Goal: Task Accomplishment & Management: Use online tool/utility

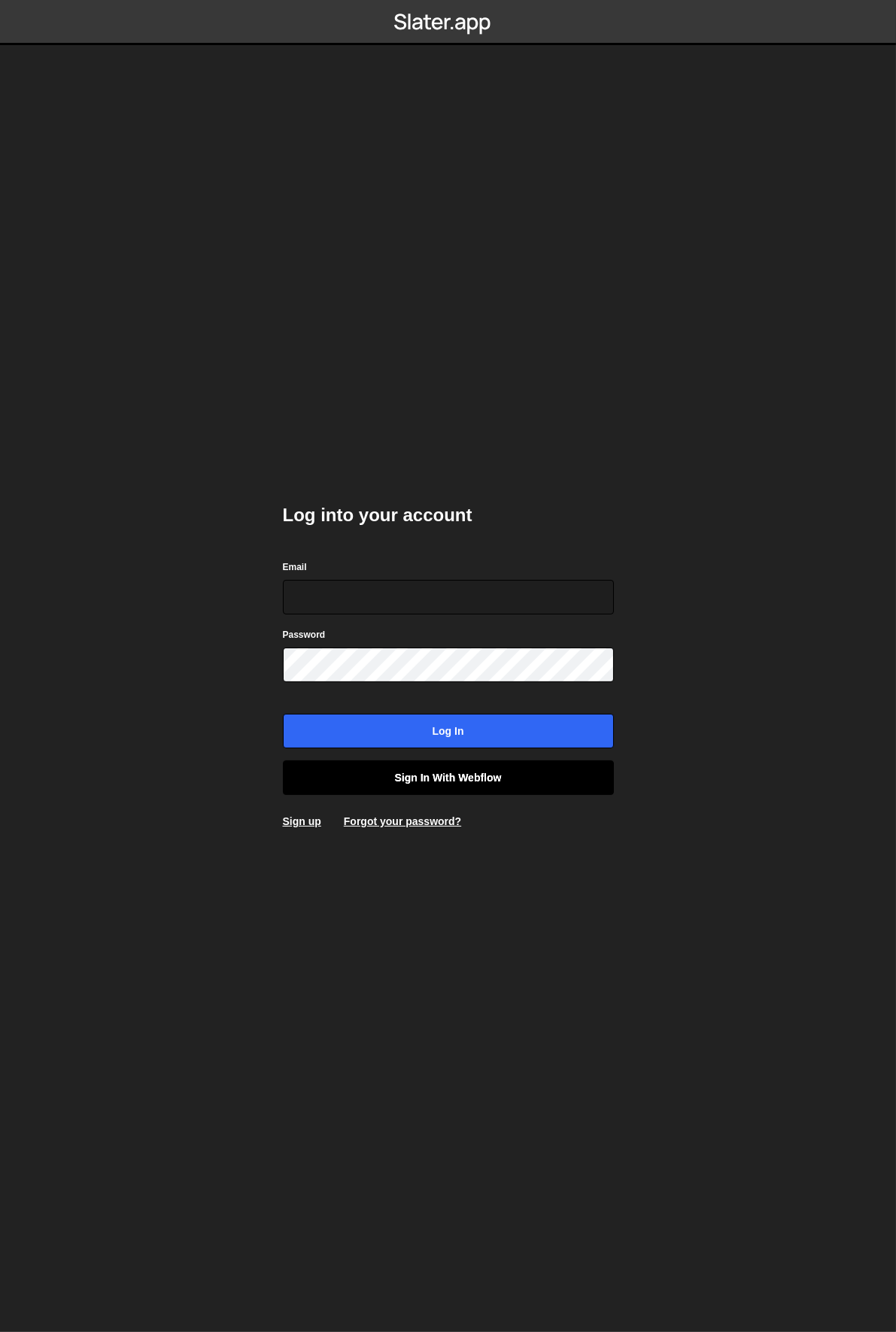
click at [500, 780] on link "Sign in with Webflow" at bounding box center [448, 777] width 331 height 34
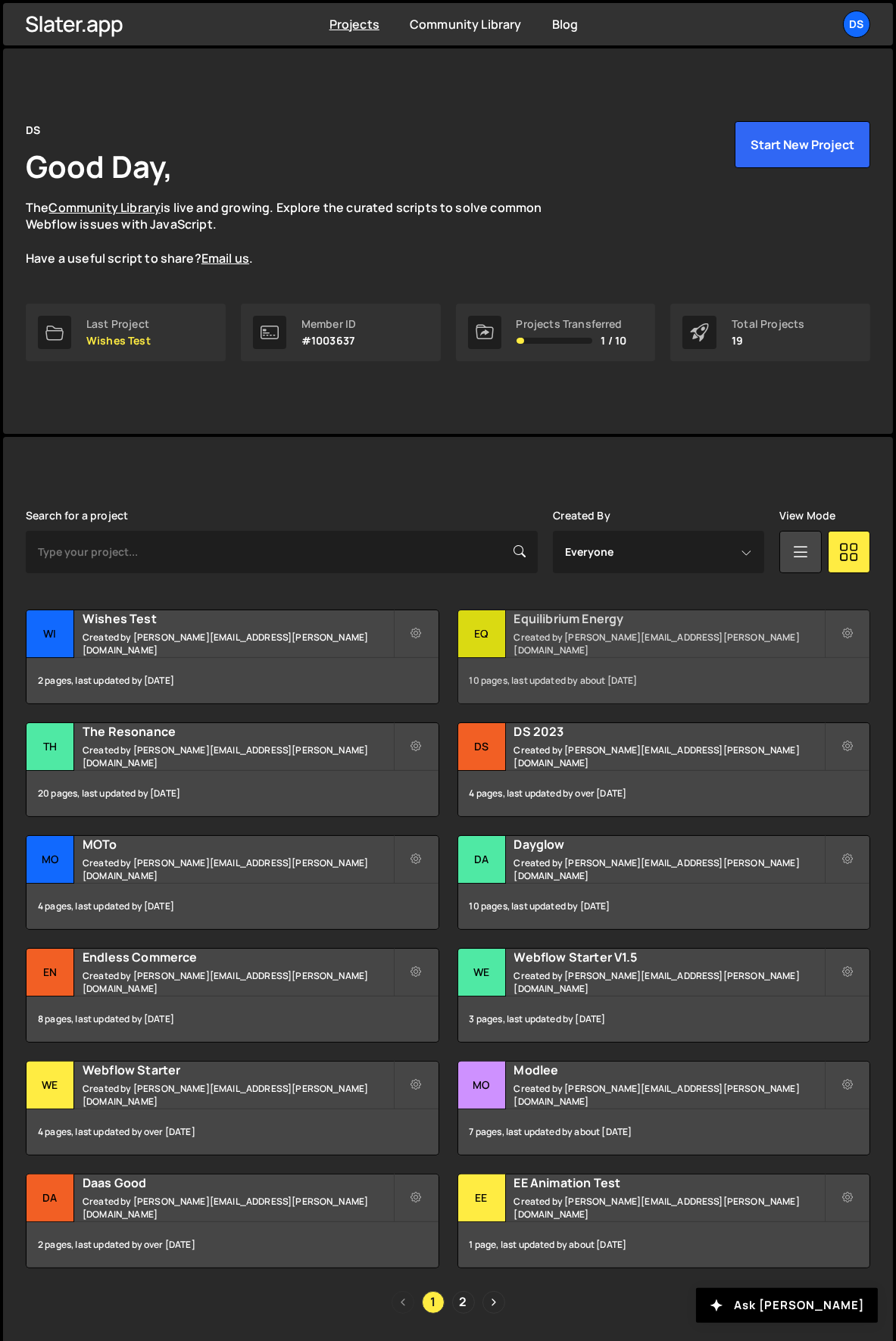
click at [485, 621] on div "Eq" at bounding box center [482, 633] width 47 height 47
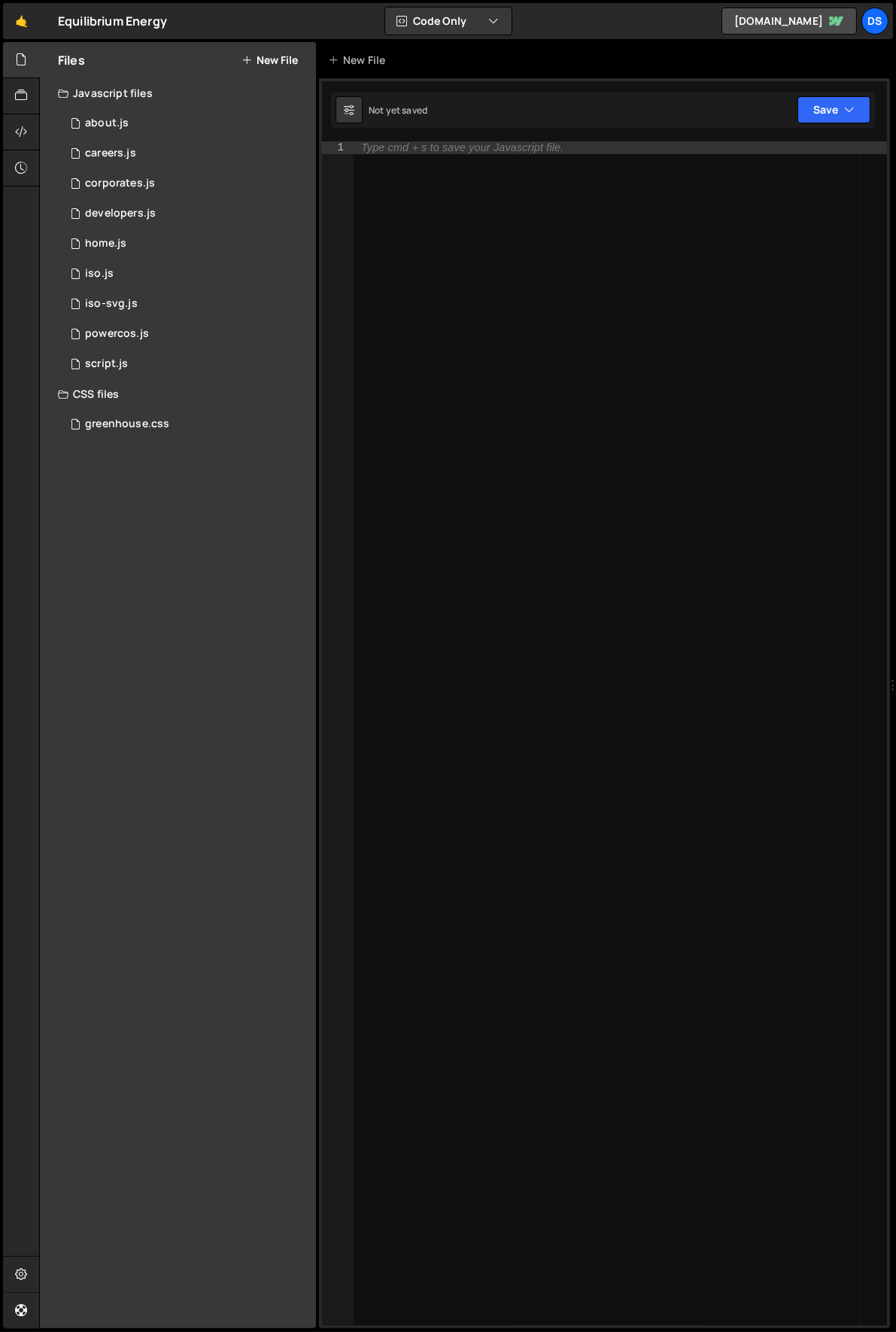
click at [287, 59] on button "New File" at bounding box center [270, 60] width 57 height 12
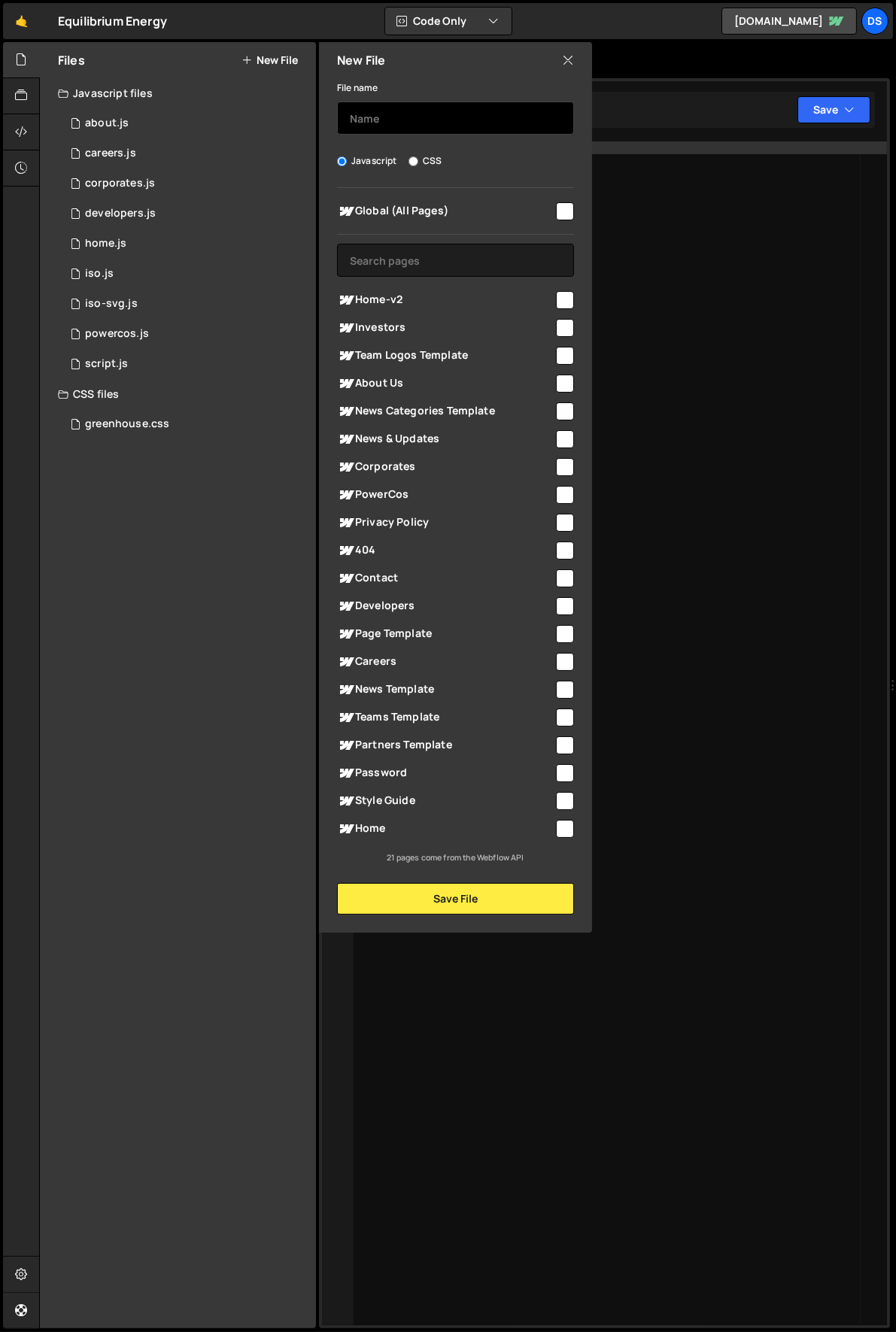
click at [392, 126] on input "text" at bounding box center [456, 119] width 237 height 33
type input "Home-v2"
click at [563, 296] on input "checkbox" at bounding box center [565, 300] width 18 height 18
checkbox input "true"
click at [358, 116] on input "Home-v2" at bounding box center [456, 119] width 237 height 33
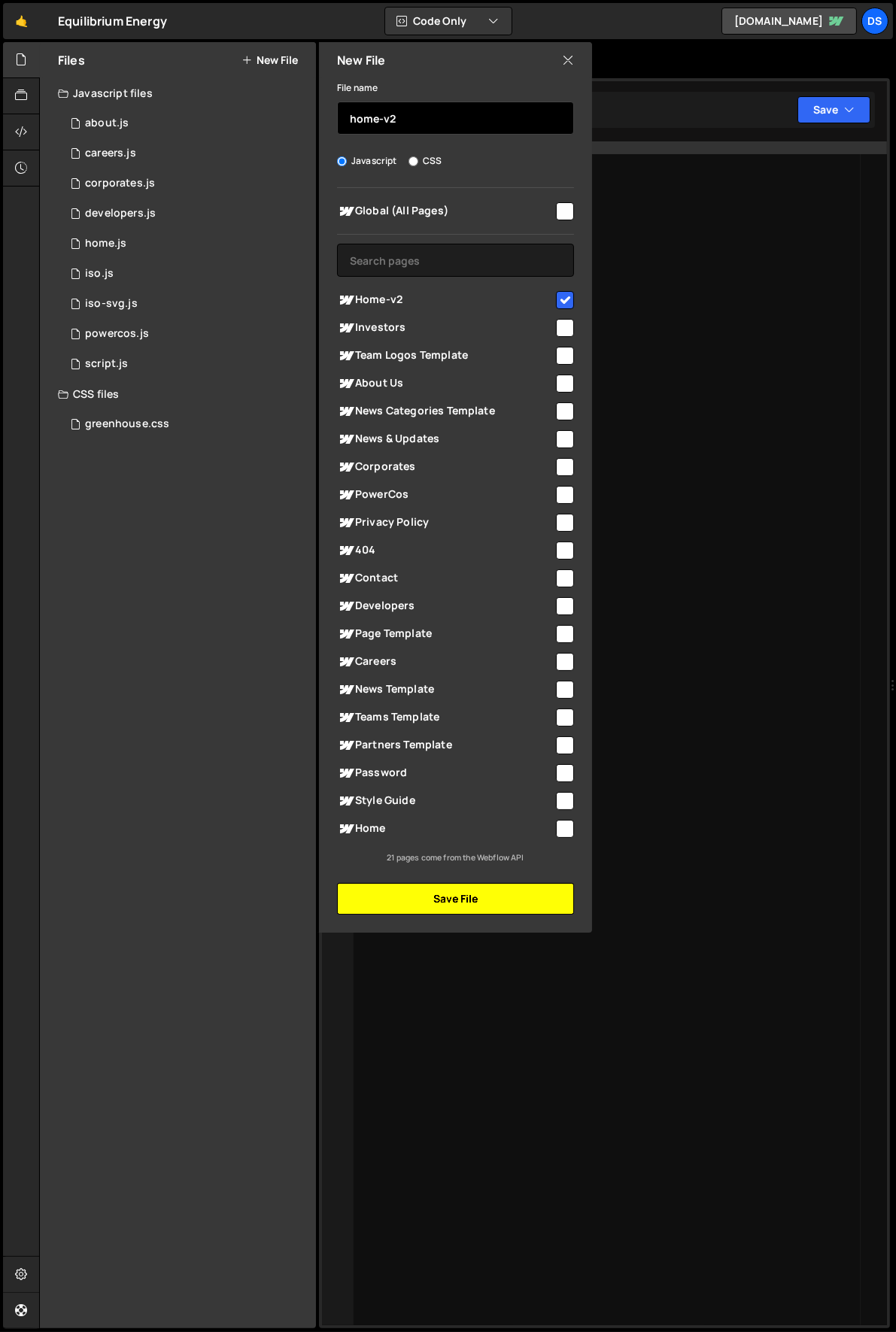
type input "home-v2"
click at [444, 901] on button "Save File" at bounding box center [456, 899] width 237 height 31
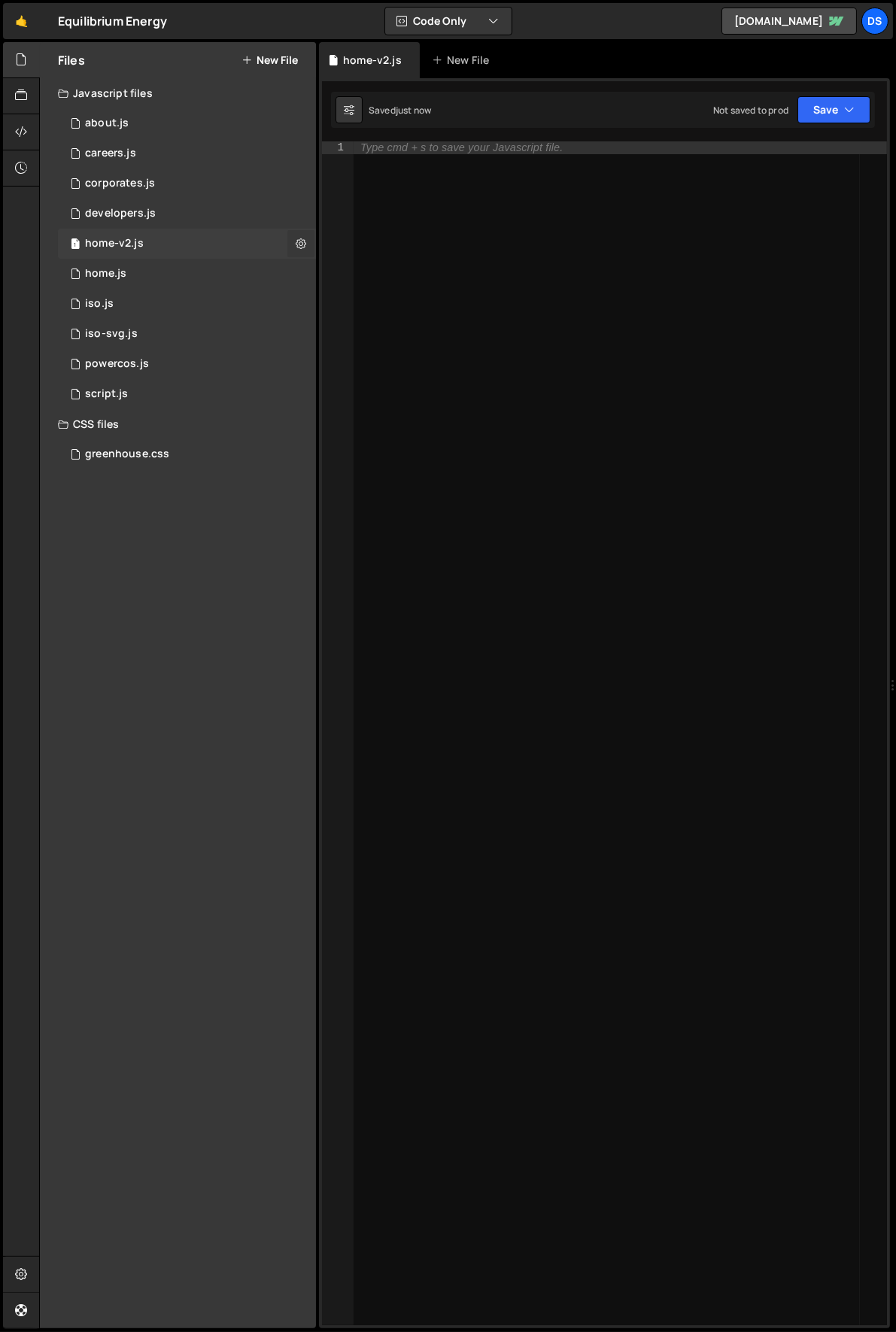
click at [303, 243] on icon at bounding box center [301, 243] width 11 height 15
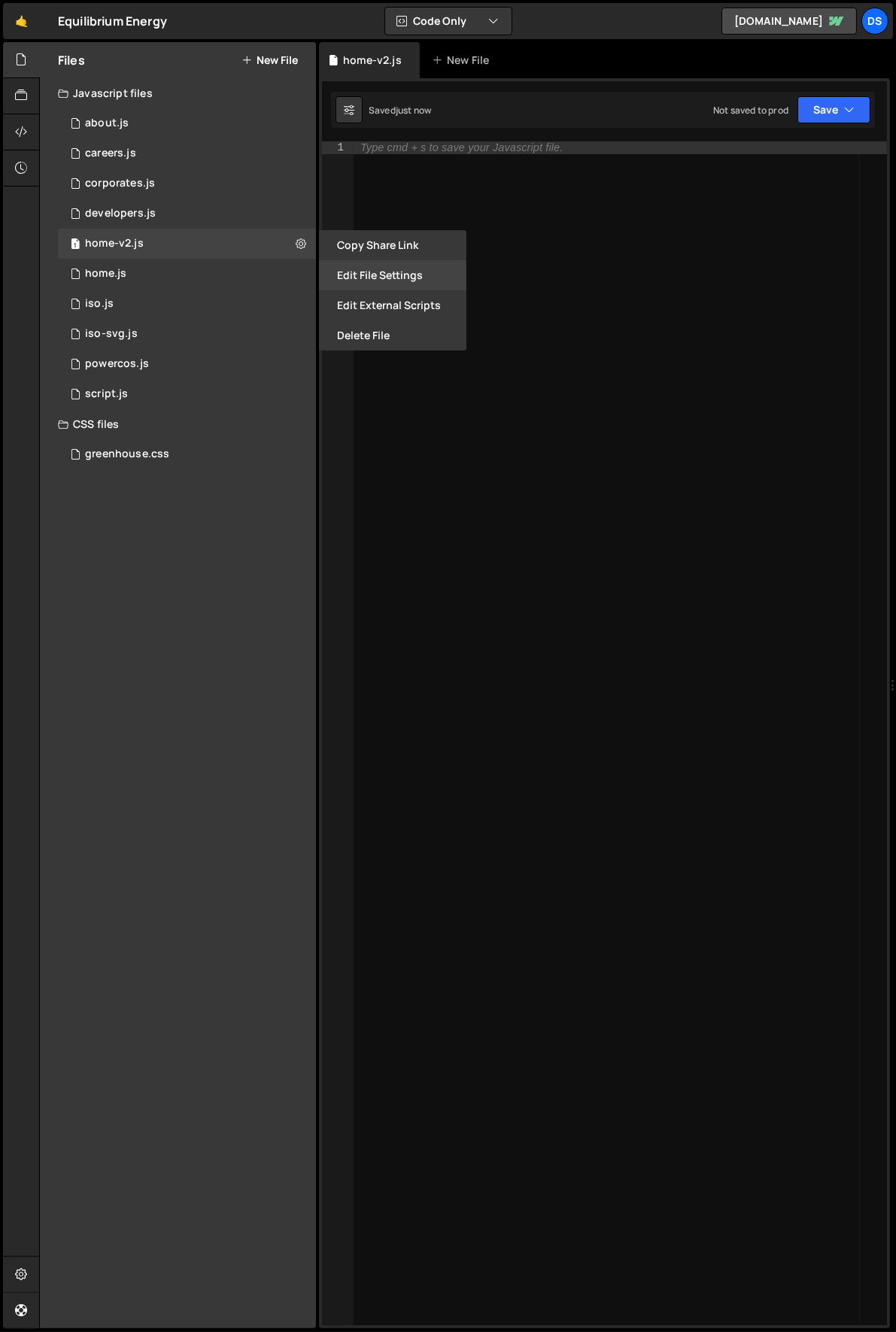
click at [406, 272] on button "Edit File Settings" at bounding box center [392, 274] width 147 height 30
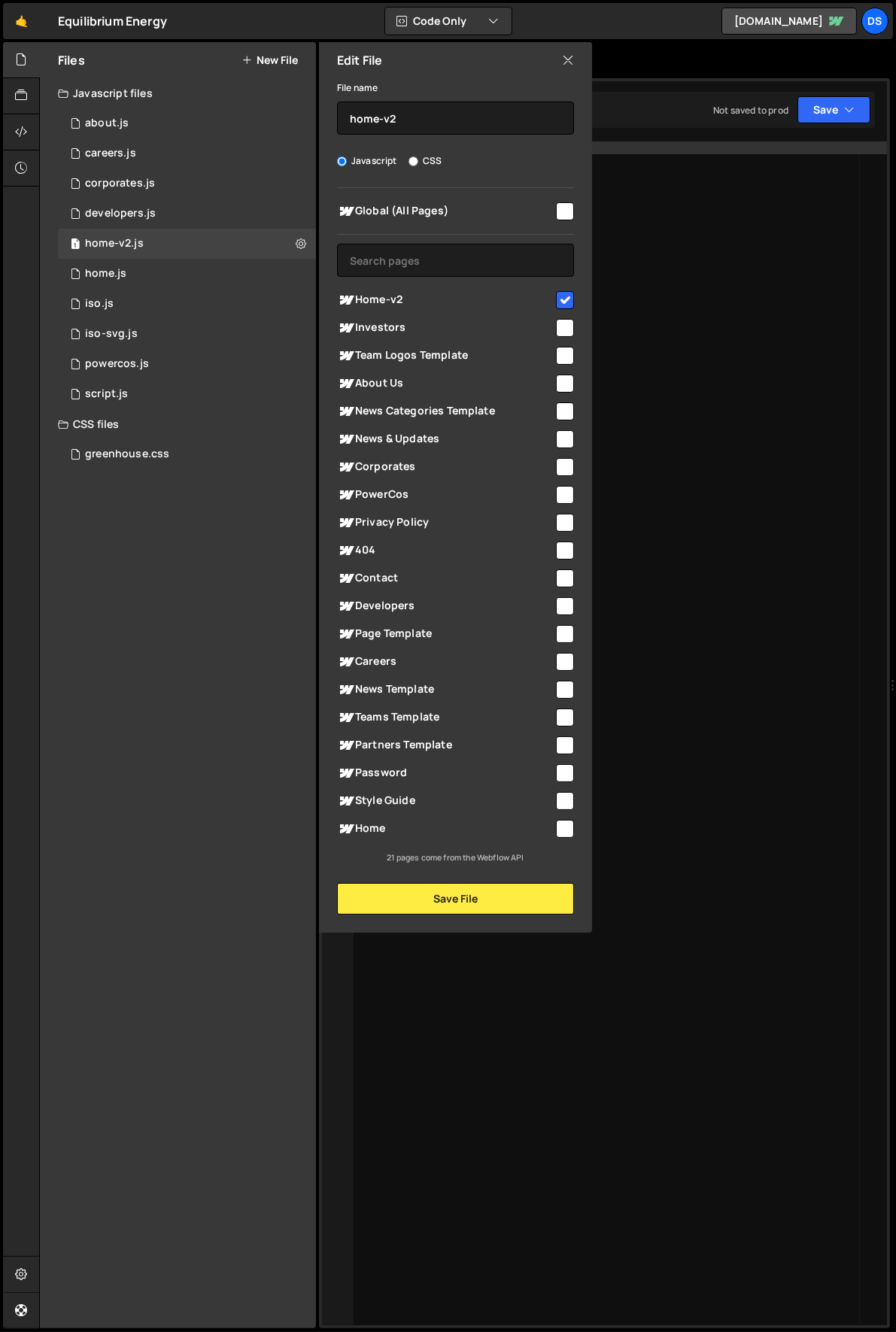
click at [658, 294] on div "Type cmd + s to save your Javascript file." at bounding box center [620, 743] width 534 height 1204
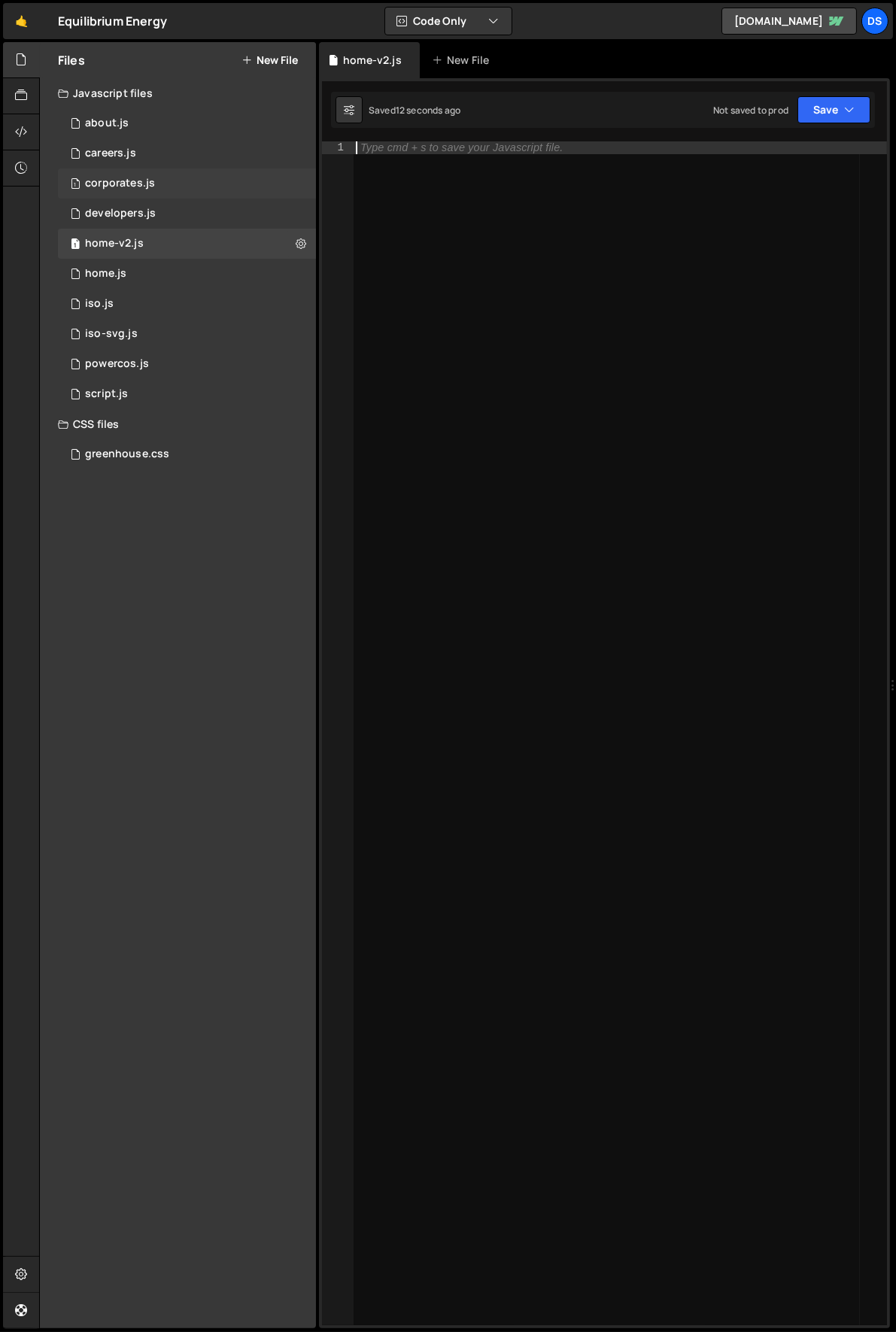
click at [284, 188] on div "1 corporates.js 0" at bounding box center [186, 183] width 258 height 30
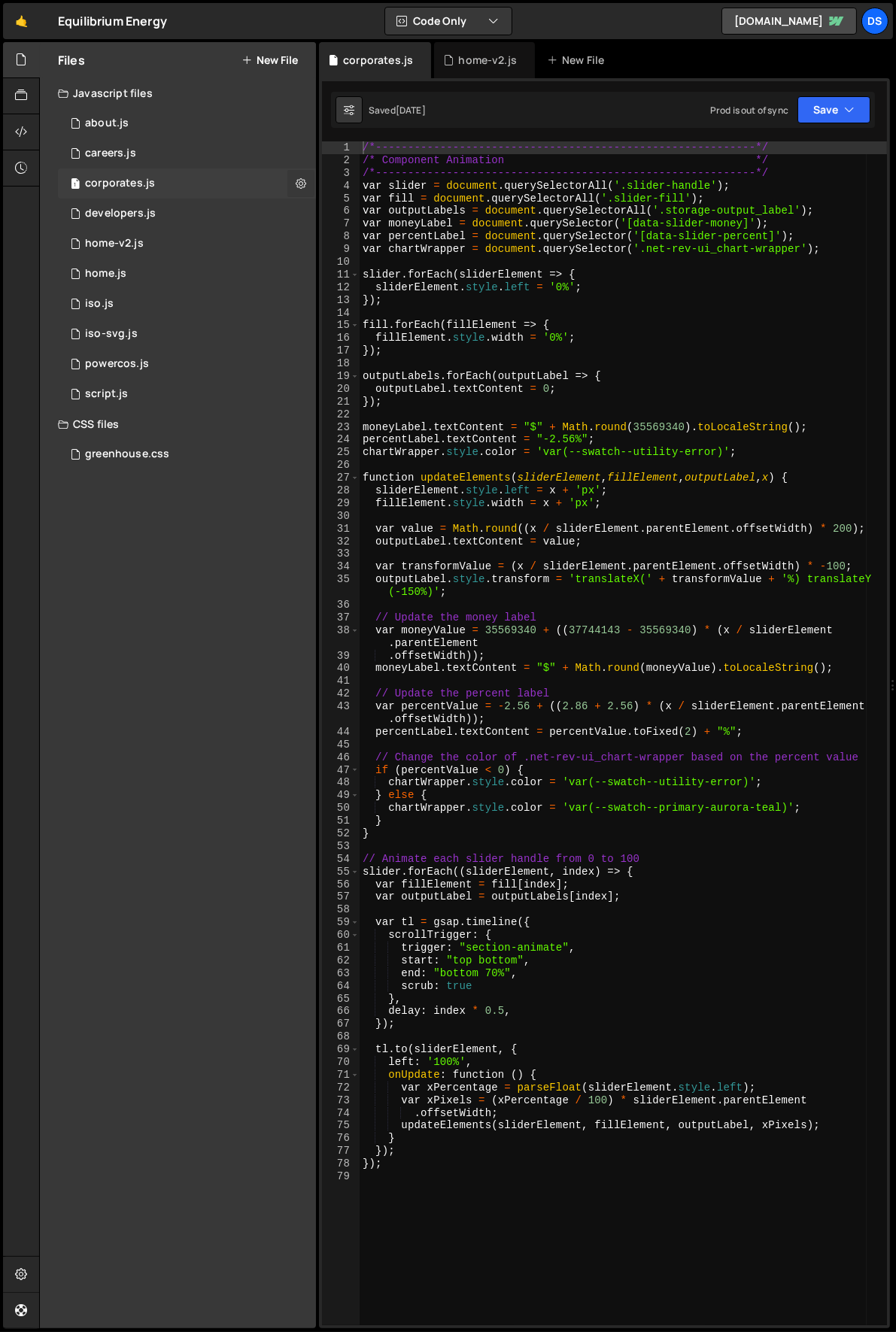
click at [299, 187] on icon at bounding box center [301, 183] width 11 height 15
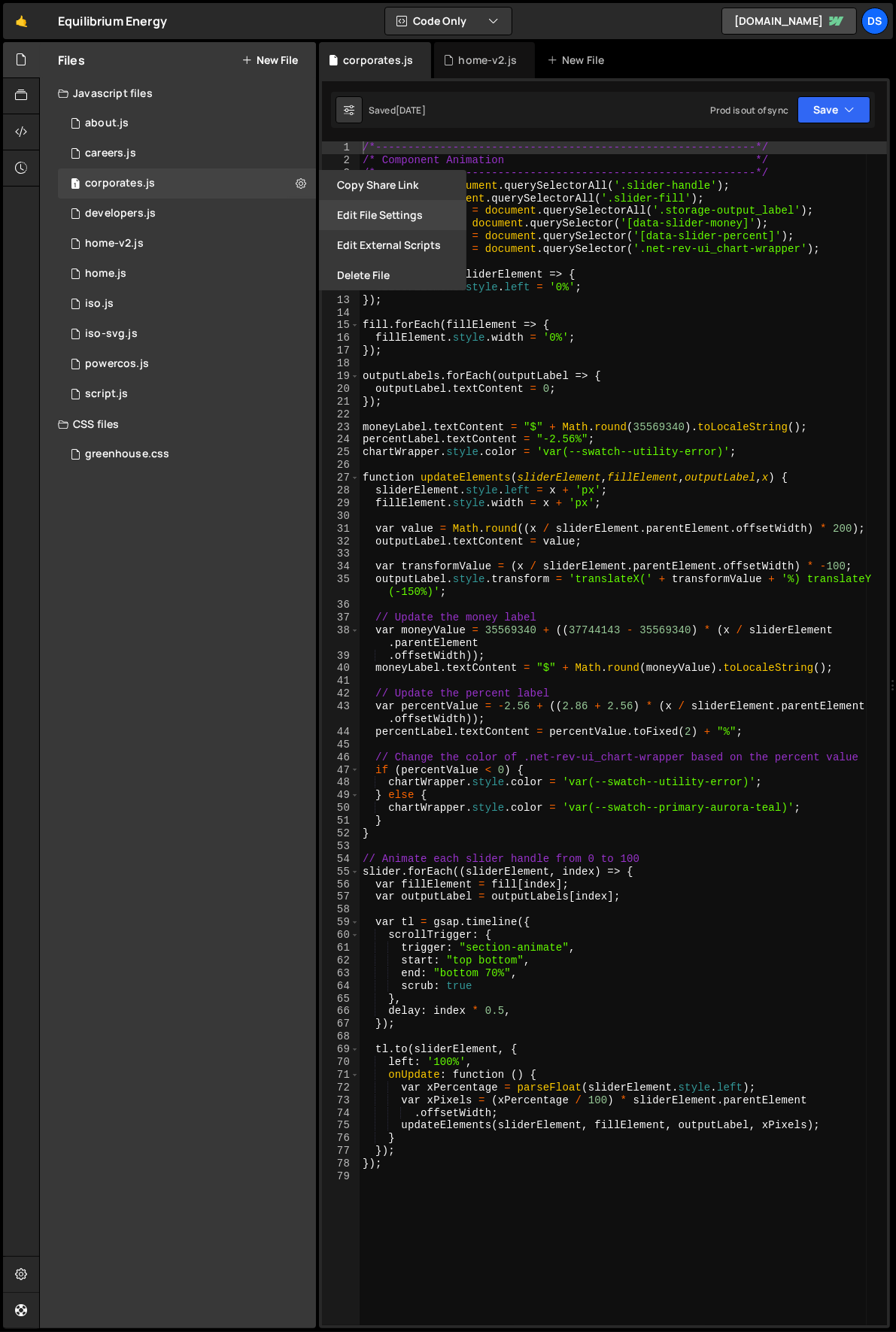
click at [376, 218] on button "Edit File Settings" at bounding box center [392, 215] width 147 height 30
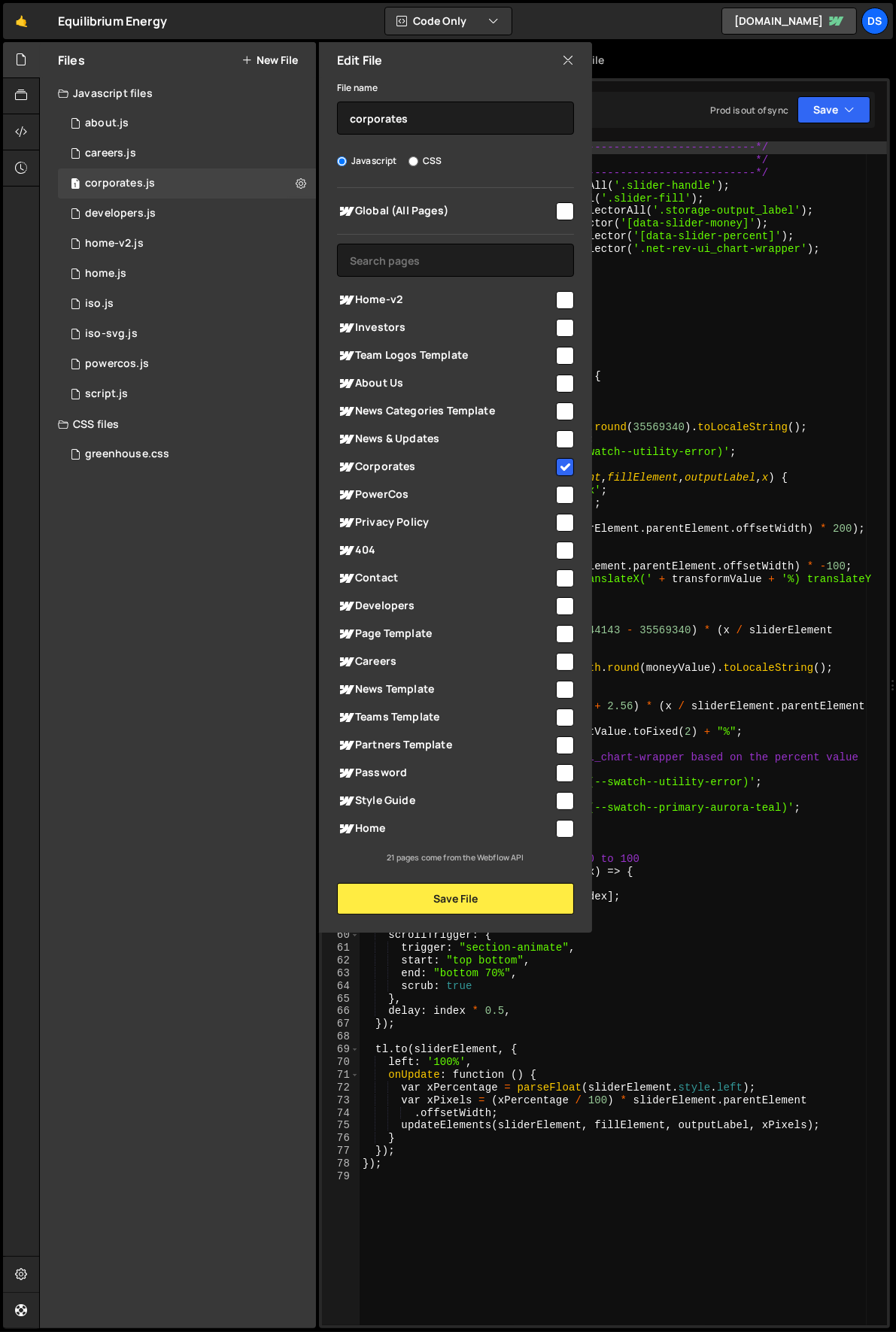
click at [569, 54] on icon at bounding box center [568, 60] width 12 height 17
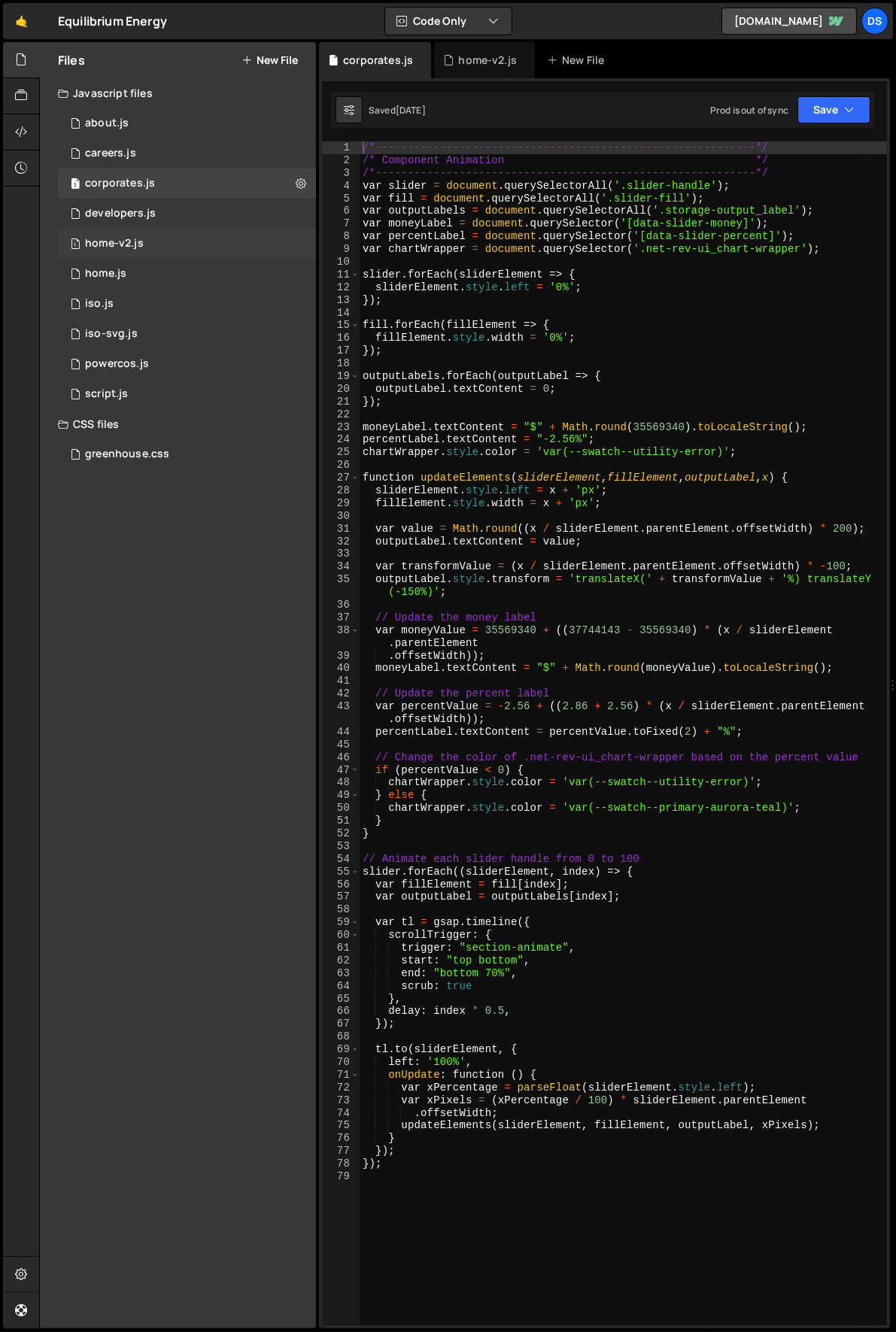
click at [181, 241] on div "1 home-v2.js 0" at bounding box center [186, 243] width 258 height 30
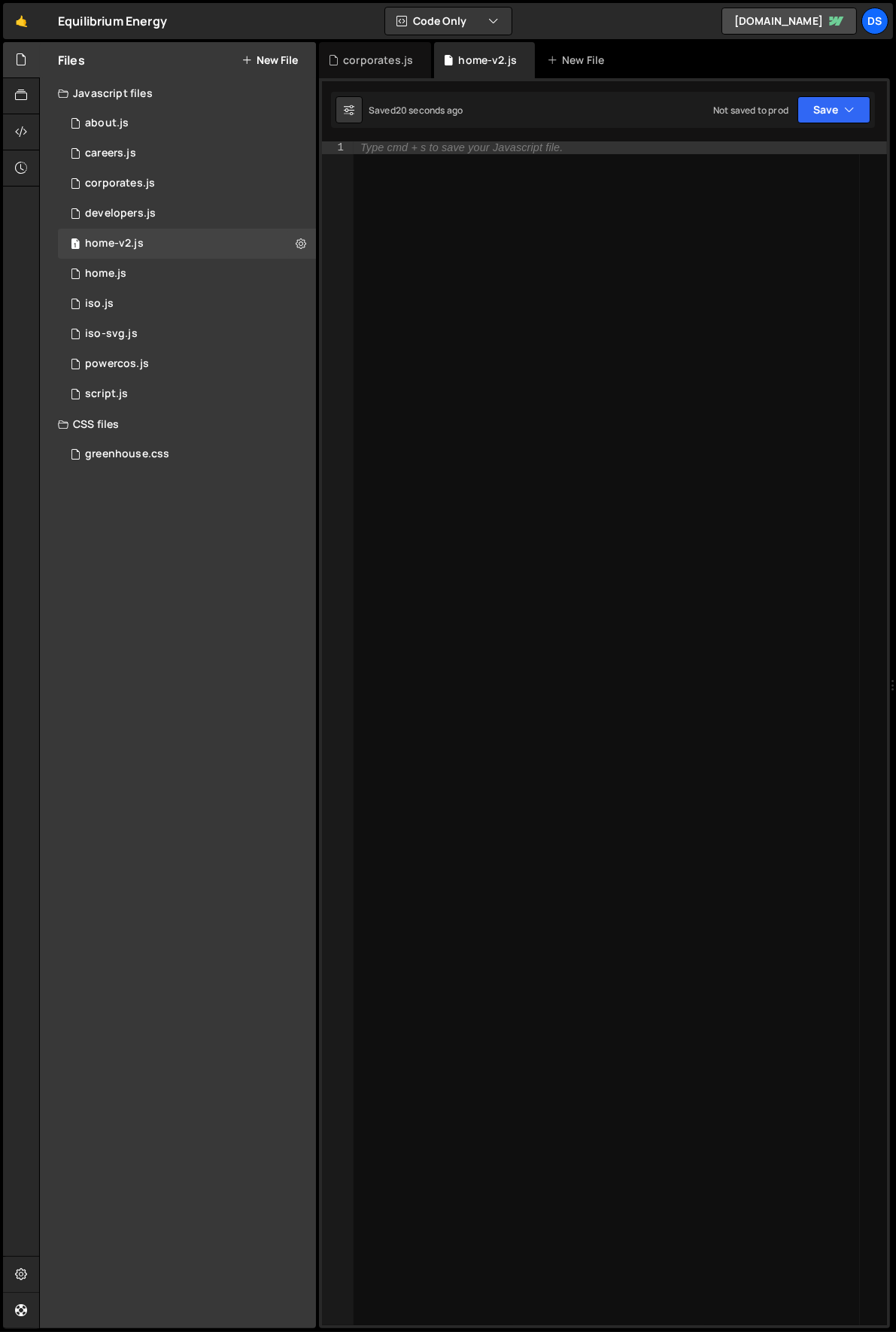
click at [400, 236] on div "Type cmd + s to save your Javascript file." at bounding box center [620, 743] width 534 height 1204
click at [477, 319] on div "Type cmd + s to save your Javascript file." at bounding box center [620, 743] width 534 height 1204
paste textarea "})();"
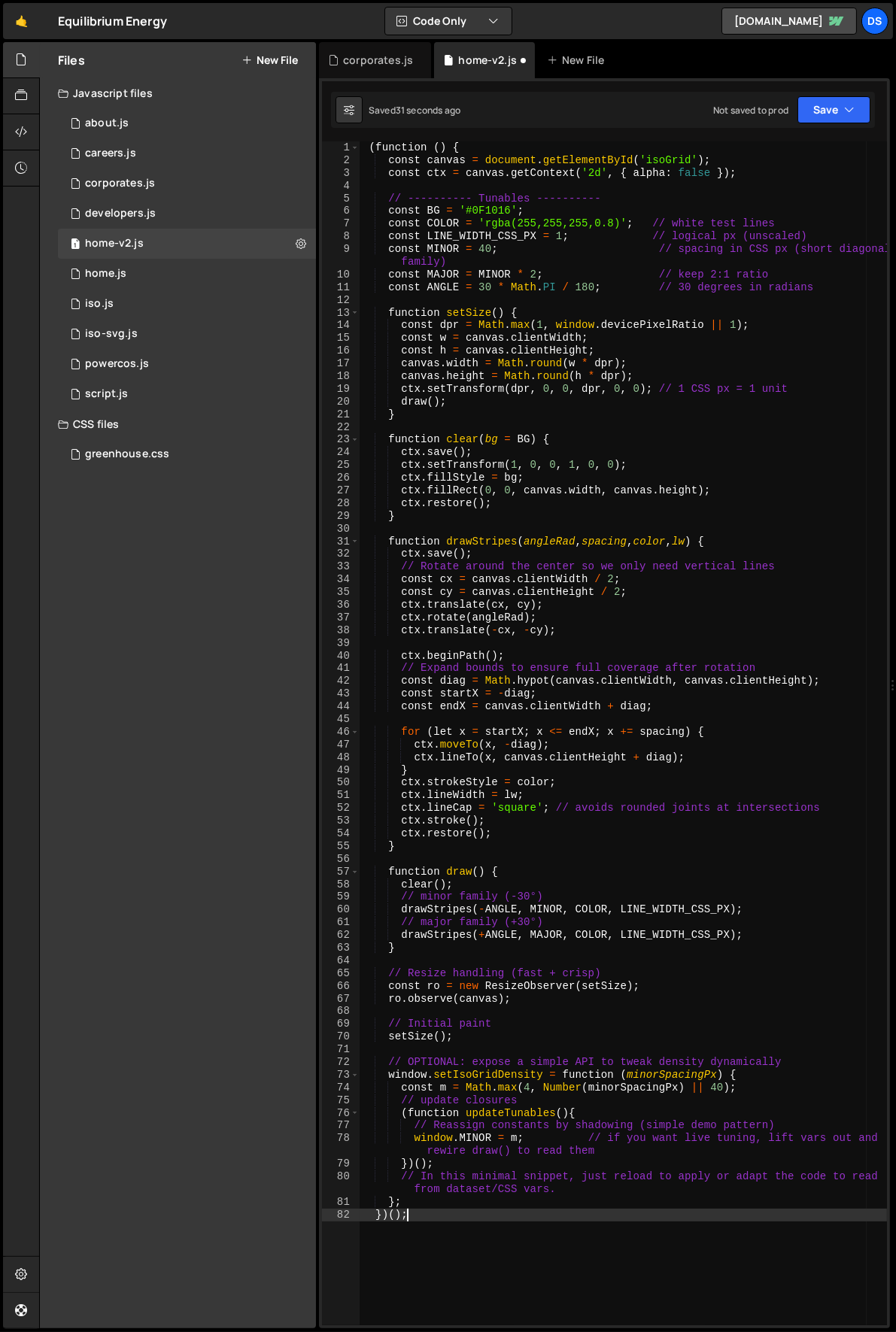
click at [599, 160] on div "( function ( ) { const canvas = document . getElementById ( 'isoGrid' ) ; const…" at bounding box center [623, 746] width 528 height 1209
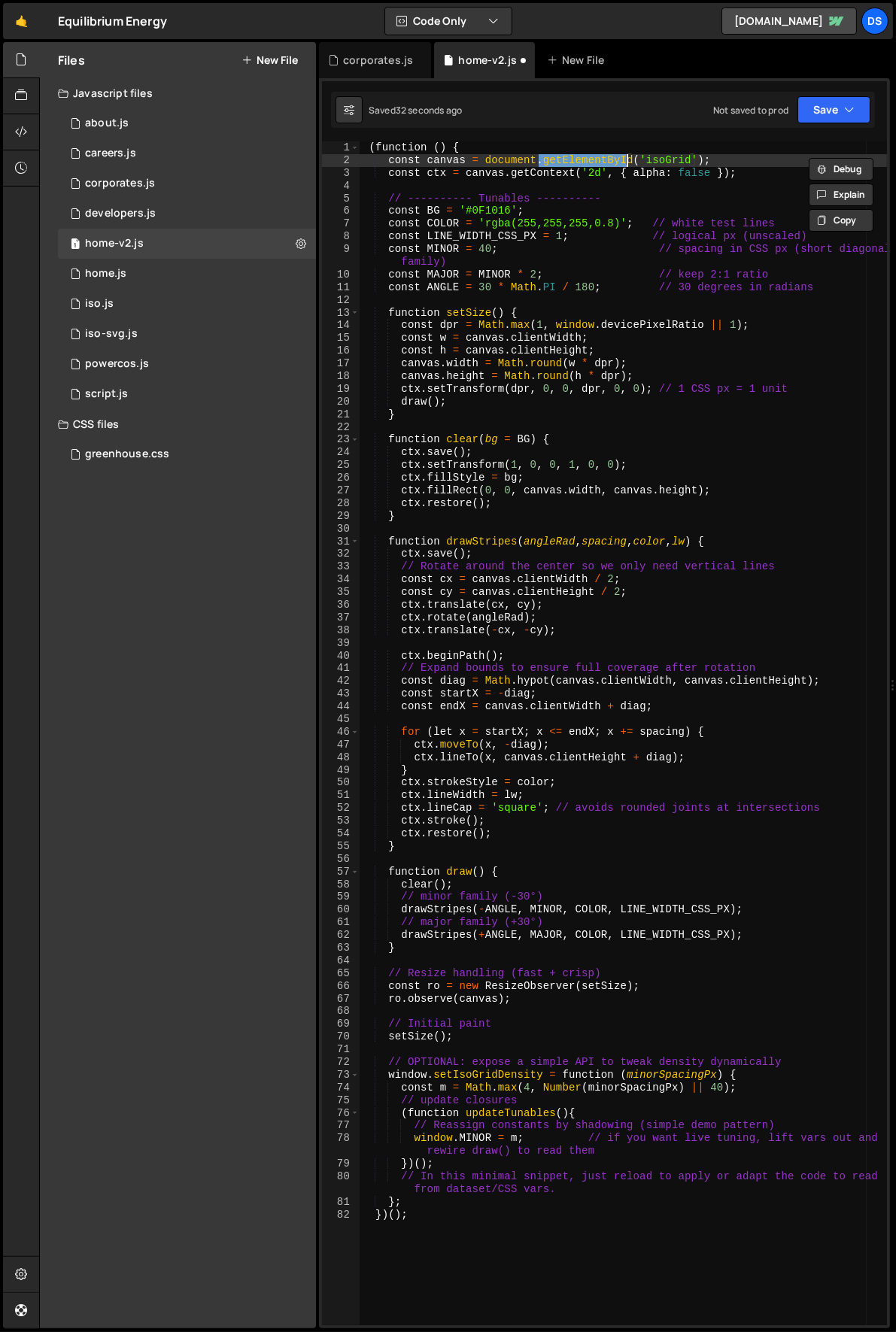
click at [609, 165] on div "( function ( ) { const canvas = document . getElementById ( 'isoGrid' ) ; const…" at bounding box center [623, 746] width 528 height 1209
click at [622, 157] on div "( function ( ) { const canvas = document . getElementById ( 'isoGrid' ) ; const…" at bounding box center [623, 746] width 528 height 1209
click at [664, 160] on div "( function ( ) { const canvas = document . getElementById ( 'isoGrid' ) ; const…" at bounding box center [623, 746] width 528 height 1209
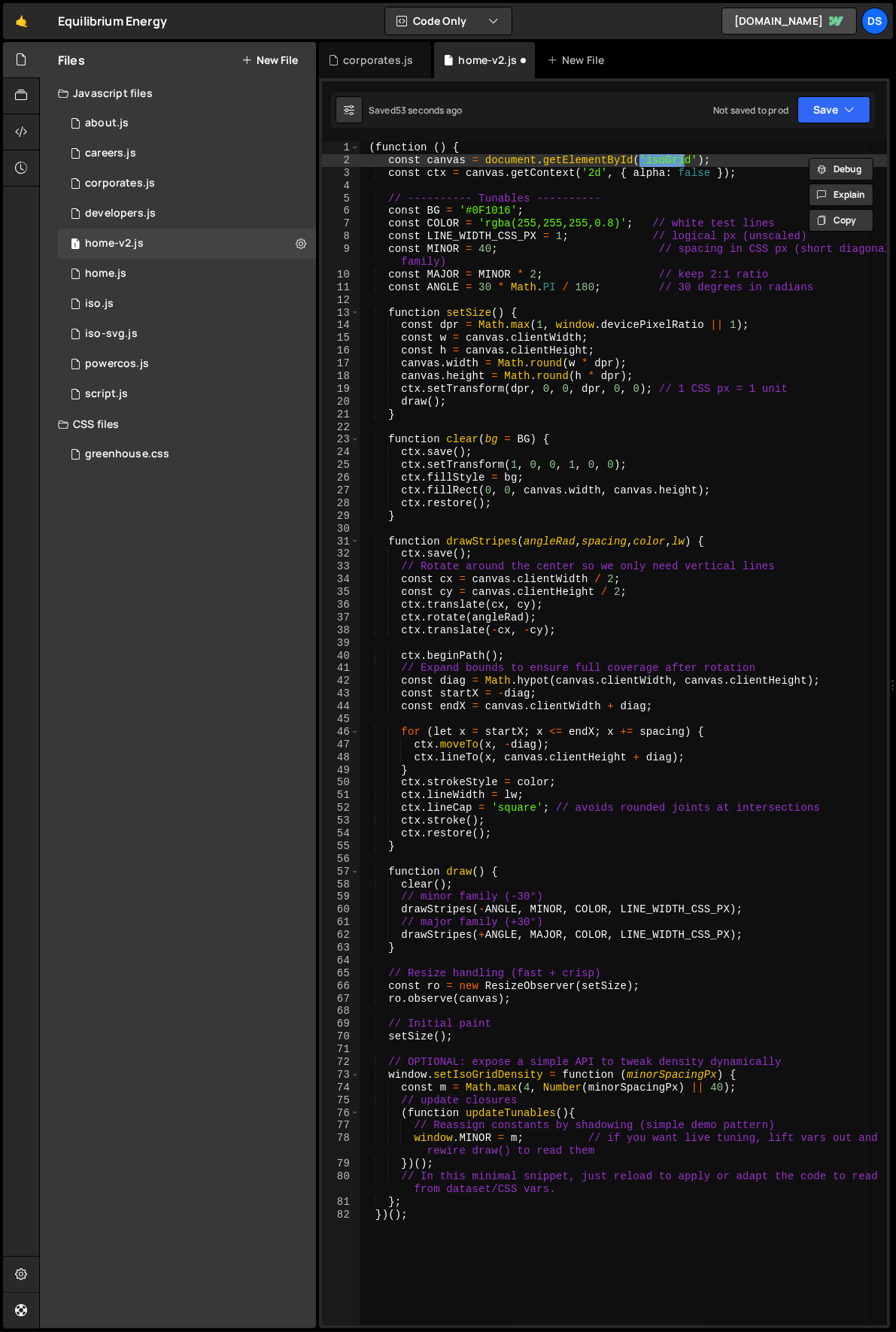
click at [552, 276] on div "( function ( ) { const canvas = document . getElementById ( 'isoGrid' ) ; const…" at bounding box center [623, 746] width 528 height 1209
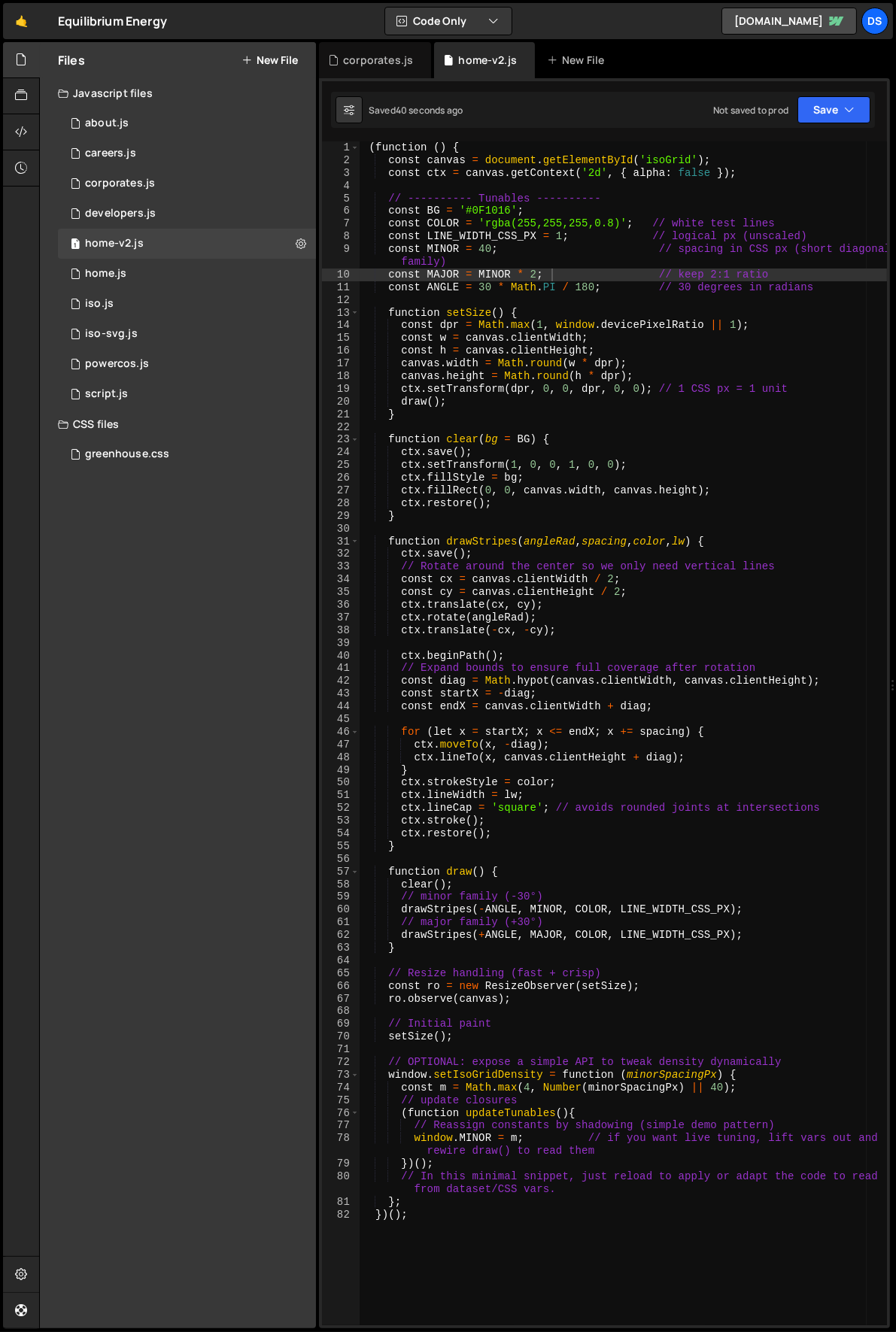
click at [495, 215] on div "( function ( ) { const canvas = document . getElementById ( 'isoGrid' ) ; const…" at bounding box center [623, 746] width 528 height 1209
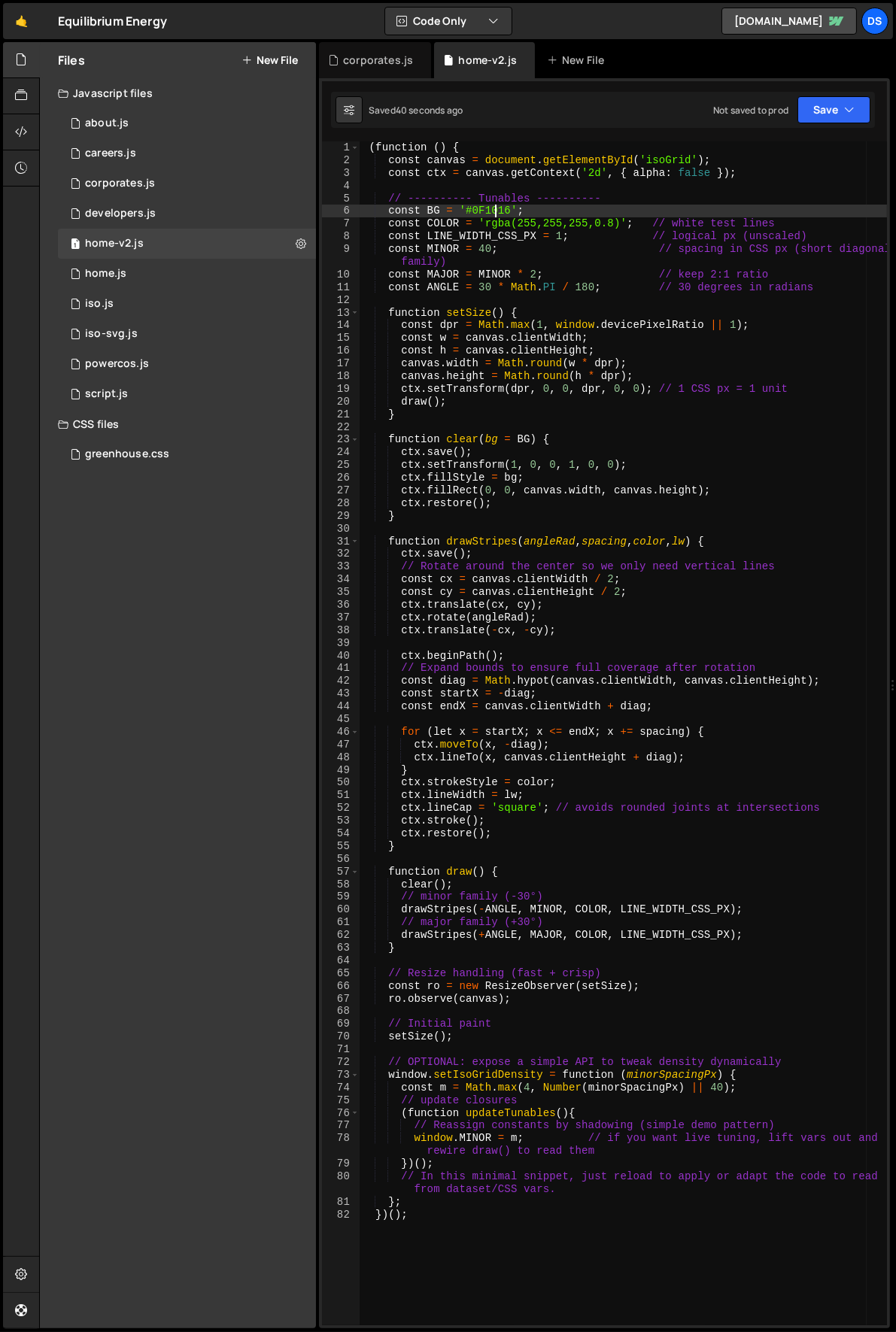
scroll to position [0, 11]
click at [495, 215] on div "( function ( ) { const canvas = document . getElementById ( 'isoGrid' ) ; const…" at bounding box center [623, 746] width 528 height 1209
click at [514, 195] on div "( function ( ) { const canvas = document . getElementById ( 'isoGrid' ) ; const…" at bounding box center [623, 746] width 528 height 1209
click at [486, 274] on div "( function ( ) { const canvas = document . getElementById ( 'isoGrid' ) ; const…" at bounding box center [623, 746] width 528 height 1209
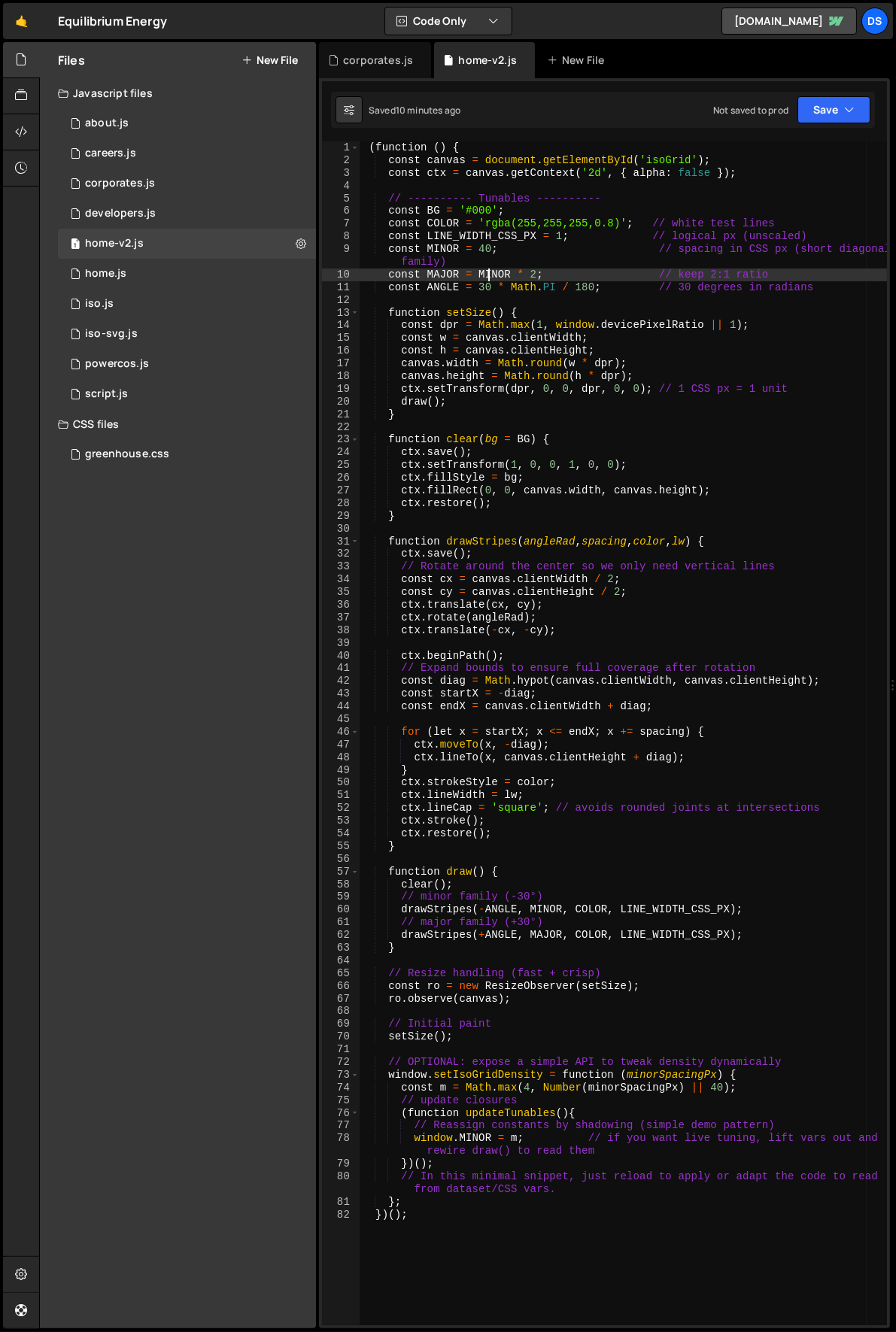
type textarea "}; })();"
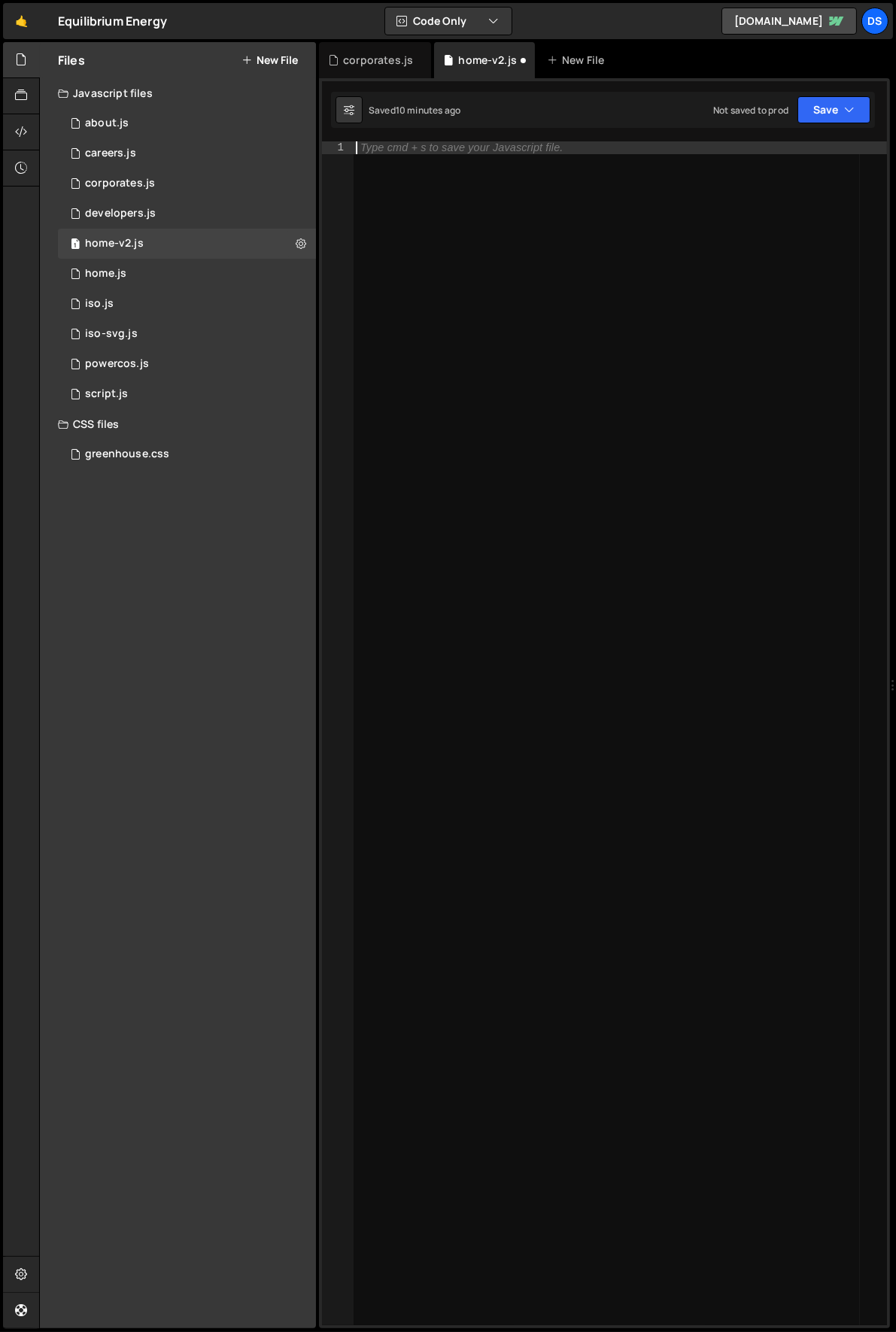
scroll to position [0, 0]
paste textarea "</div>"
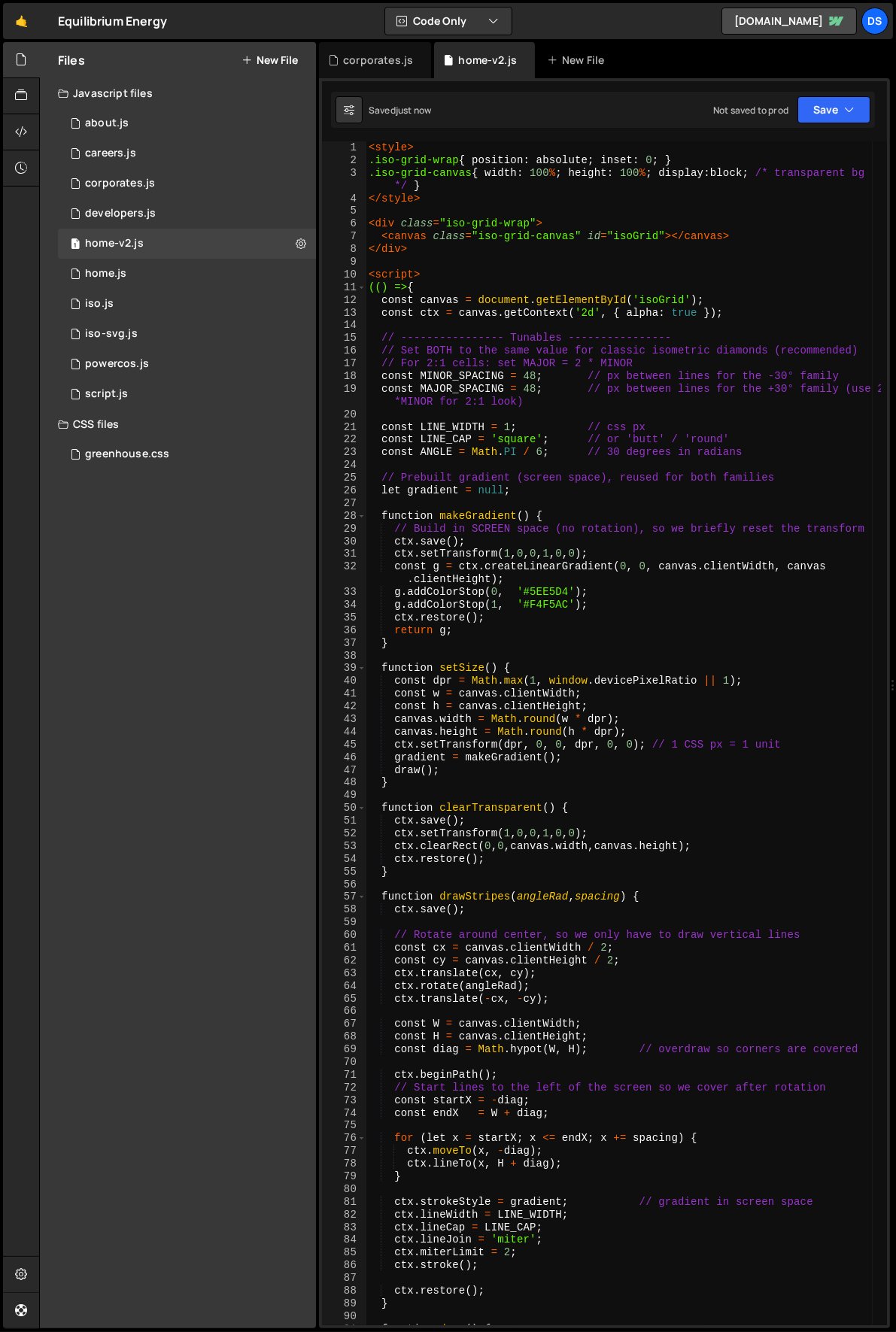
click at [422, 247] on div "< style > .iso-grid-wrap { position : absolute ; inset : 0 ; } .iso-grid-canvas…" at bounding box center [623, 746] width 516 height 1209
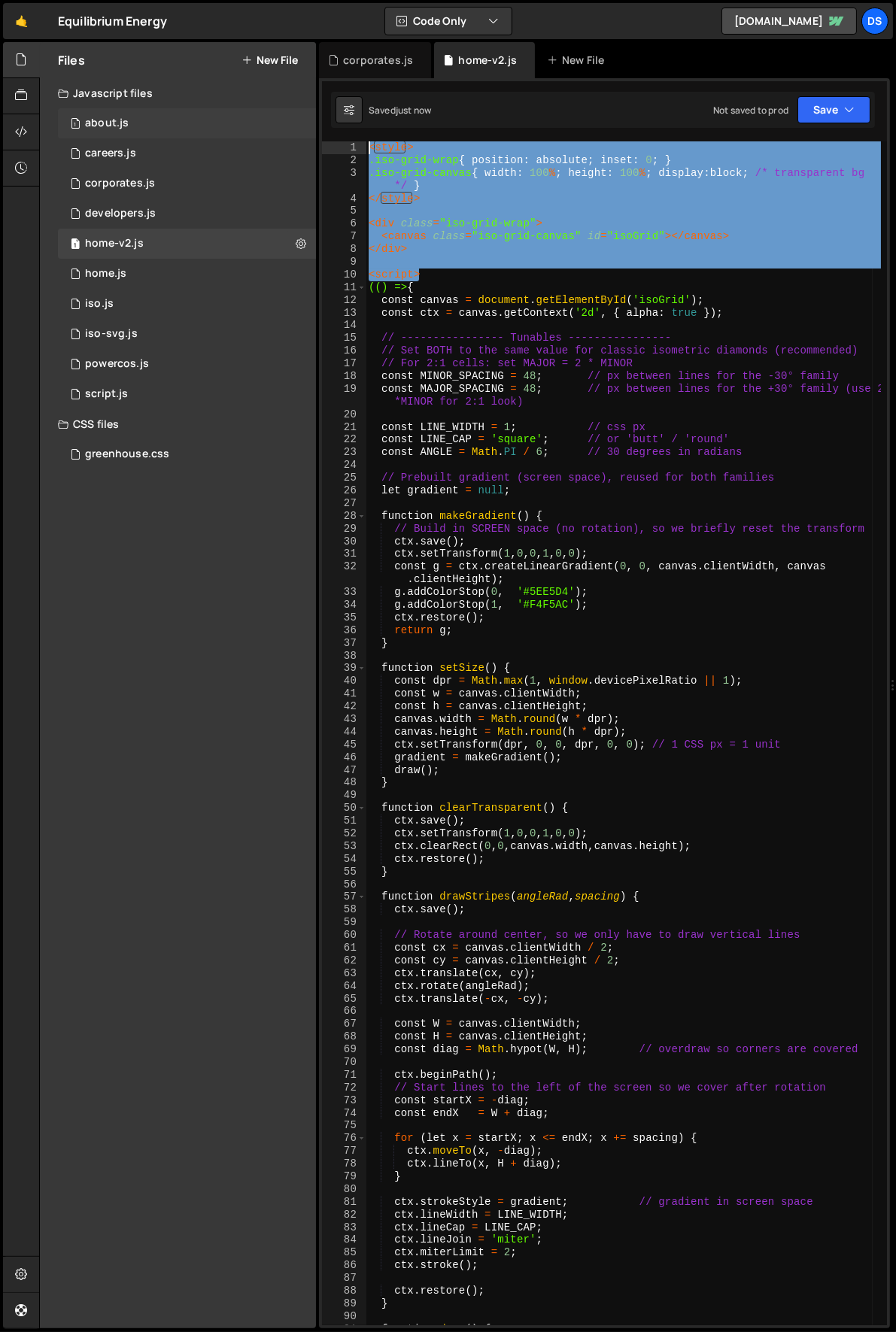
drag, startPoint x: 451, startPoint y: 268, endPoint x: 218, endPoint y: 127, distance: 272.3
click at [218, 127] on div "Files New File Javascript files 1 about.js 0 1 careers.js 0 1 corporates.js 0 1…" at bounding box center [468, 685] width 857 height 1287
type textarea "<style> .iso-grid-wrap { position: absolute; inset: 0; }"
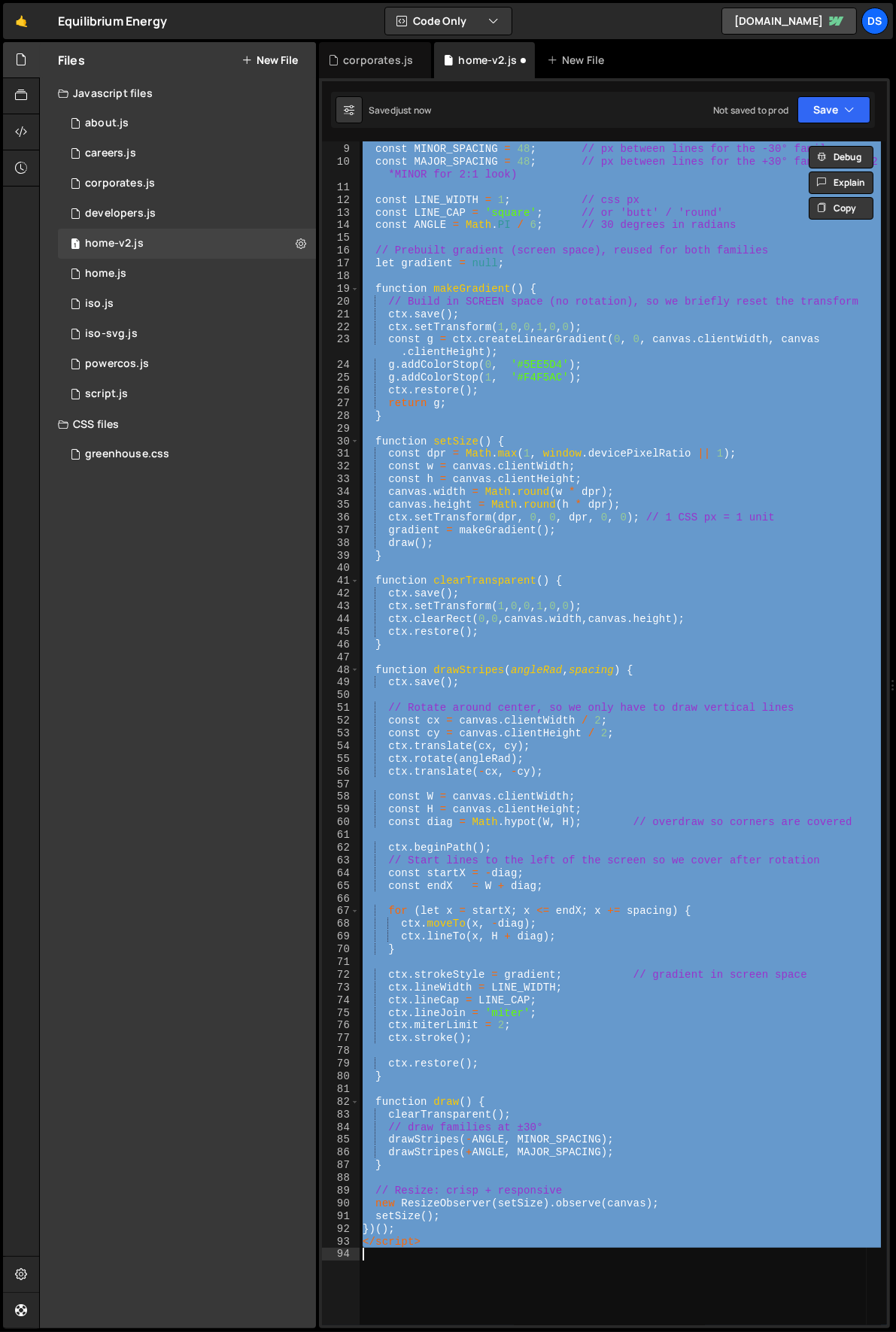
scroll to position [301, 0]
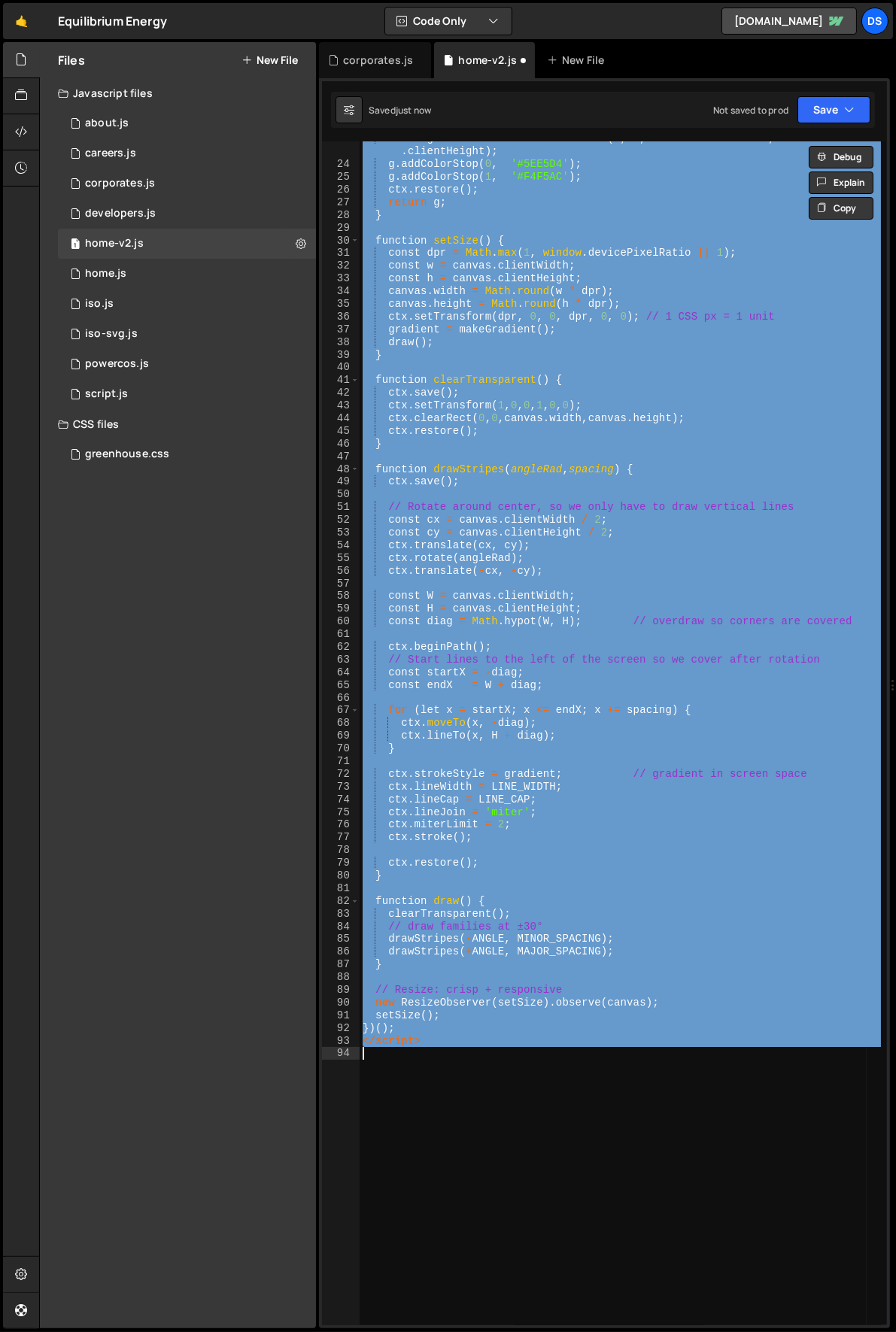
click at [583, 426] on div "const g = ctx . createLinearGradient ( 0 , 0 , canvas . clientWidth , canvas . …" at bounding box center [621, 733] width 522 height 1184
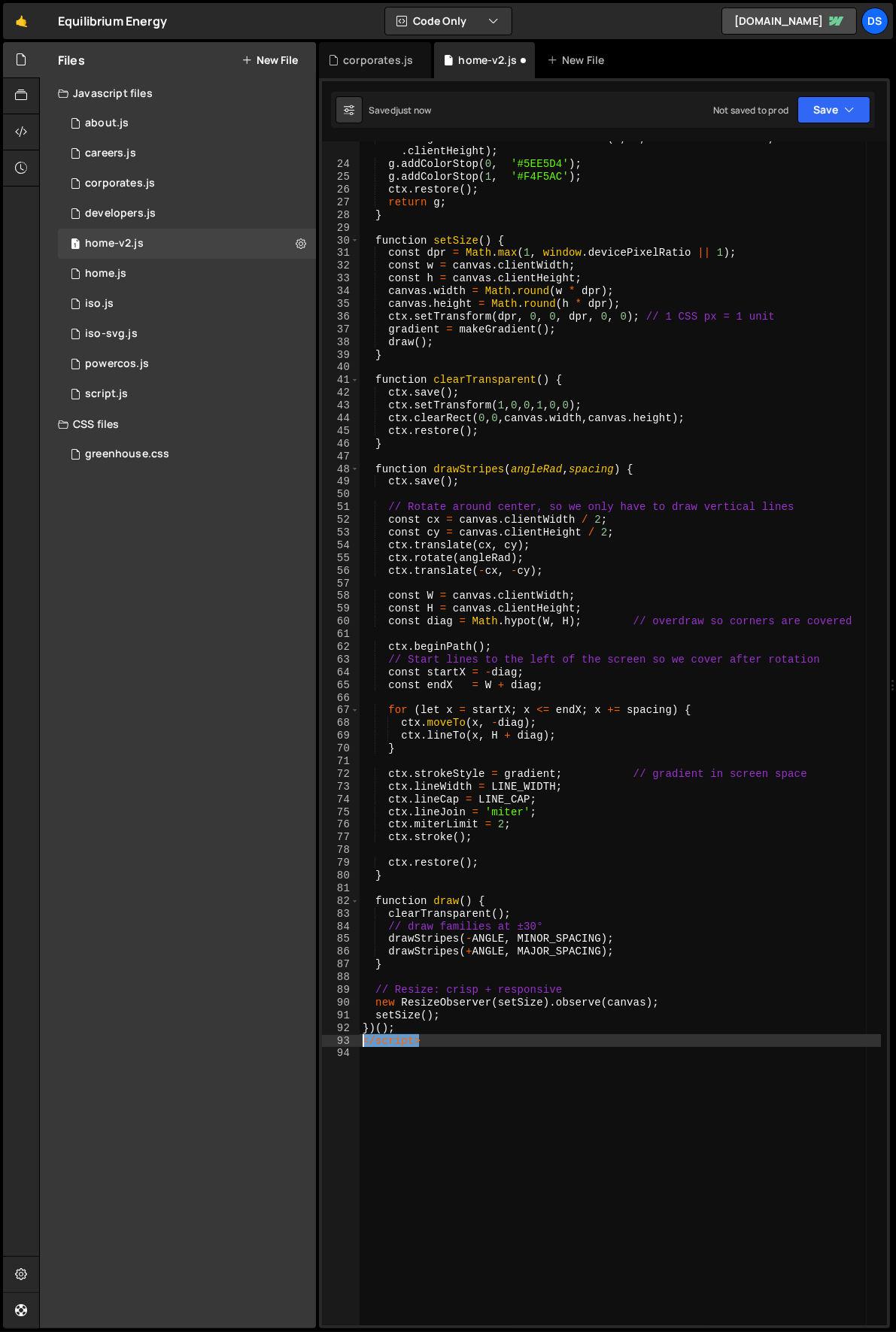
drag, startPoint x: 467, startPoint y: 1039, endPoint x: 346, endPoint y: 1038, distance: 121.0
click at [346, 1038] on div "ctx.restore(); 23 24 25 26 27 28 29 30 31 32 33 34 35 36 37 38 39 40 41 42 43 4…" at bounding box center [604, 733] width 565 height 1184
type textarea "</script>"
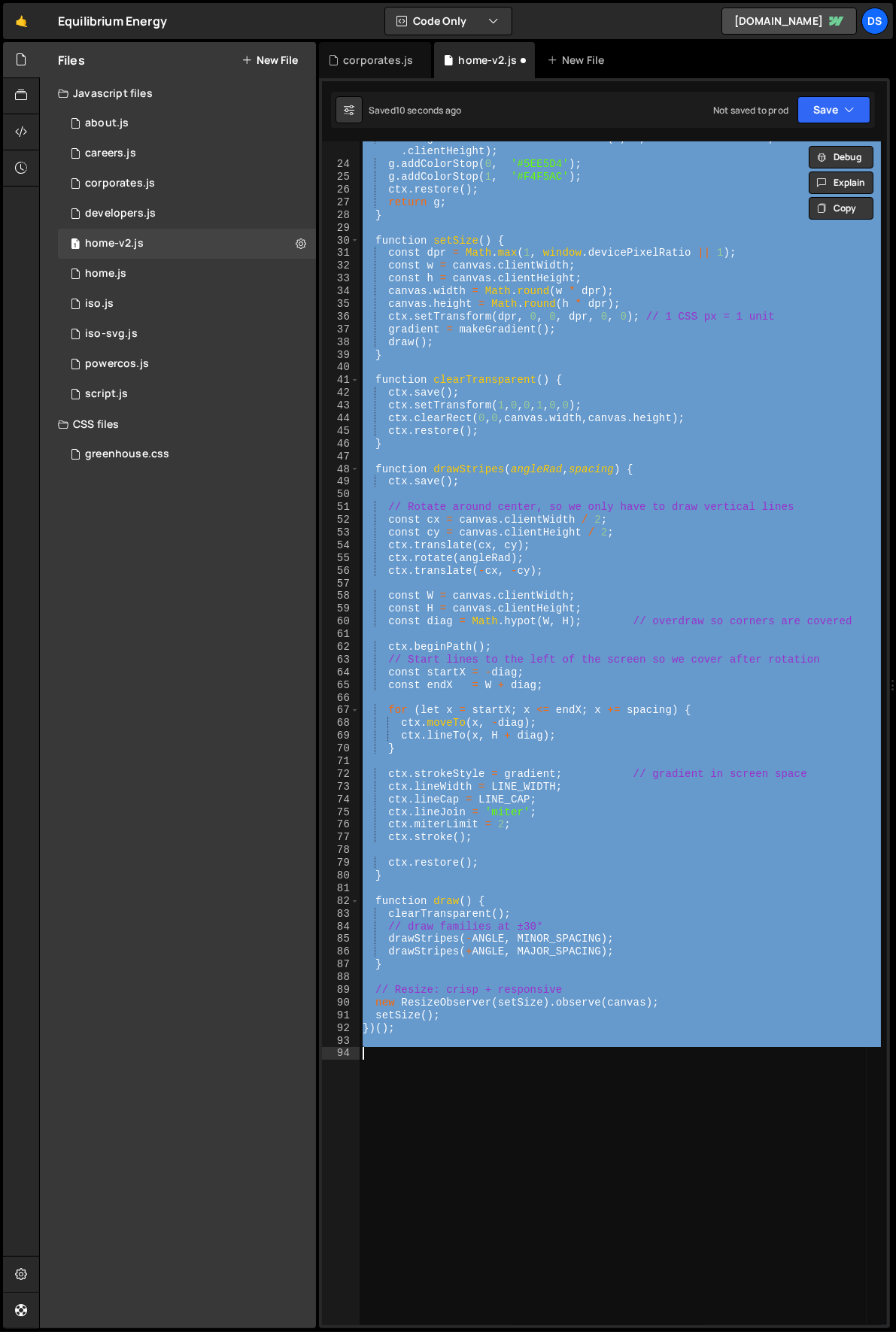
click at [611, 845] on div "const g = ctx . createLinearGradient ( 0 , 0 , canvas . clientWidth , canvas . …" at bounding box center [621, 733] width 522 height 1184
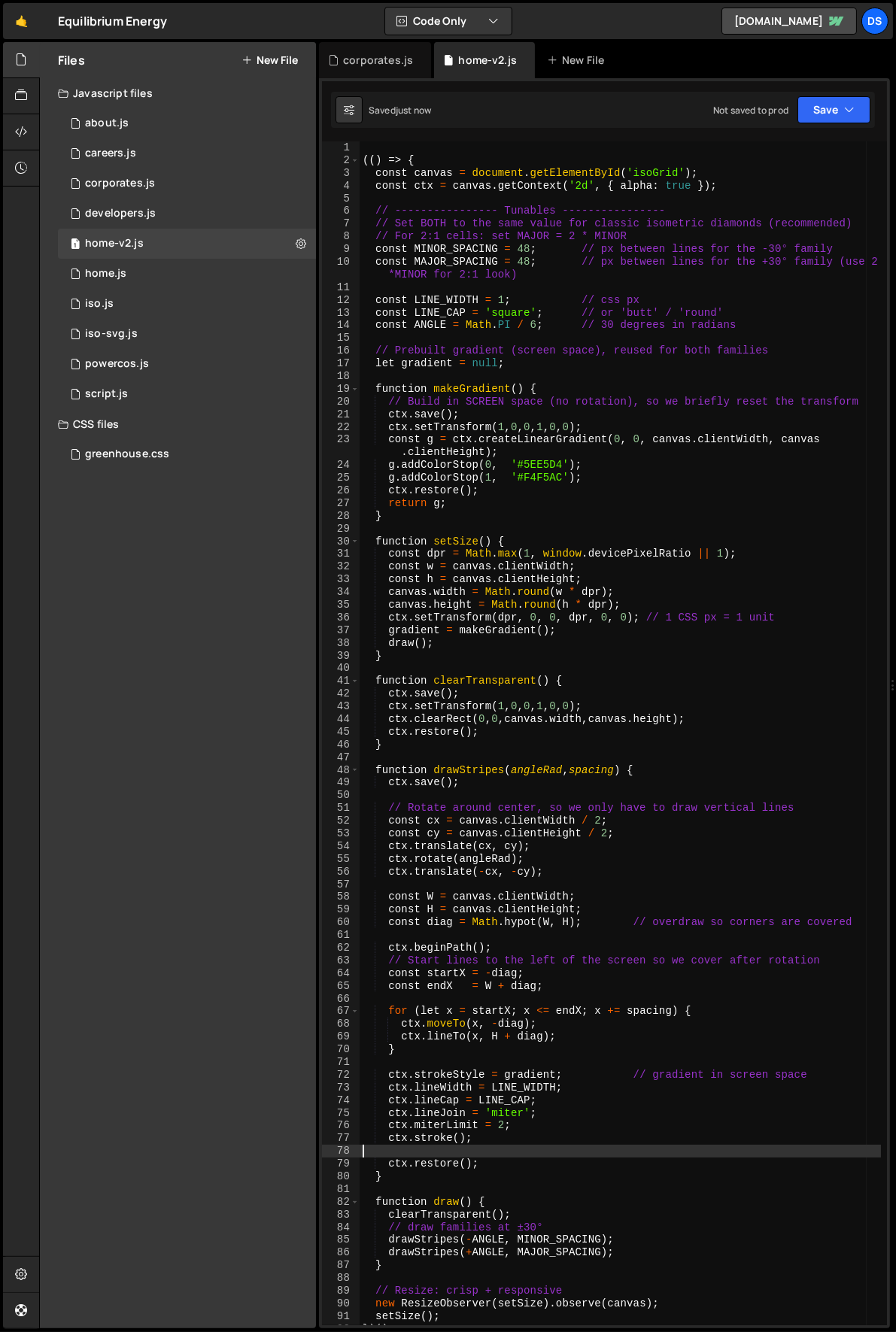
scroll to position [0, 0]
click at [520, 257] on div "(( ) => { const canvas = document . getElementById ( 'isoGrid' ) ; const ctx = …" at bounding box center [621, 746] width 522 height 1209
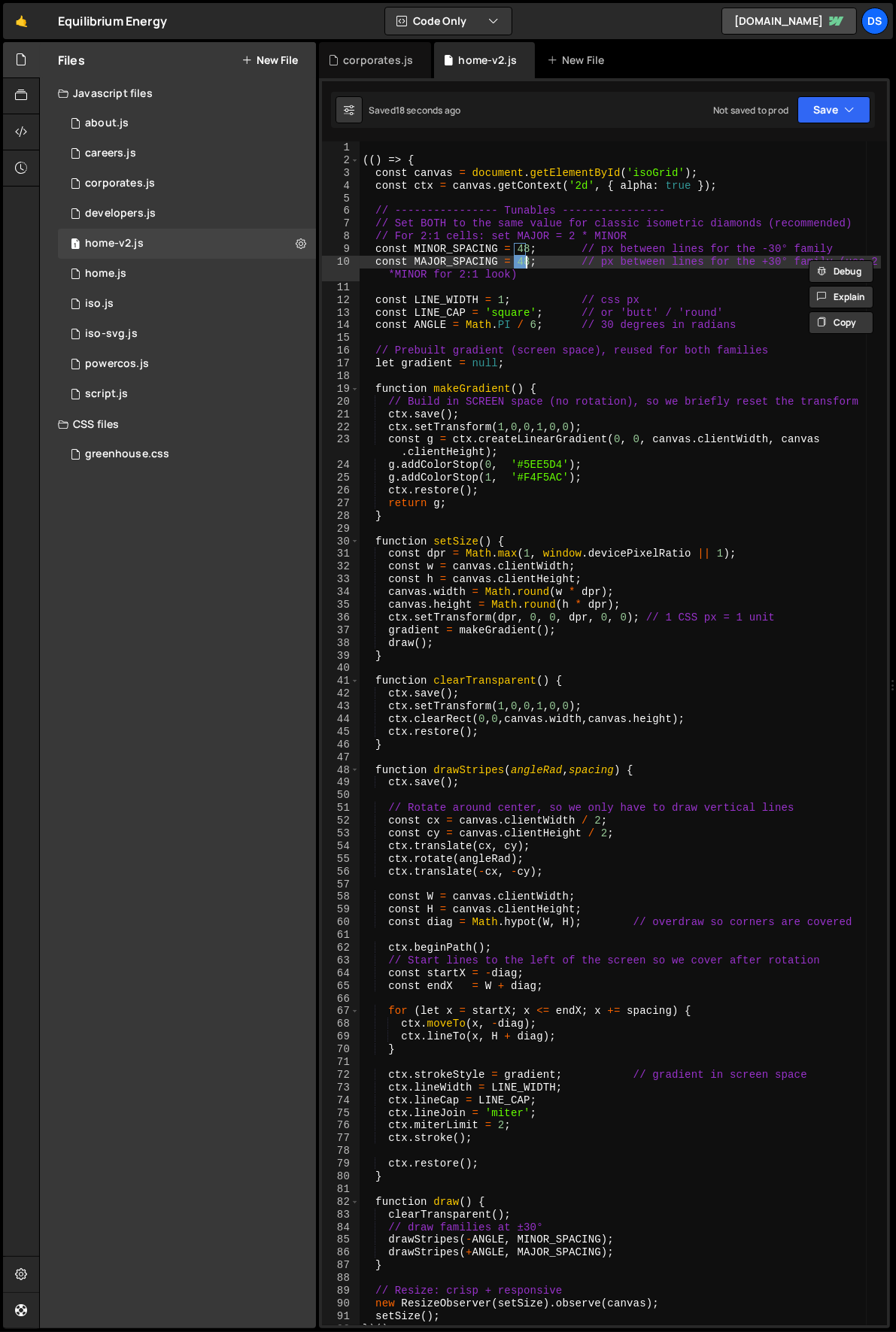
scroll to position [0, 11]
click at [520, 248] on div "(( ) => { const canvas = document . getElementById ( 'isoGrid' ) ; const ctx = …" at bounding box center [621, 746] width 522 height 1209
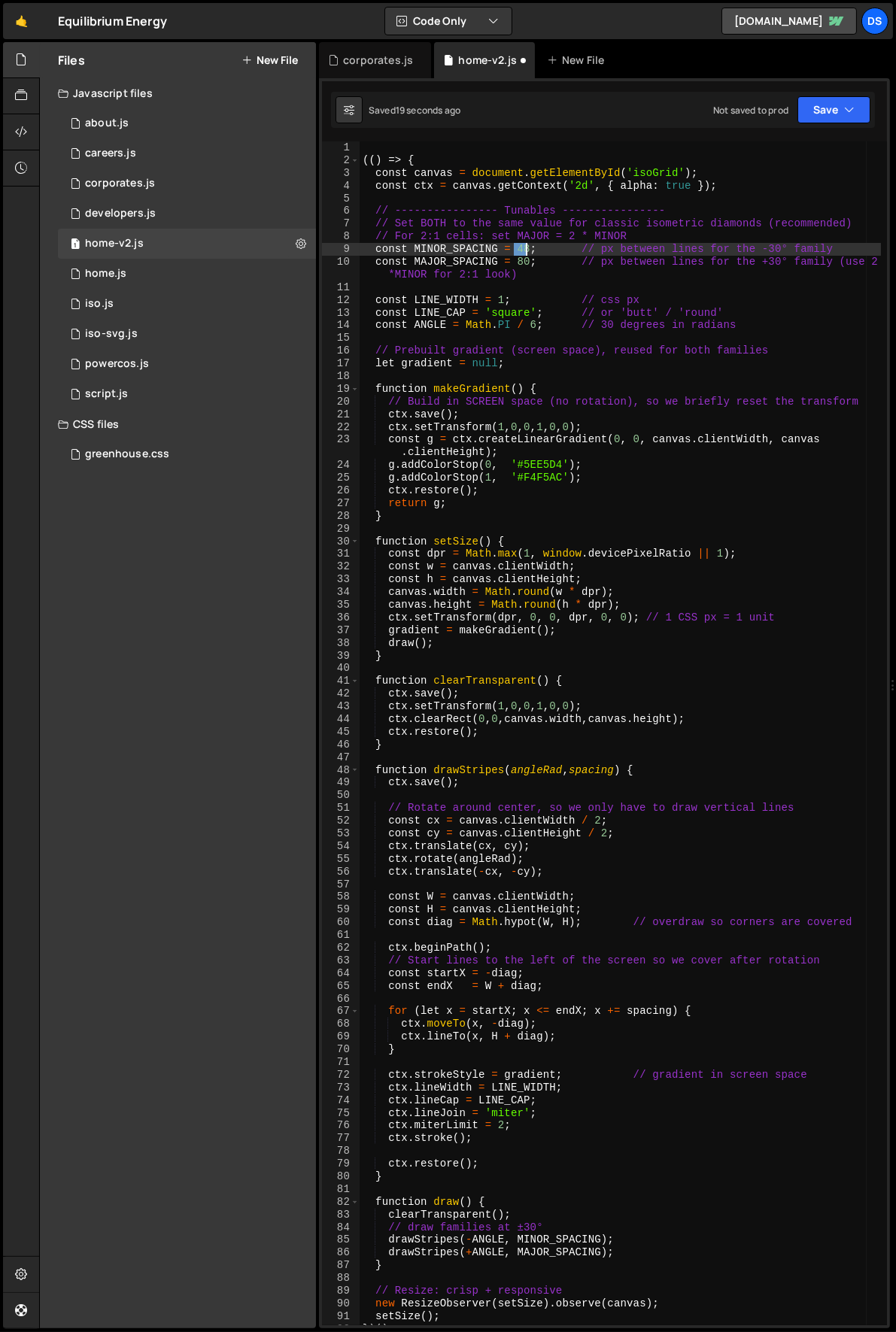
click at [520, 248] on div "(( ) => { const canvas = document . getElementById ( 'isoGrid' ) ; const ctx = …" at bounding box center [621, 746] width 522 height 1209
click at [560, 251] on div "(( ) => { const canvas = document . getElementById ( 'isoGrid' ) ; const ctx = …" at bounding box center [621, 746] width 522 height 1209
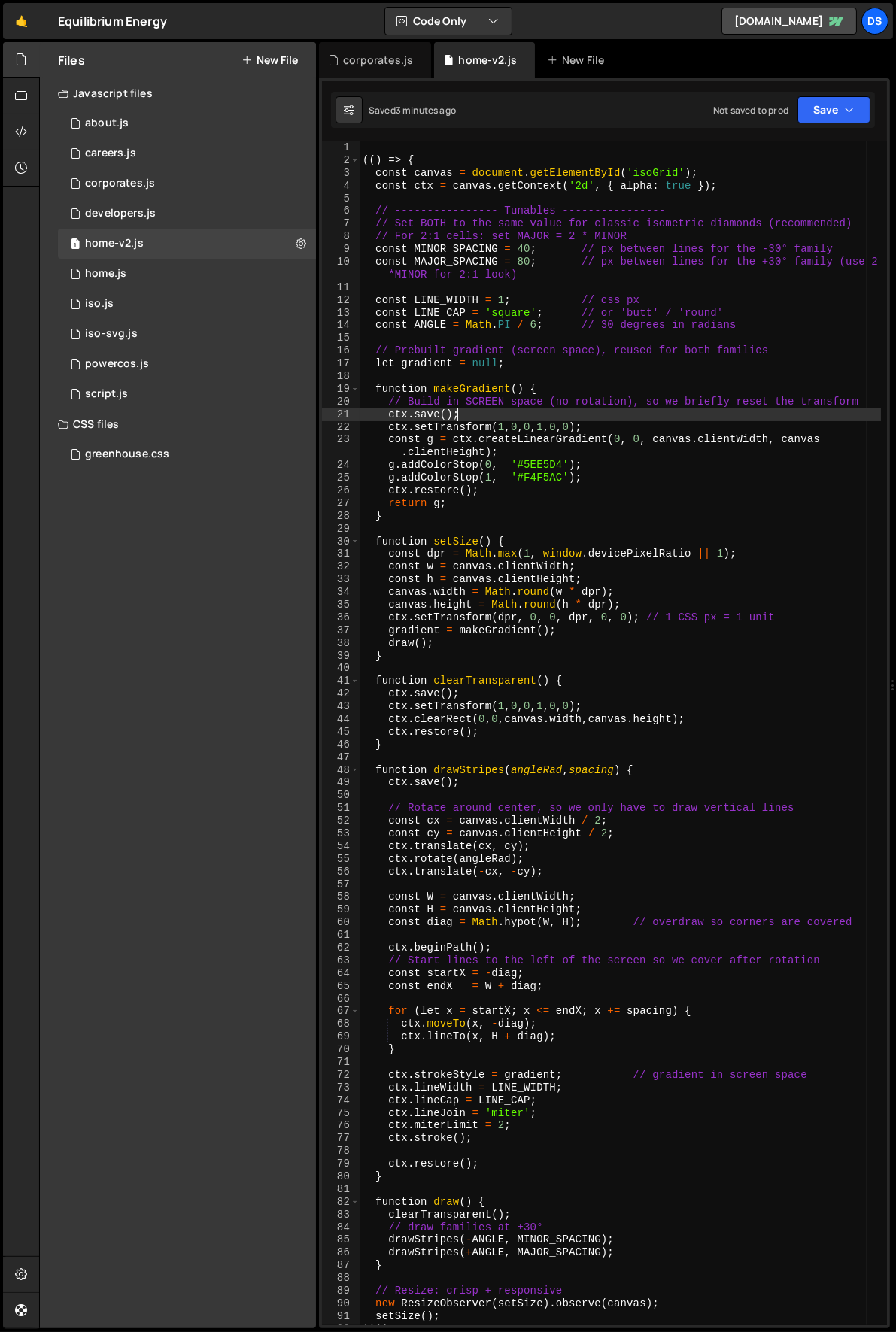
click at [494, 419] on div "(( ) => { const canvas = document . getElementById ( 'isoGrid' ) ; const ctx = …" at bounding box center [621, 746] width 522 height 1209
type textarea "[DOMAIN_NAME]();"
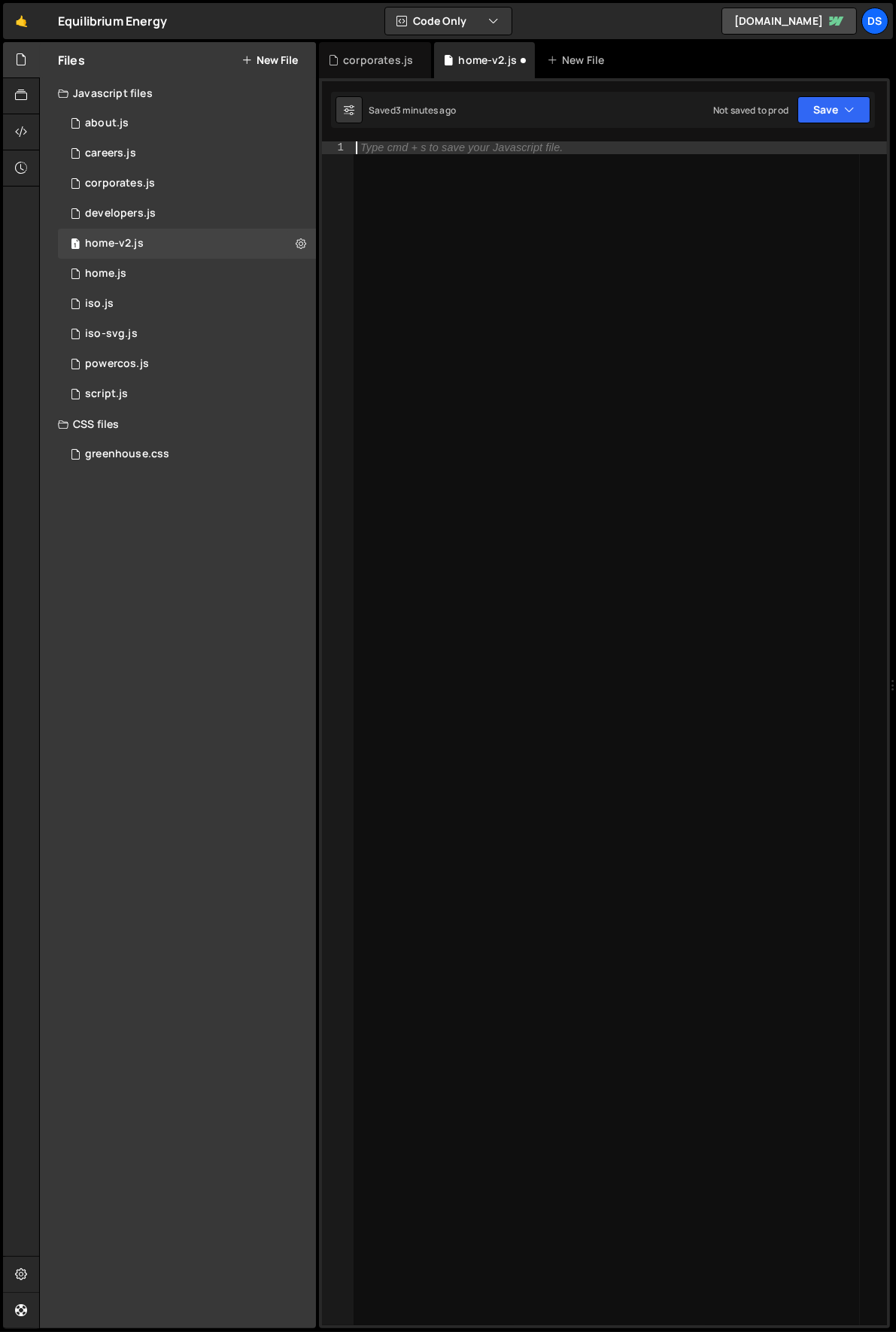
paste textarea "})();"
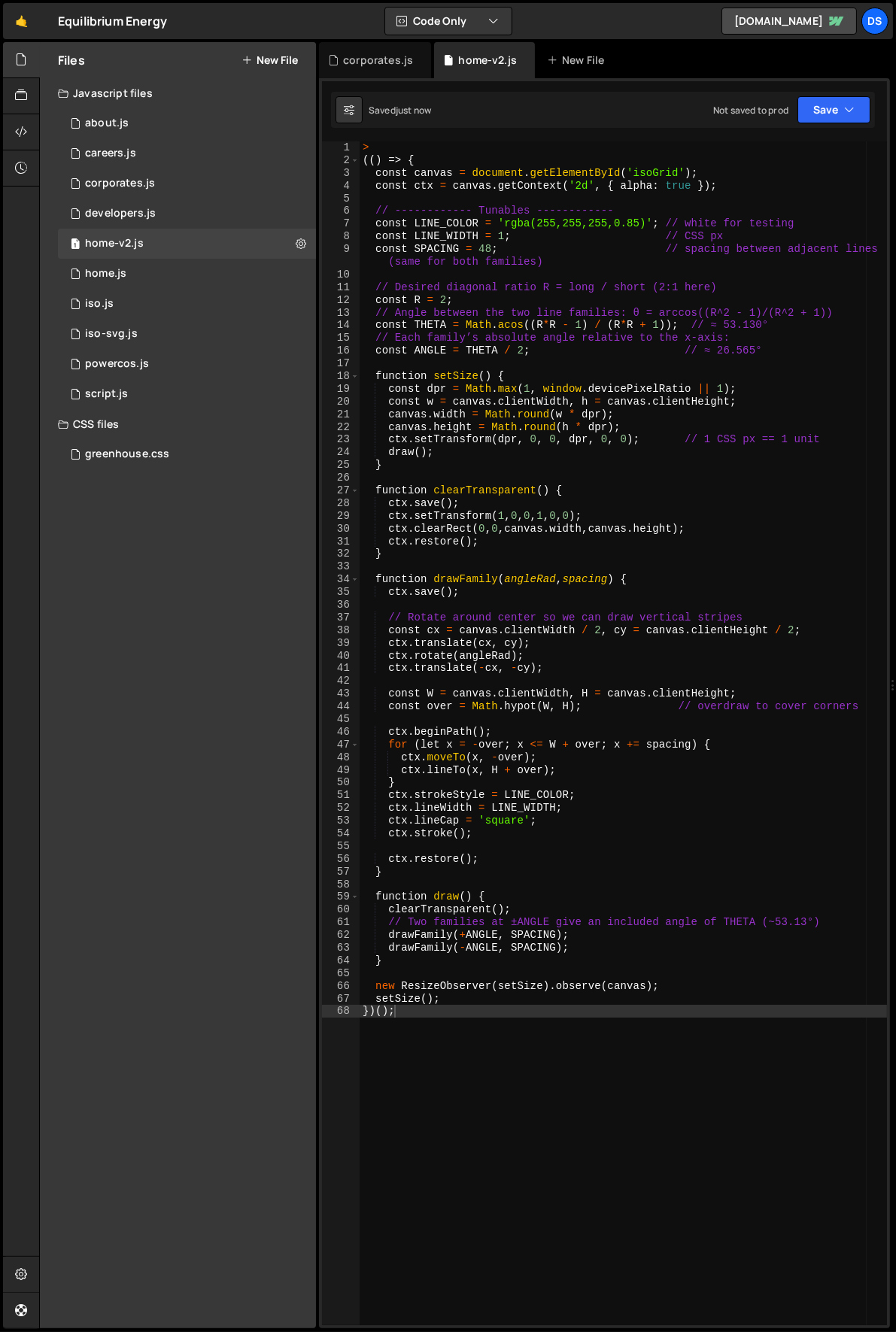
click at [482, 251] on div "> (( ) => { const canvas = document . getElementById ( 'isoGrid' ) ; const ctx …" at bounding box center [623, 746] width 528 height 1209
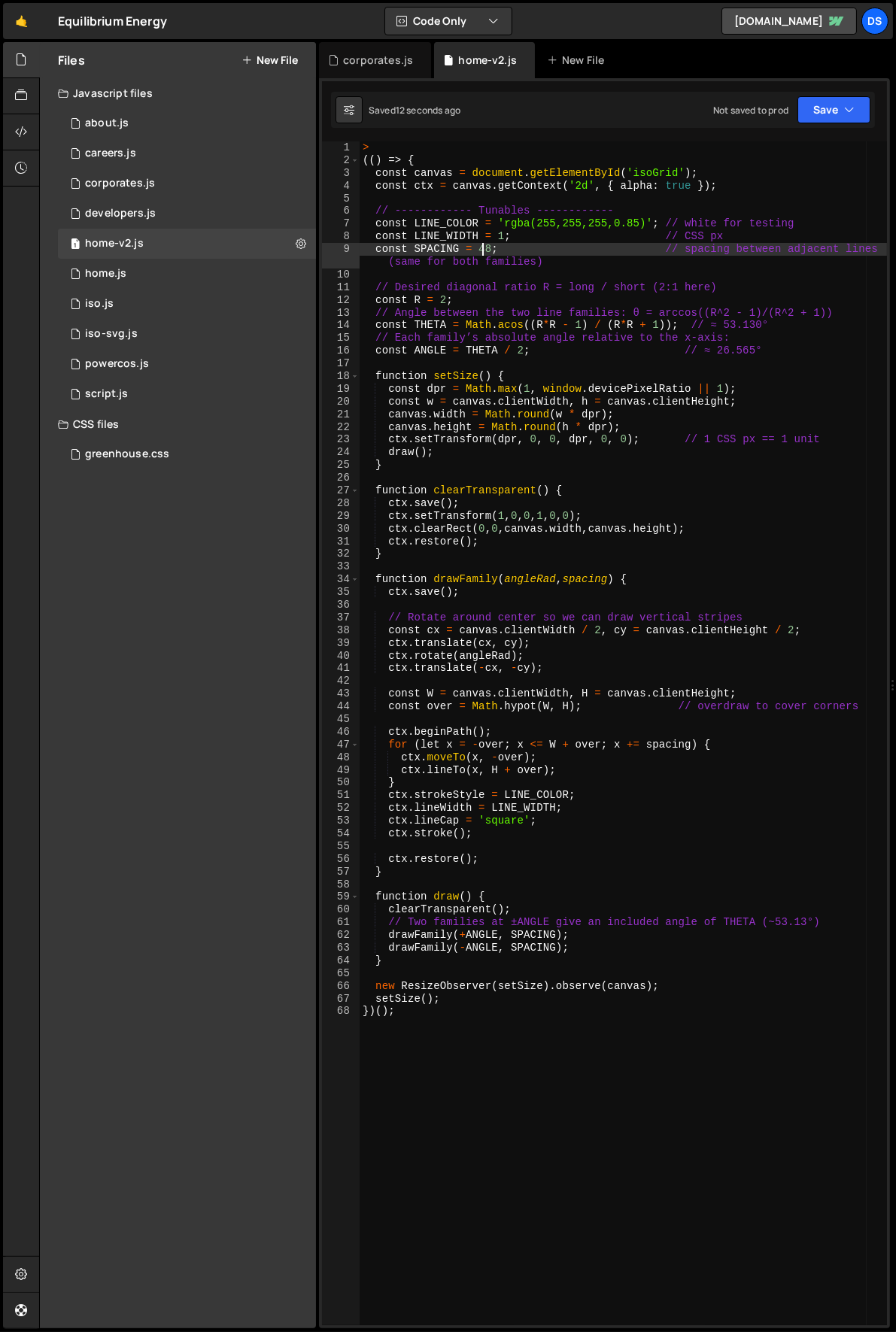
click at [374, 140] on div "1 Type cmd + s to save your Javascript file. הההההההההההההההההההההההההההההההההה…" at bounding box center [604, 703] width 571 height 1250
type textarea ">"
click at [392, 151] on div "> (( ) => { const canvas = document . getElementById ( 'isoGrid' ) ; const ctx …" at bounding box center [623, 746] width 528 height 1209
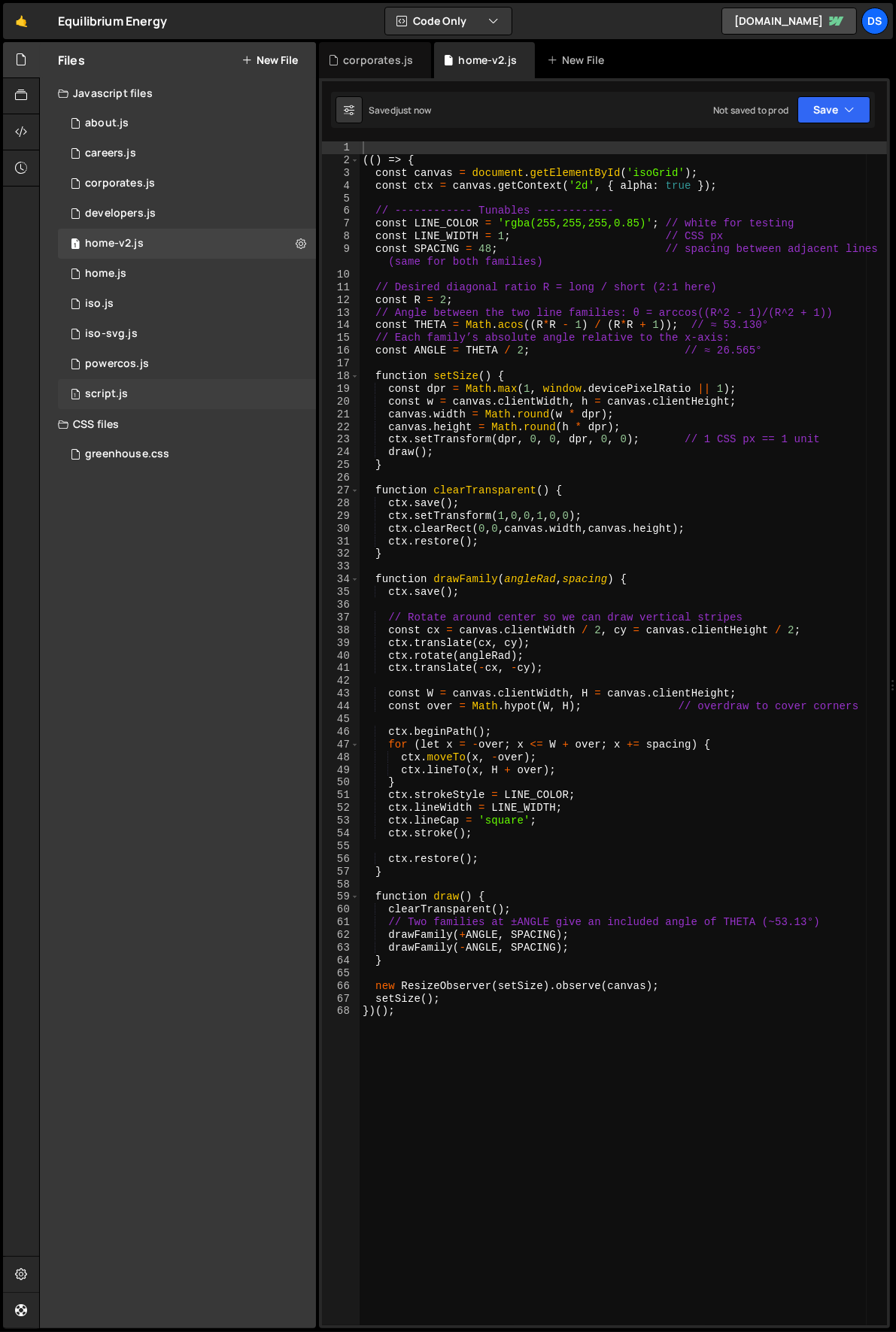
click at [145, 386] on div "1 script.js 0" at bounding box center [186, 394] width 258 height 30
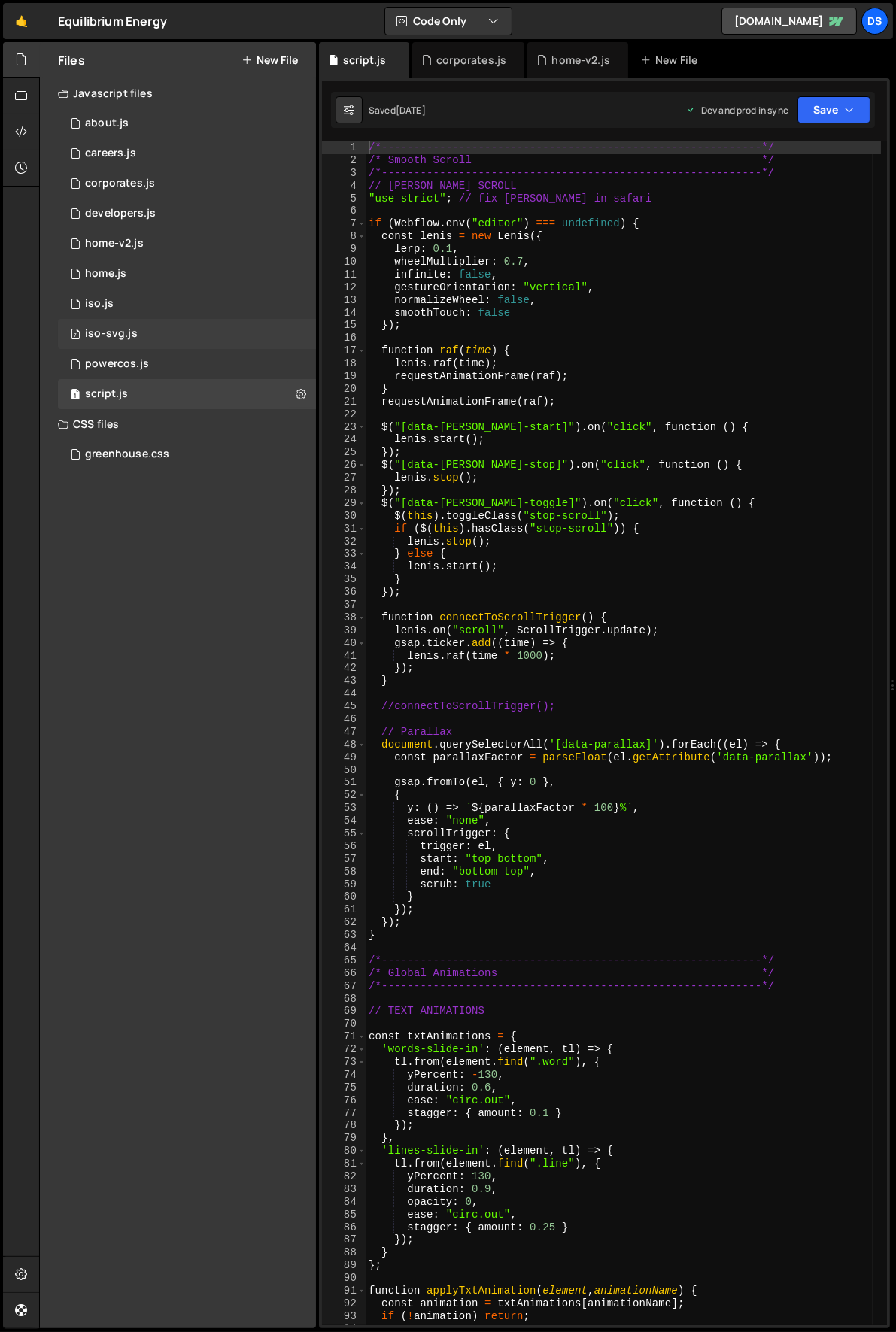
click at [138, 335] on div "7 iso-svg.js 0" at bounding box center [186, 333] width 258 height 30
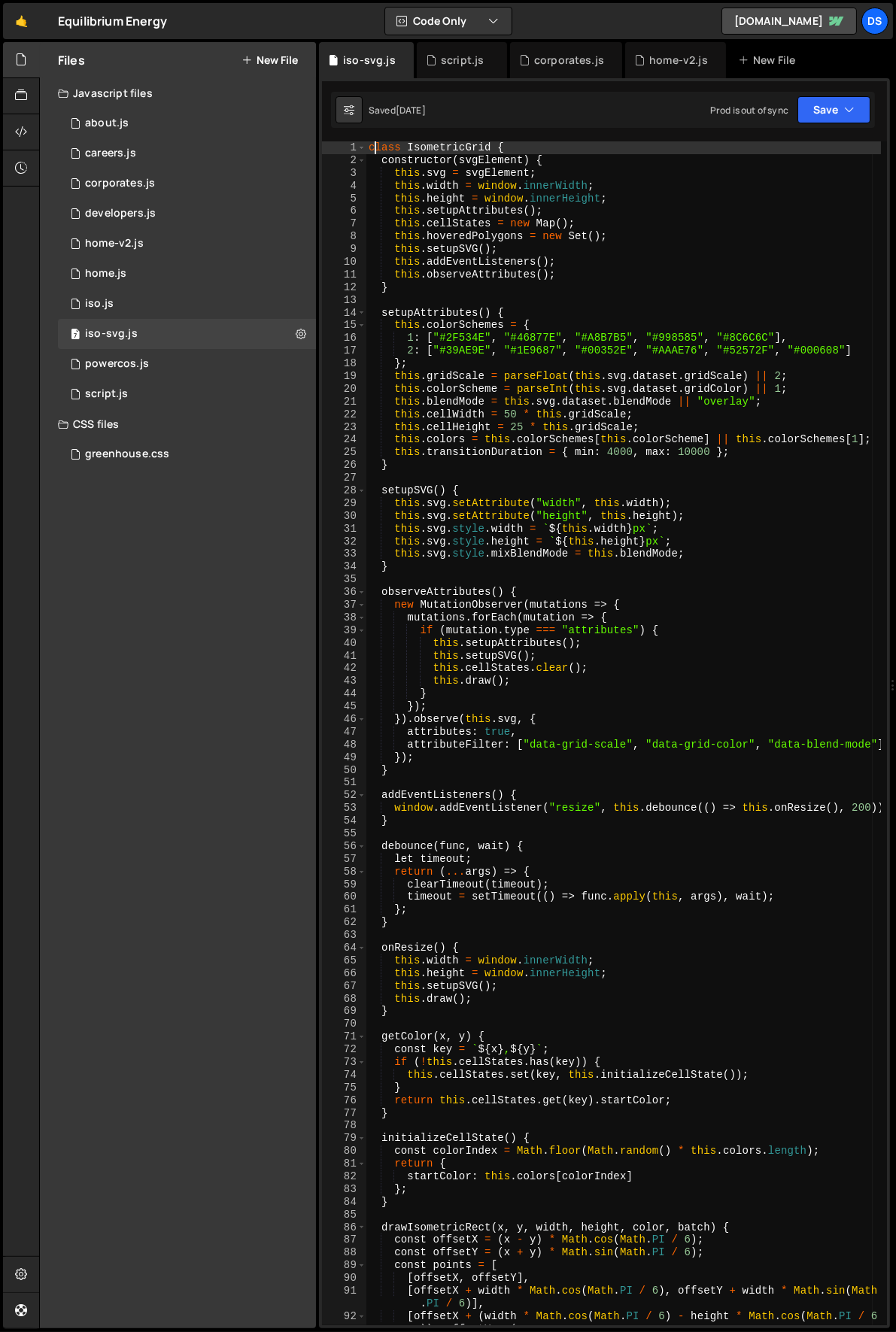
click at [375, 146] on div "class IsometricGrid { constructor ( svgElement ) { this . svg = svgElement ; th…" at bounding box center [623, 746] width 516 height 1209
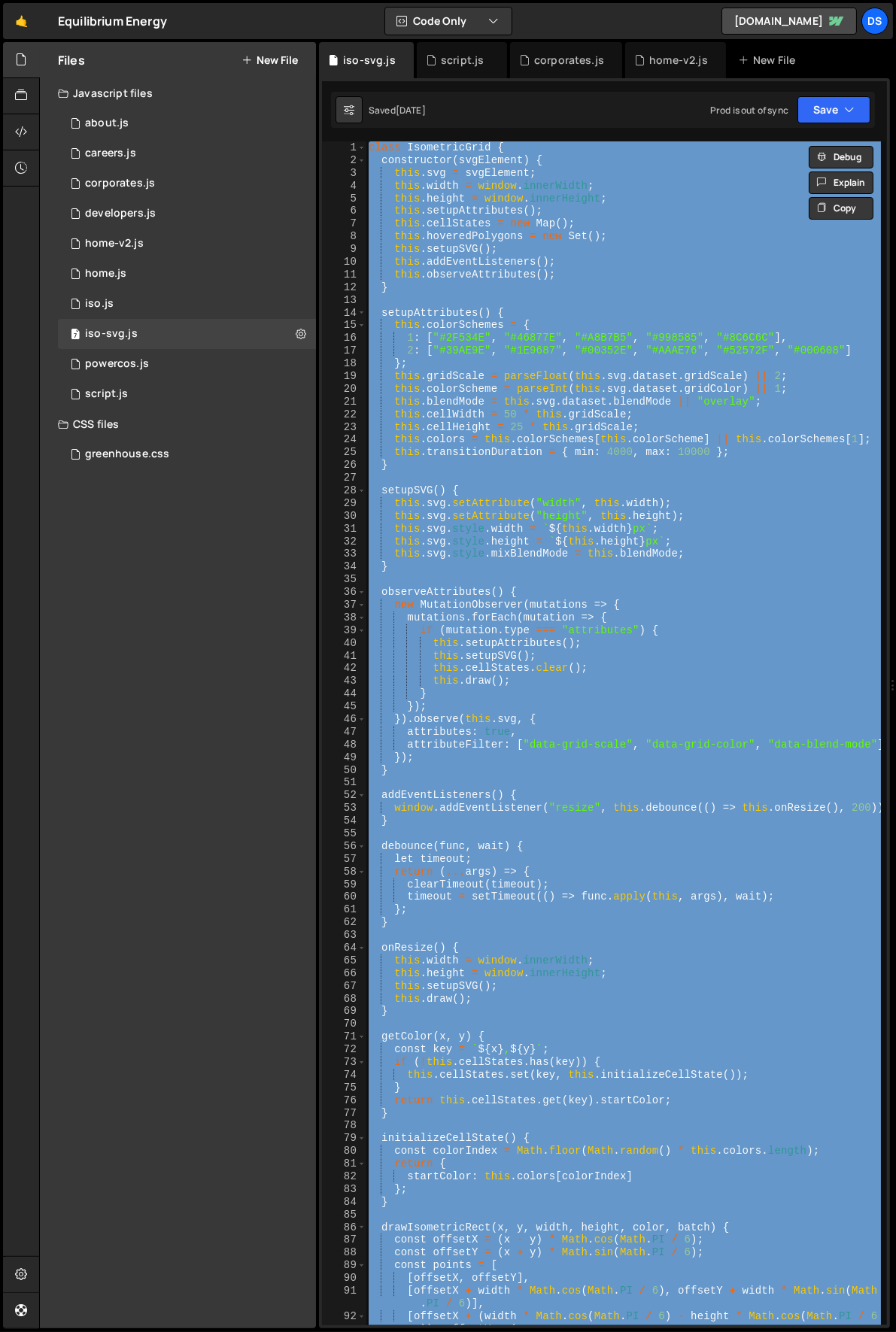
click at [581, 281] on div "class IsometricGrid { constructor ( svgElement ) { this . svg = svgElement ; th…" at bounding box center [623, 733] width 516 height 1184
type textarea "}"
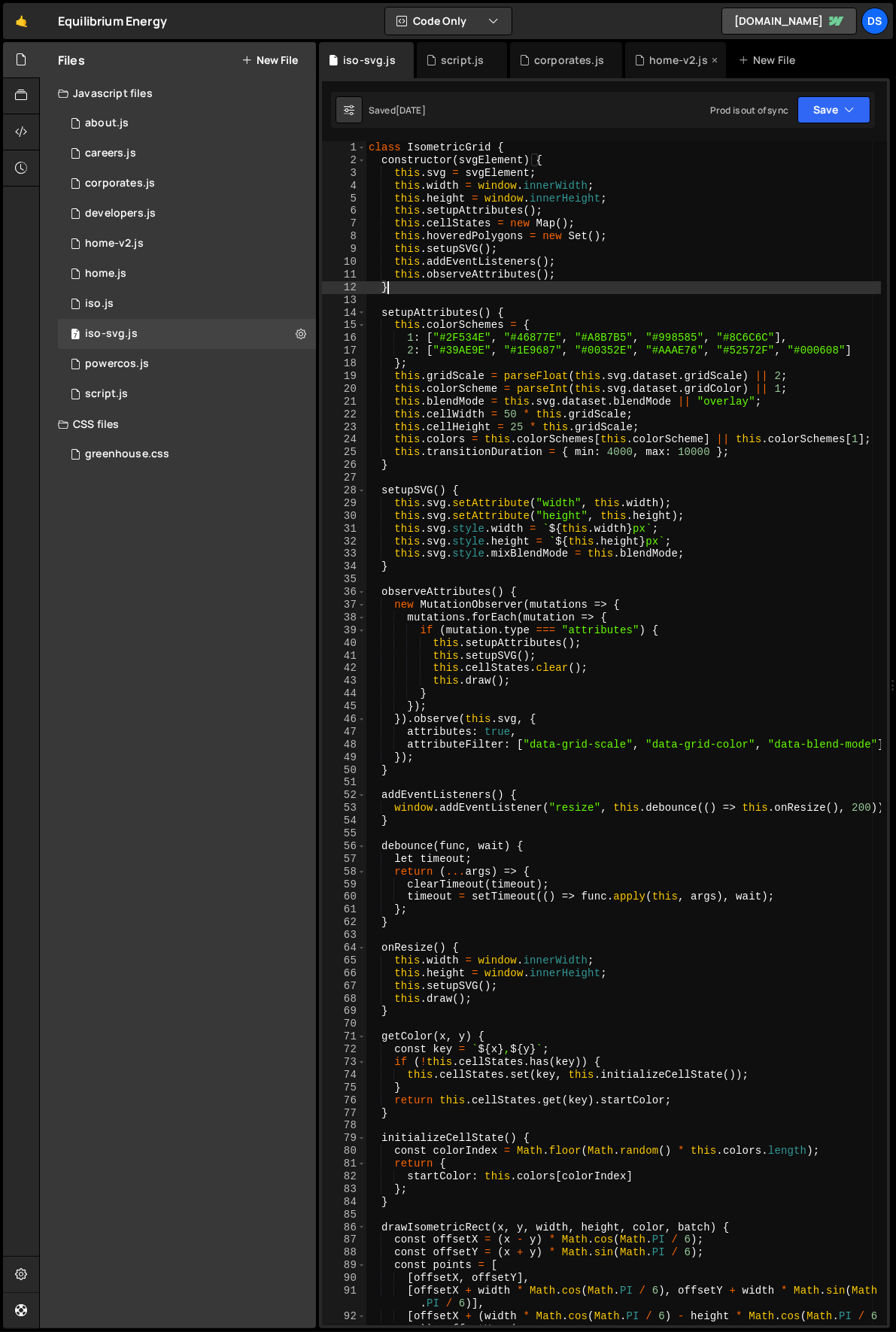
click at [649, 60] on div "home-v2.js" at bounding box center [678, 60] width 59 height 15
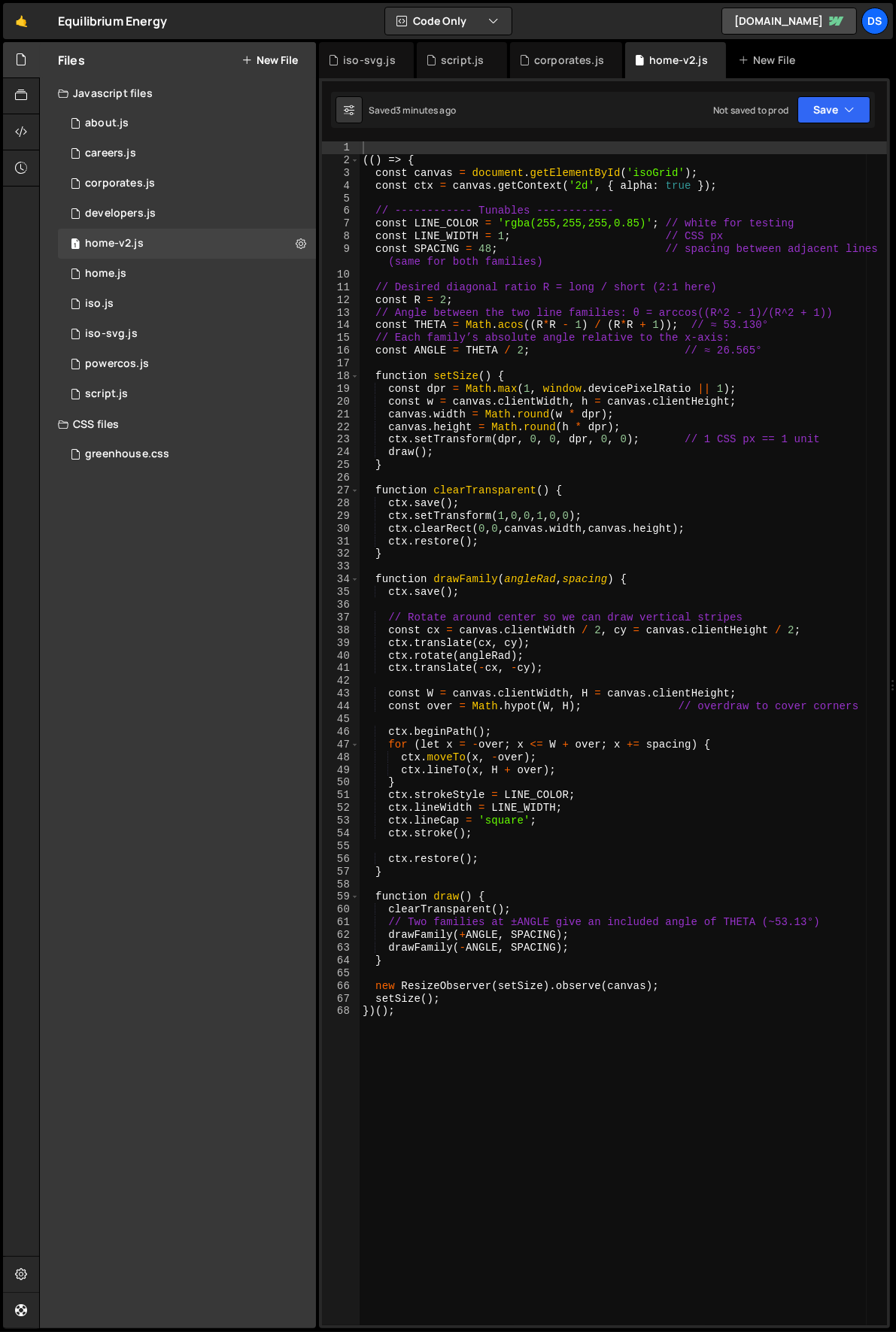
click at [525, 311] on div "(( ) => { const canvas = document . getElementById ( 'isoGrid' ) ; const ctx = …" at bounding box center [623, 746] width 528 height 1209
type textarea "setSize(); })();"
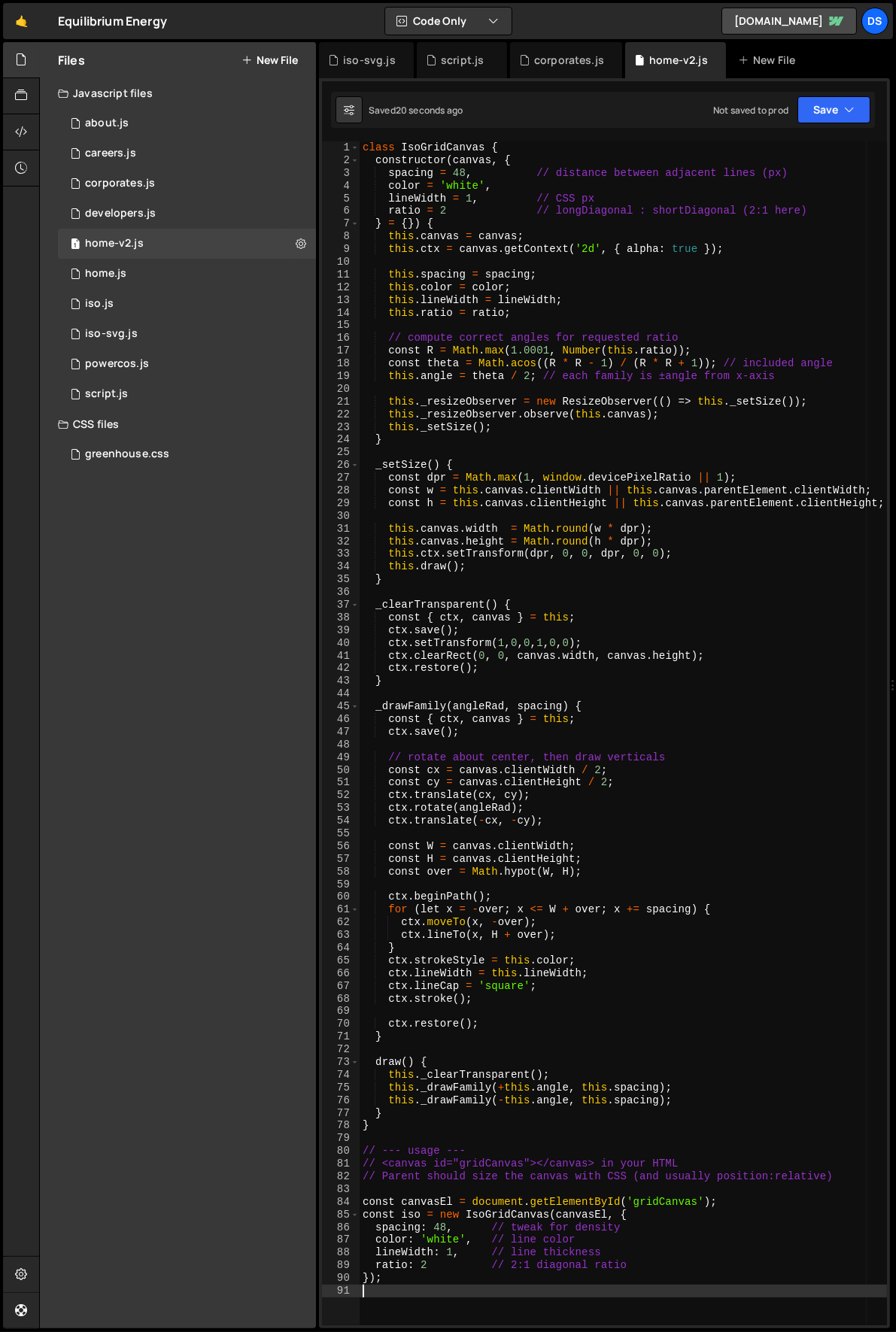
scroll to position [557, 0]
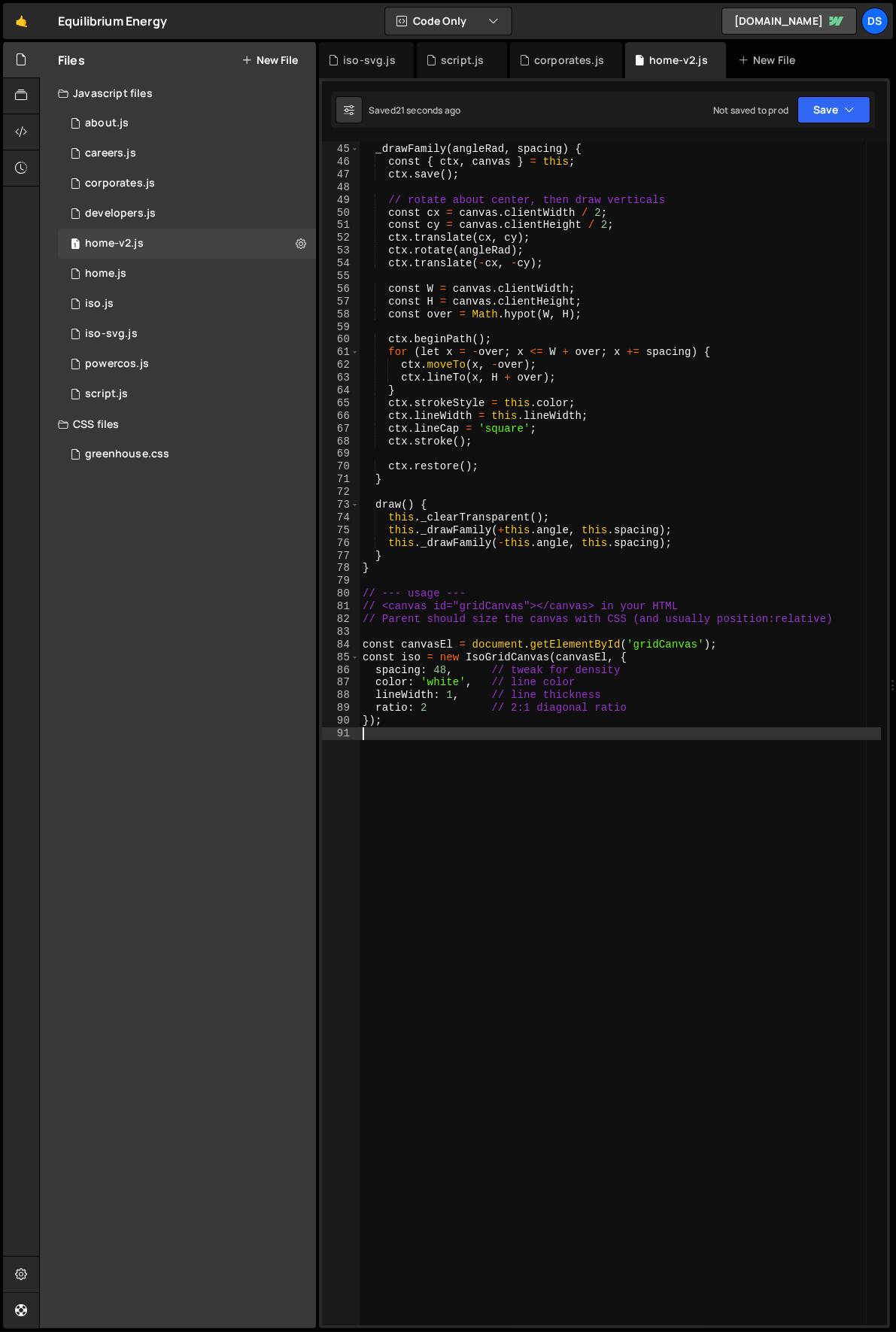
click at [653, 644] on div "_drawFamily ( angleRad , spacing ) { const { ctx , canvas } = this ; ctx . save…" at bounding box center [621, 735] width 522 height 1209
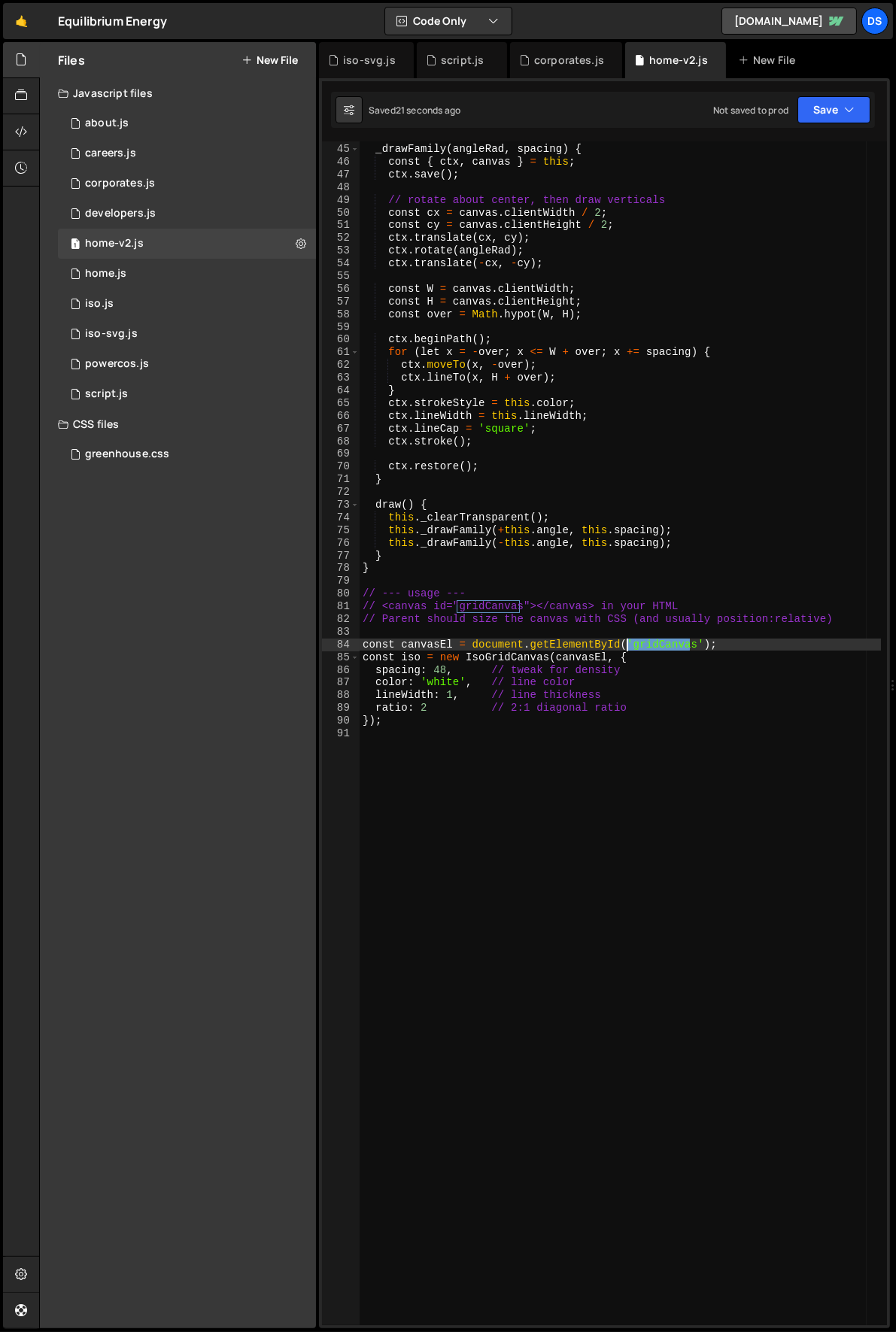
drag, startPoint x: 653, startPoint y: 644, endPoint x: 795, endPoint y: 667, distance: 143.9
click at [656, 644] on div "_drawFamily ( angleRad , spacing ) { const { ctx , canvas } = this ; ctx . save…" at bounding box center [621, 735] width 522 height 1209
type textarea "const canvasEl = document.getElementById('isoGrid');"
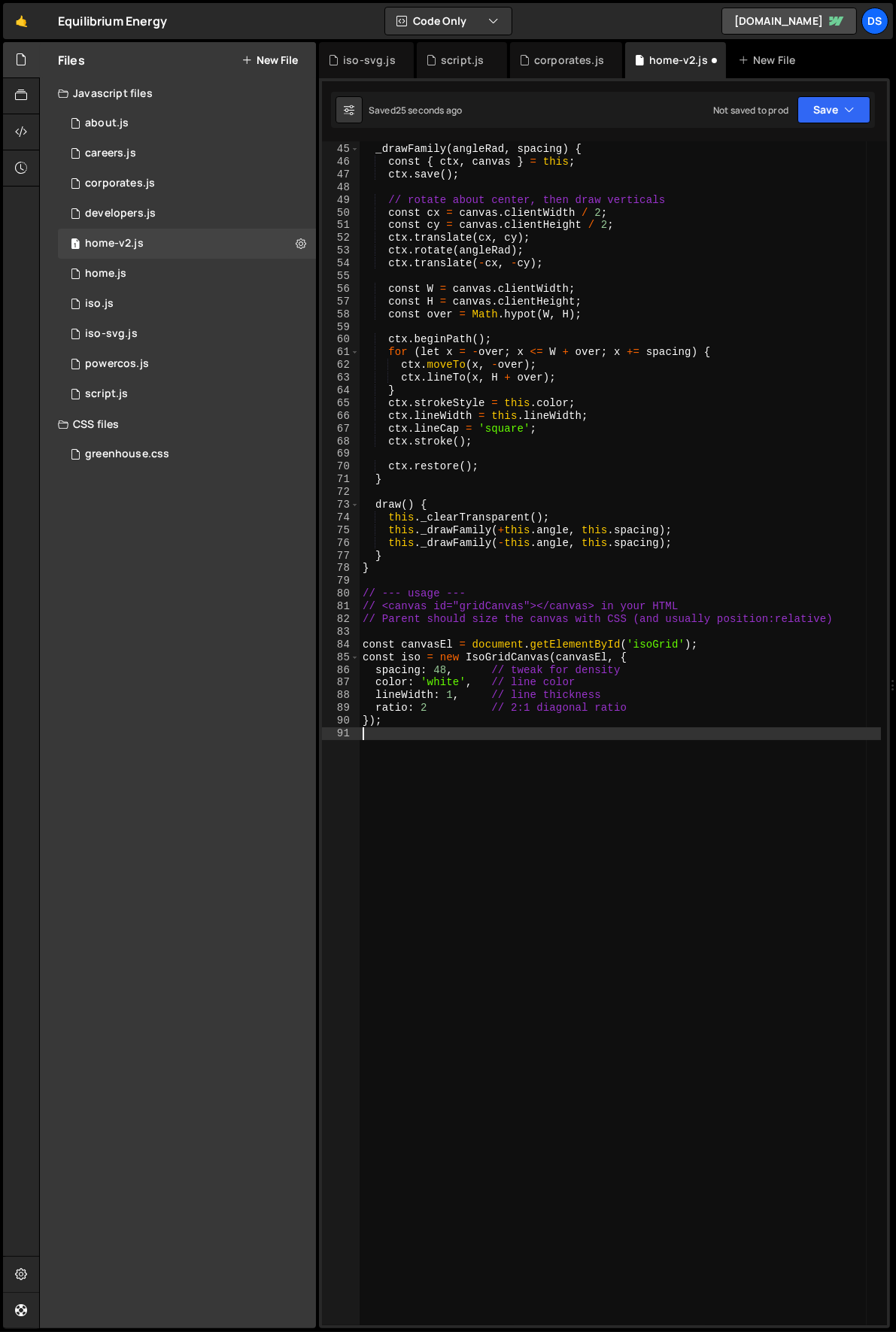
click at [732, 788] on div "_drawFamily ( angleRad , spacing ) { const { ctx , canvas } = this ; ctx . save…" at bounding box center [621, 735] width 522 height 1209
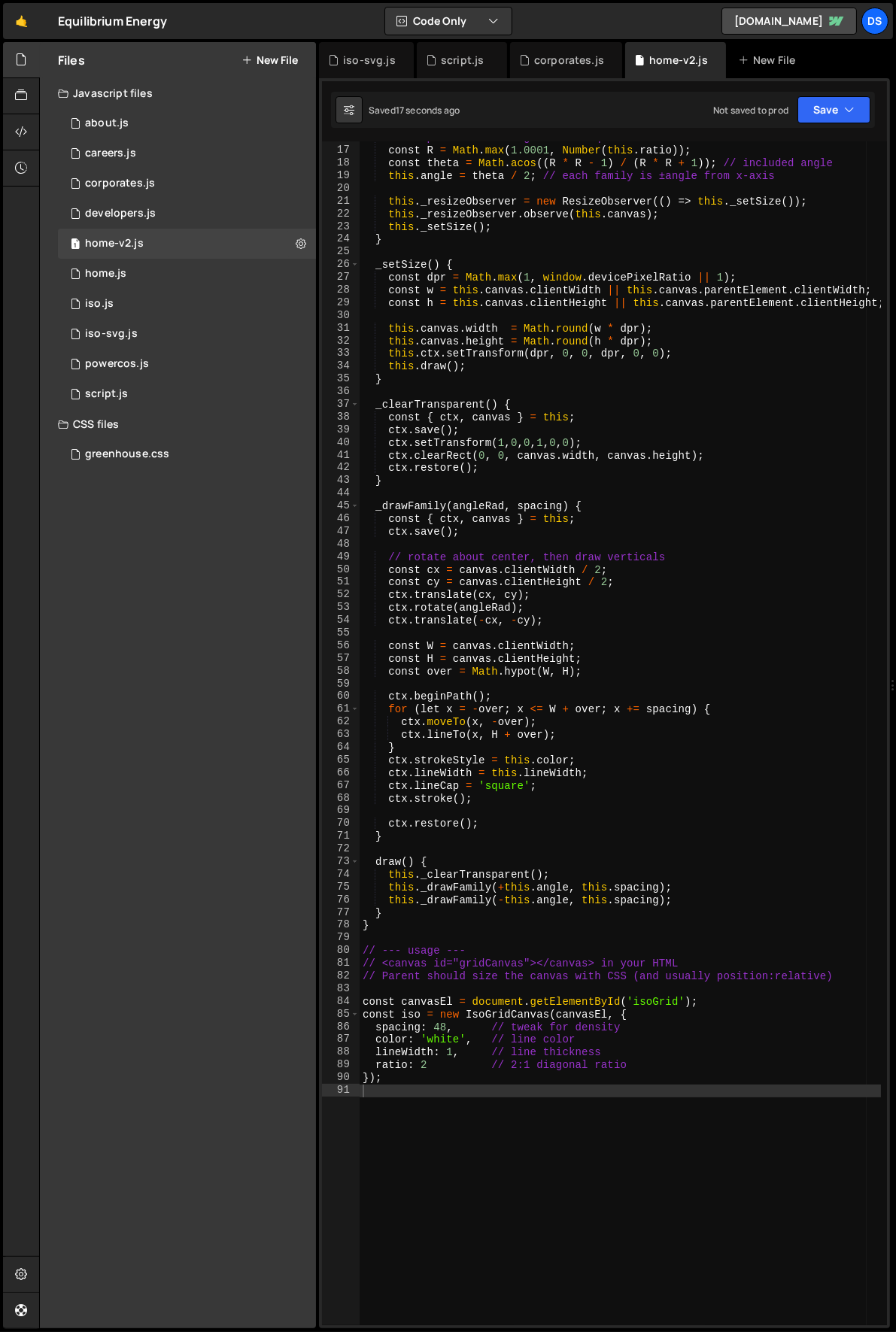
scroll to position [0, 0]
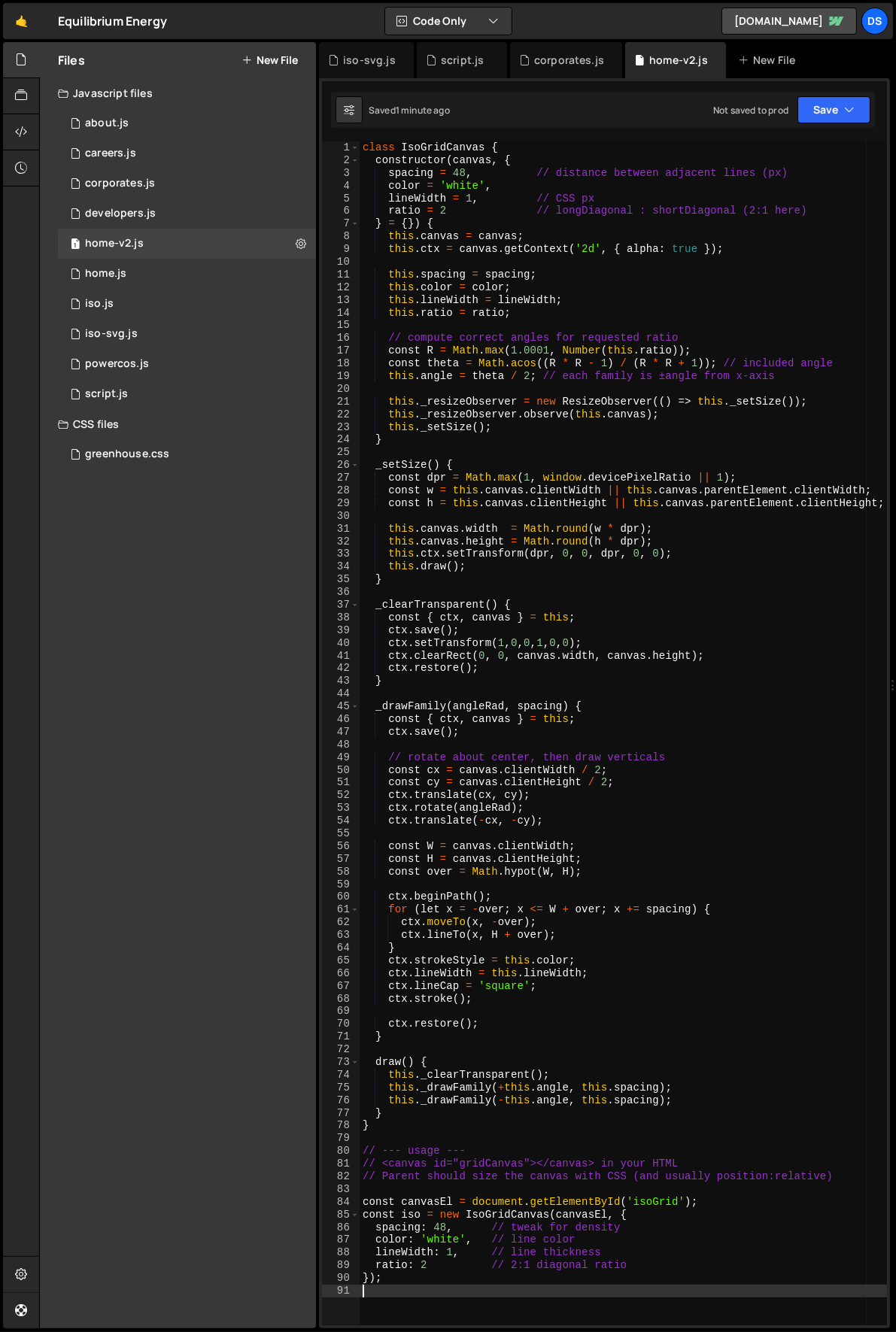
click at [553, 421] on div "class IsoGridCanvas { constructor ( canvas , { spacing = 48 , // distance betwe…" at bounding box center [623, 746] width 528 height 1209
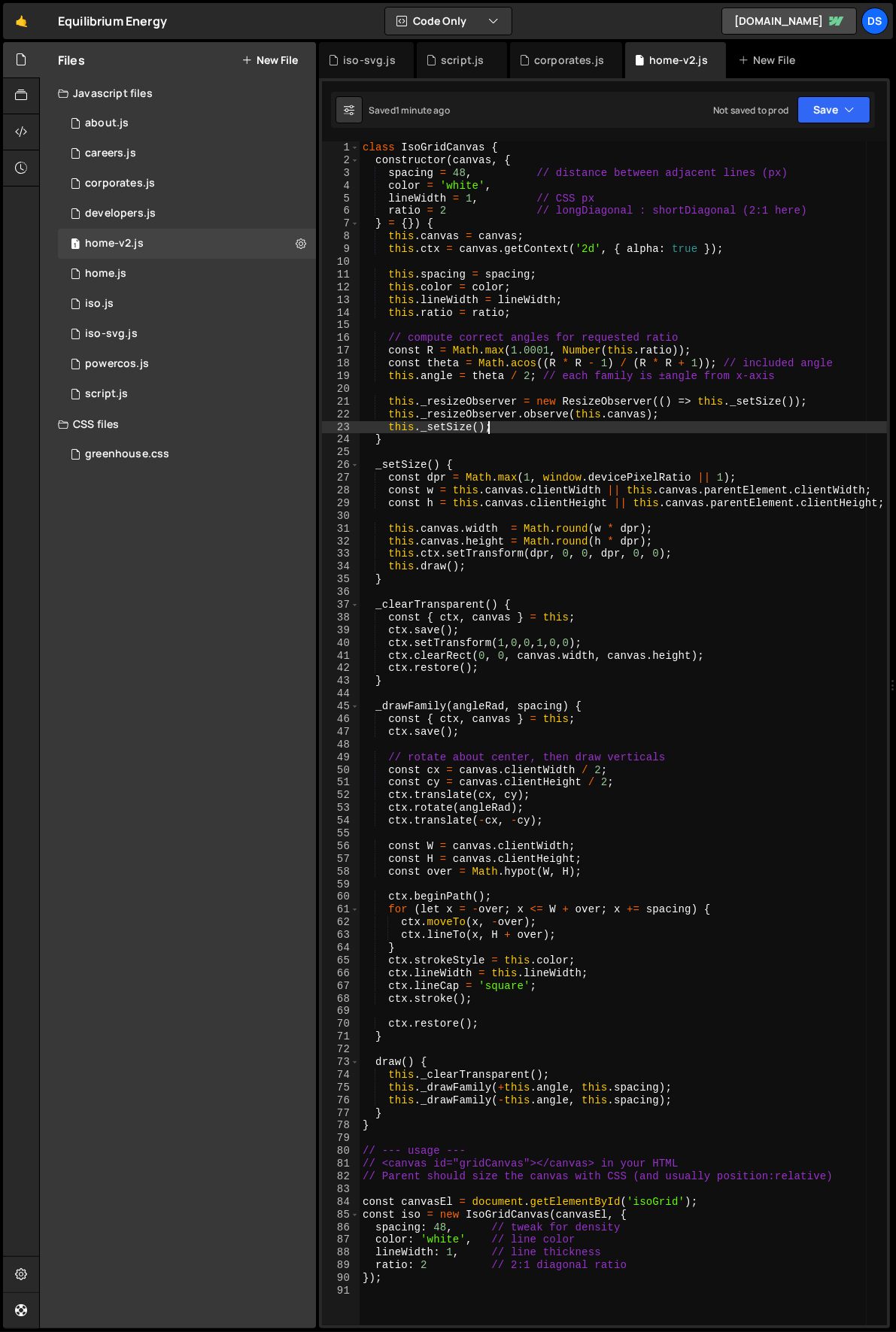
type textarea "});"
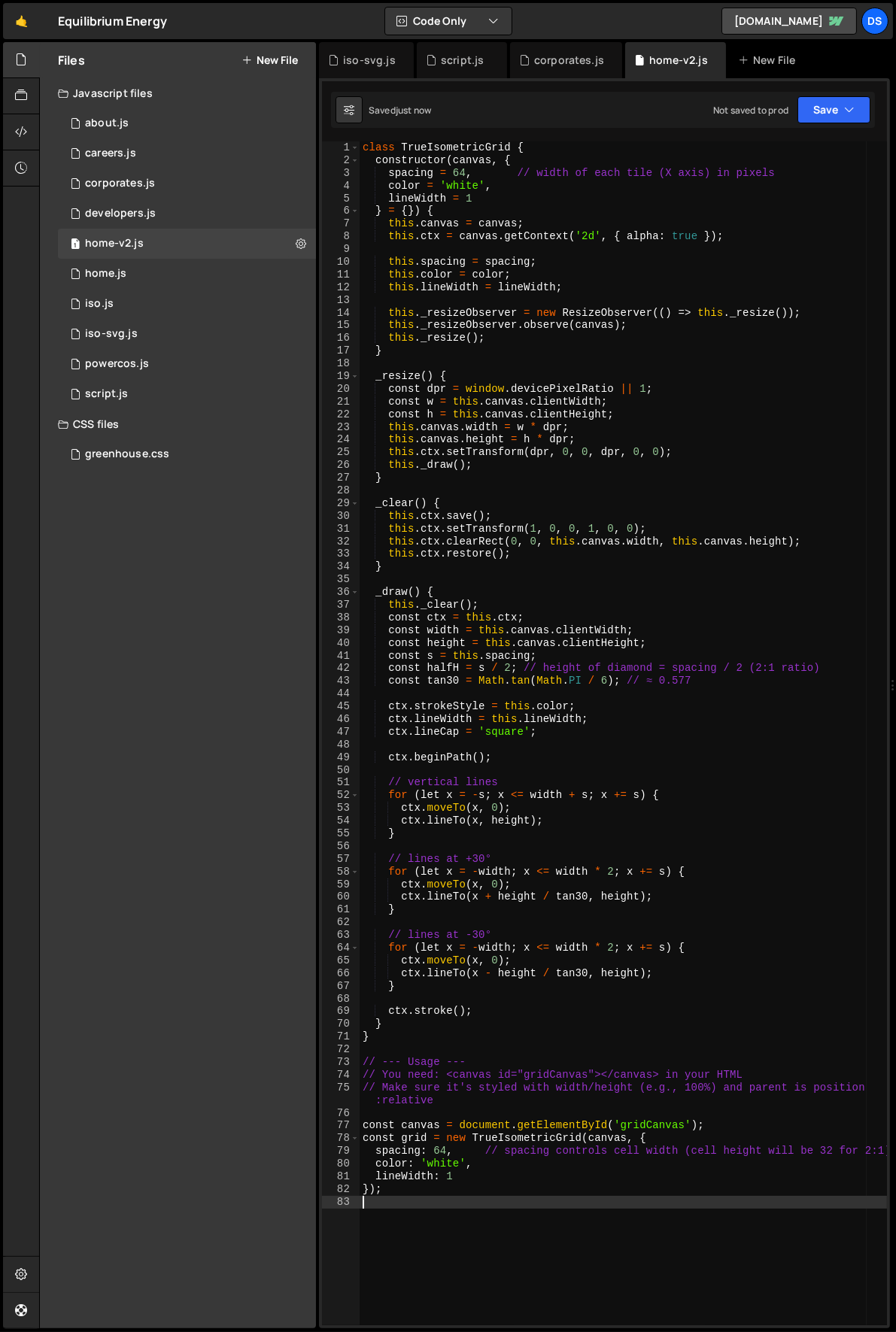
click at [653, 1123] on div "class TrueIsometricGrid { constructor ( canvas , { spacing = 64 , // width of e…" at bounding box center [623, 746] width 528 height 1209
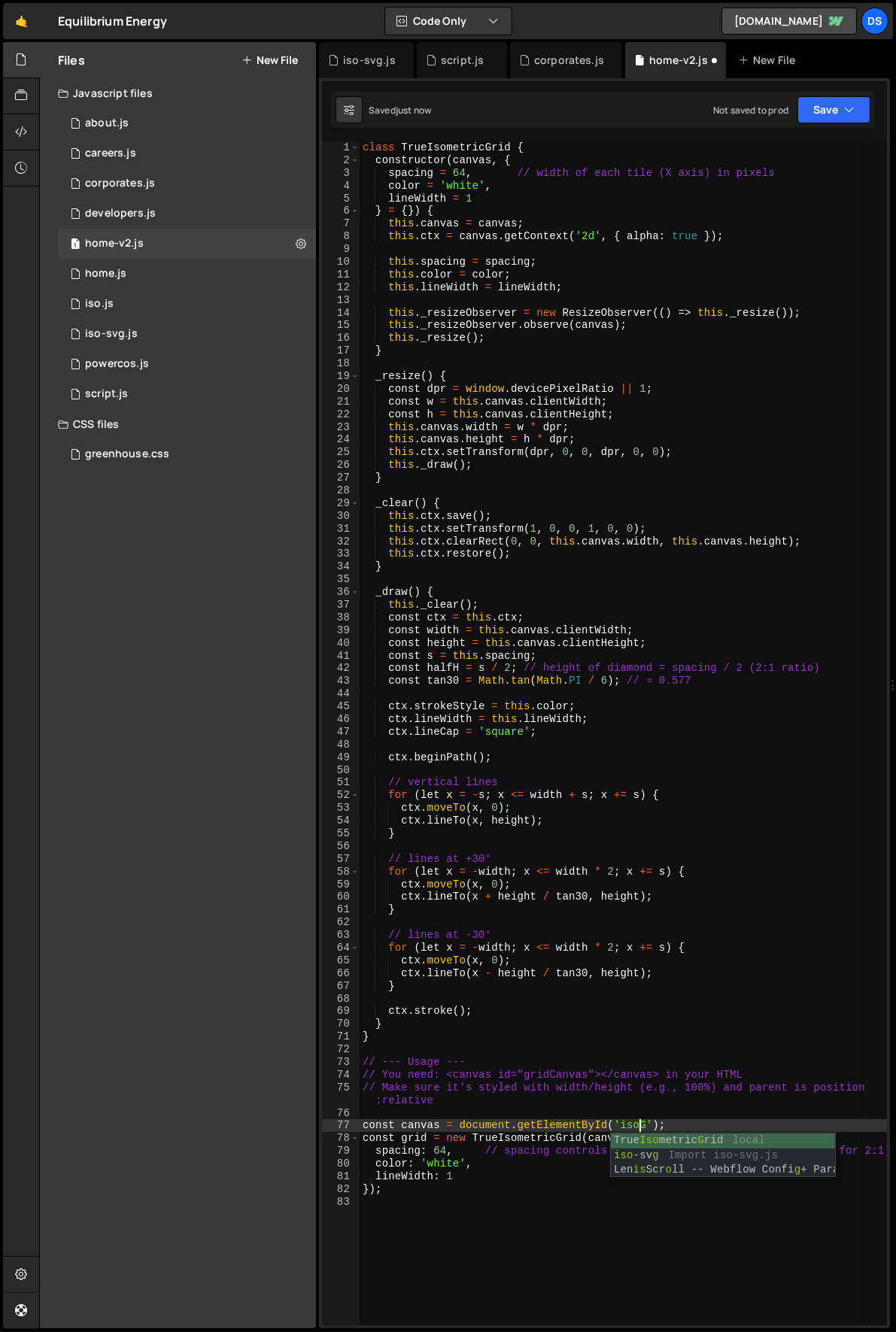
scroll to position [0, 20]
type textarea "const canvas = document.getElementById('isoGrid');"
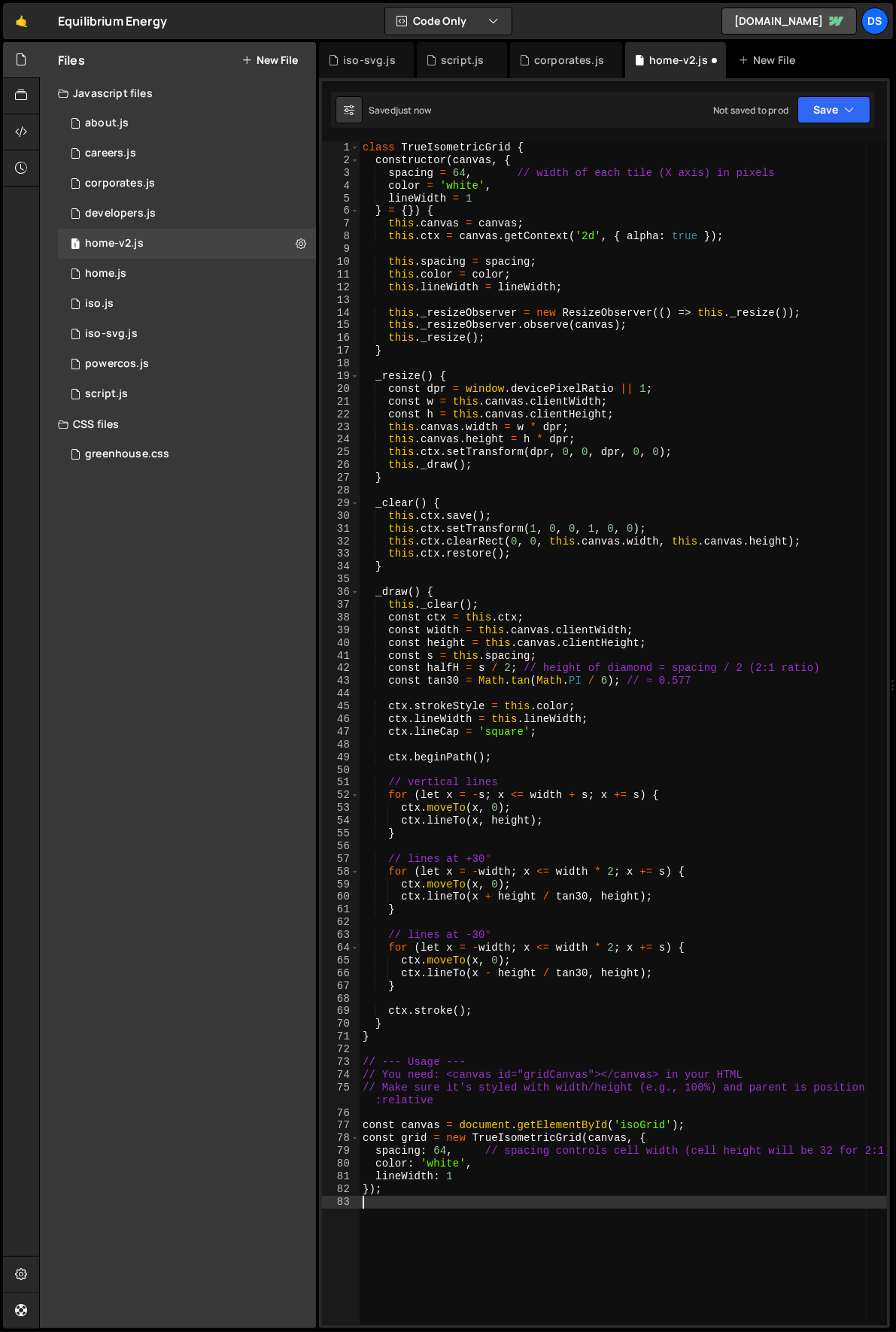
click at [582, 1293] on div "class TrueIsometricGrid { constructor ( canvas , { spacing = 64 , // width of e…" at bounding box center [623, 746] width 528 height 1209
click at [163, 337] on div "7 iso-svg.js 0" at bounding box center [186, 333] width 258 height 30
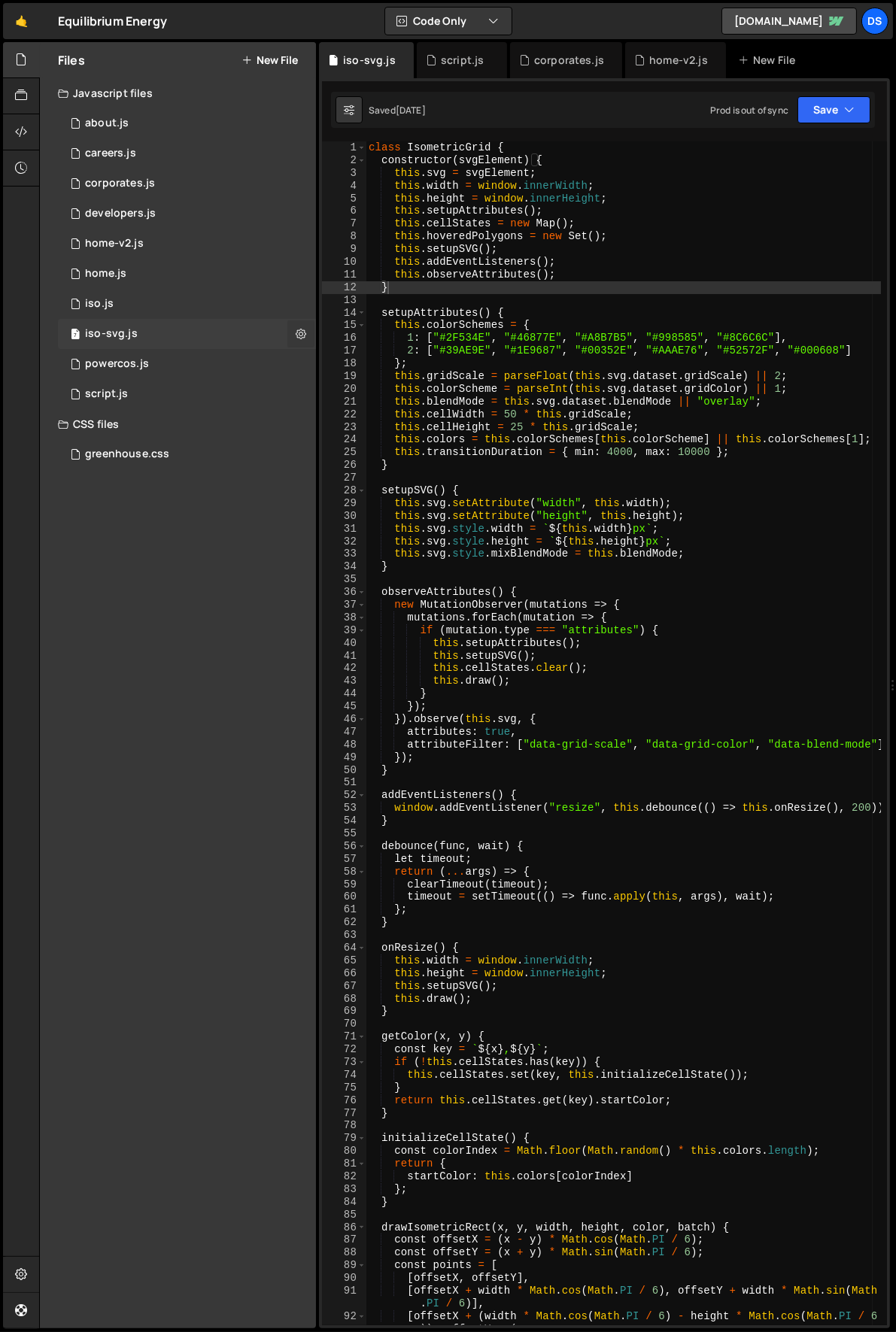
click at [301, 329] on icon at bounding box center [301, 333] width 11 height 15
click at [405, 374] on button "Edit File Settings" at bounding box center [392, 366] width 147 height 30
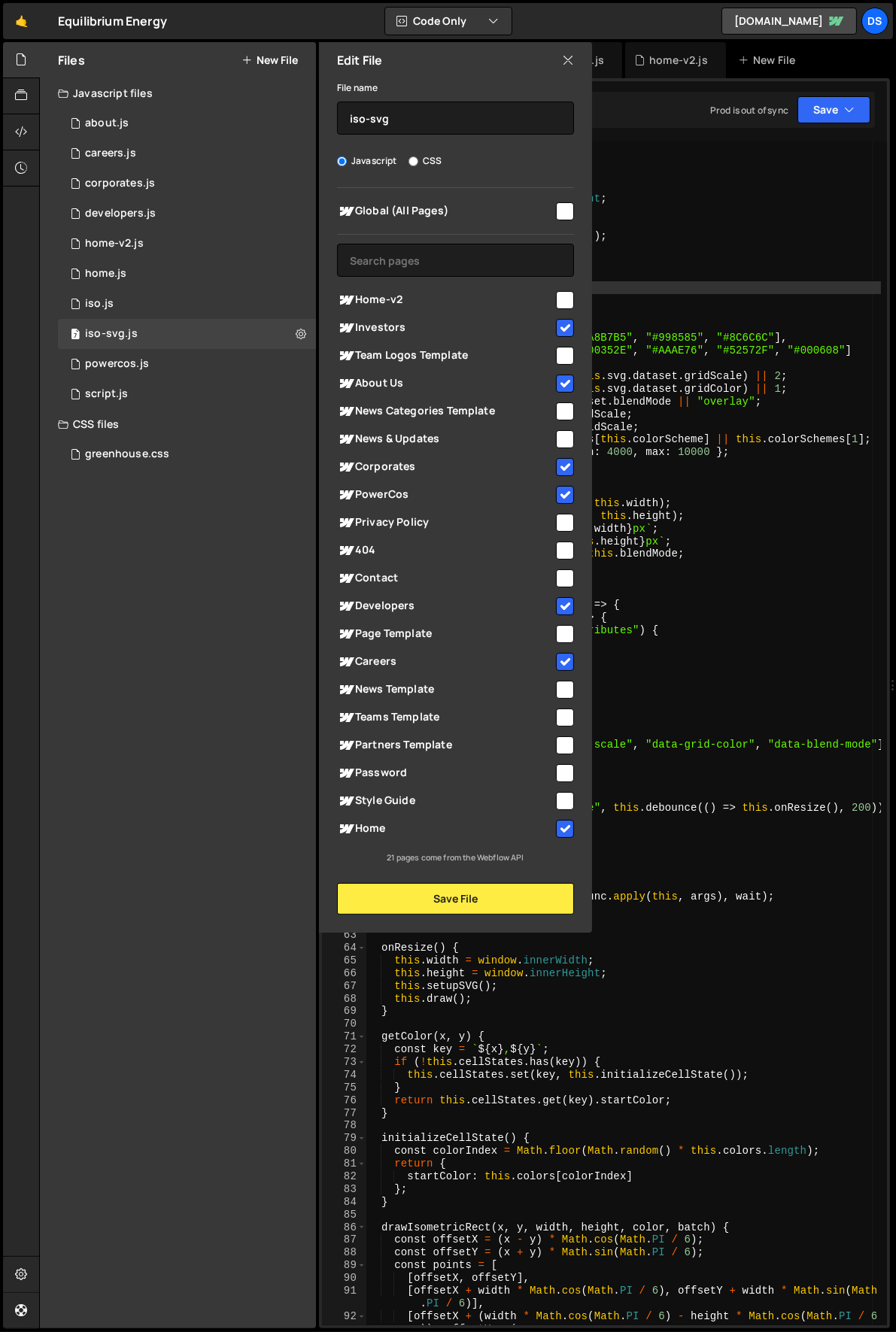
click at [568, 58] on icon at bounding box center [568, 60] width 12 height 17
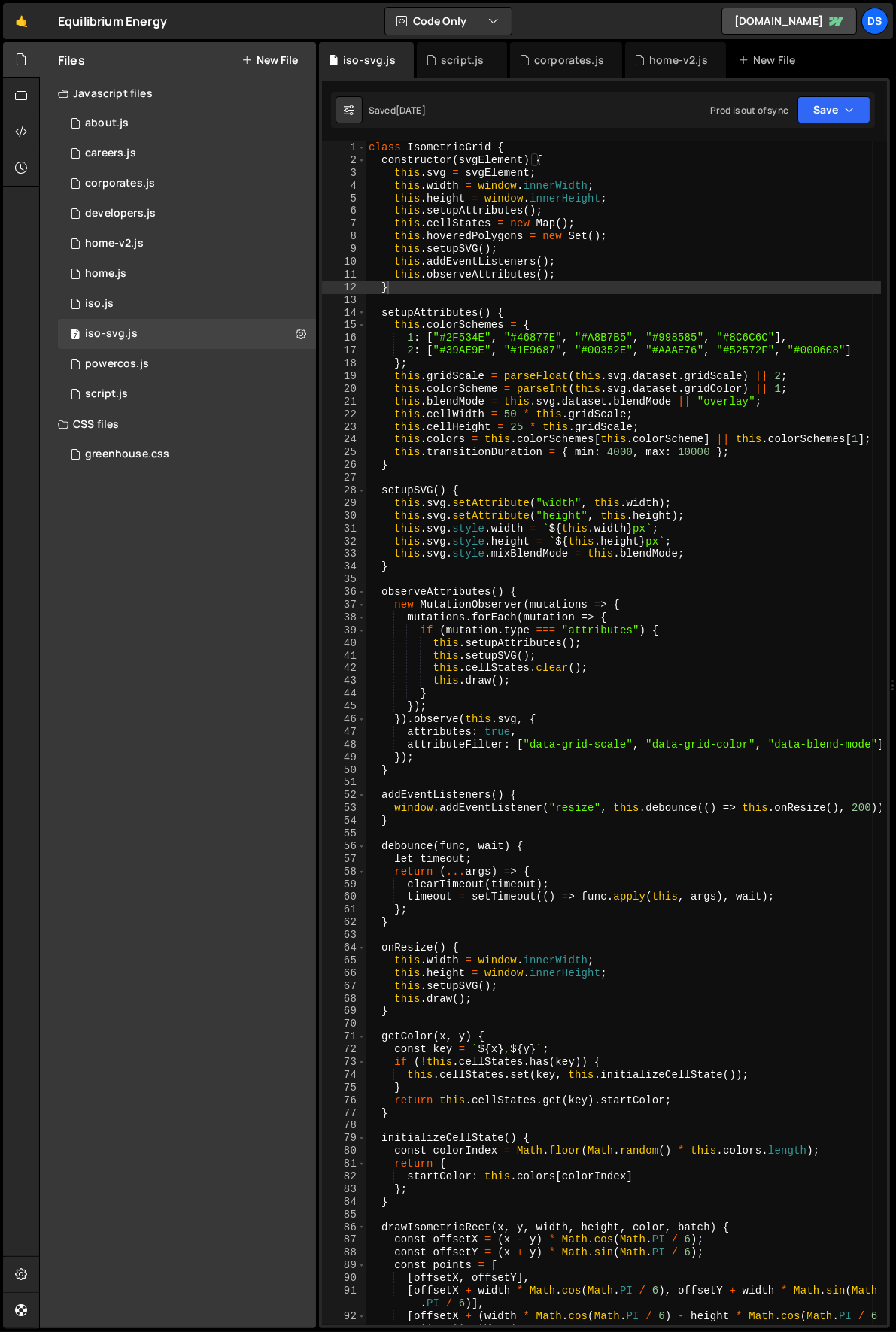
click at [518, 489] on div "class IsometricGrid { constructor ( svgElement ) { this . svg = svgElement ; th…" at bounding box center [623, 746] width 516 height 1209
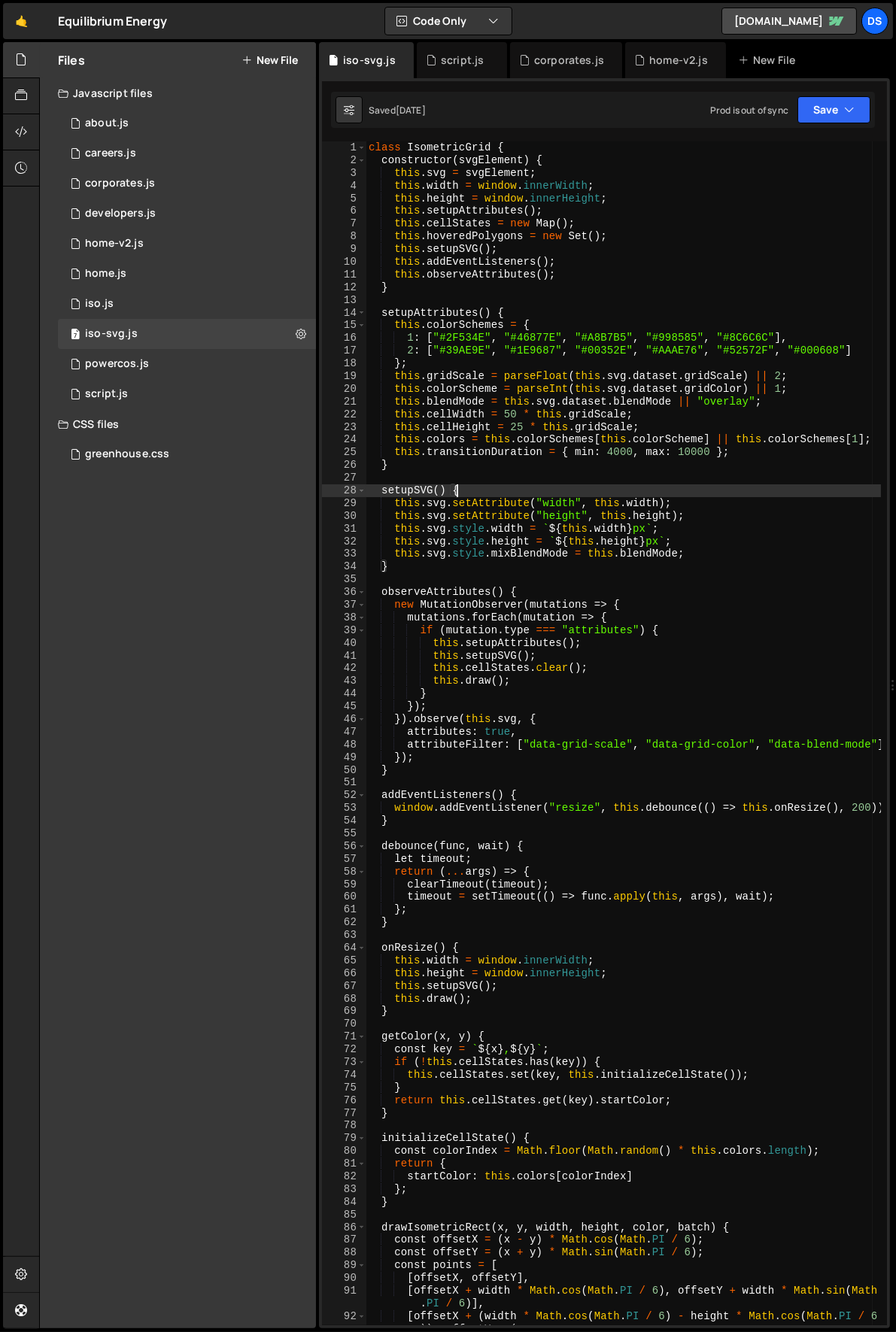
type textarea "grid.load();"
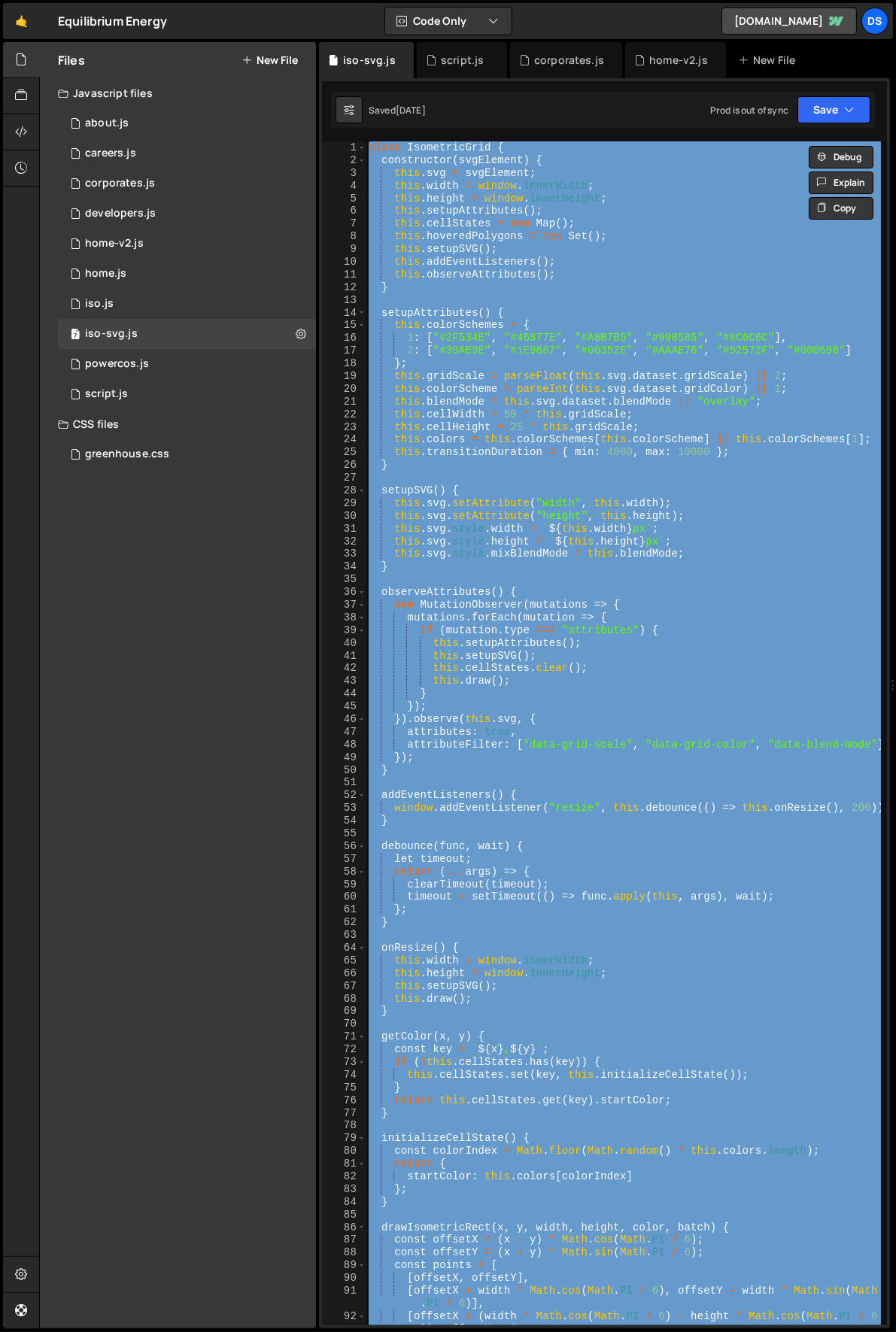
paste textarea
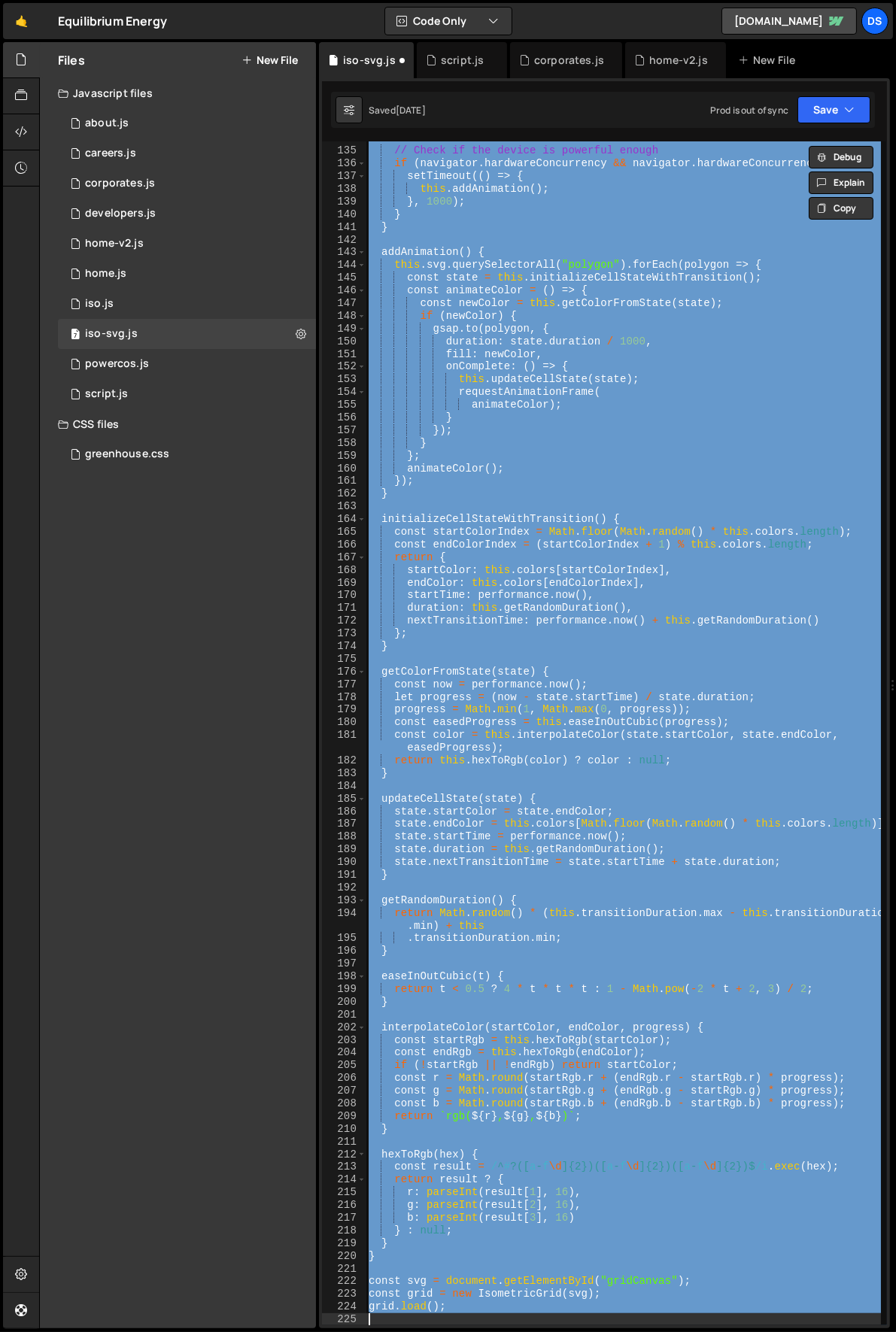
click at [519, 469] on div "// Check if the device is powerful enough if ( navigator . hardwareConcurrency …" at bounding box center [623, 733] width 516 height 1184
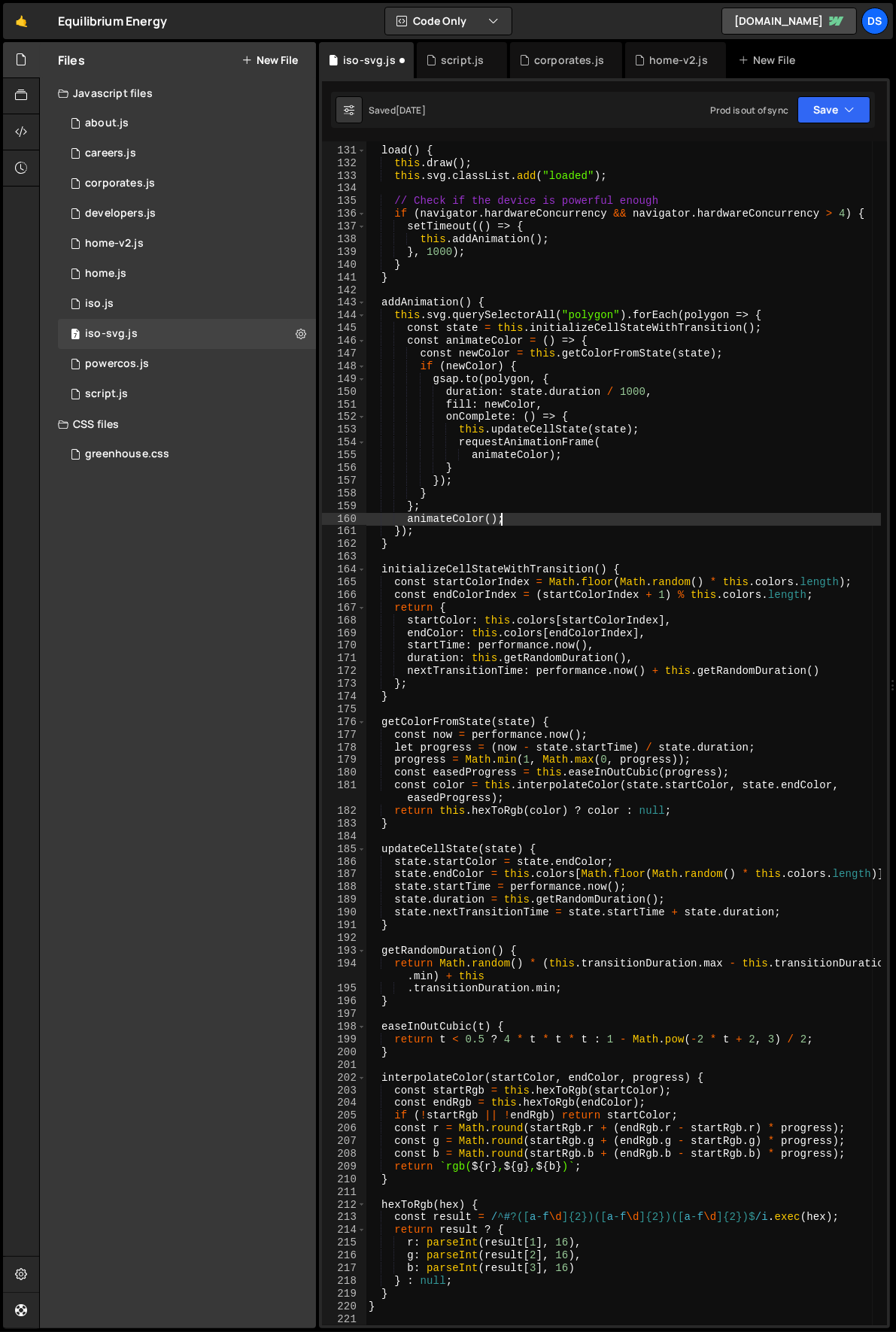
click at [506, 379] on div "load ( ) { this . draw ( ) ; this . svg . classList . add ( "loaded" ) ; // Che…" at bounding box center [623, 736] width 516 height 1209
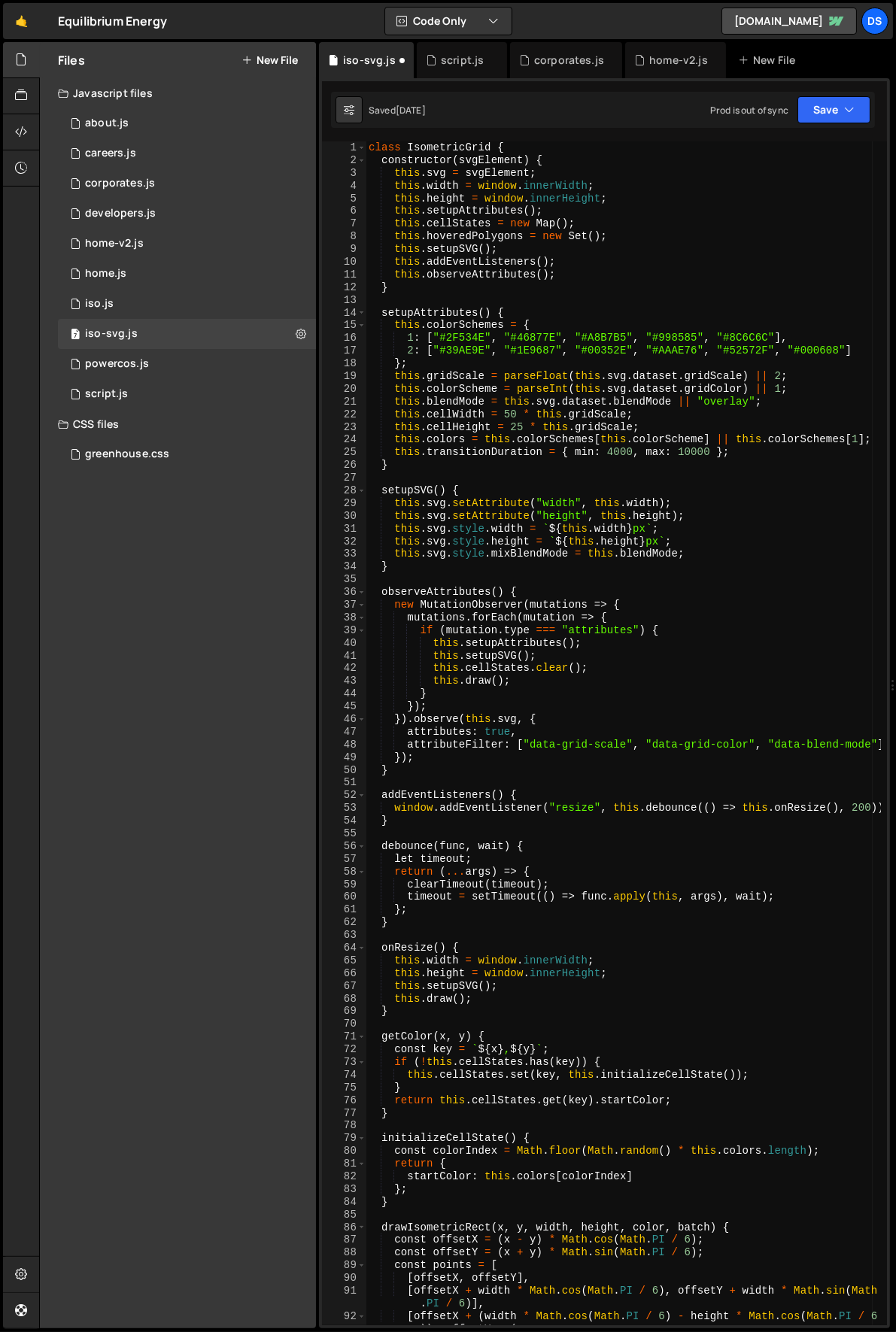
click at [428, 166] on div "class IsometricGrid { constructor ( svgElement ) { this . svg = svgElement ; th…" at bounding box center [623, 746] width 516 height 1209
type textarea "grid.load();"
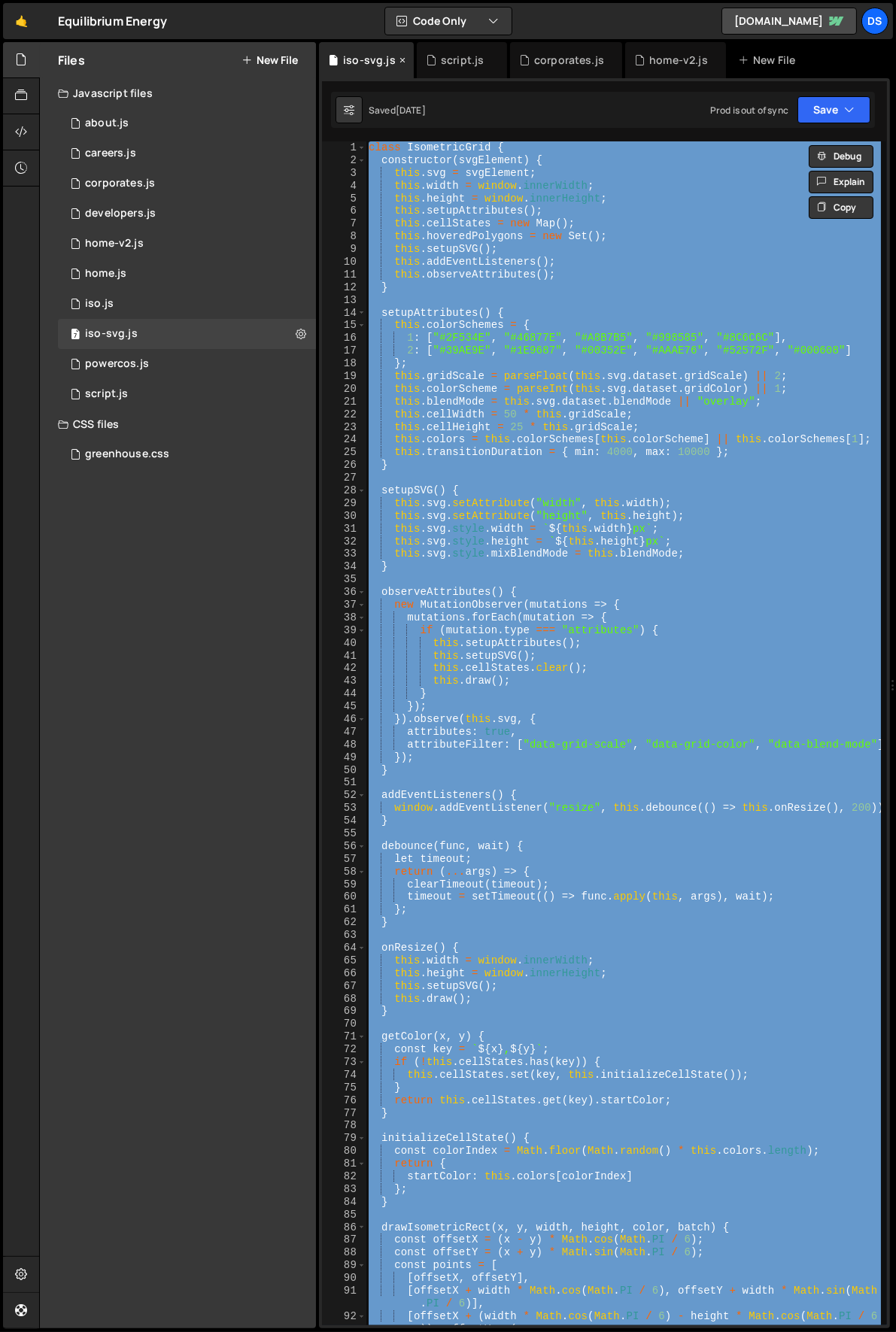
click at [400, 62] on icon at bounding box center [402, 60] width 11 height 15
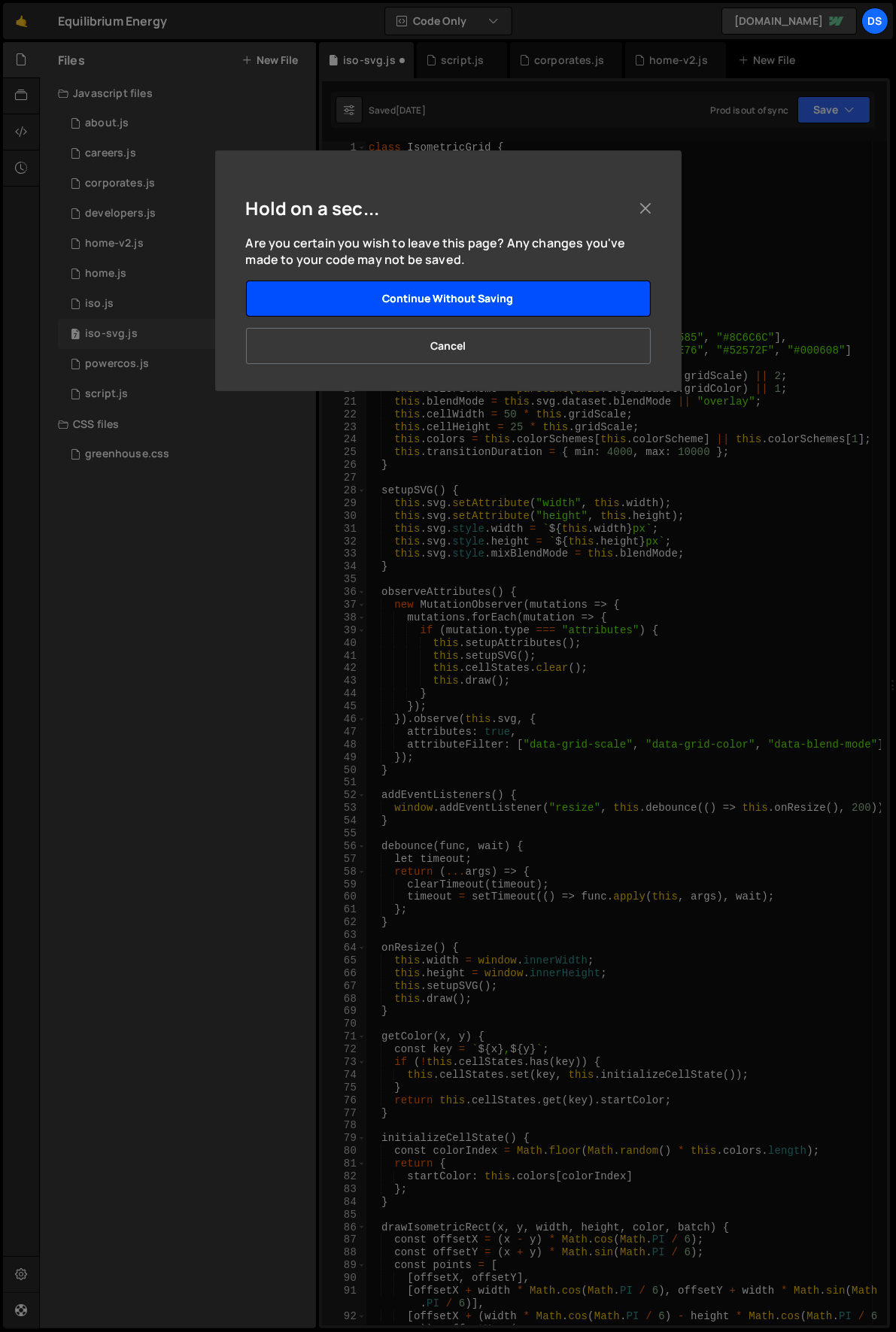
click at [467, 292] on button "Continue without saving" at bounding box center [448, 298] width 405 height 36
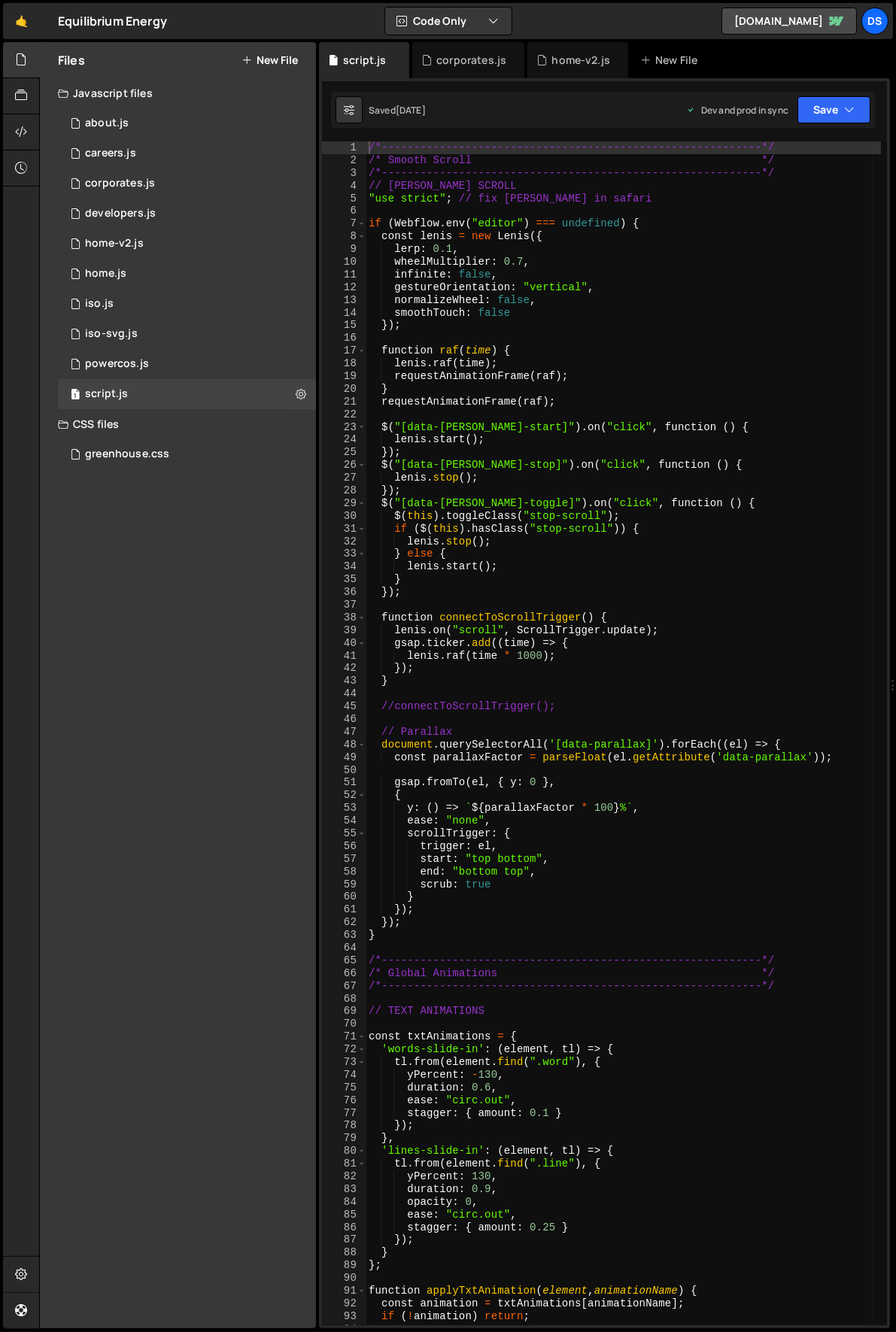
type textarea "});"
click at [460, 326] on div "/*-----------------------------------------------------------*/ /* Smooth Scrol…" at bounding box center [623, 746] width 516 height 1209
click at [566, 67] on div "home-v2.js" at bounding box center [580, 60] width 59 height 15
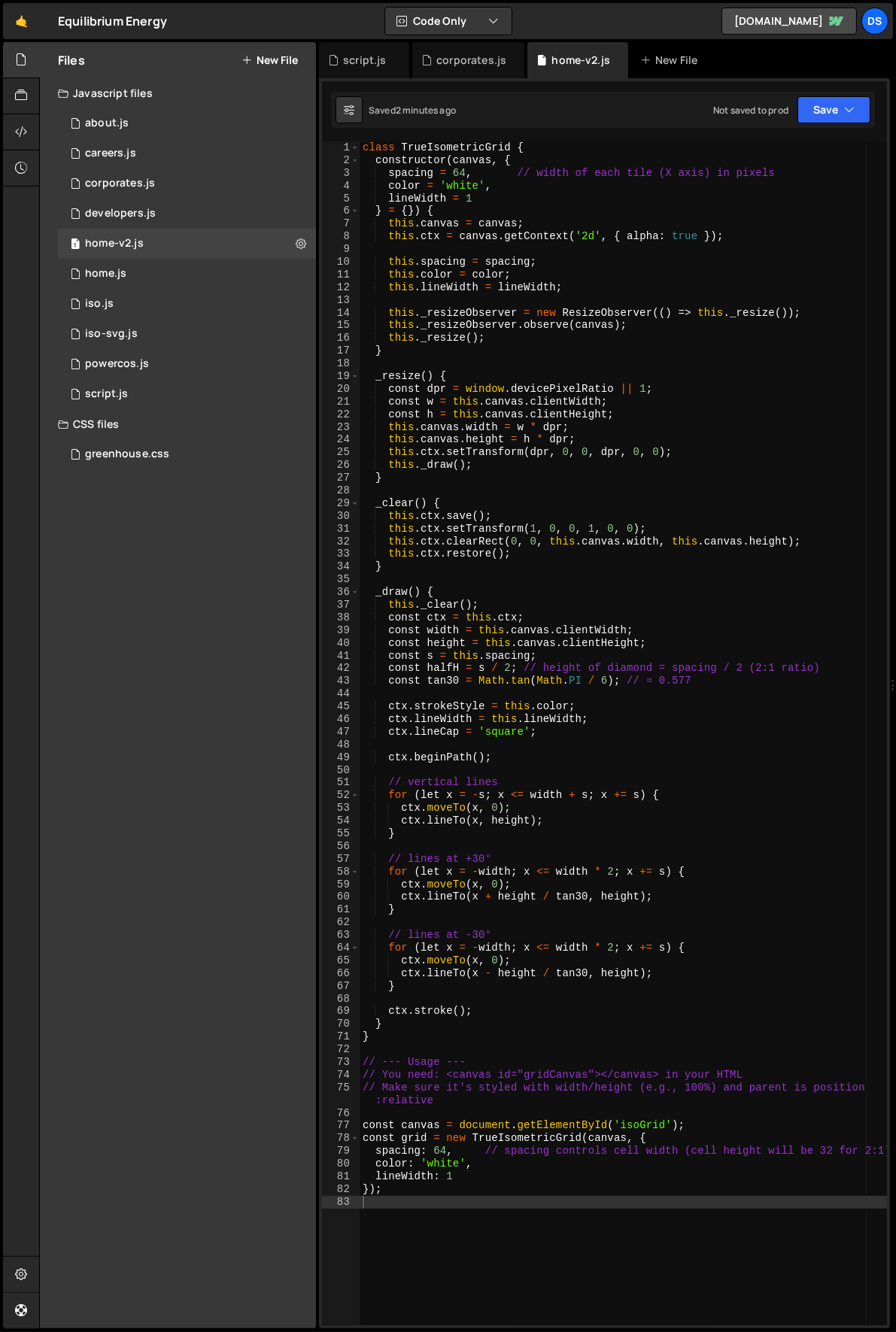
click at [572, 288] on div "class TrueIsometricGrid { constructor ( canvas , { spacing = 64 , // width of e…" at bounding box center [623, 746] width 528 height 1209
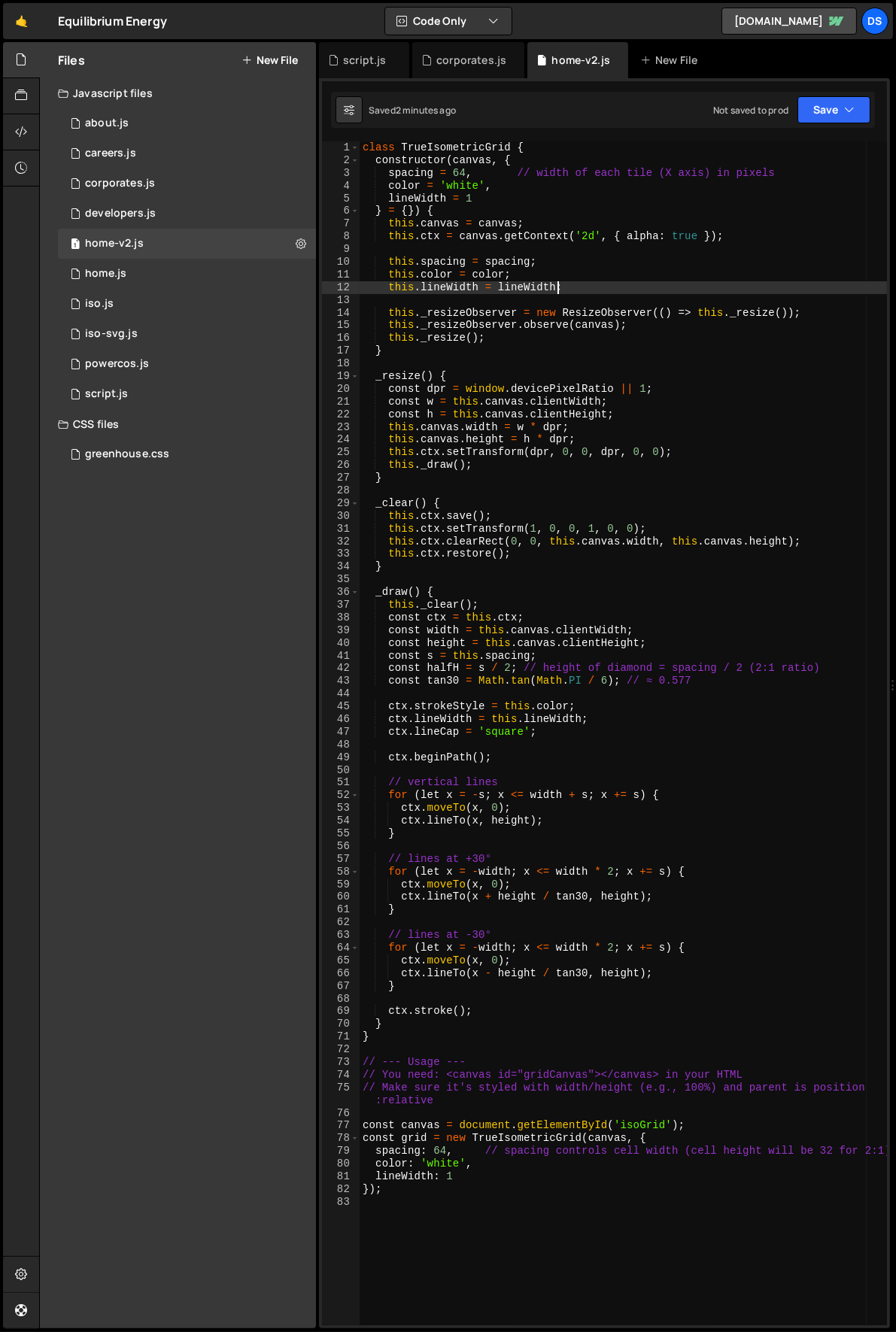
type textarea "});"
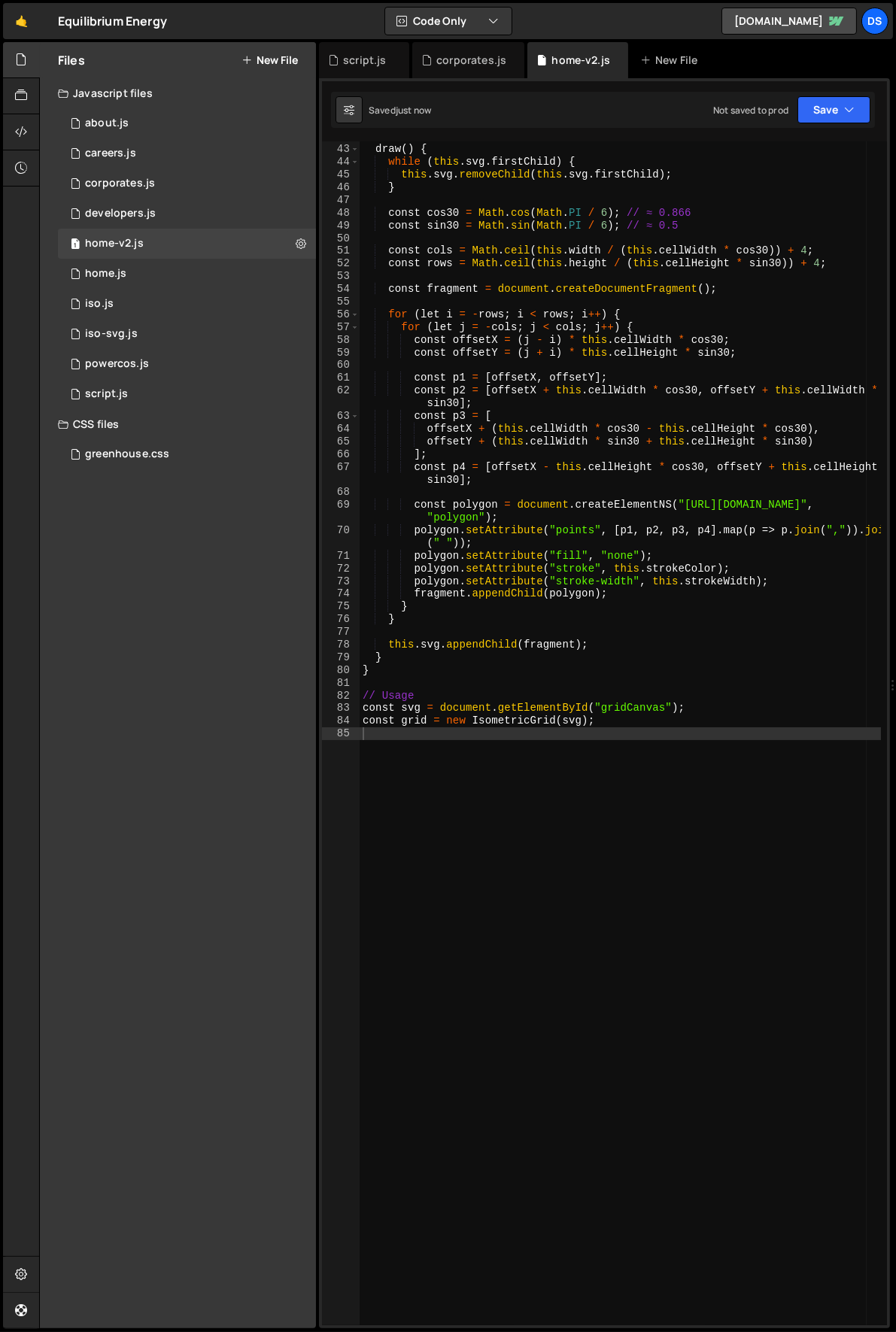
scroll to position [531, 0]
click at [614, 713] on div "draw ( ) { while ( this . svg . firstChild ) { this . svg . removeChild ( this …" at bounding box center [621, 735] width 522 height 1209
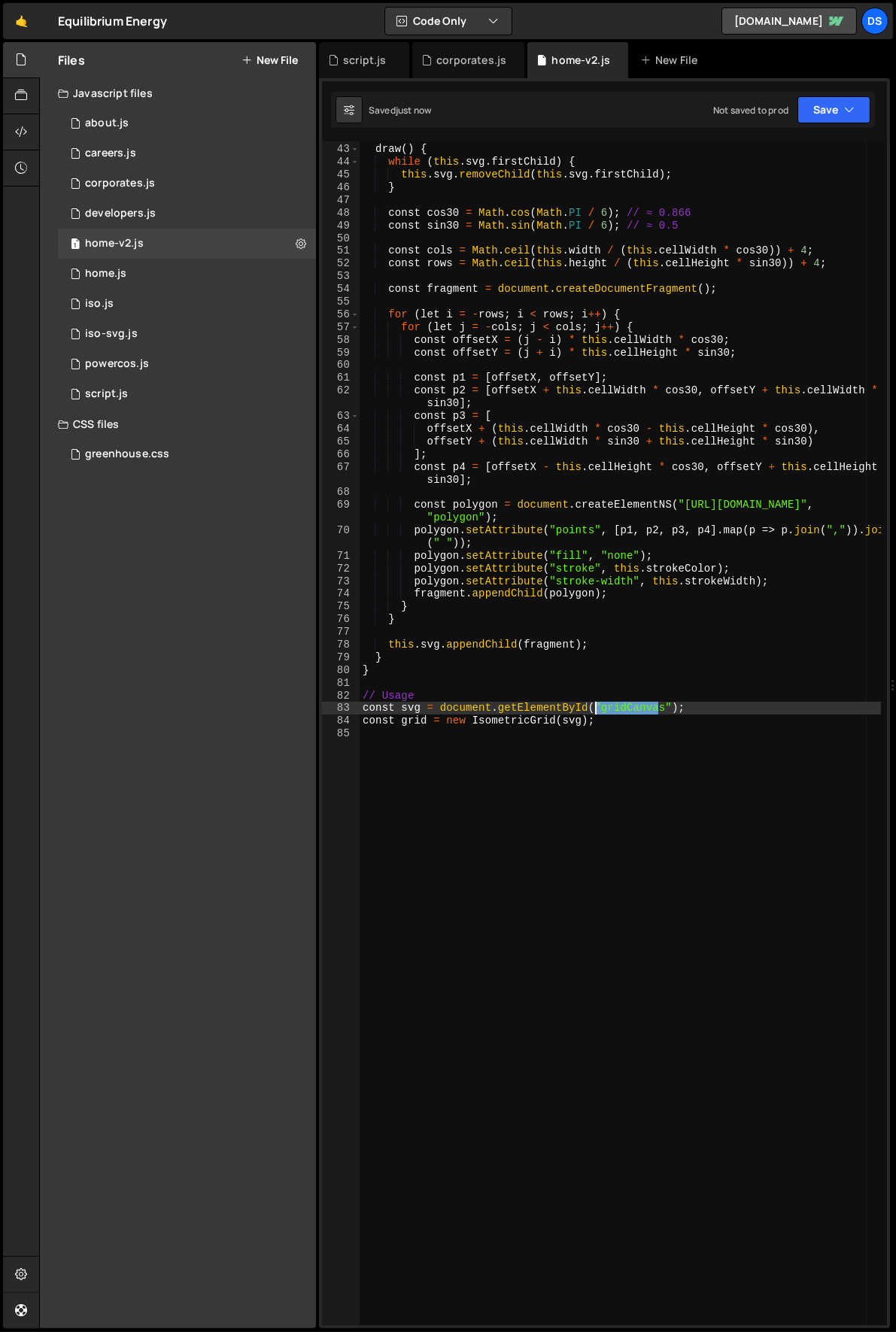
click at [614, 713] on div "draw ( ) { while ( this . svg . firstChild ) { this . svg . removeChild ( this …" at bounding box center [621, 735] width 522 height 1209
type textarea "const svg = document.getElementById("isoGrid");"
click at [731, 902] on div "draw ( ) { while ( this . svg . firstChild ) { this . svg . removeChild ( this …" at bounding box center [621, 735] width 522 height 1209
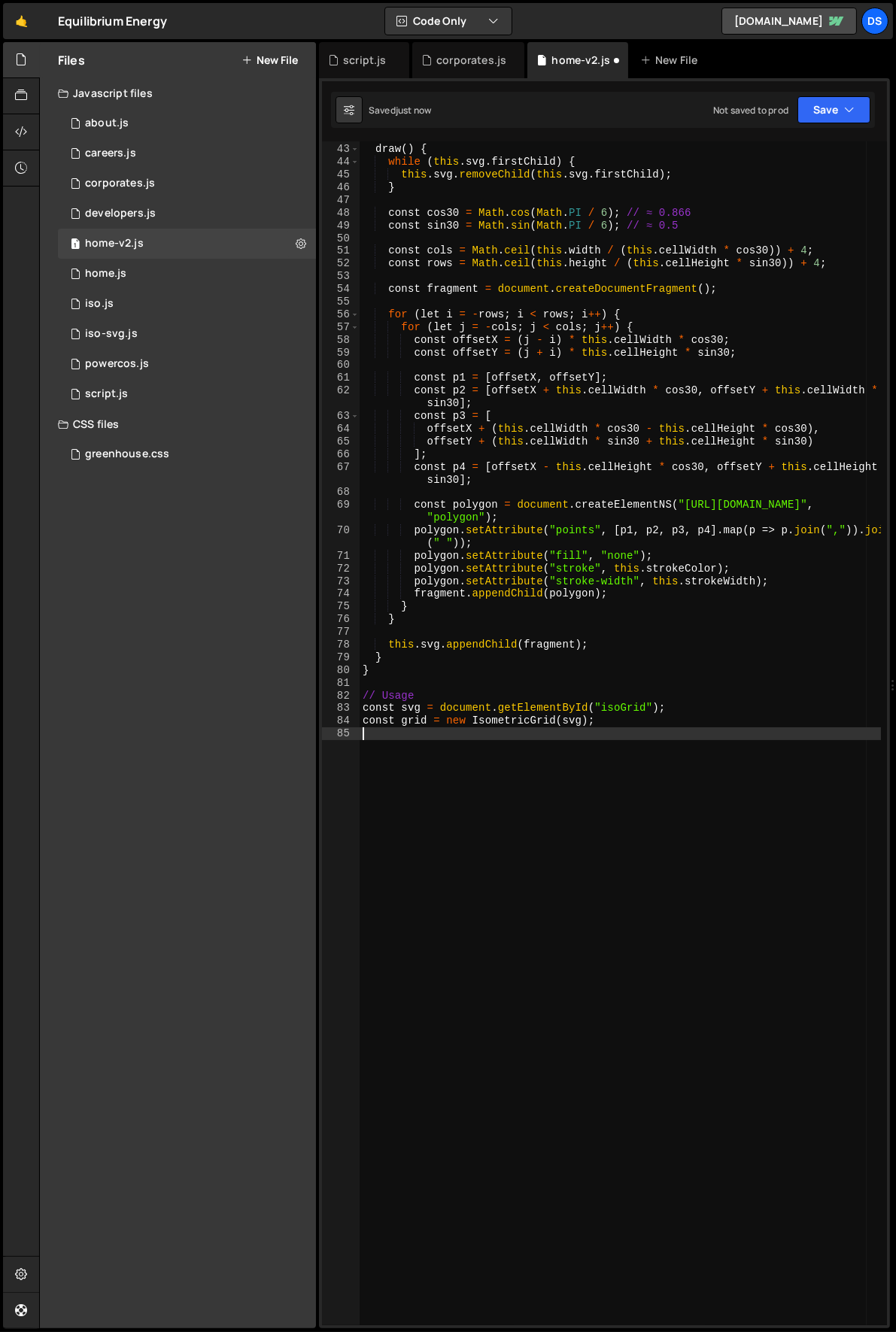
scroll to position [0, 0]
click at [638, 758] on div "draw ( ) { while ( this . svg . firstChild ) { this . svg . removeChild ( this …" at bounding box center [621, 735] width 522 height 1209
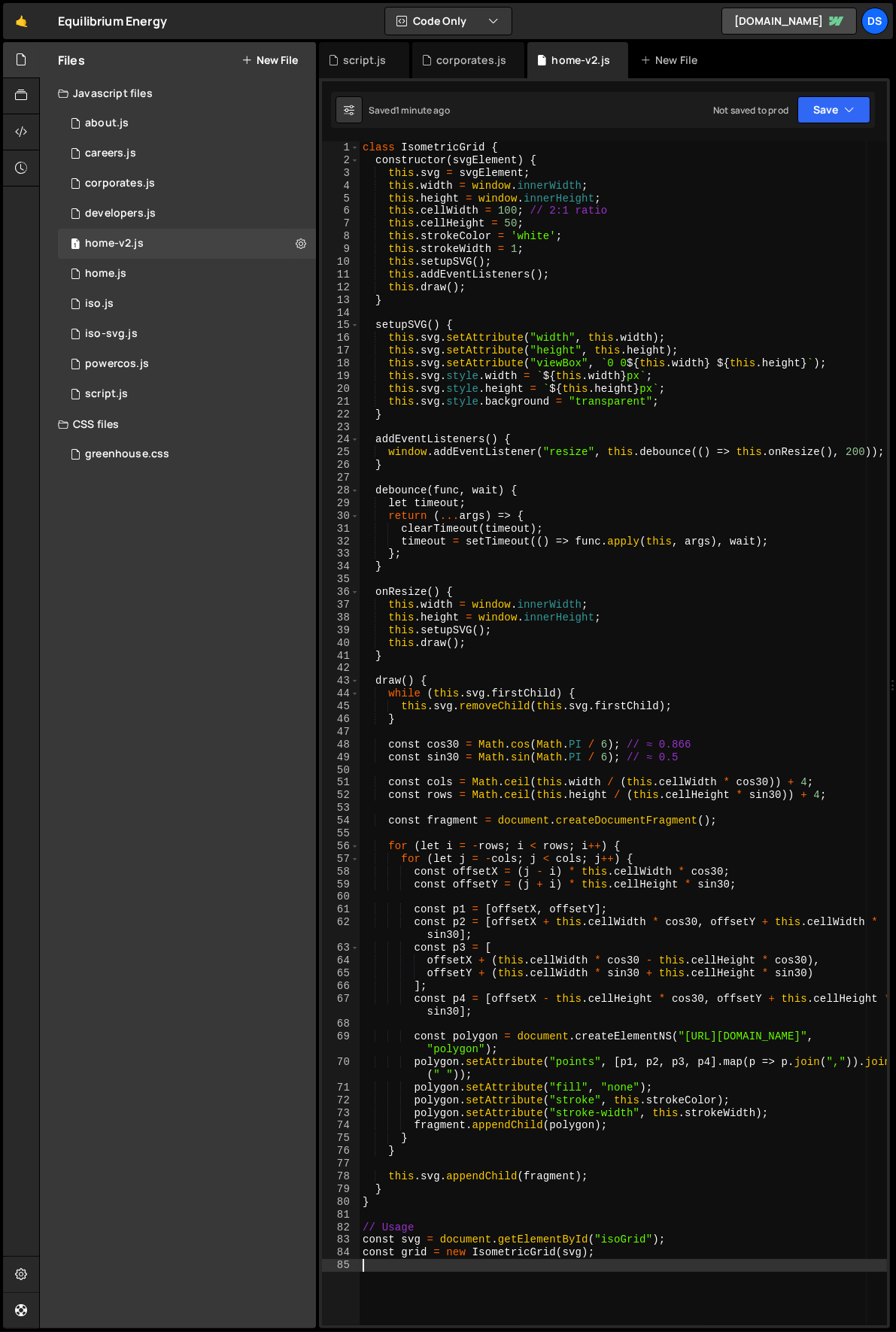
click at [475, 476] on div "class IsometricGrid { constructor ( svgElement ) { this . svg = svgElement ; th…" at bounding box center [623, 746] width 528 height 1209
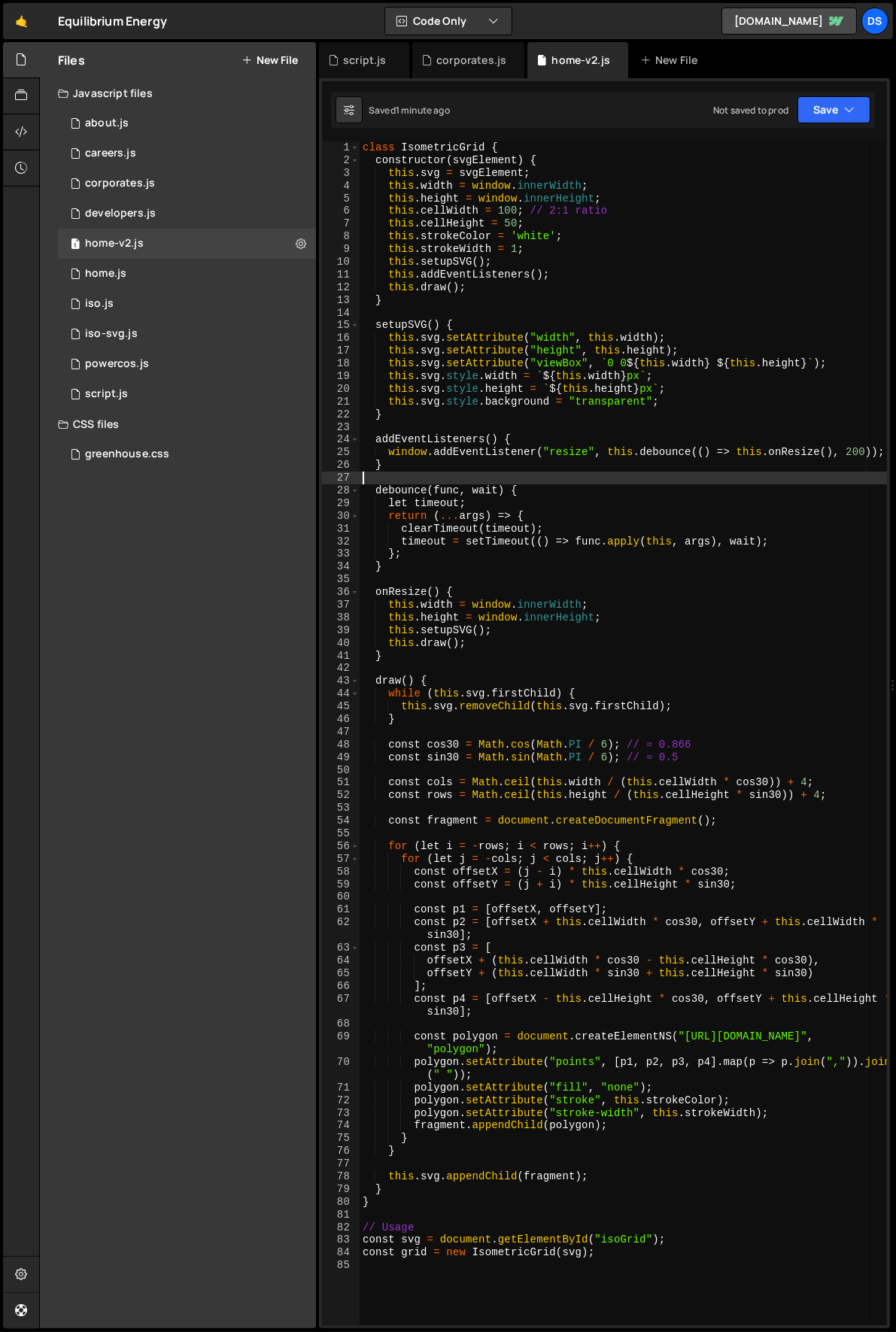
type textarea "const grid = new IsometricGrid(svg);"
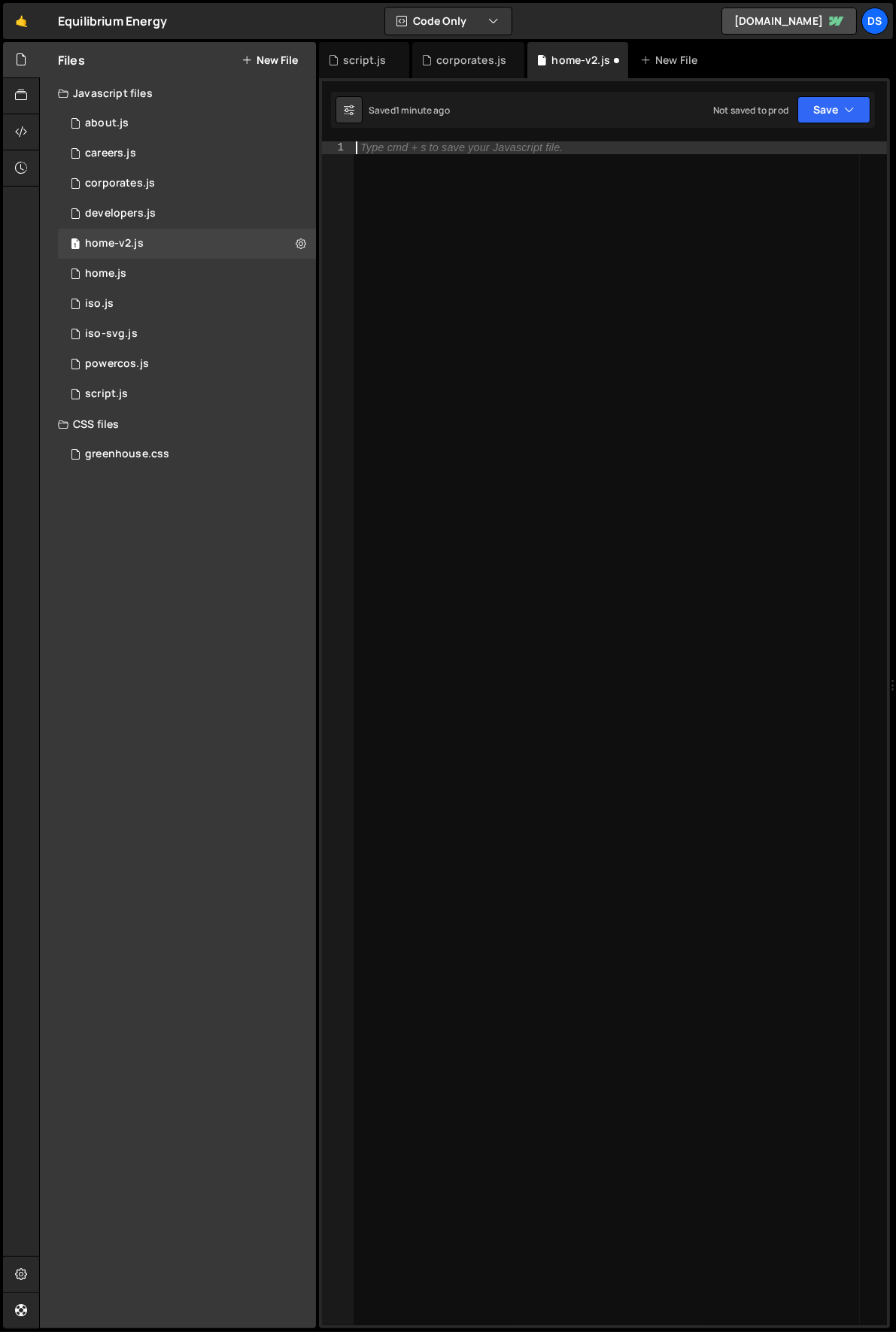
paste textarea "const svg = document.getElementById("gridCanvas");"
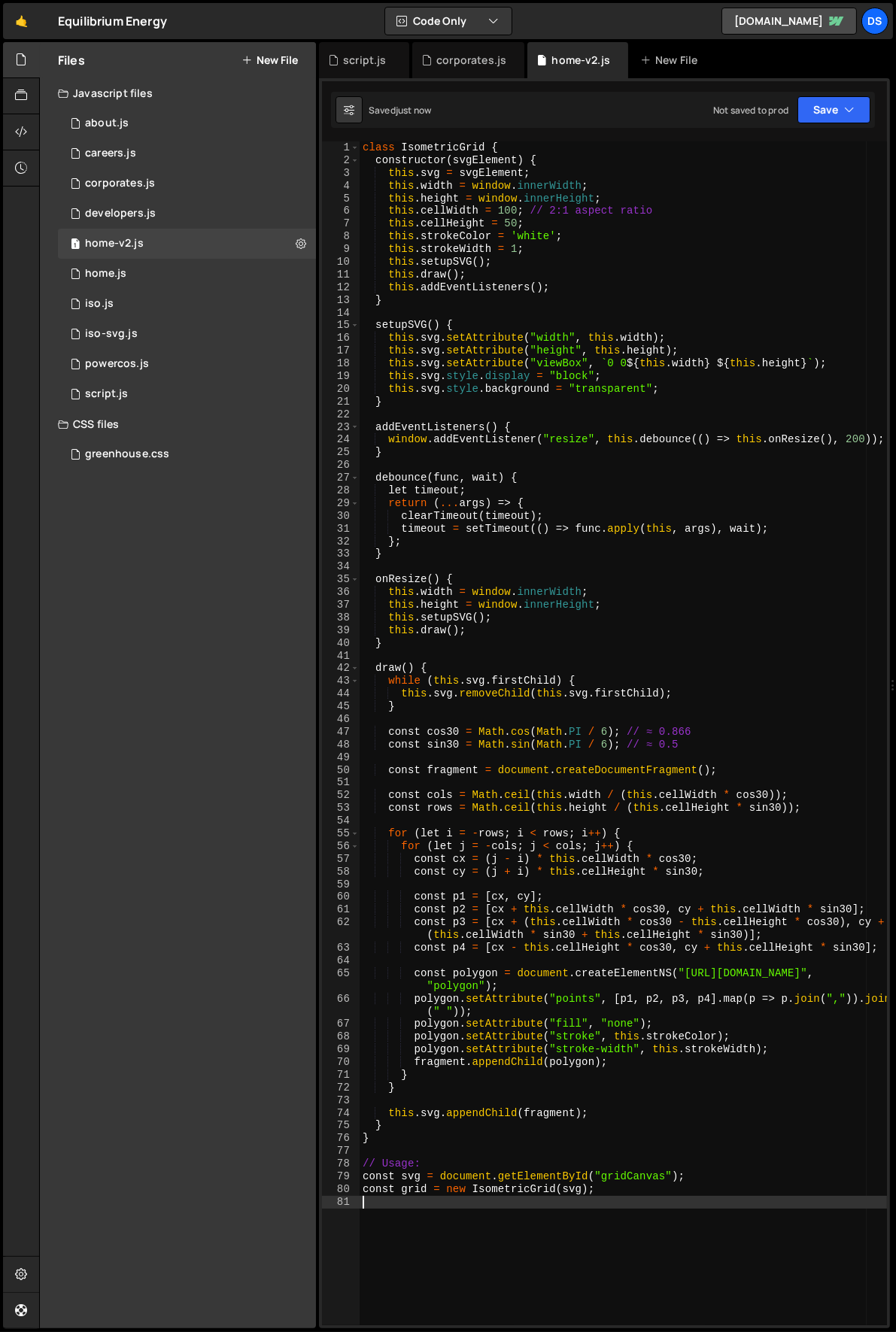
click at [637, 1180] on div "class IsometricGrid { constructor ( svgElement ) { this . svg = svgElement ; th…" at bounding box center [623, 746] width 528 height 1209
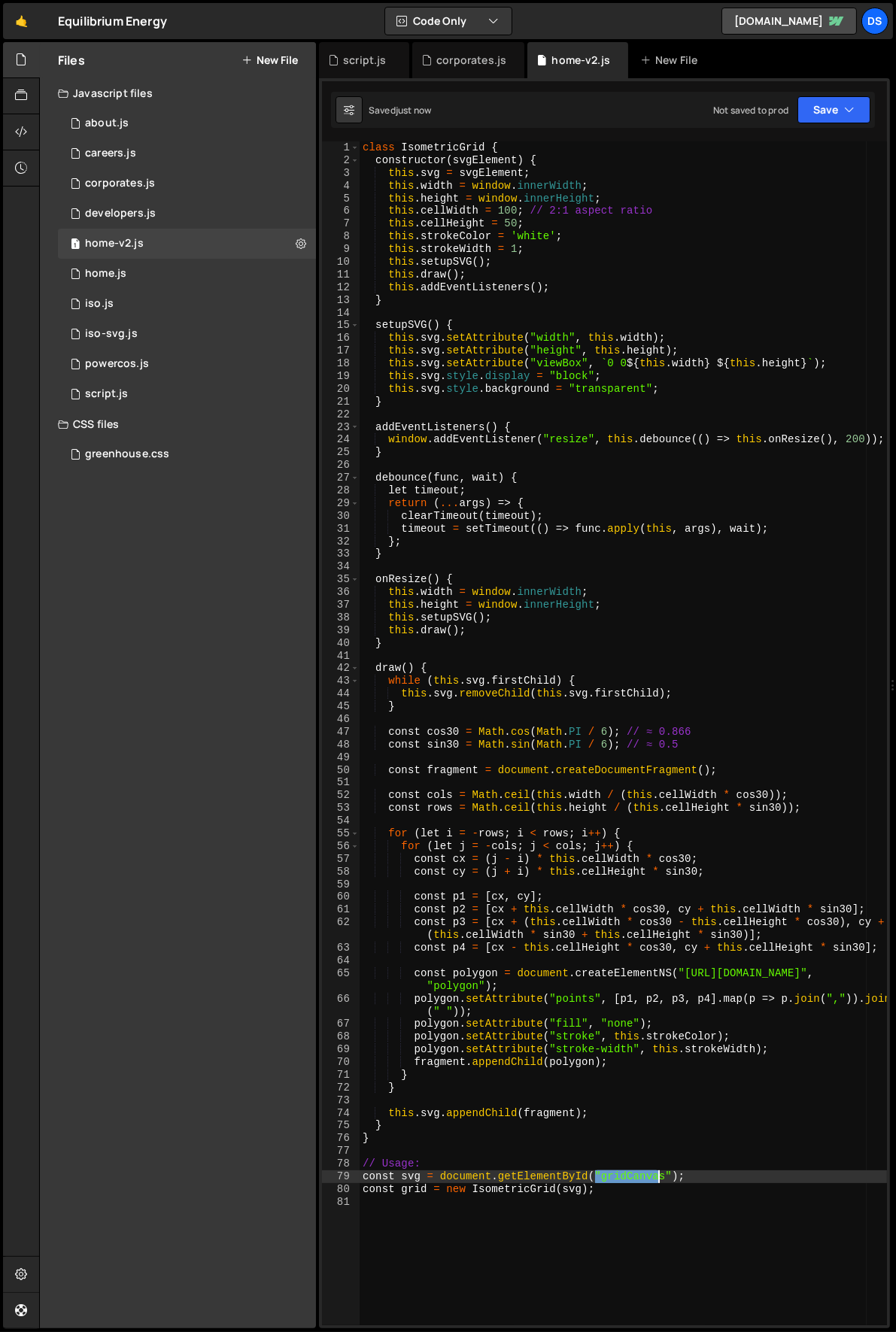
click at [637, 1180] on div "class IsometricGrid { constructor ( svgElement ) { this . svg = svgElement ; th…" at bounding box center [623, 746] width 528 height 1209
type textarea "const svg = document.getElementById("isoGrid");"
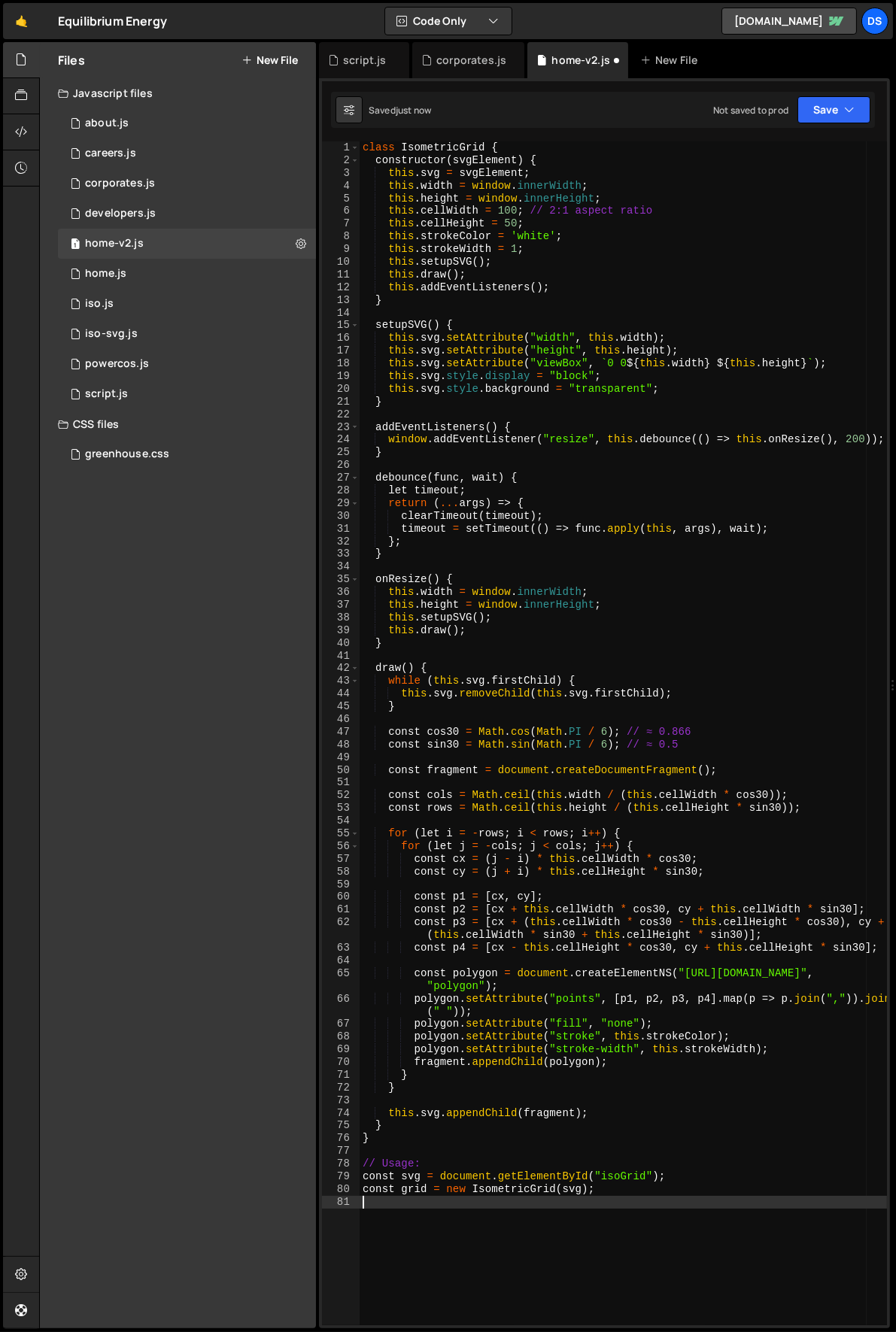
drag, startPoint x: 665, startPoint y: 1242, endPoint x: 664, endPoint y: 1250, distance: 8.1
click at [666, 1242] on div "class IsometricGrid { constructor ( svgElement ) { this . svg = svgElement ; th…" at bounding box center [623, 746] width 528 height 1209
click at [529, 443] on div "class IsometricGrid { constructor ( svgElement ) { this . svg = svgElement ; th…" at bounding box center [623, 746] width 528 height 1209
type textarea "const grid = new IsometricGrid(svg);"
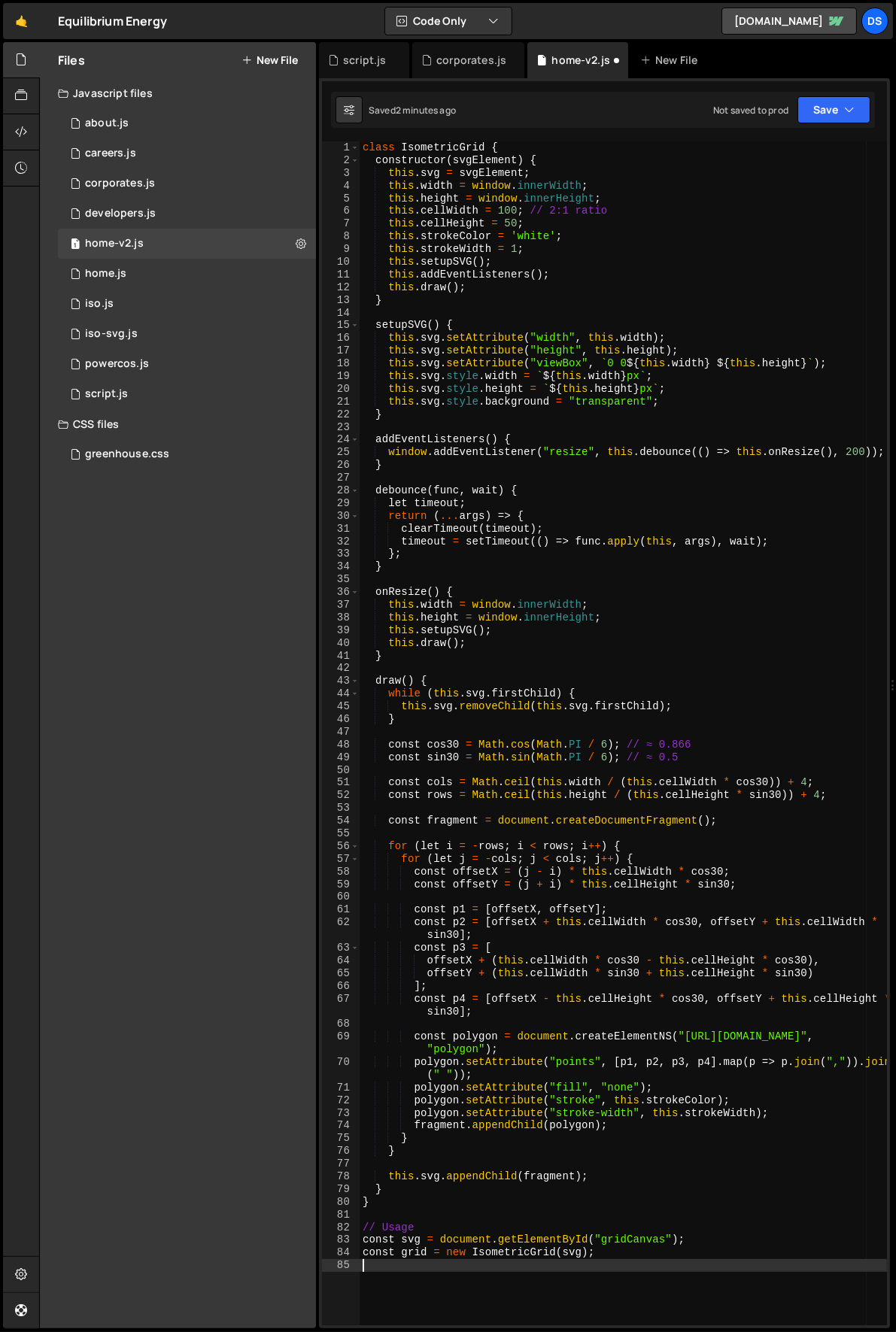
click at [619, 1242] on div "class IsometricGrid { constructor ( svgElement ) { this . svg = svgElement ; th…" at bounding box center [623, 746] width 528 height 1209
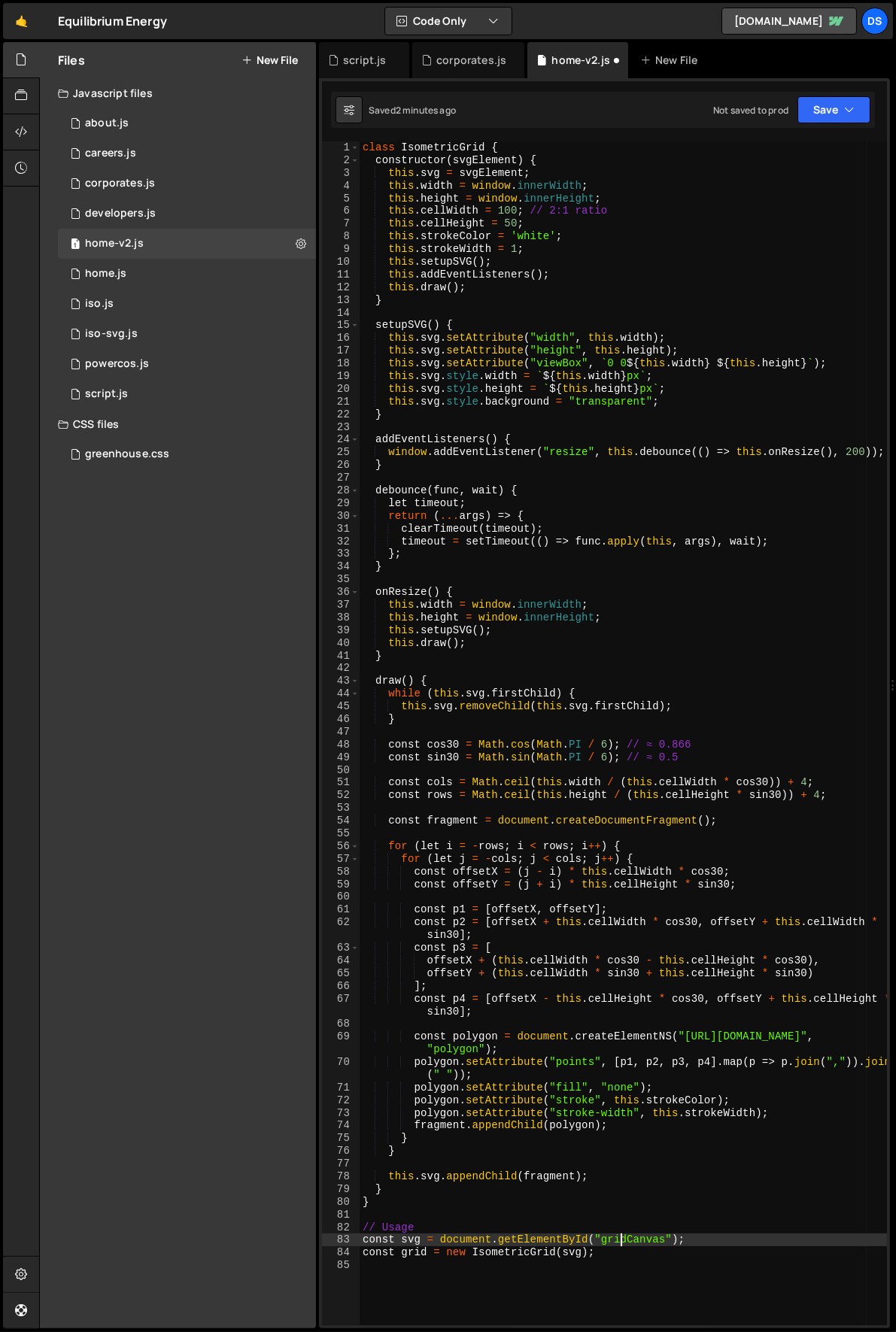
click at [619, 1242] on div "class IsometricGrid { constructor ( svgElement ) { this . svg = svgElement ; th…" at bounding box center [623, 746] width 528 height 1209
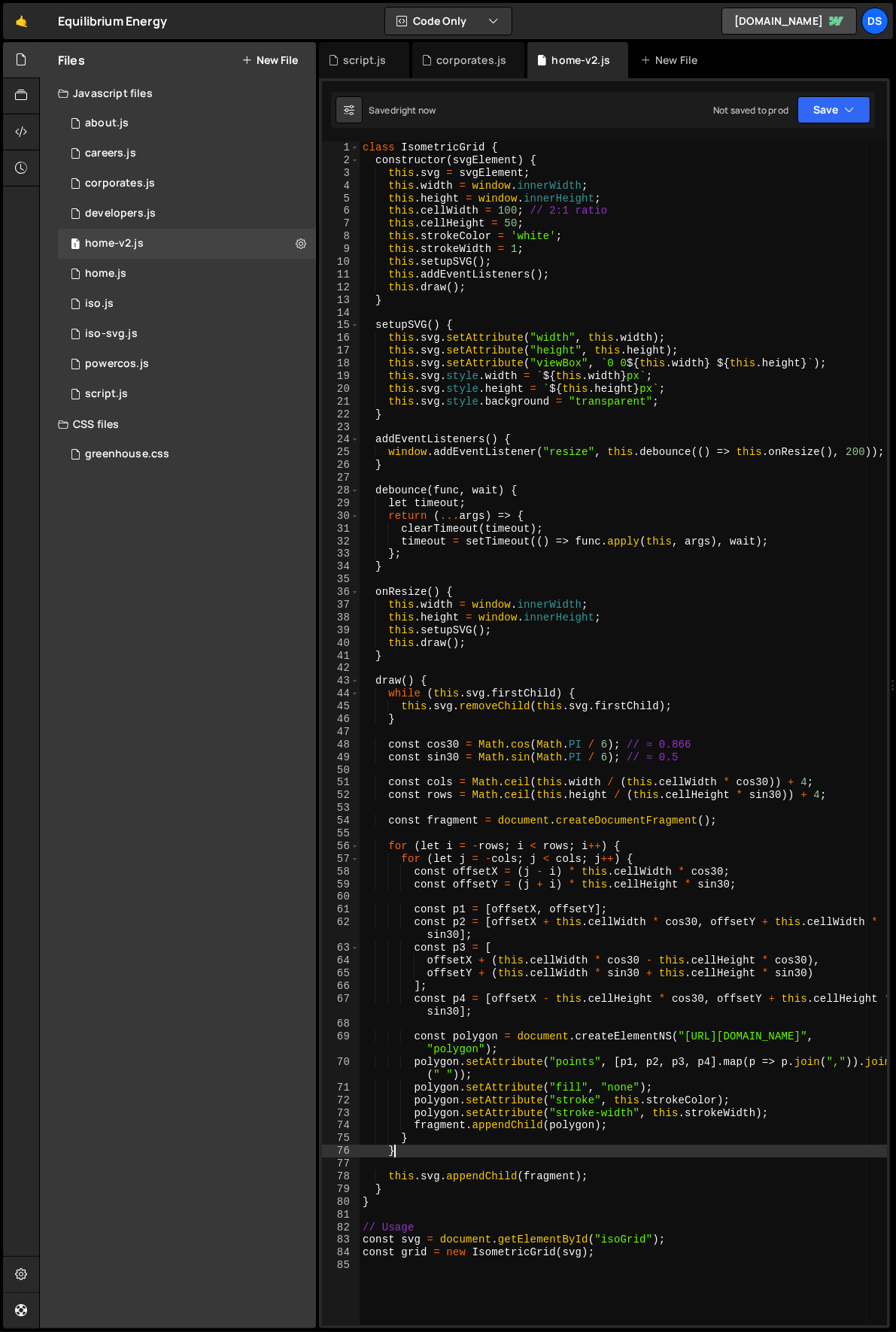
click at [603, 1157] on div "class IsometricGrid { constructor ( svgElement ) { this . svg = svgElement ; th…" at bounding box center [623, 746] width 528 height 1209
click at [564, 464] on div "class IsometricGrid { constructor ( svgElement ) { this . svg = svgElement ; th…" at bounding box center [623, 746] width 528 height 1209
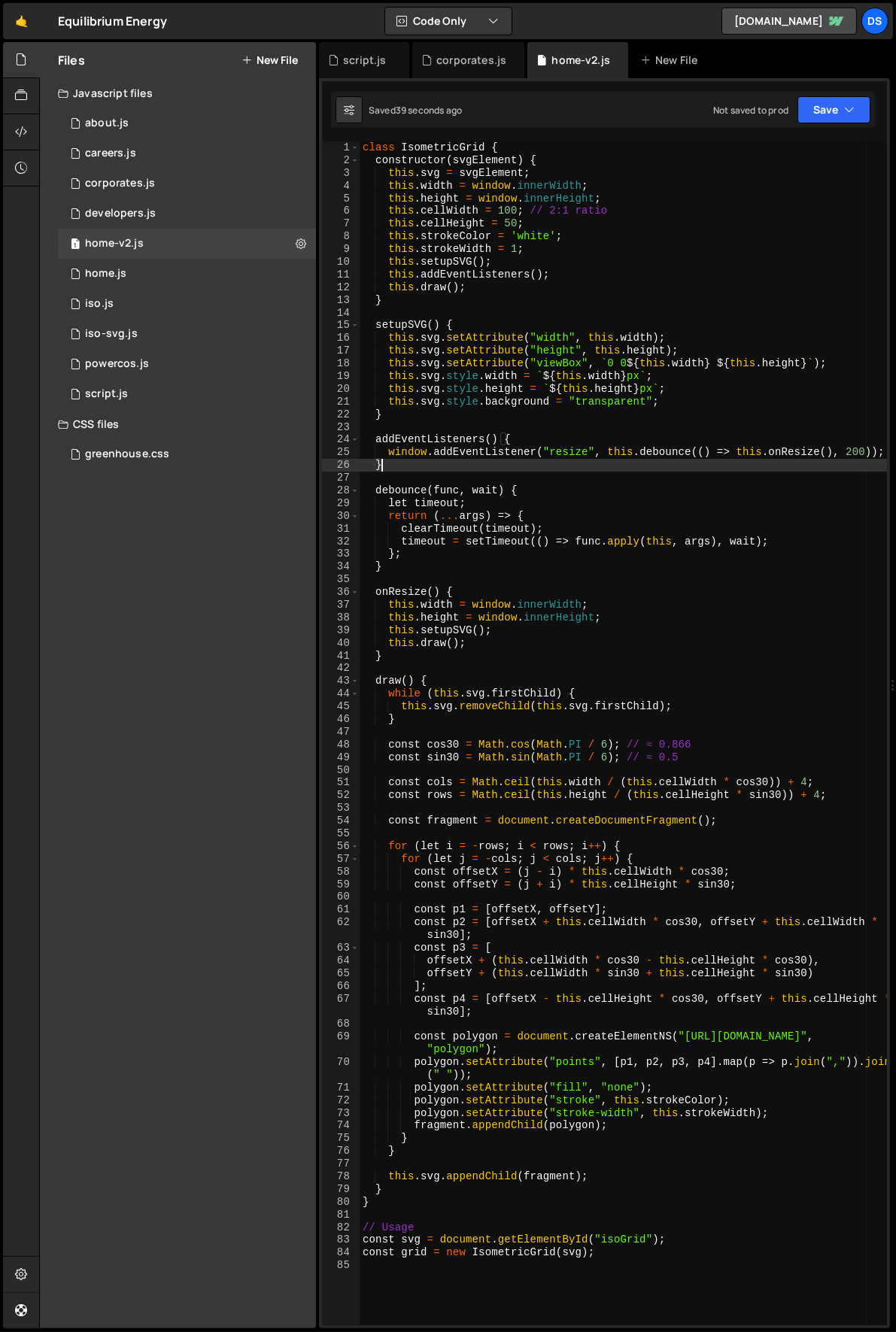
type textarea "const grid = new IsometricGrid(svg);"
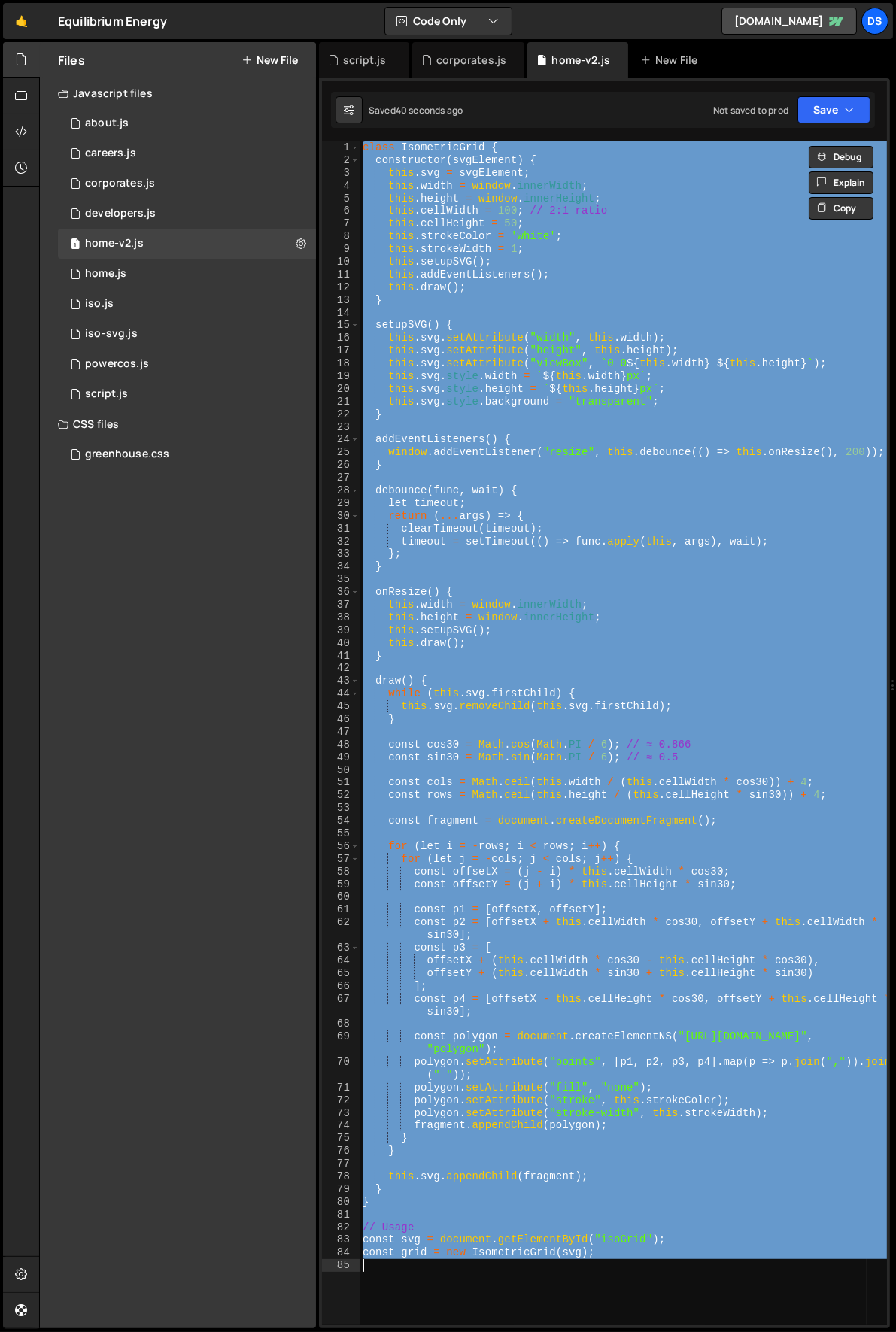
scroll to position [0, 0]
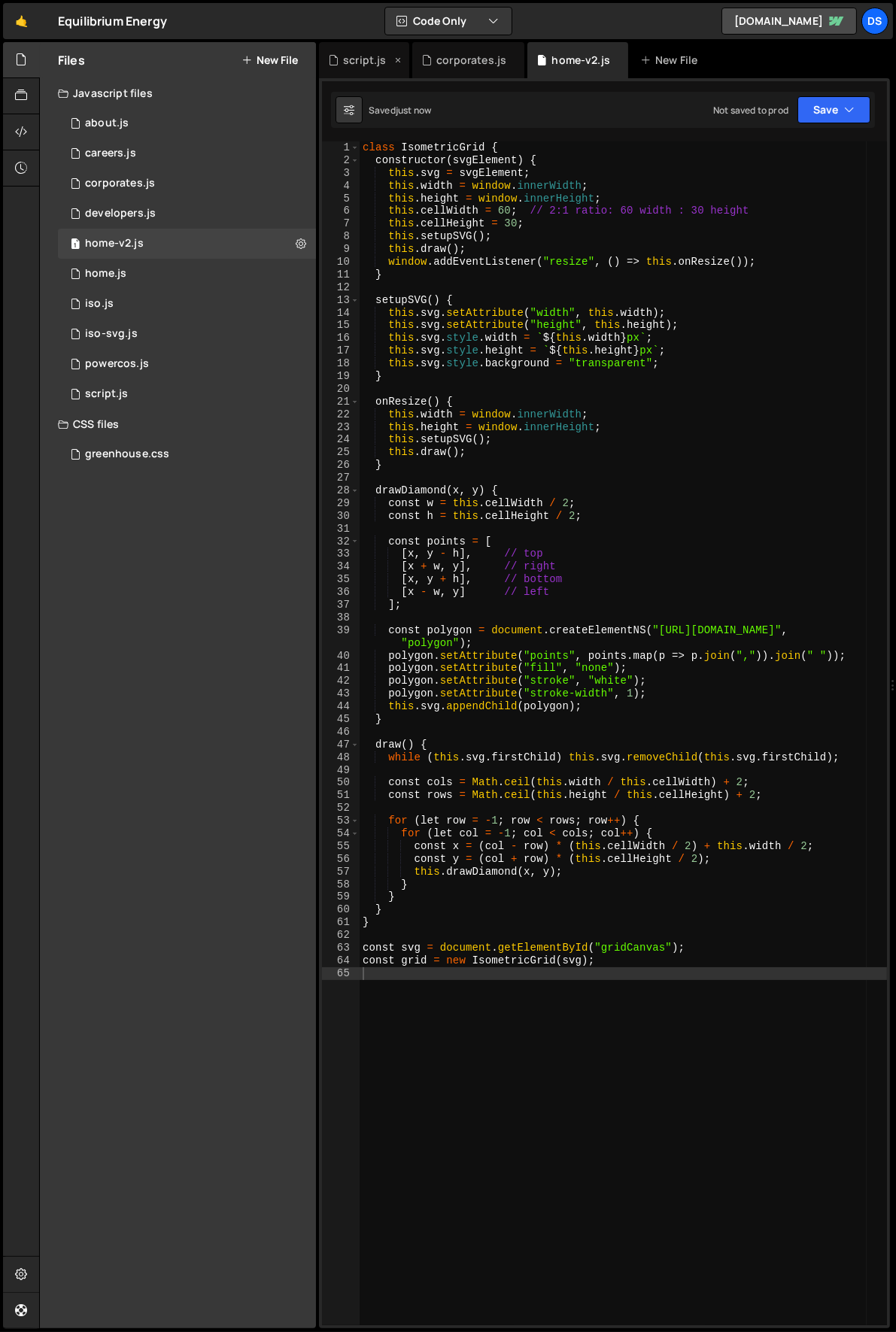
click at [397, 57] on icon at bounding box center [397, 60] width 11 height 15
click at [419, 57] on icon at bounding box center [420, 60] width 11 height 15
click at [516, 528] on div "class IsometricGrid { constructor ( svgElement ) { this . svg = svgElement ; th…" at bounding box center [623, 746] width 528 height 1209
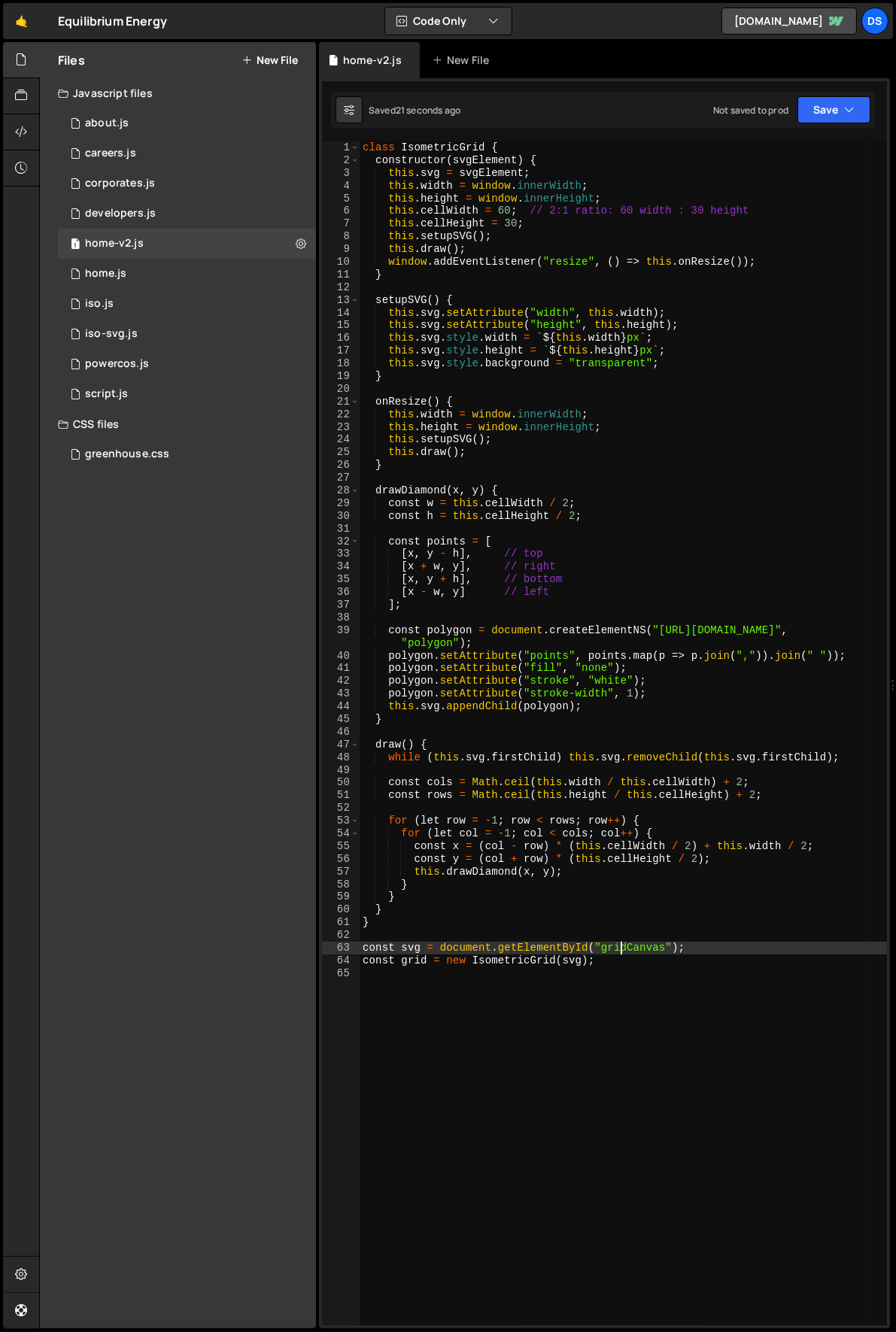
click at [620, 947] on div "class IsometricGrid { constructor ( svgElement ) { this . svg = svgElement ; th…" at bounding box center [623, 746] width 528 height 1209
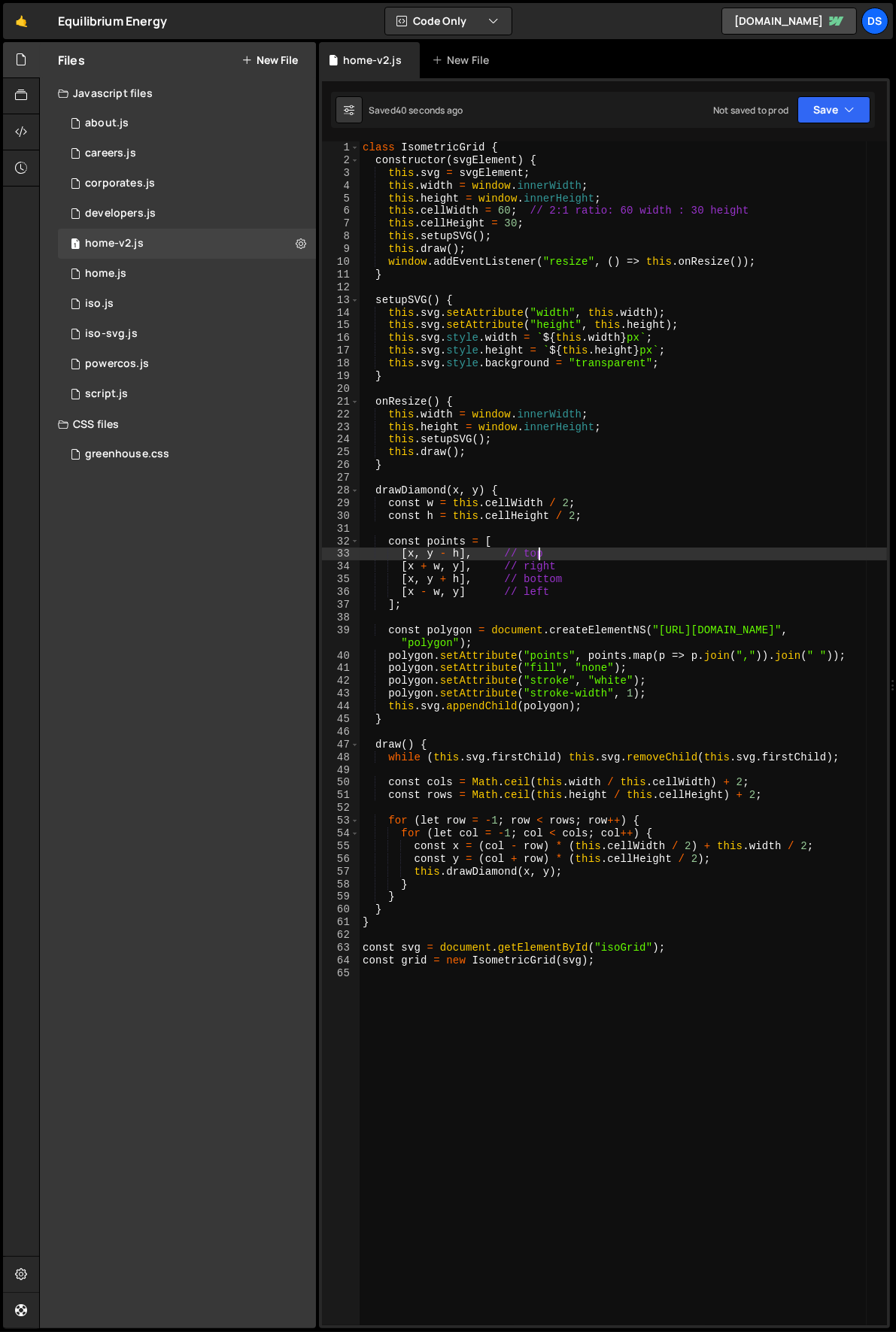
click at [649, 551] on div "class IsometricGrid { constructor ( svgElement ) { this . svg = svgElement ; th…" at bounding box center [623, 746] width 528 height 1209
type textarea "const grid = new IsometricGrid(svg);"
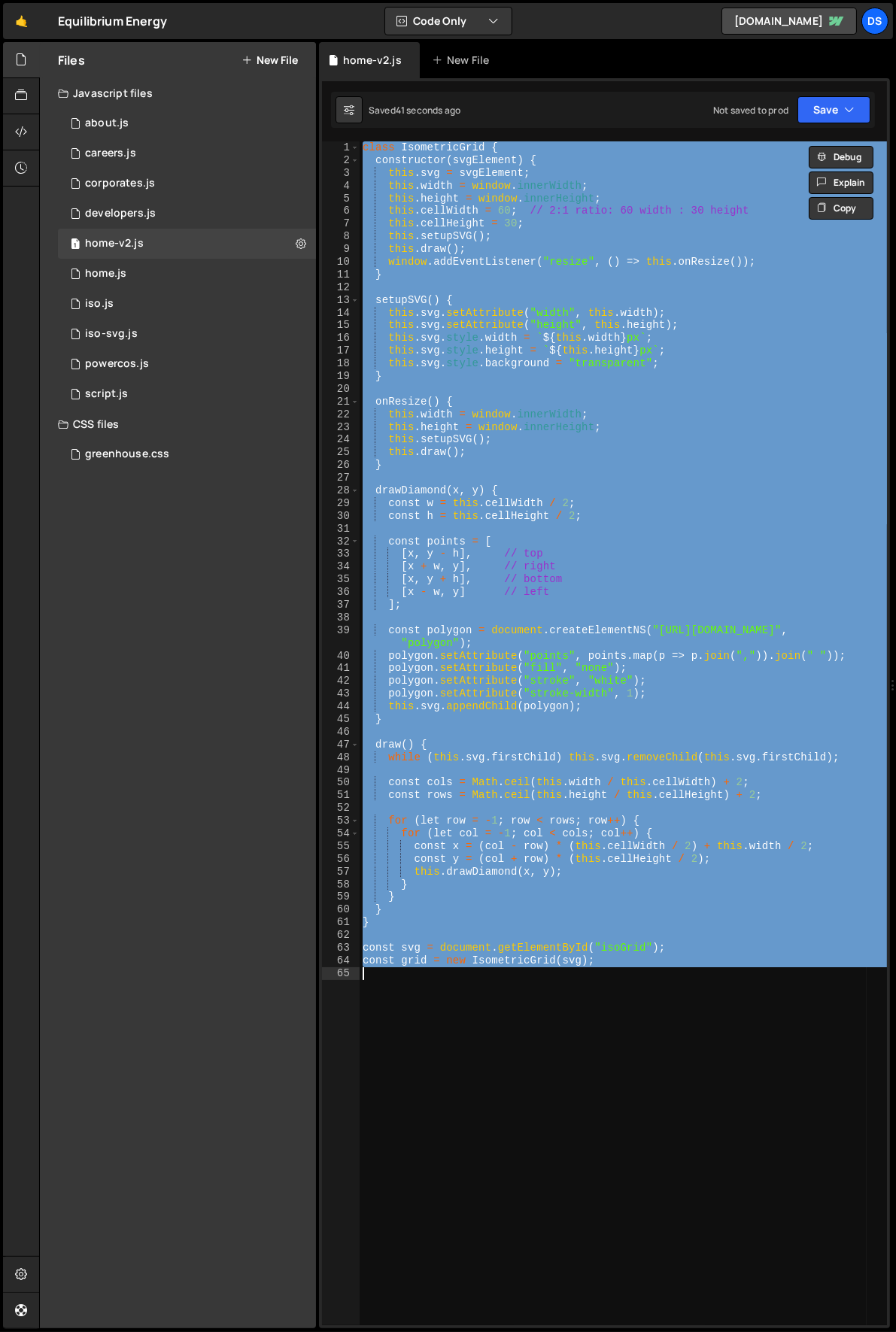
scroll to position [0, 0]
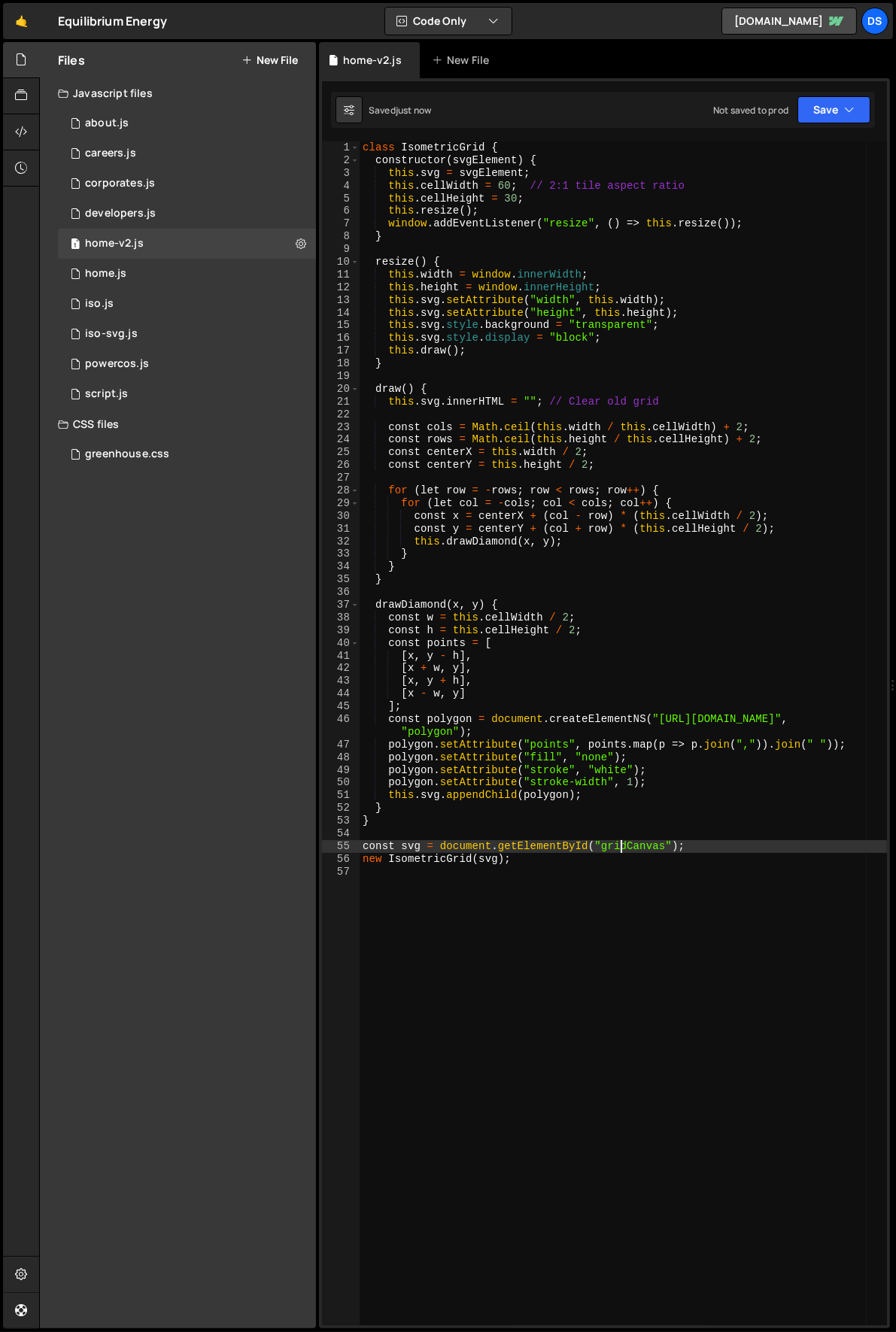
click at [621, 847] on div "class IsometricGrid { constructor ( svgElement ) { this . svg = svgElement ; th…" at bounding box center [623, 746] width 528 height 1209
drag, startPoint x: 621, startPoint y: 847, endPoint x: 602, endPoint y: 843, distance: 19.4
click at [621, 848] on div "class IsometricGrid { constructor ( svgElement ) { this . svg = svgElement ; th…" at bounding box center [623, 746] width 528 height 1209
type textarea "const svg = document.getElementById("isoGrid");"
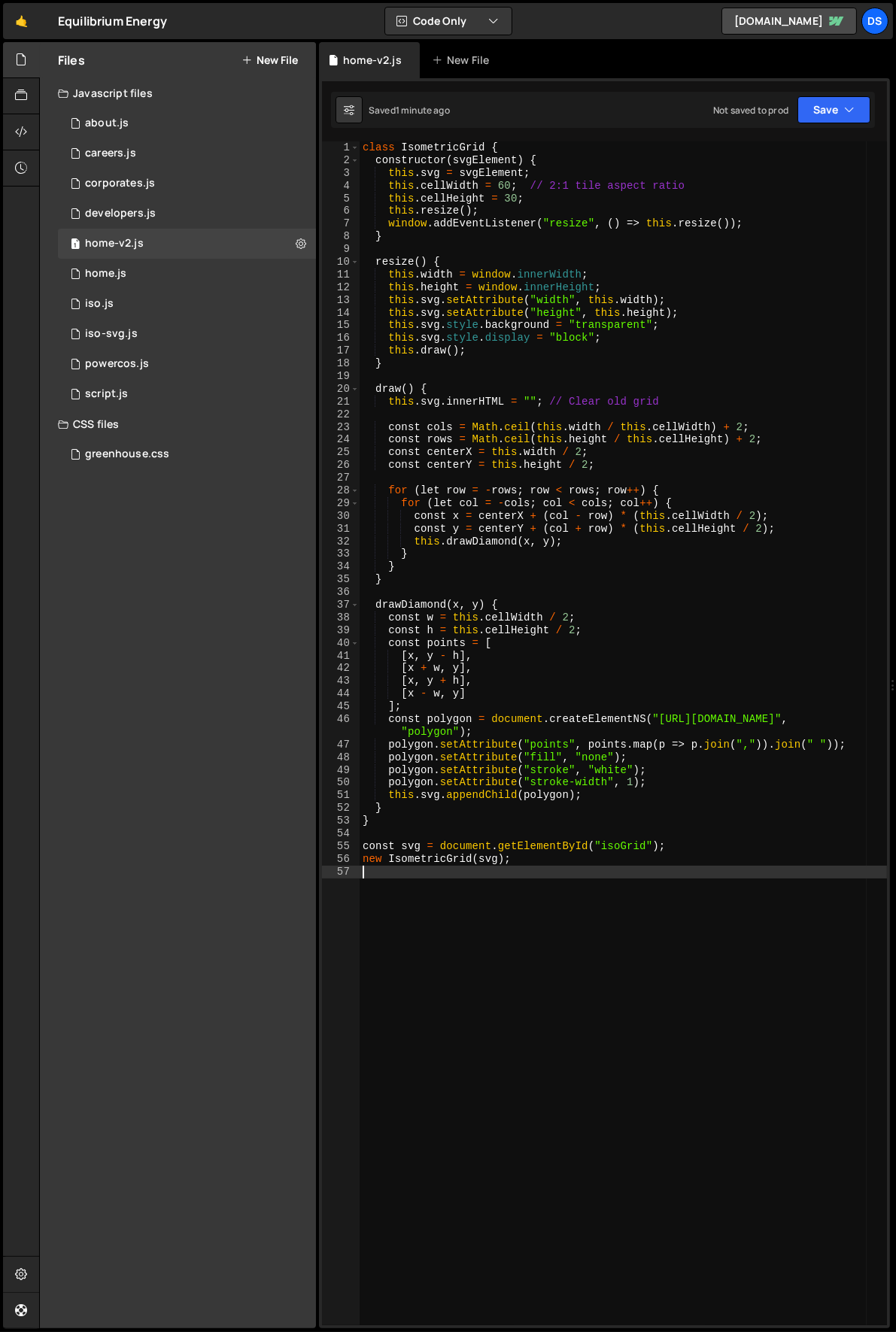
click at [577, 894] on div "class IsometricGrid { constructor ( svgElement ) { this . svg = svgElement ; th…" at bounding box center [623, 746] width 528 height 1209
type textarea "new IsometricGrid(svg);"
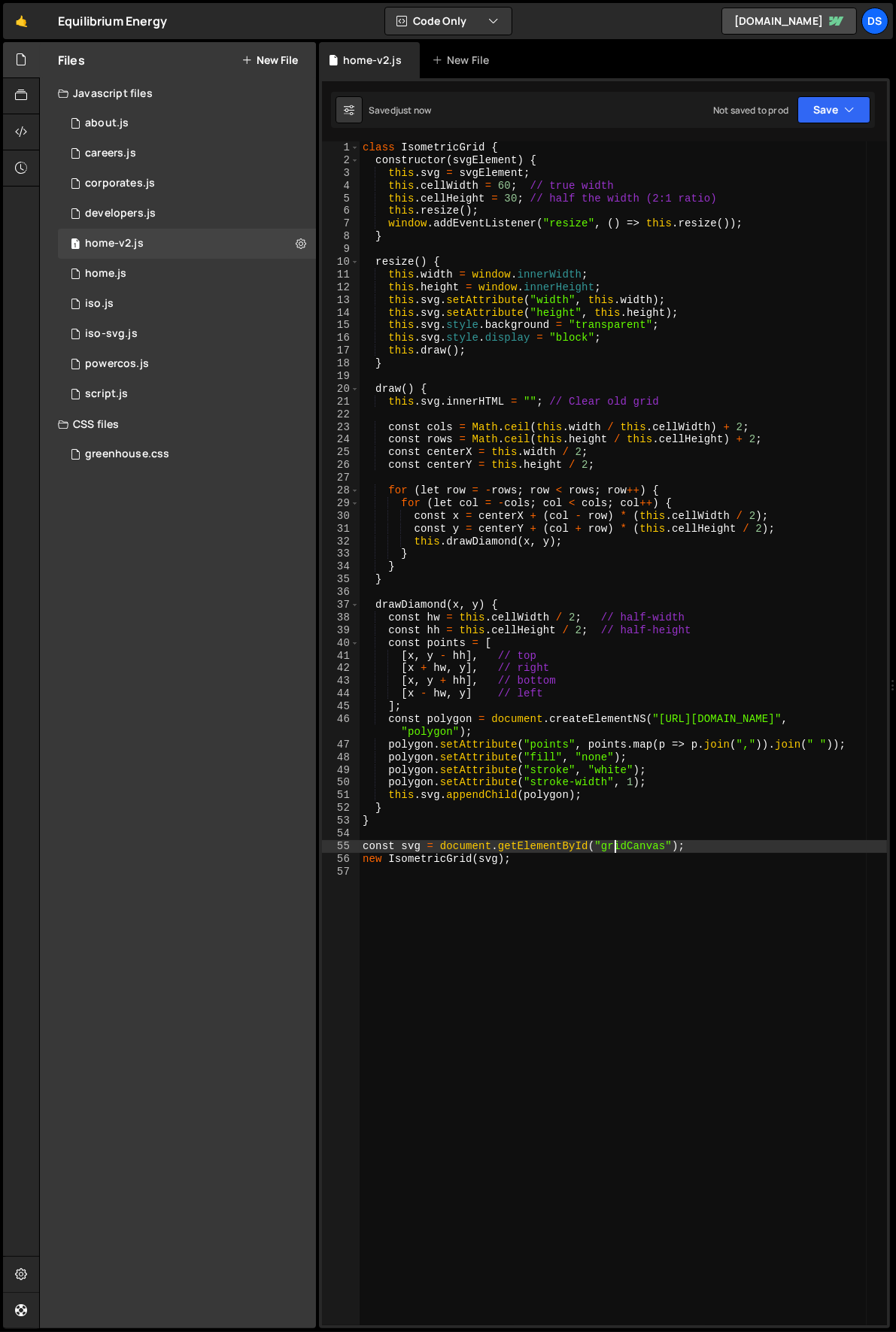
click at [611, 849] on div "class IsometricGrid { constructor ( svgElement ) { this . svg = svgElement ; th…" at bounding box center [623, 746] width 528 height 1209
click at [651, 583] on div "class IsometricGrid { constructor ( svgElement ) { this . svg = svgElement ; th…" at bounding box center [623, 746] width 528 height 1209
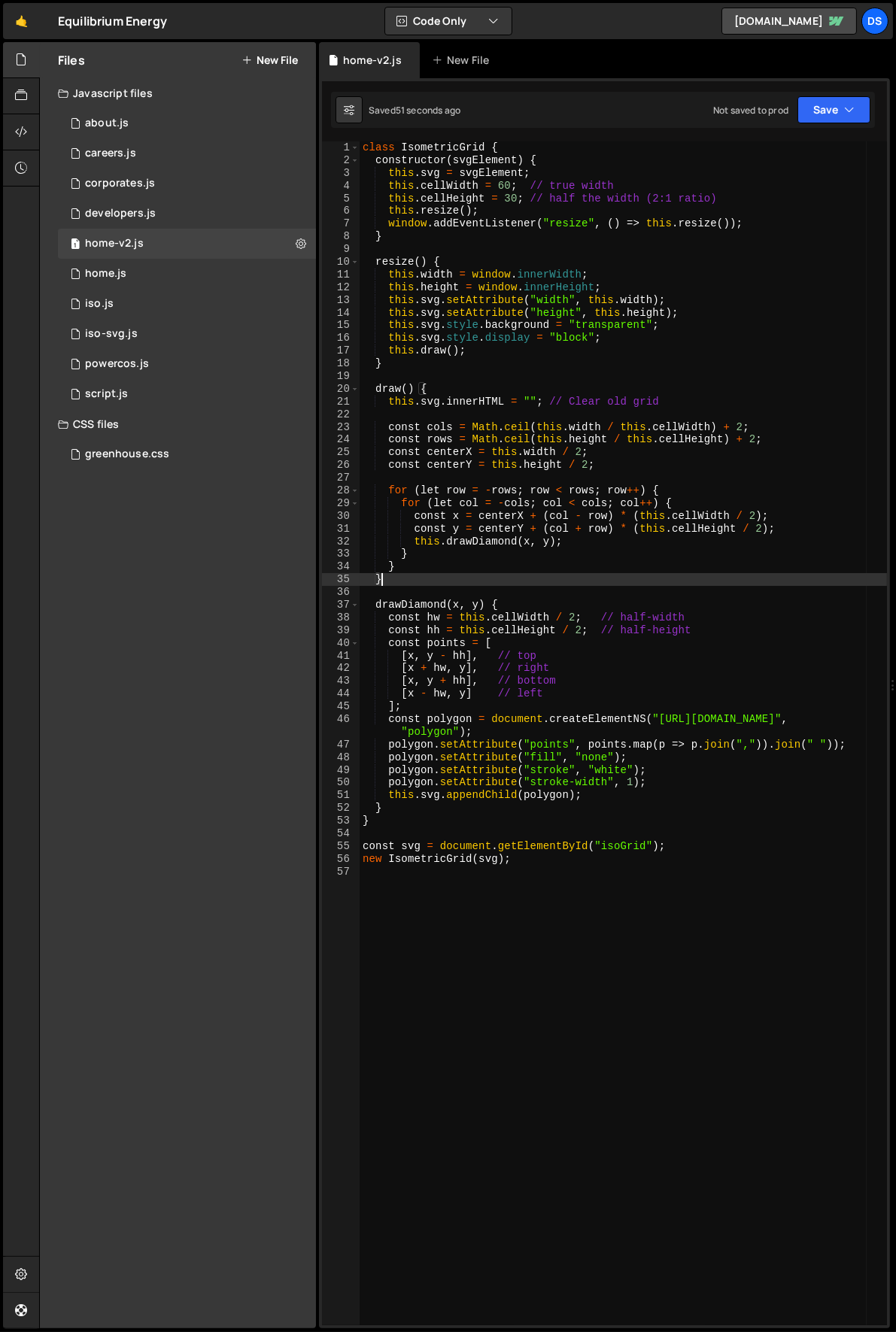
type textarea "new IsometricGrid(svg);"
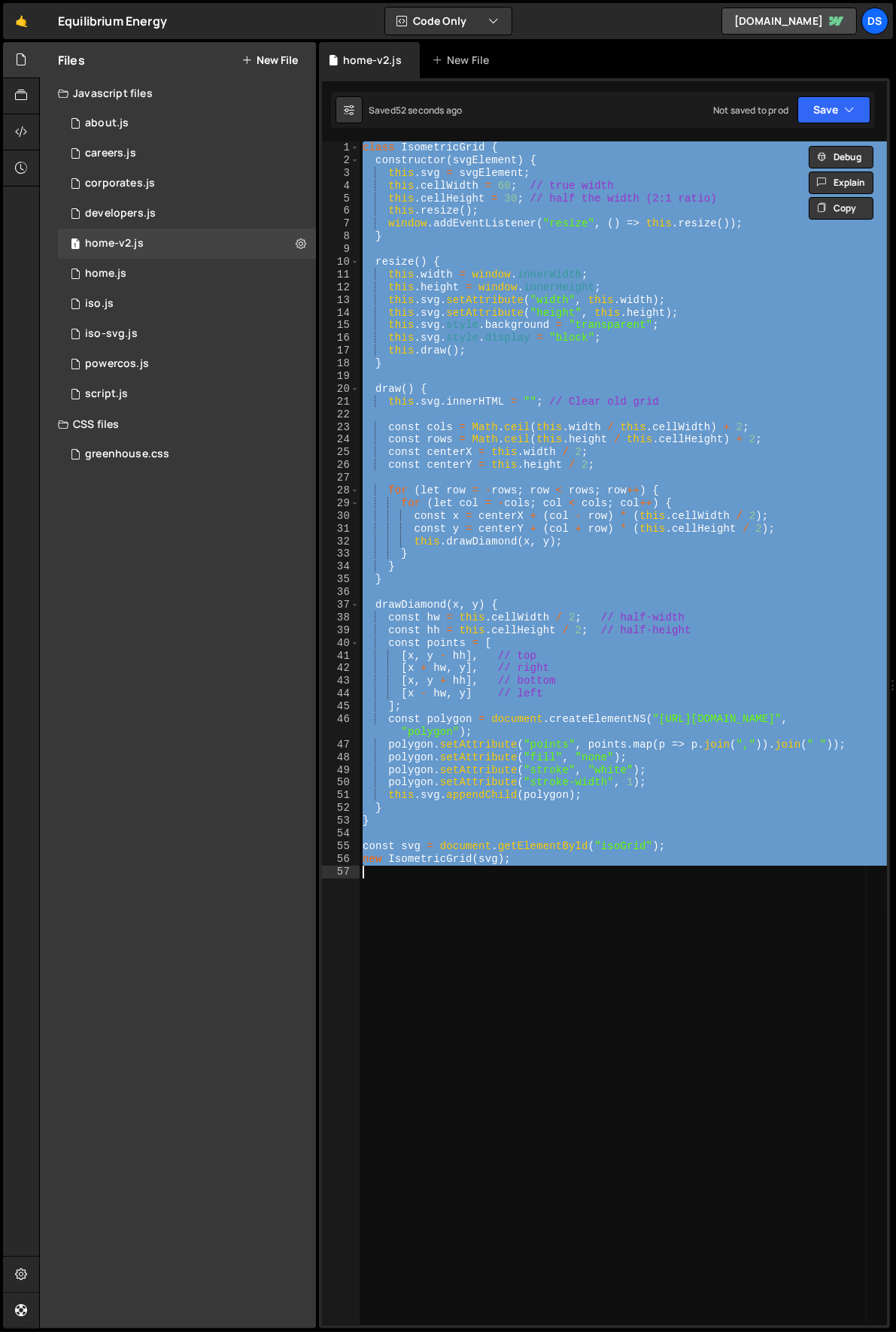
scroll to position [0, 0]
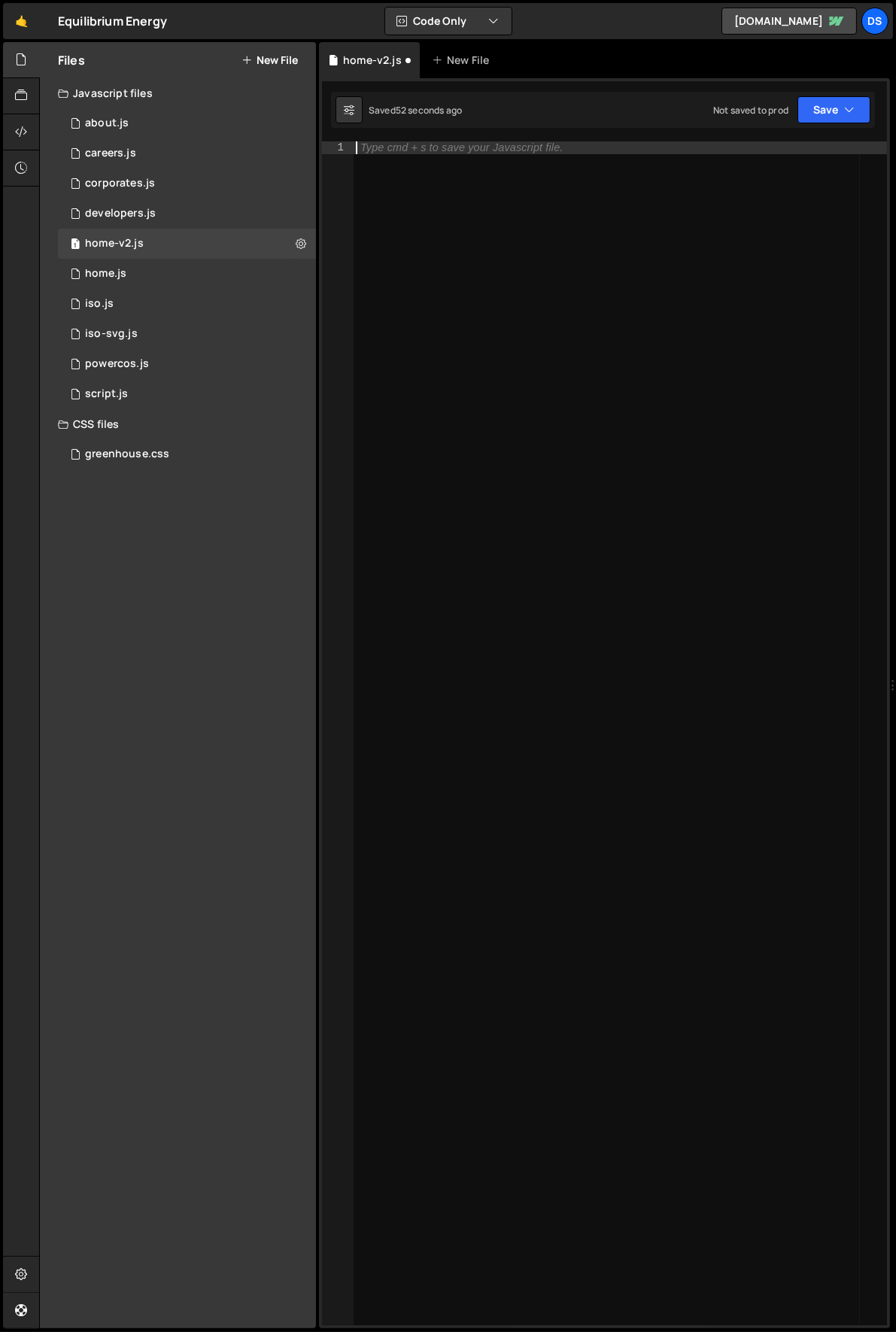
paste textarea "new IsometricGrid(svg);"
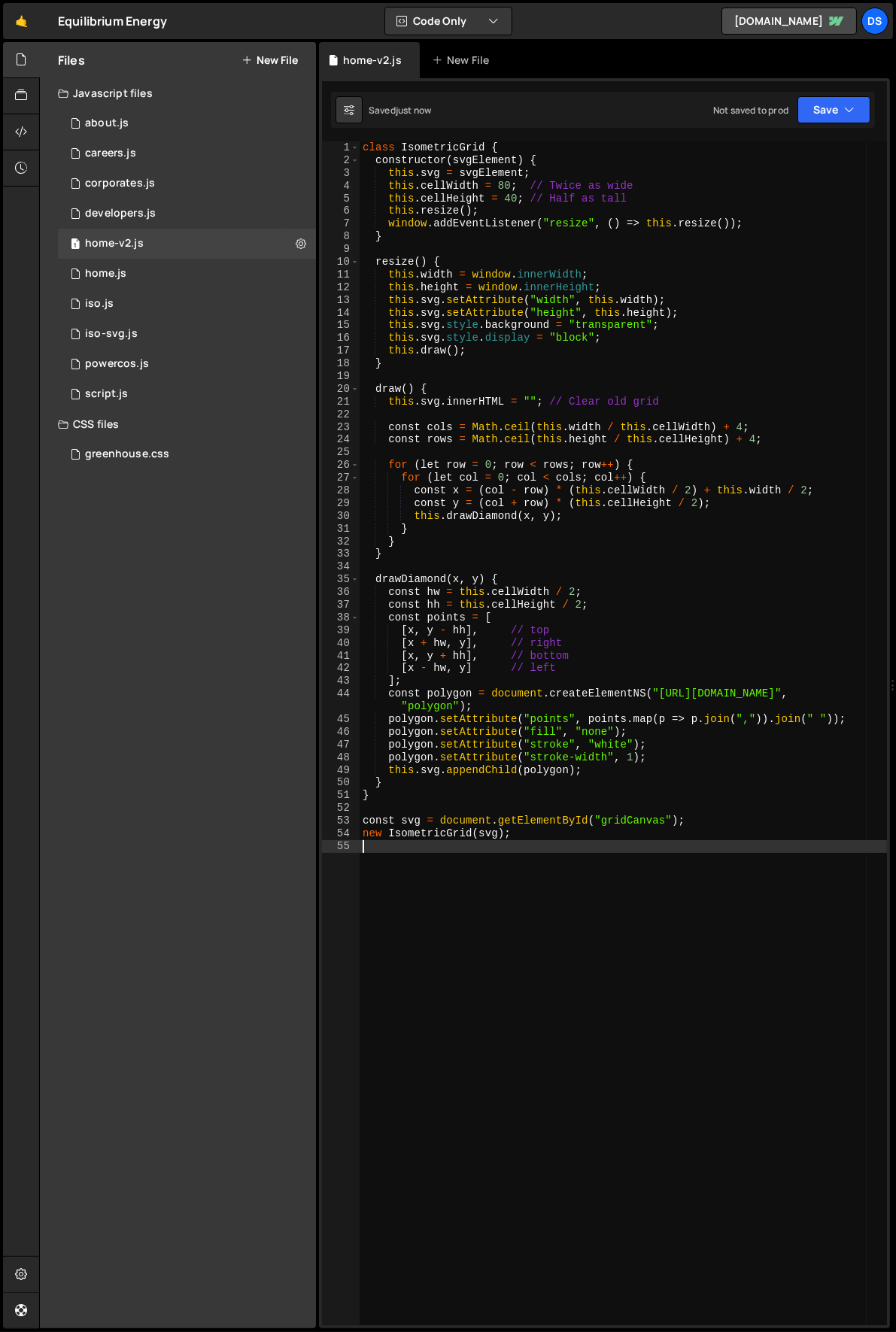
click at [646, 828] on div "class IsometricGrid { constructor ( svgElement ) { this . svg = svgElement ; th…" at bounding box center [623, 746] width 528 height 1209
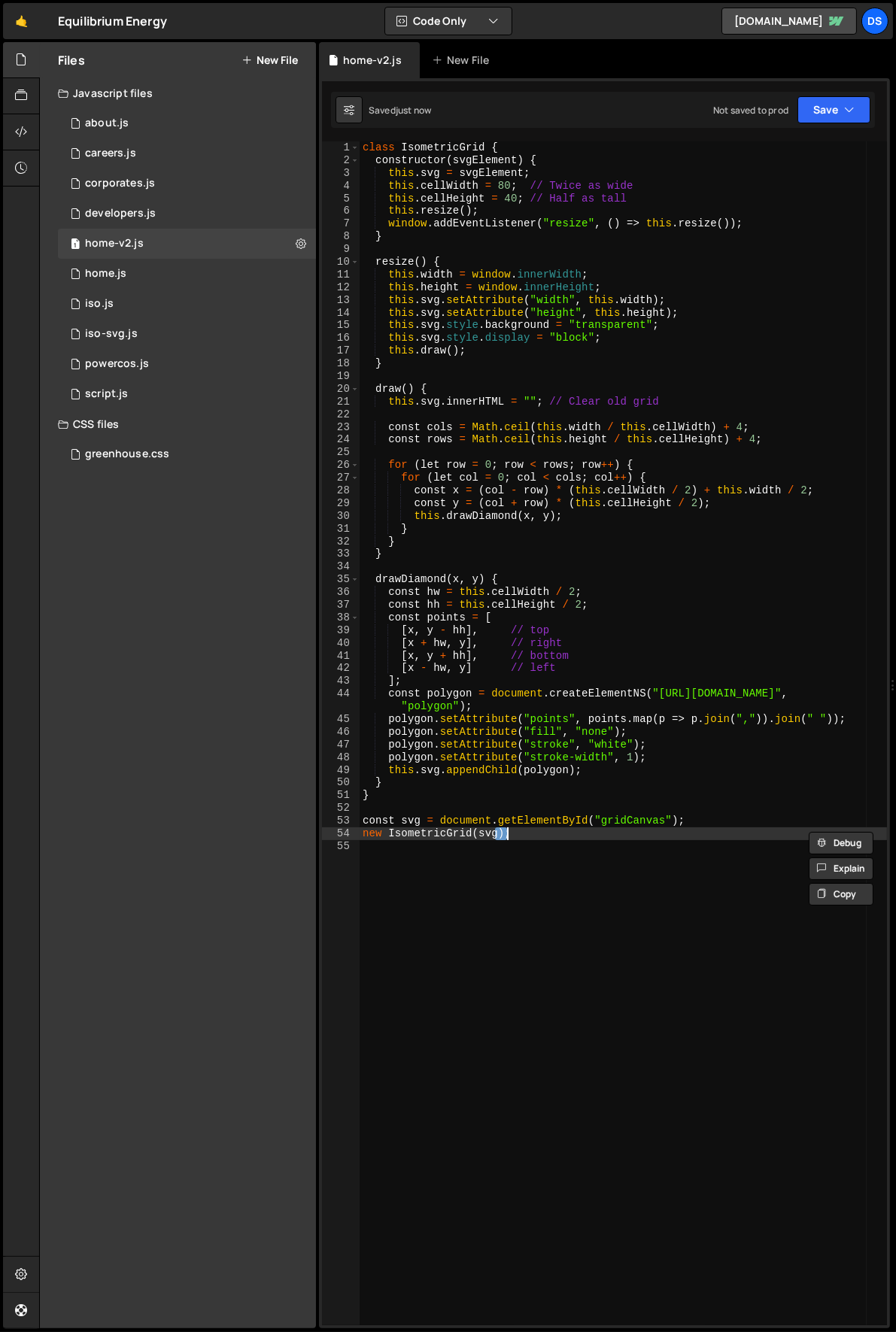
click at [625, 816] on div "class IsometricGrid { constructor ( svgElement ) { this . svg = svgElement ; th…" at bounding box center [623, 746] width 528 height 1209
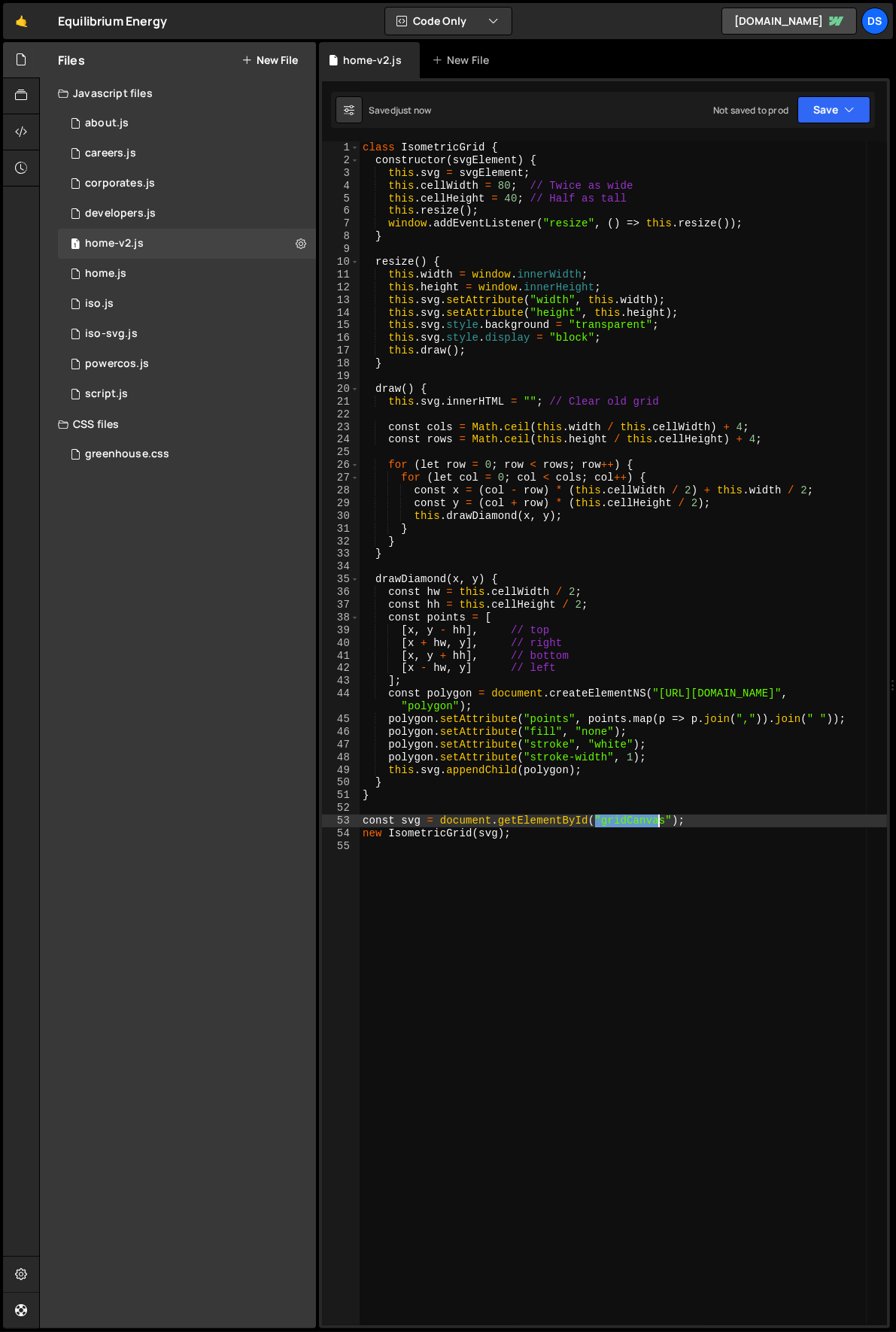
click at [625, 816] on div "class IsometricGrid { constructor ( svgElement ) { this . svg = svgElement ; th…" at bounding box center [623, 746] width 528 height 1209
type textarea "const svg = document.getElementById("isoGrid");"
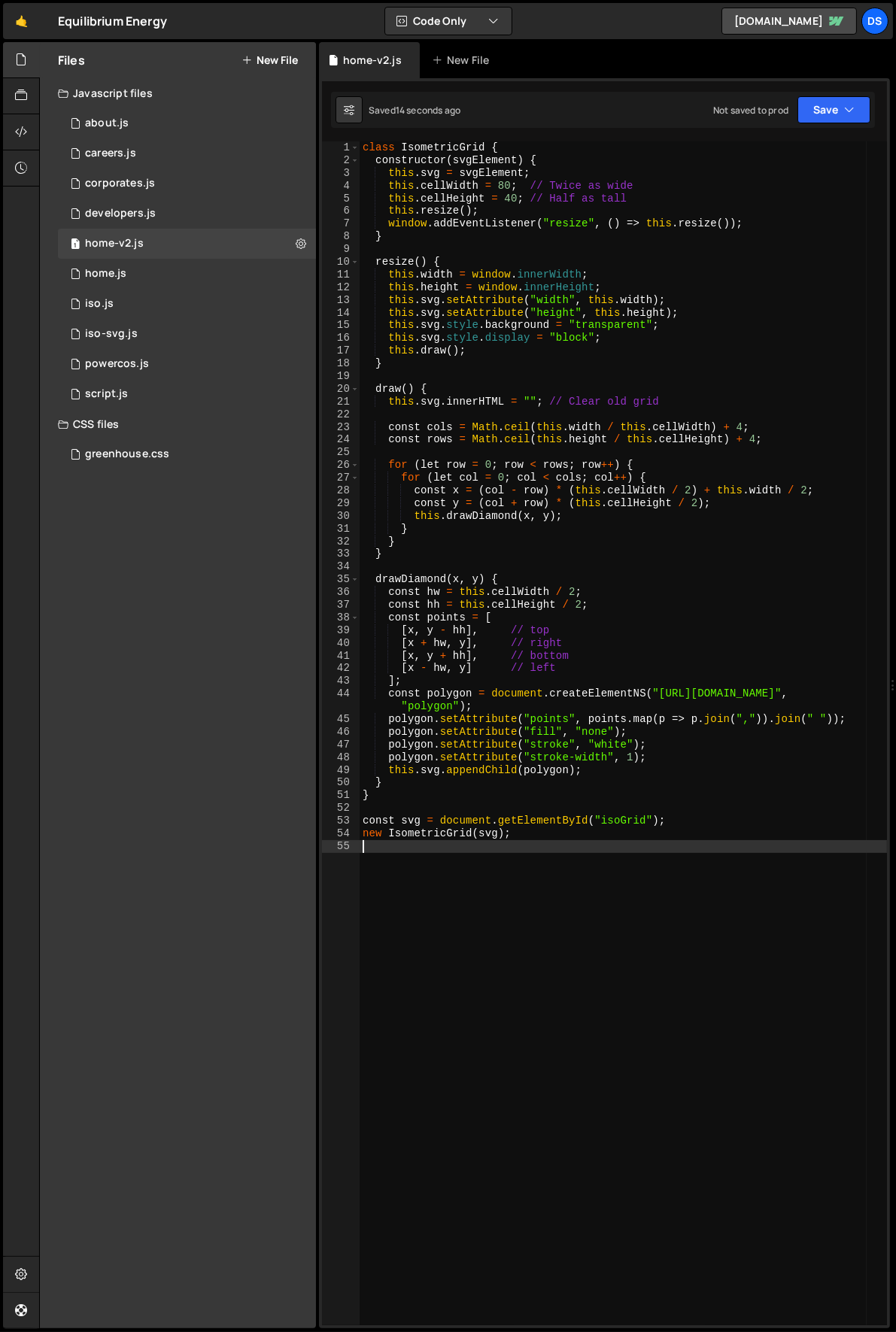
drag, startPoint x: 560, startPoint y: 945, endPoint x: 555, endPoint y: 937, distance: 9.4
click at [560, 942] on div "class IsometricGrid { constructor ( svgElement ) { this . svg = svgElement ; th…" at bounding box center [623, 746] width 528 height 1209
click at [738, 962] on div "class IsometricGrid { constructor ( svgElement ) { this . svg = svgElement ; th…" at bounding box center [623, 746] width 528 height 1209
click at [113, 124] on div "about.js" at bounding box center [107, 123] width 43 height 14
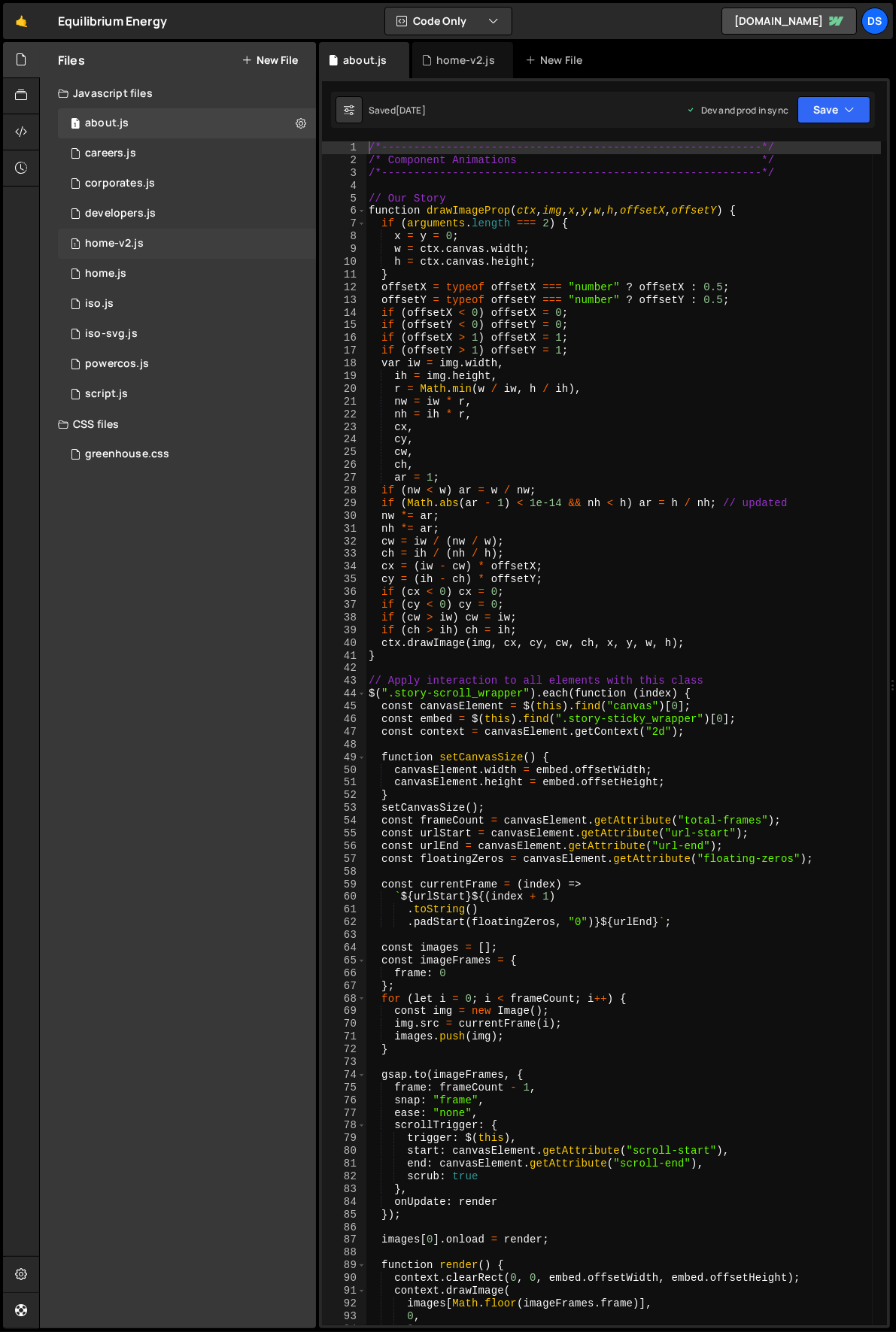
click at [127, 237] on div "home-v2.js" at bounding box center [115, 244] width 59 height 14
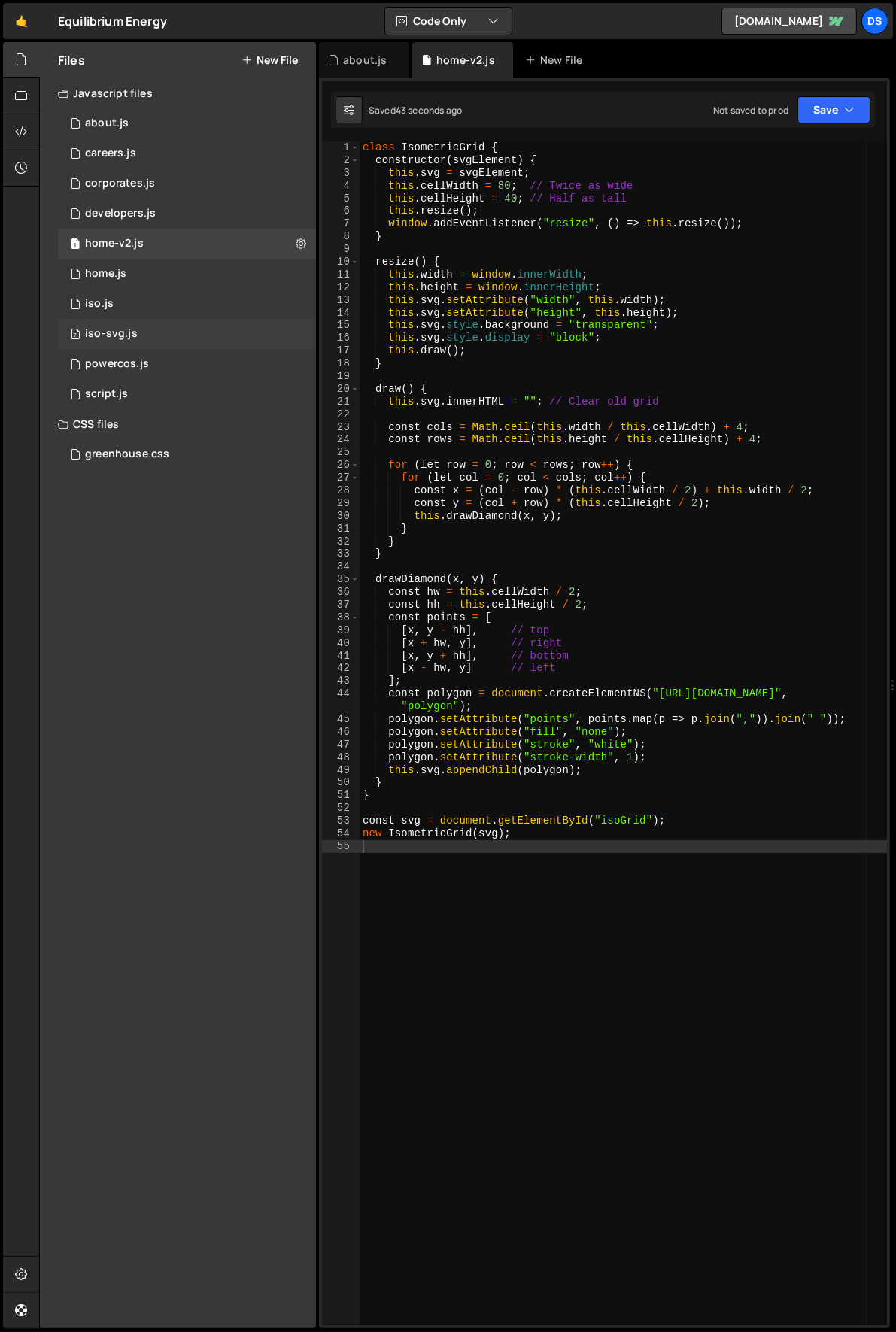
click at [128, 337] on div "iso-svg.js" at bounding box center [112, 334] width 53 height 14
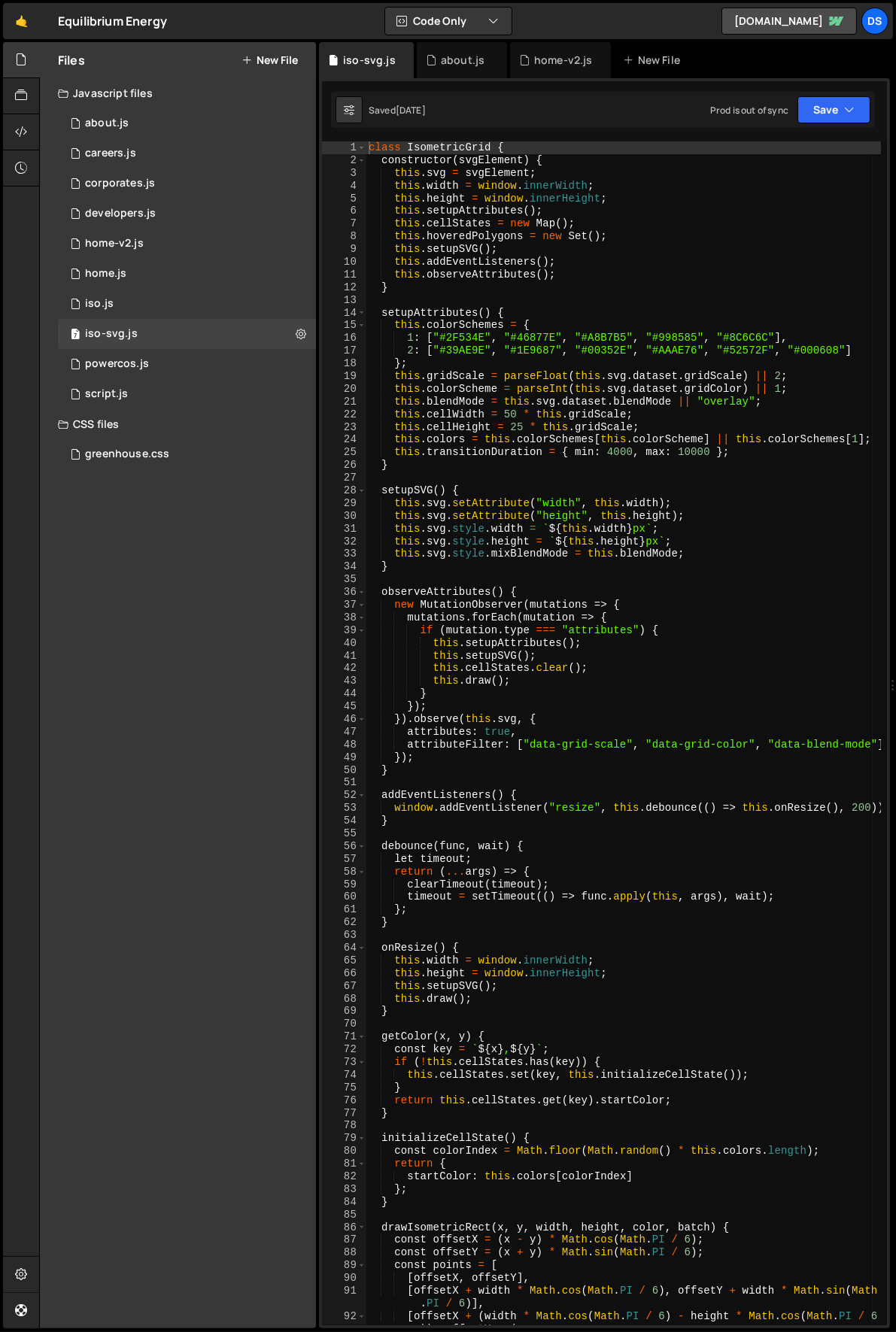
click at [602, 267] on div "class IsometricGrid { constructor ( svgElement ) { this . svg = svgElement ; th…" at bounding box center [623, 746] width 516 height 1209
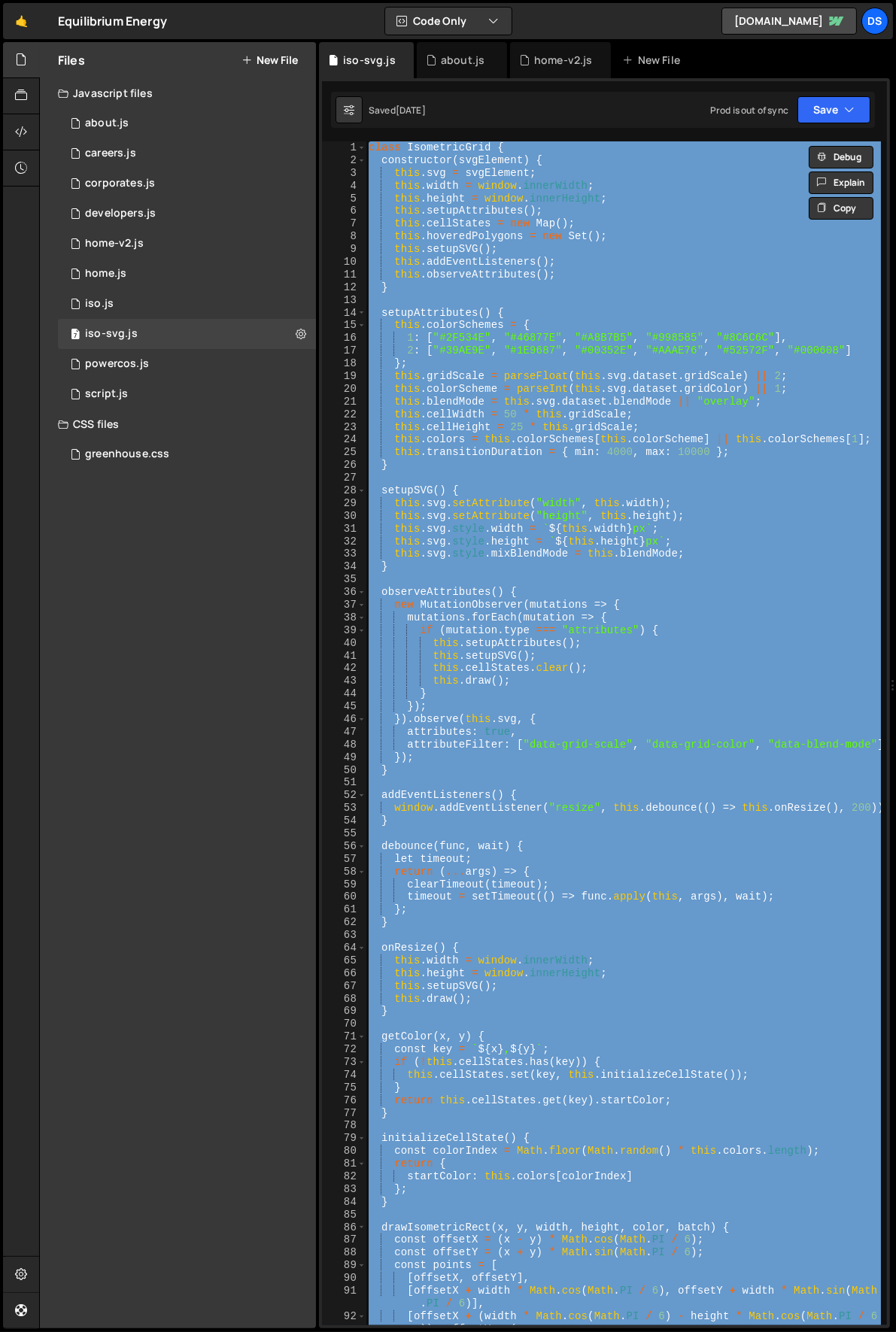
click at [574, 335] on div "class IsometricGrid { constructor ( svgElement ) { this . svg = svgElement ; th…" at bounding box center [623, 733] width 516 height 1184
type textarea "1: ["#2F534E", "#46877E", "#A8B7B5", "#998585", "#8C6C6C"],"
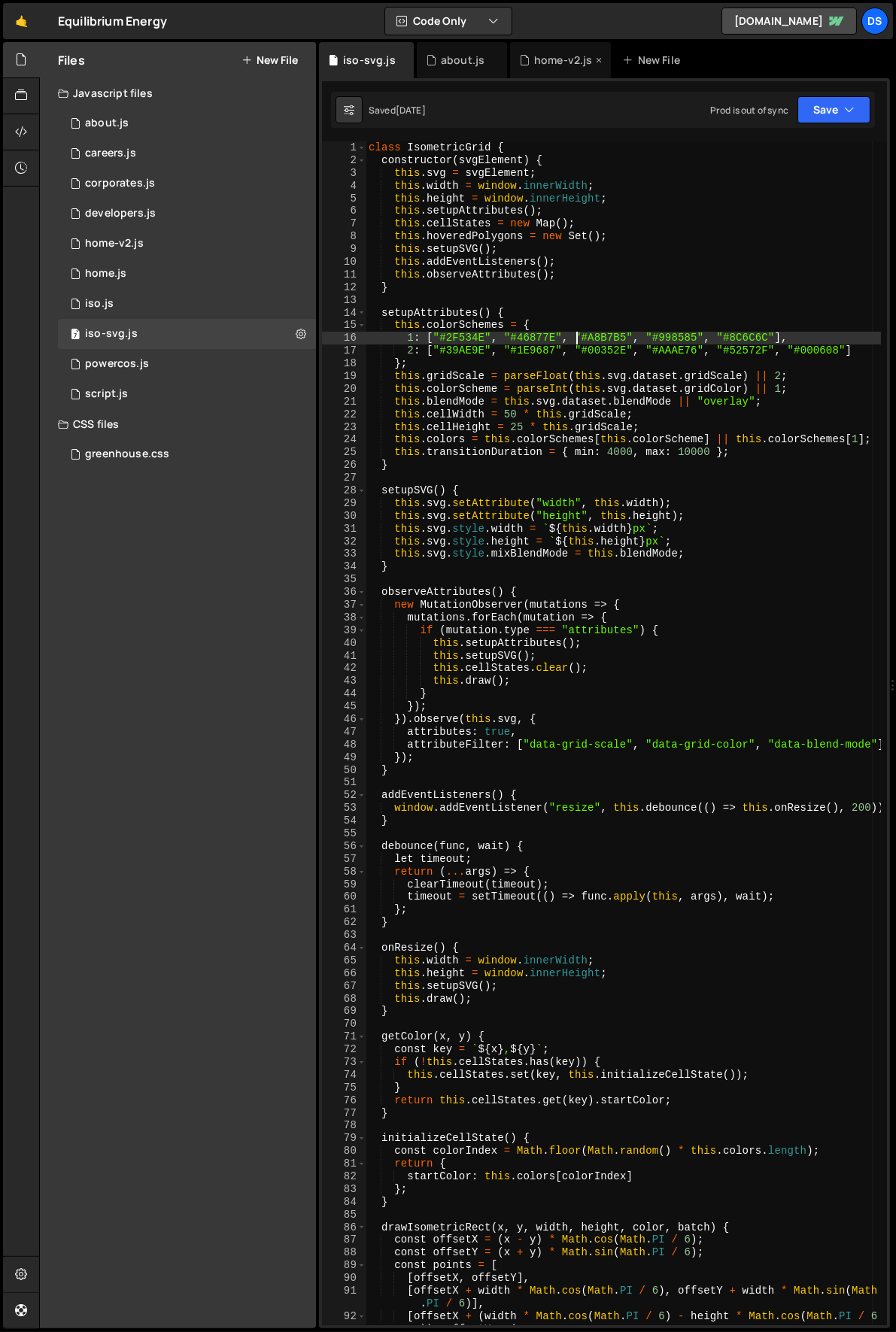
click at [561, 55] on div "home-v2.js" at bounding box center [564, 60] width 59 height 15
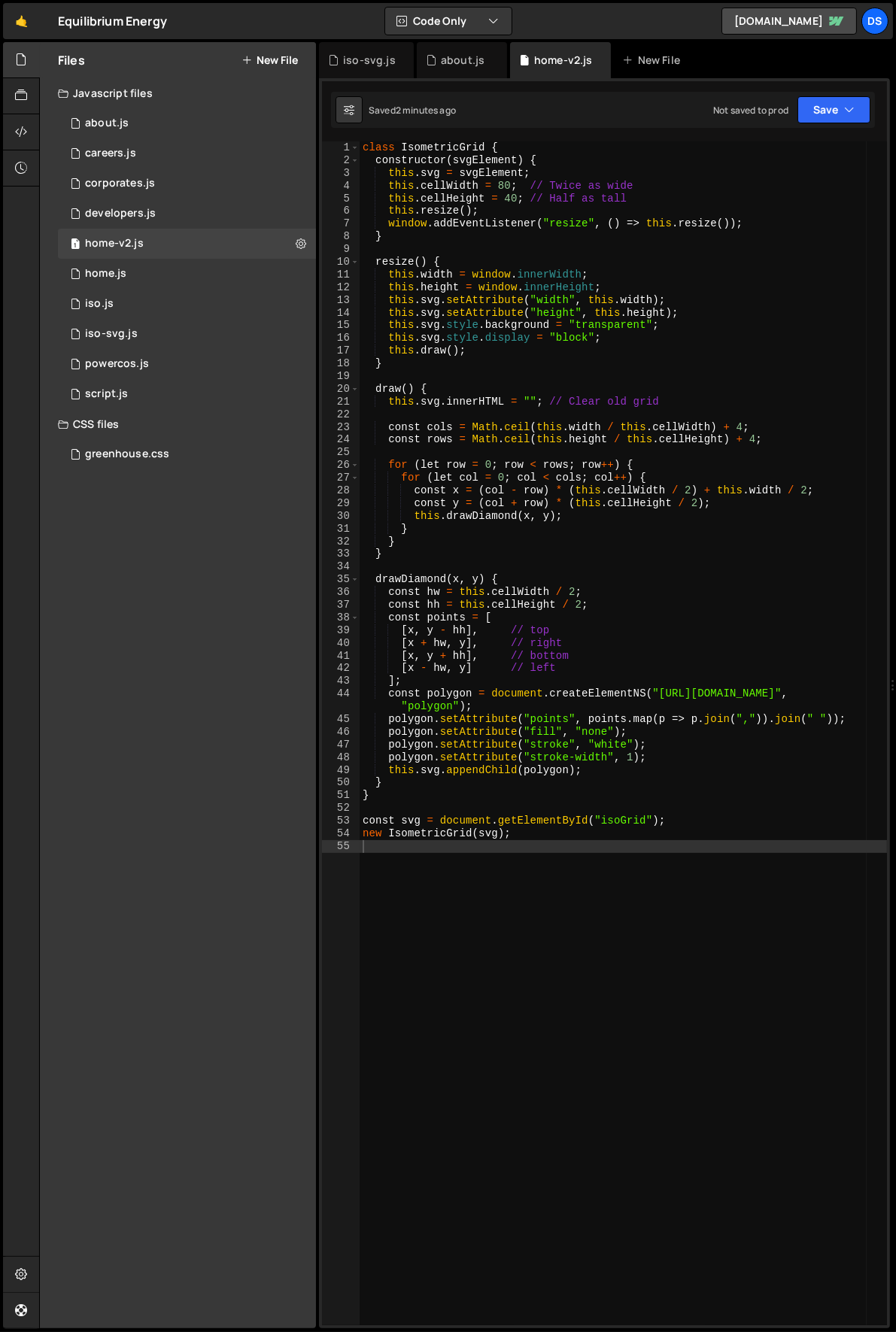
click at [589, 341] on div "class IsometricGrid { constructor ( svgElement ) { this . svg = svgElement ; th…" at bounding box center [623, 746] width 528 height 1209
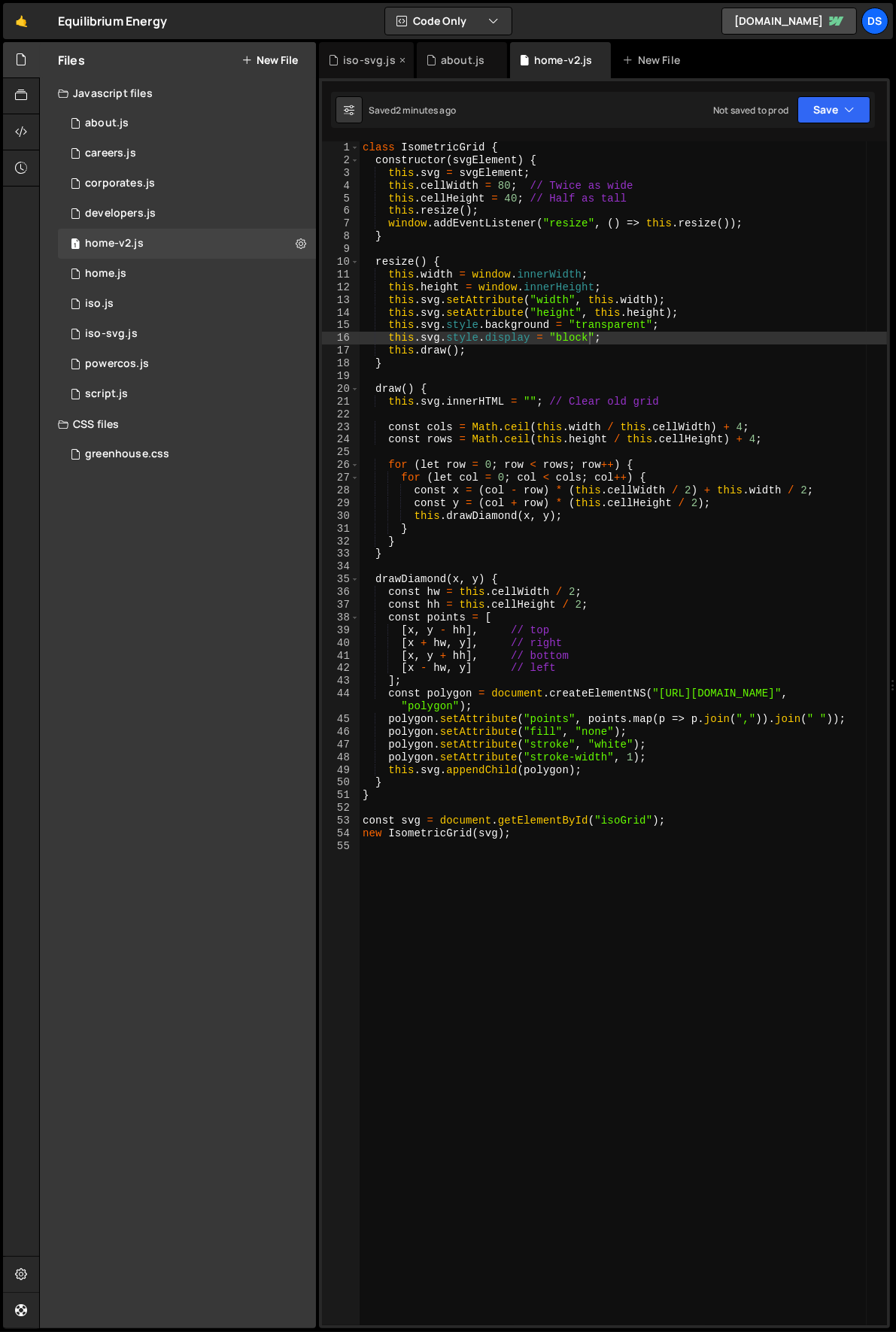
click at [398, 61] on icon at bounding box center [402, 60] width 11 height 15
click at [567, 403] on div "class IsometricGrid { constructor ( svgElement ) { this . svg = svgElement ; th…" at bounding box center [623, 746] width 528 height 1209
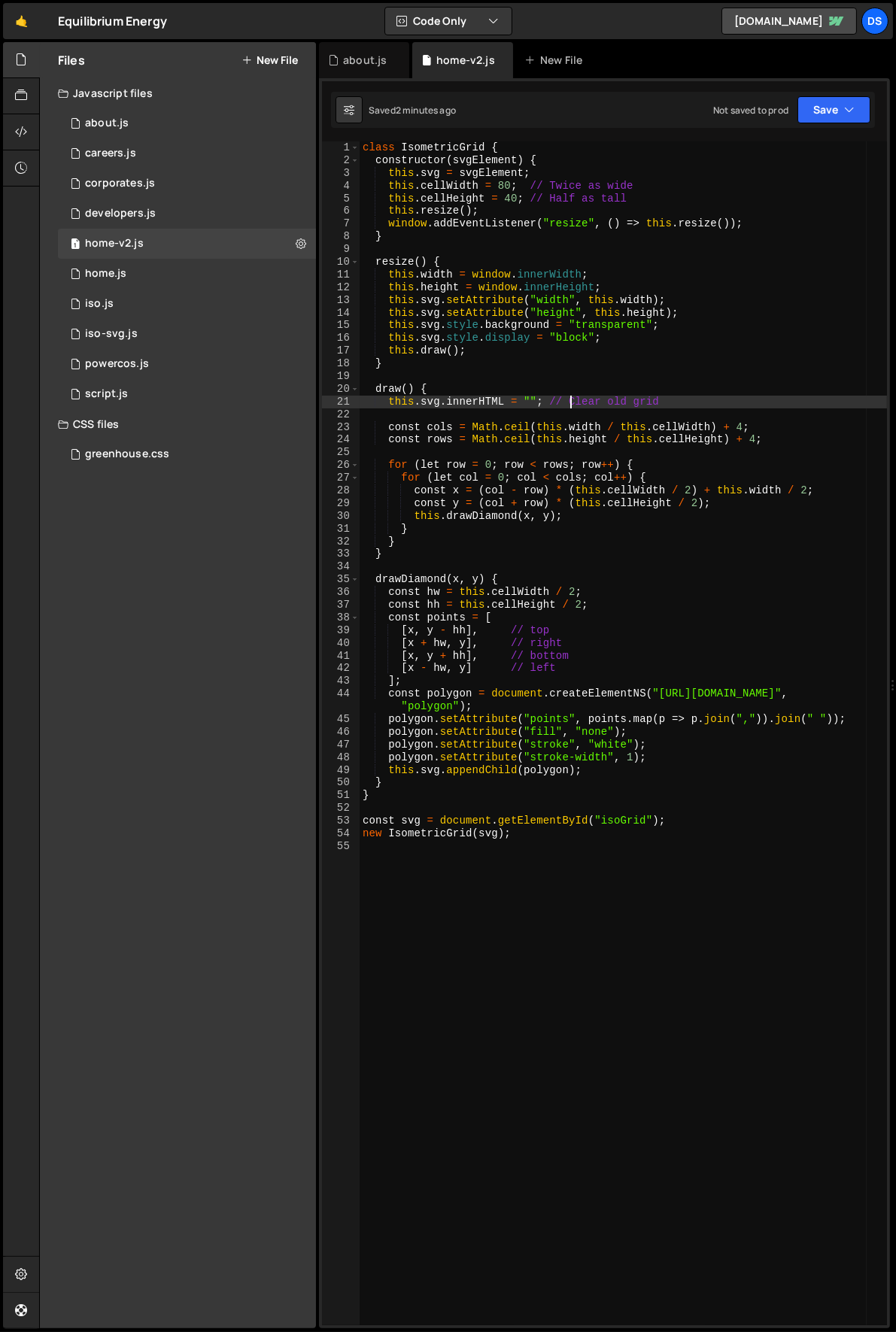
type textarea "new IsometricGrid(svg);"
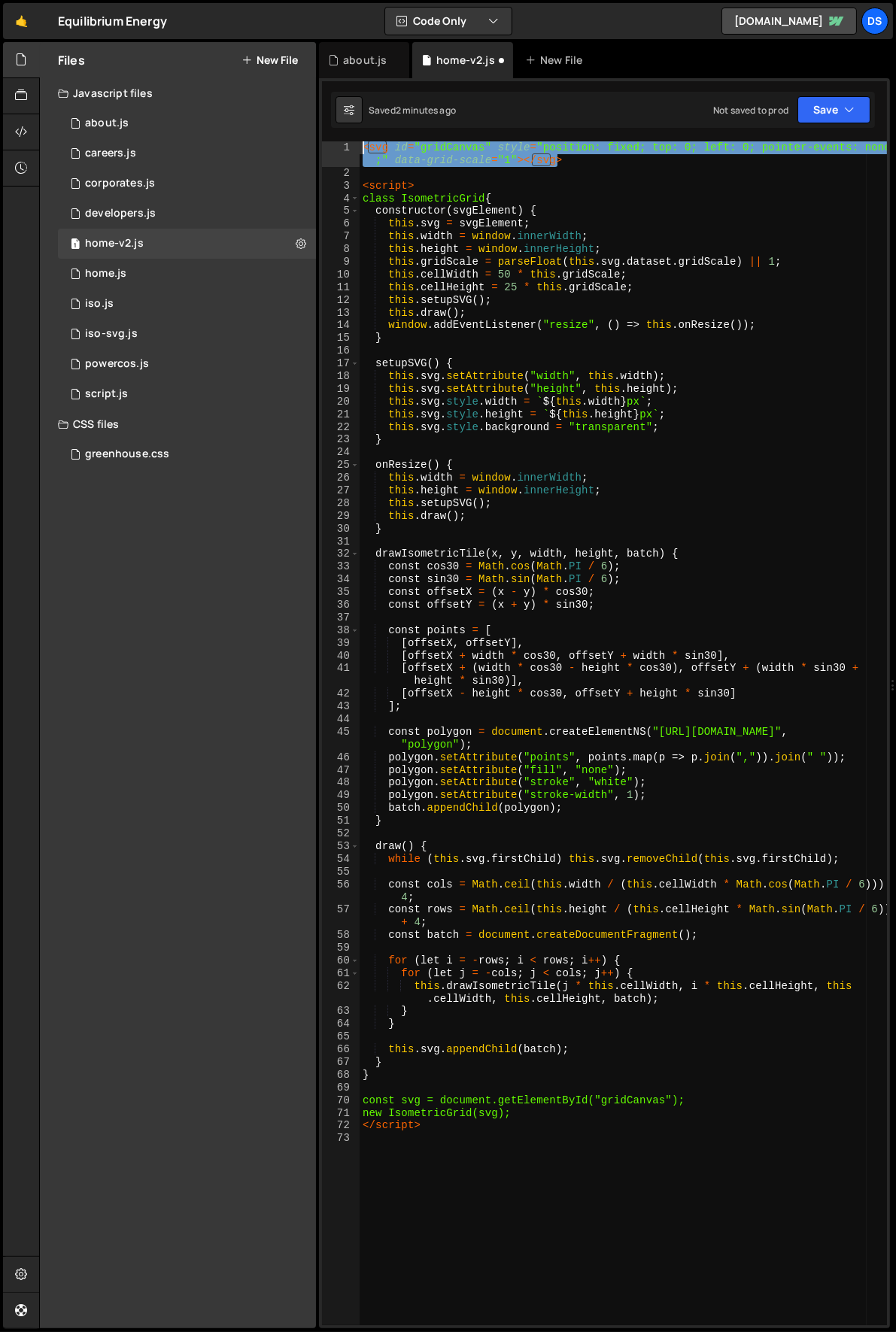
drag, startPoint x: 583, startPoint y: 160, endPoint x: 324, endPoint y: 146, distance: 259.4
click at [324, 146] on div "1 2 3 4 5 6 7 8 9 10 11 12 13 14 15 16 17 18 19 20 21 22 23 24 25 26 27 28 29 3…" at bounding box center [604, 733] width 565 height 1184
type textarea "<svg id="gridCanvas" style="position: fixed; top: 0; left: 0; pointer-events: n…"
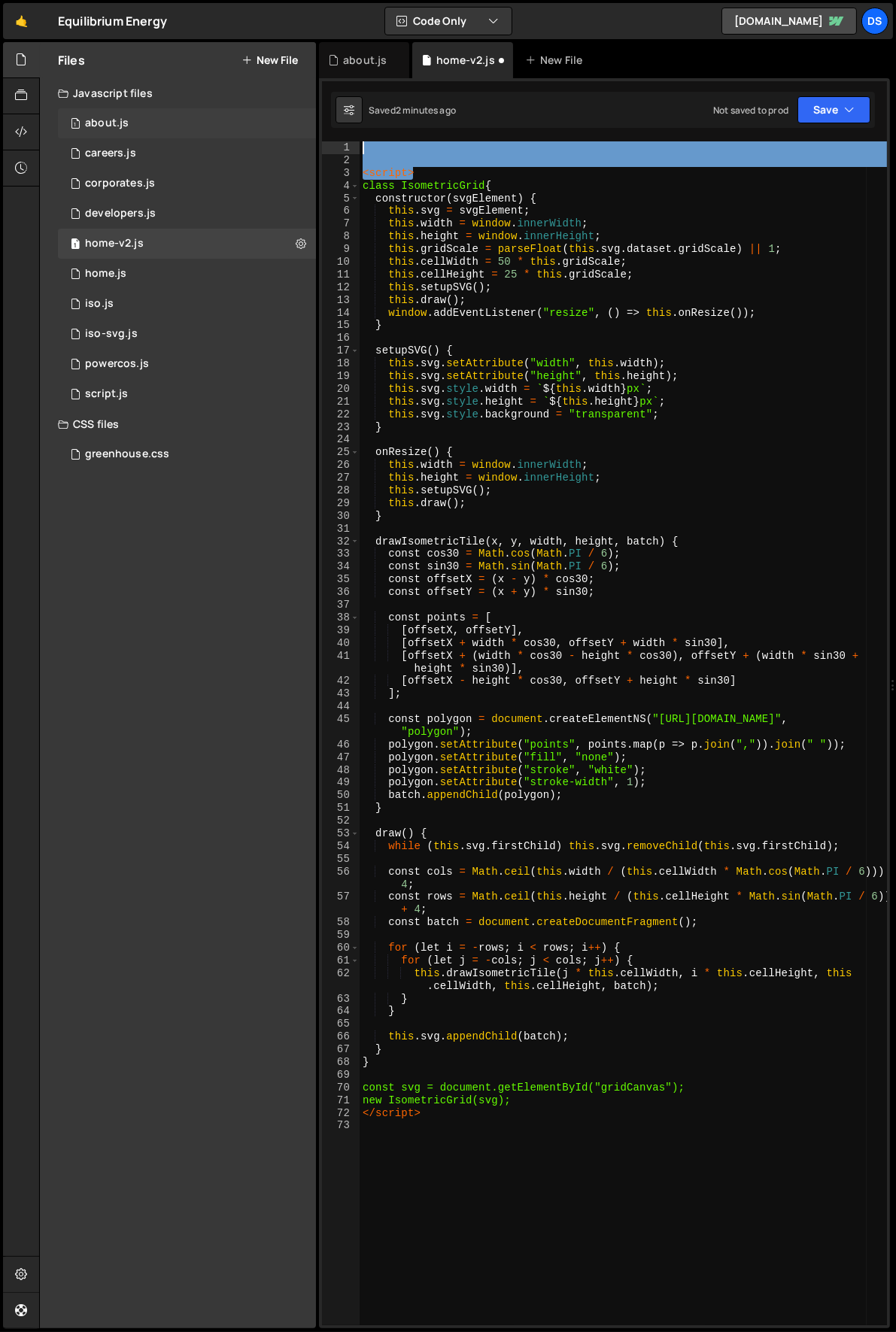
drag, startPoint x: 435, startPoint y: 173, endPoint x: 277, endPoint y: 123, distance: 165.7
click at [277, 123] on div "Files New File Javascript files 1 about.js 0 1 careers.js 0 1 corporates.js 0 1…" at bounding box center [468, 685] width 857 height 1287
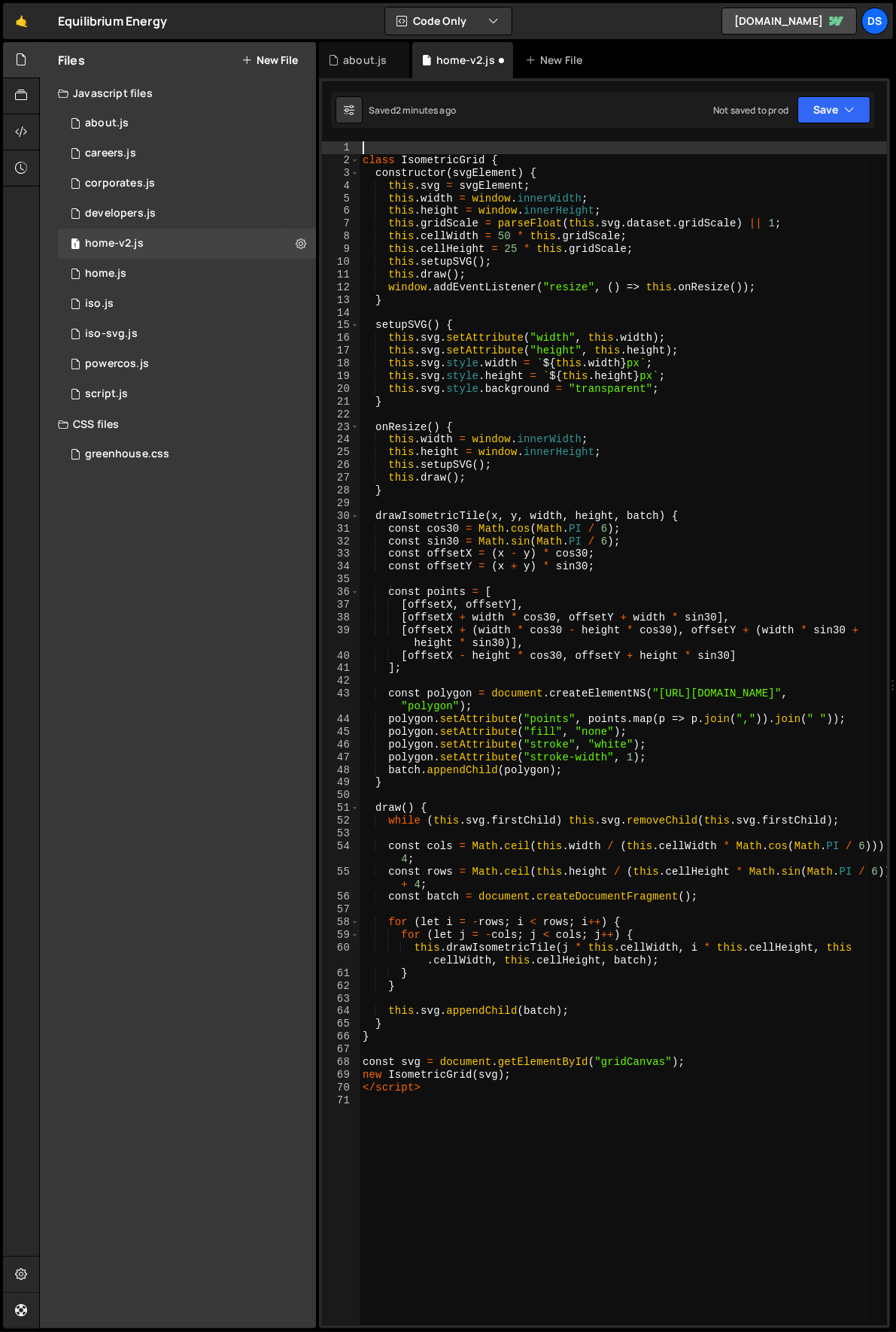
click at [431, 1084] on div "class IsometricGrid { constructor ( svgElement ) { this . svg = svgElement ; th…" at bounding box center [623, 746] width 528 height 1209
type textarea "<"
click at [628, 1061] on div "class IsometricGrid { constructor ( svgElement ) { this . svg = svgElement ; th…" at bounding box center [623, 746] width 528 height 1209
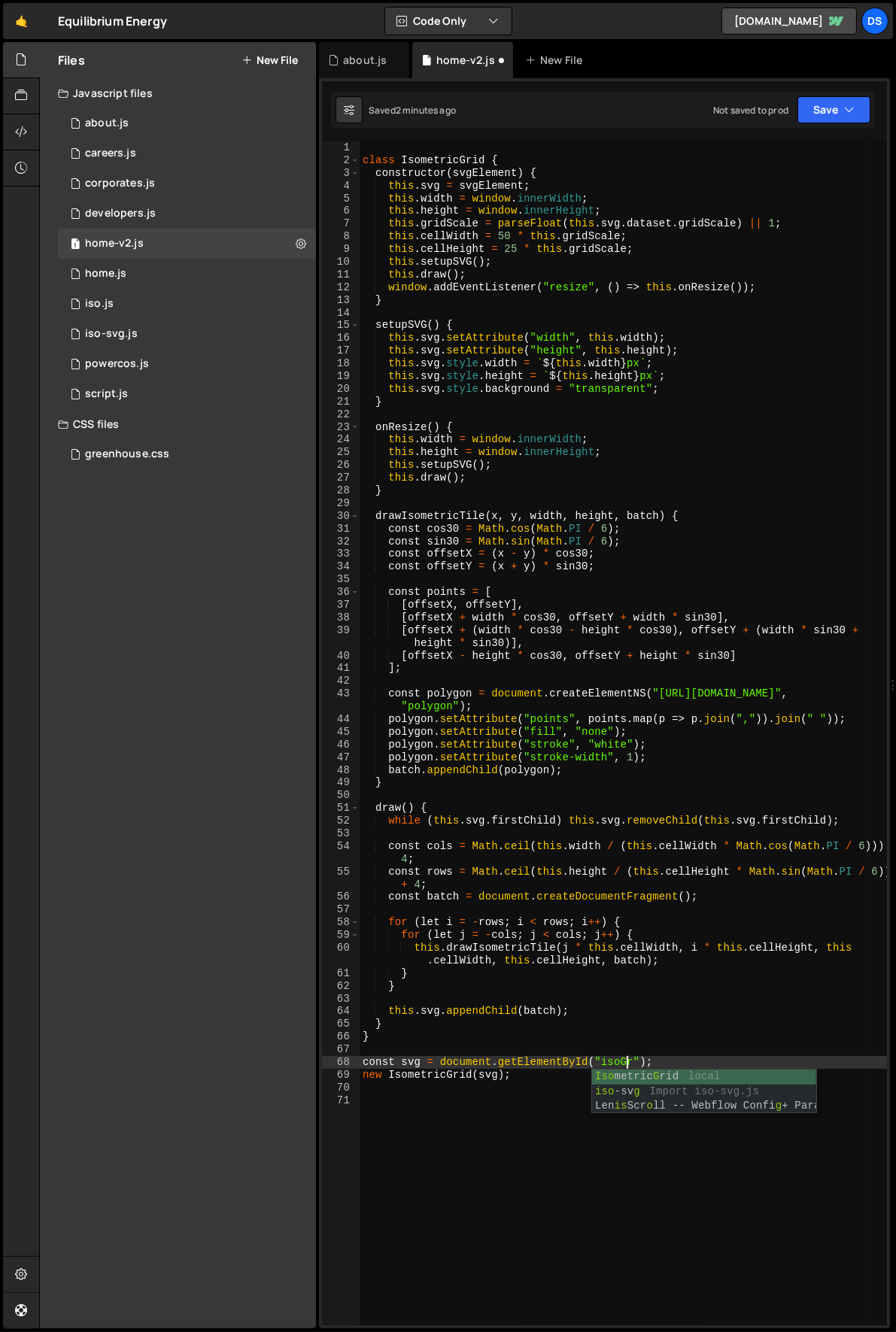
scroll to position [0, 18]
type textarea "const svg = document.getElementById("isoGrid");"
click at [644, 1180] on div "class IsometricGrid { constructor ( svgElement ) { this . svg = svgElement ; th…" at bounding box center [623, 746] width 528 height 1209
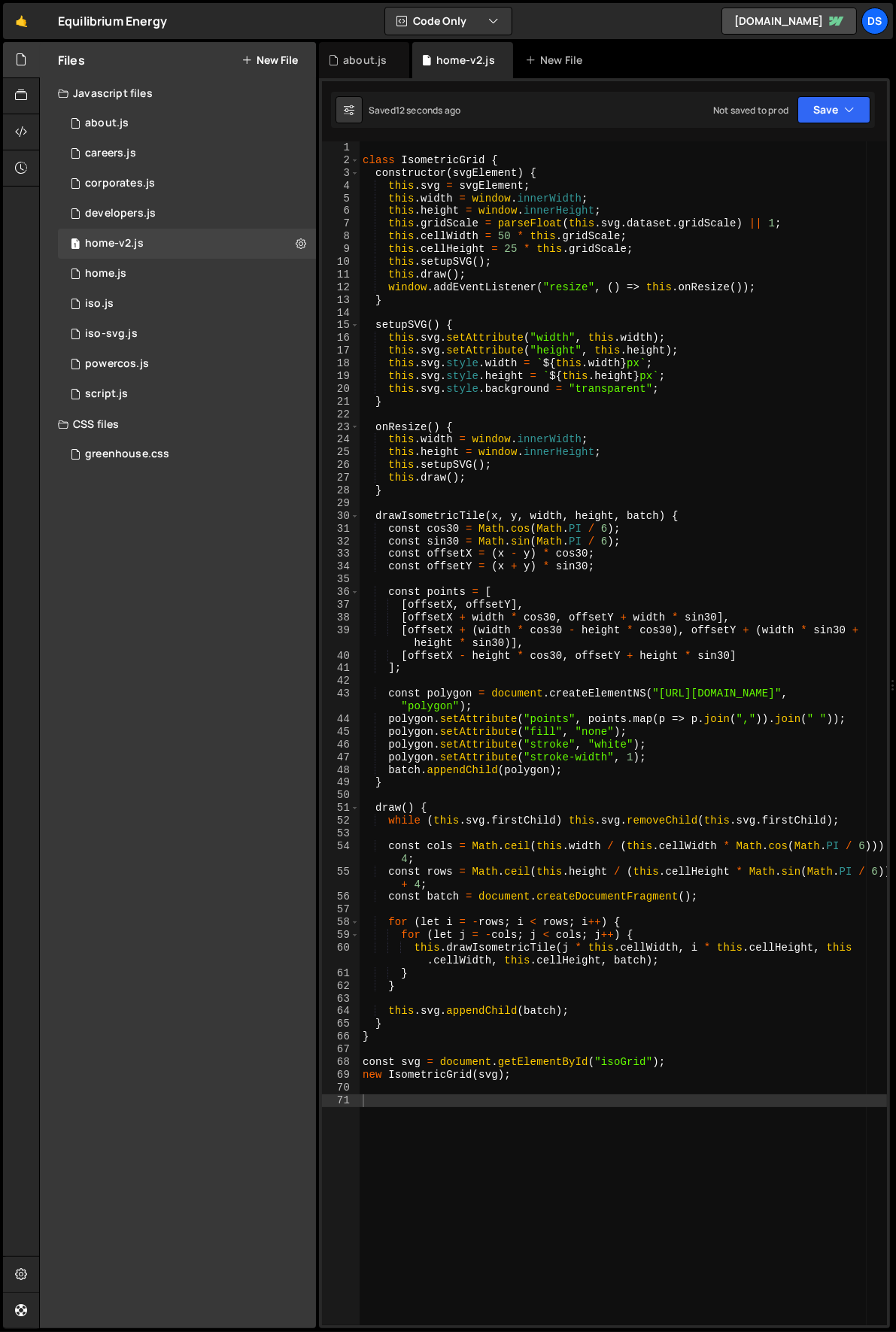
click at [630, 1177] on div "class IsometricGrid { constructor ( svgElement ) { this . svg = svgElement ; th…" at bounding box center [623, 746] width 528 height 1209
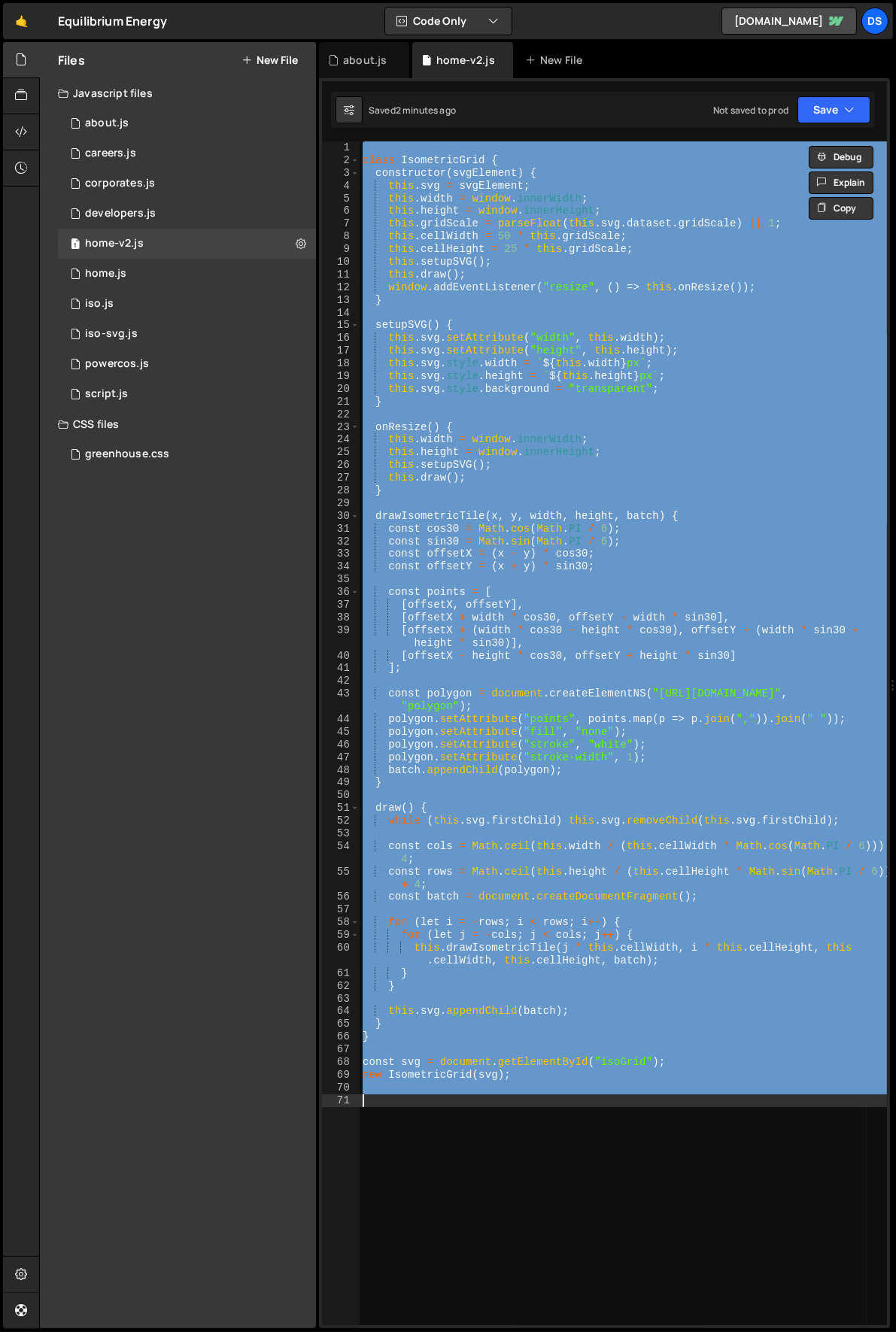
click at [523, 493] on div "class IsometricGrid { constructor ( svgElement ) { this . svg = svgElement ; th…" at bounding box center [623, 733] width 527 height 1184
type textarea "}"
paste textarea "<svg id="isoGrid" style="position: fixed; top: 0; left: 0; pointer-events: none…"
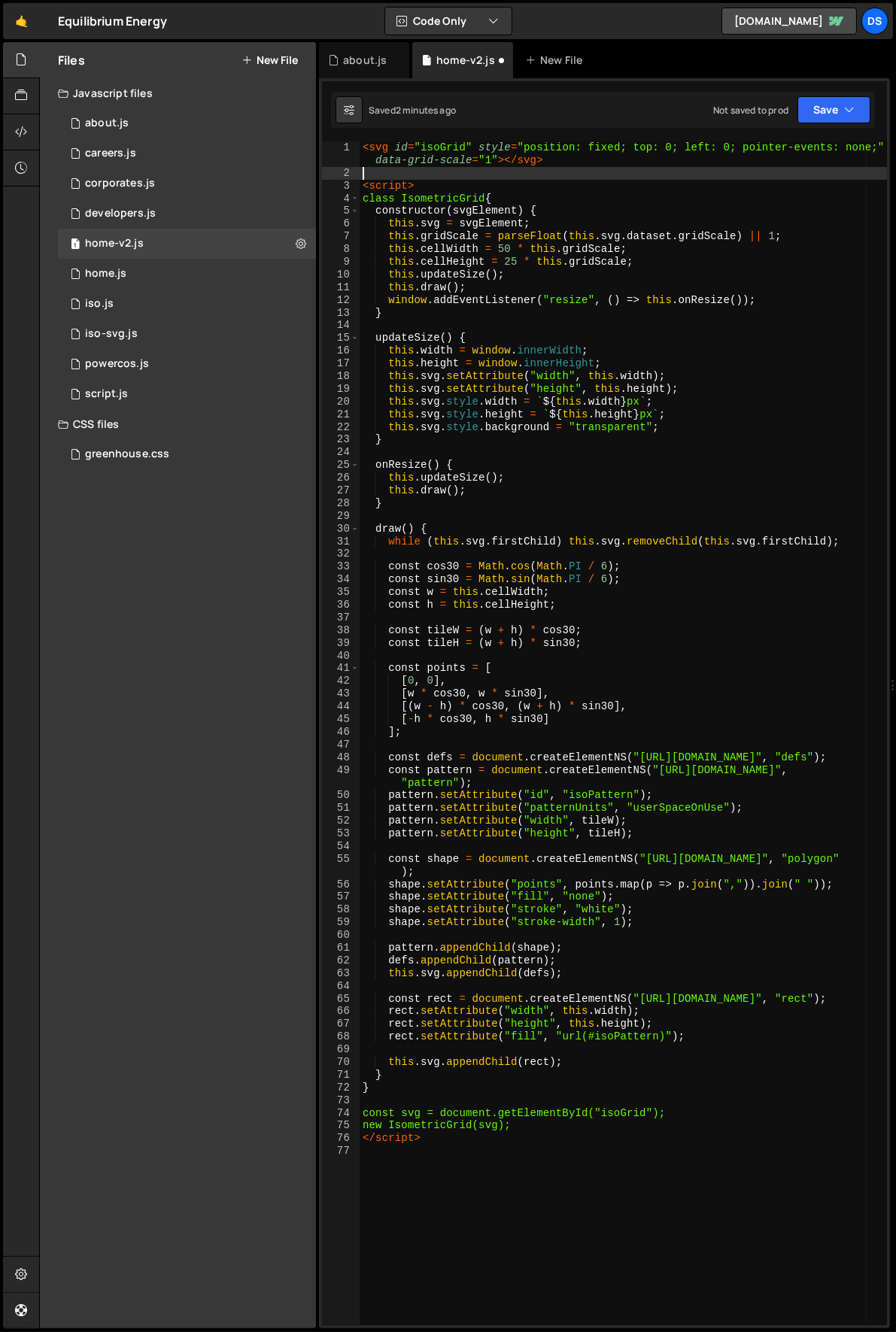
click at [466, 173] on div "< svg id = "isoGrid" style = "position: fixed; top: 0; left: 0; pointer-events:…" at bounding box center [623, 752] width 528 height 1222
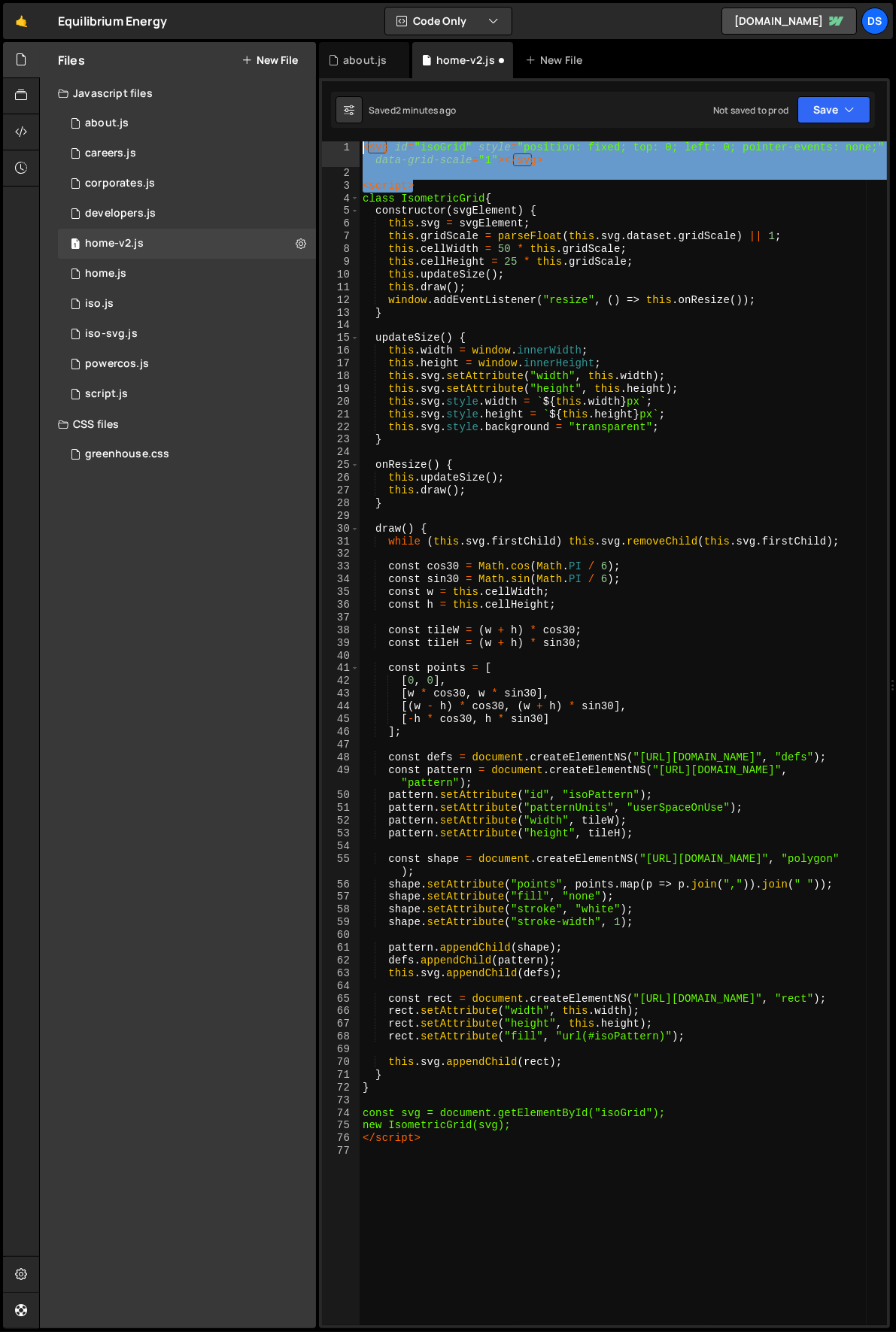
drag, startPoint x: 447, startPoint y: 182, endPoint x: 318, endPoint y: 144, distance: 134.5
click at [318, 144] on div "Files New File Javascript files 1 about.js 0 1 careers.js 0 1 corporates.js 0 1…" at bounding box center [468, 685] width 857 height 1287
type textarea "<svg id="isoGrid" style="position: fixed; top: 0; left: 0; pointer-events: none…"
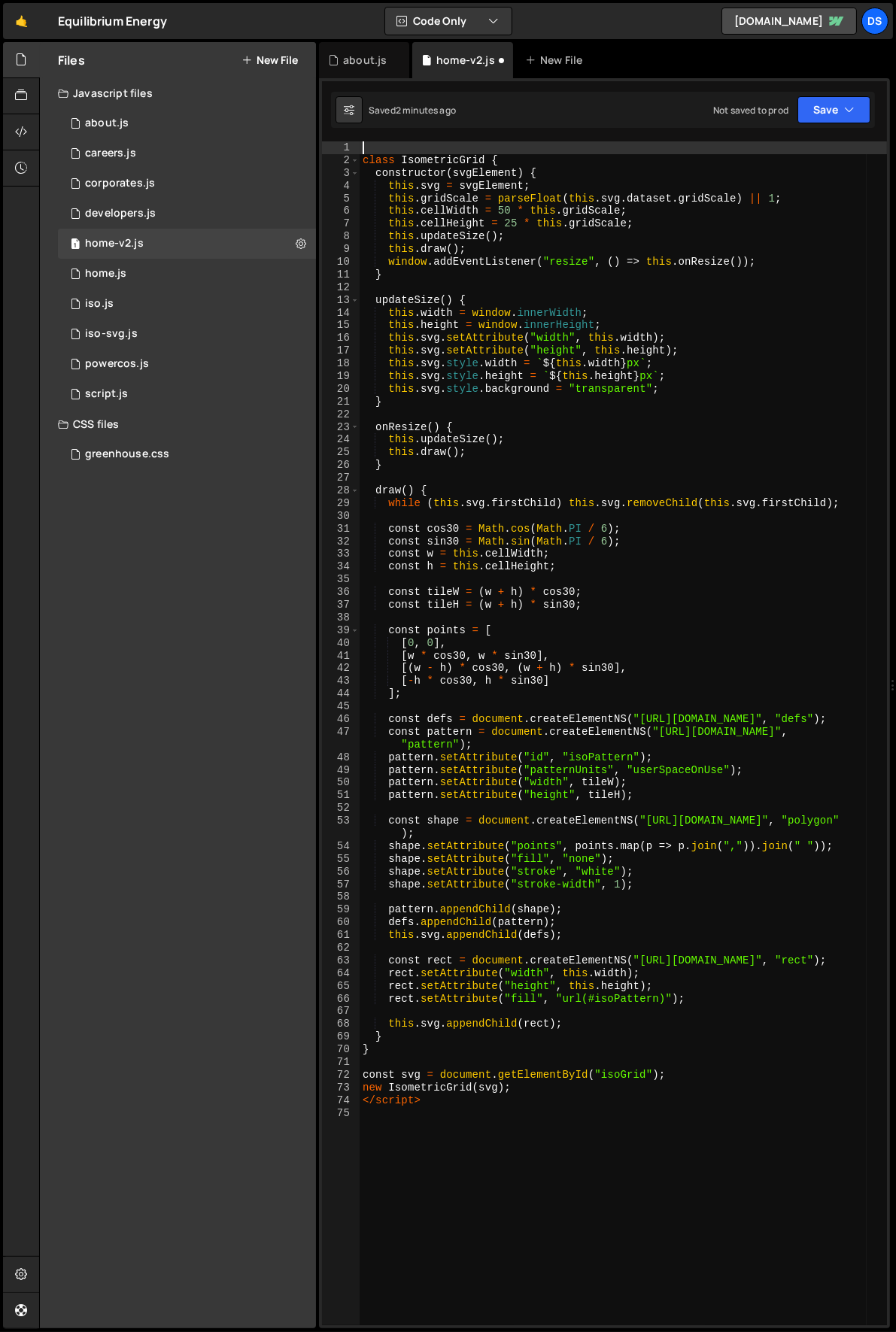
click at [445, 1103] on div "class IsometricGrid { constructor ( svgElement ) { this . svg = svgElement ; th…" at bounding box center [623, 746] width 528 height 1209
type textarea "</script>"
click at [484, 343] on div "class IsometricGrid { constructor ( svgElement ) { this . svg = svgElement ; th…" at bounding box center [623, 746] width 528 height 1209
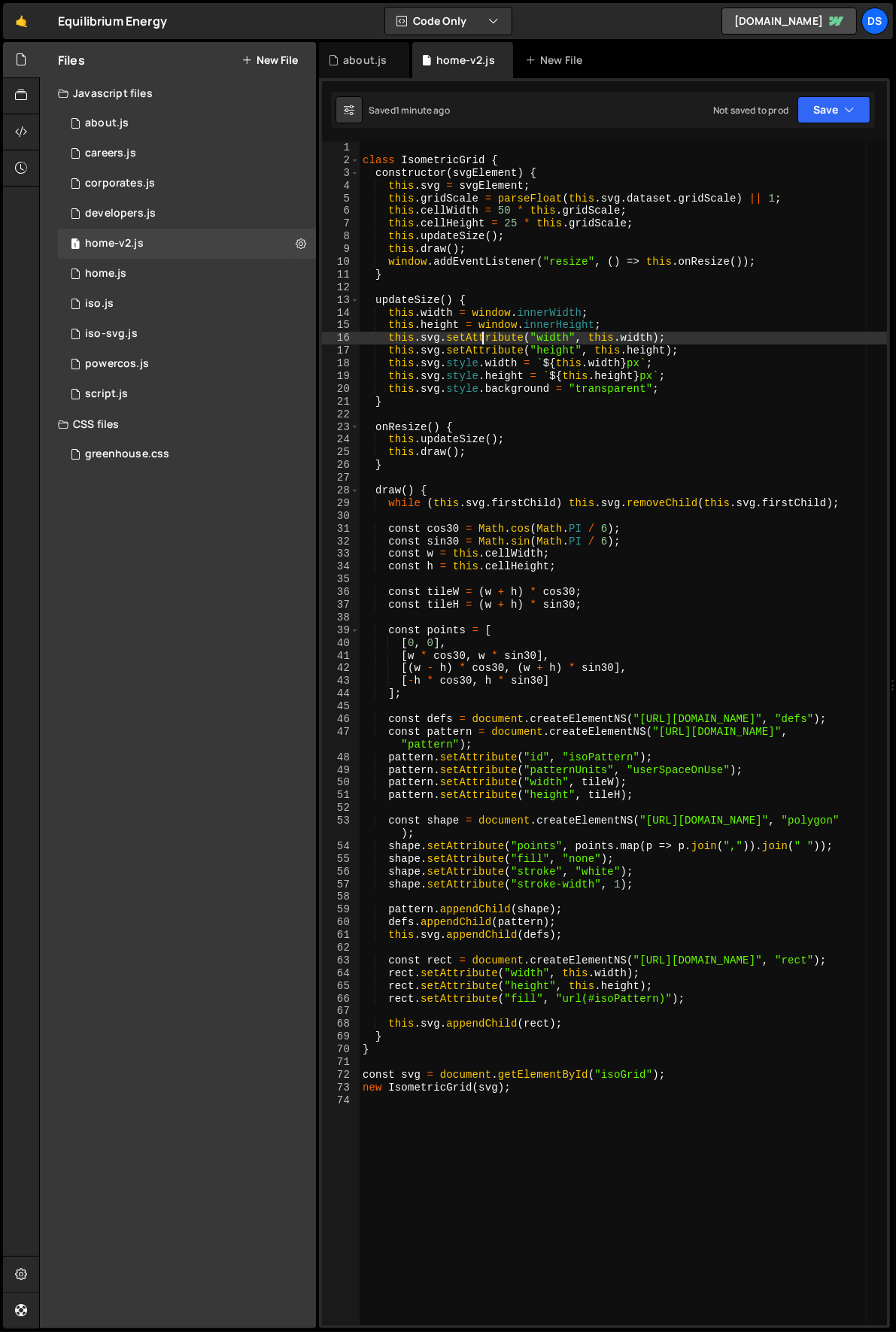
type textarea "new IsometricGrid(svg);"
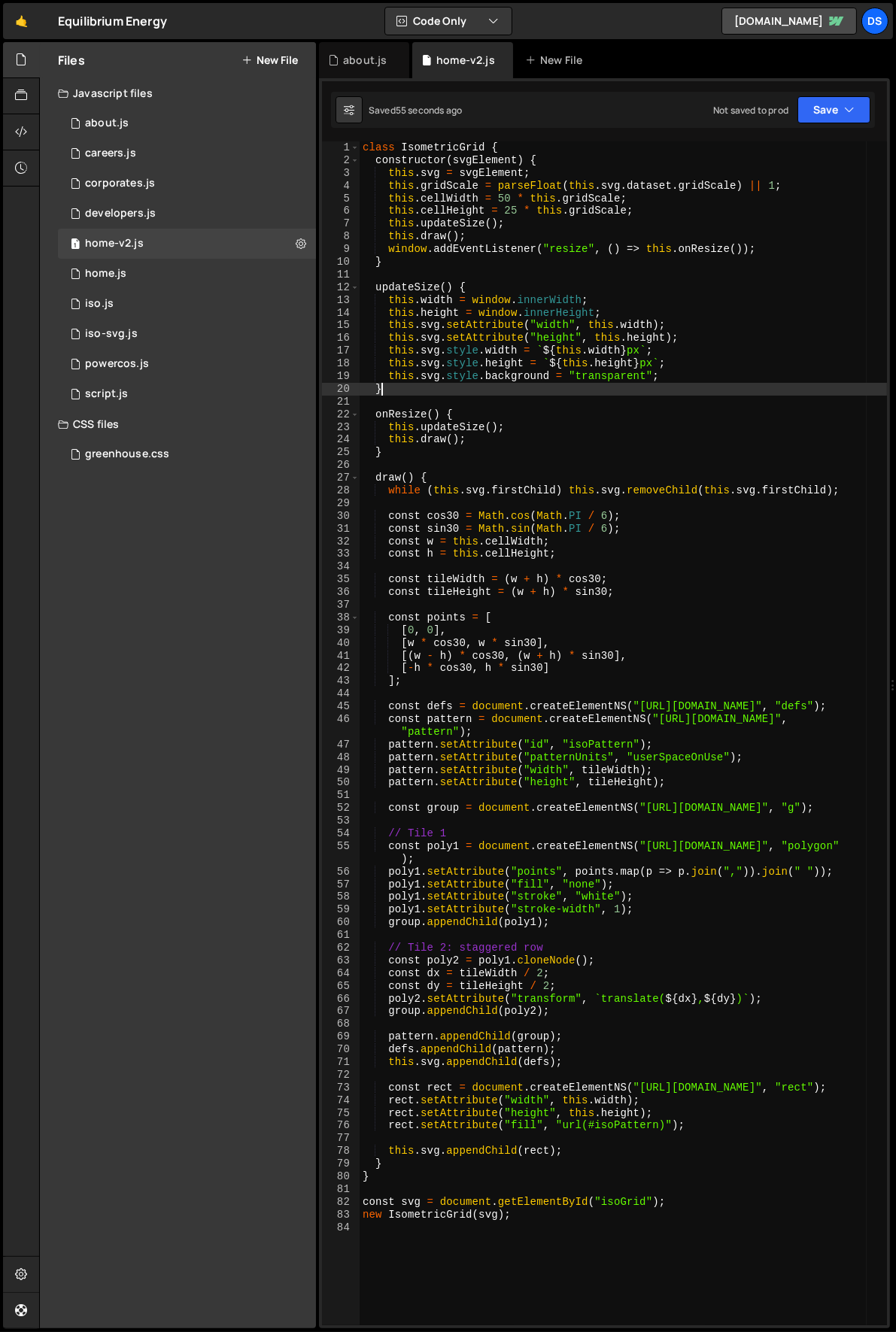
click at [556, 387] on div "class IsometricGrid { constructor ( svgElement ) { this . svg = svgElement ; th…" at bounding box center [623, 746] width 528 height 1209
type textarea "new IsometricGrid(svg);"
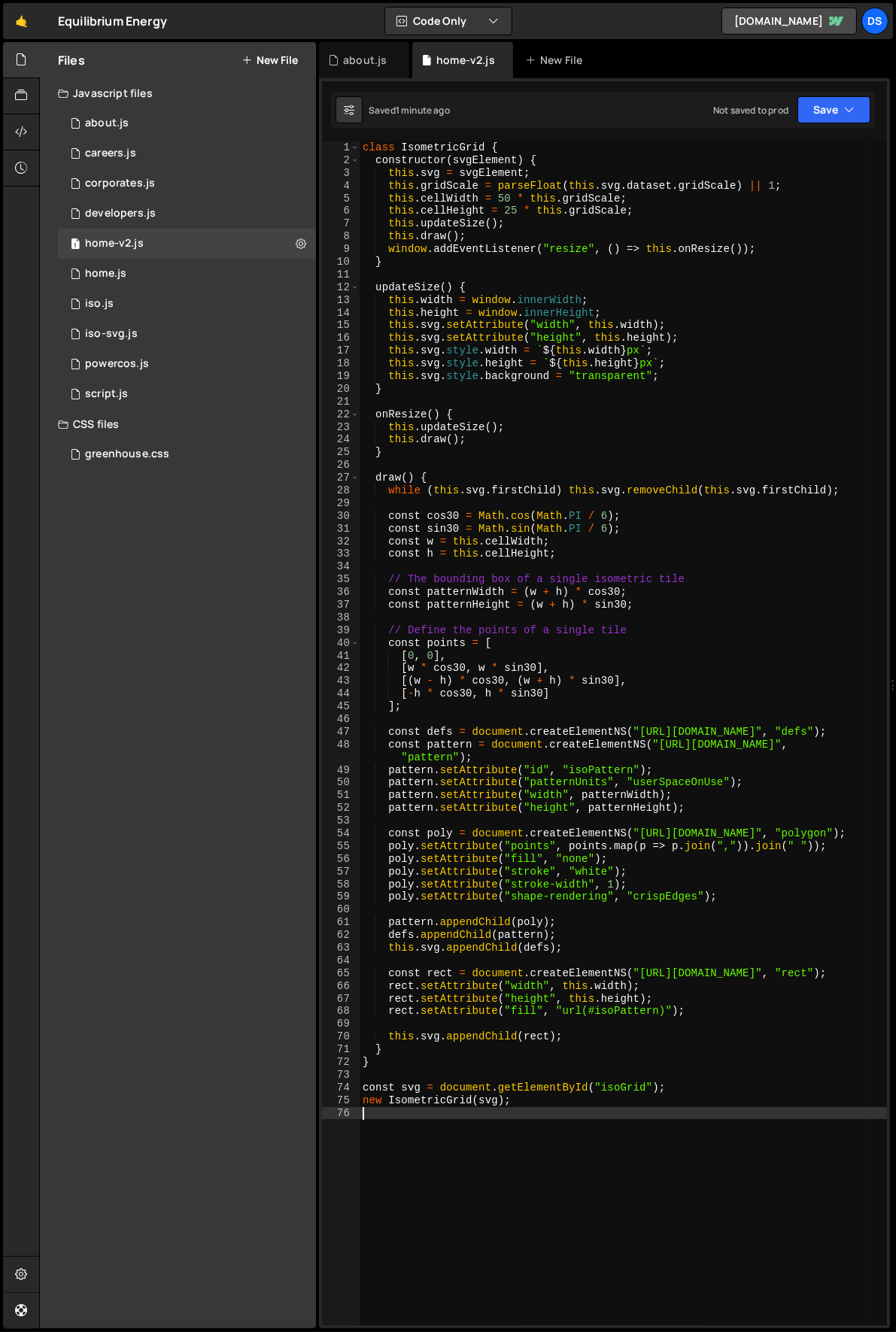
click at [446, 446] on div "class IsometricGrid { constructor ( svgElement ) { this . svg = svgElement ; th…" at bounding box center [623, 746] width 528 height 1209
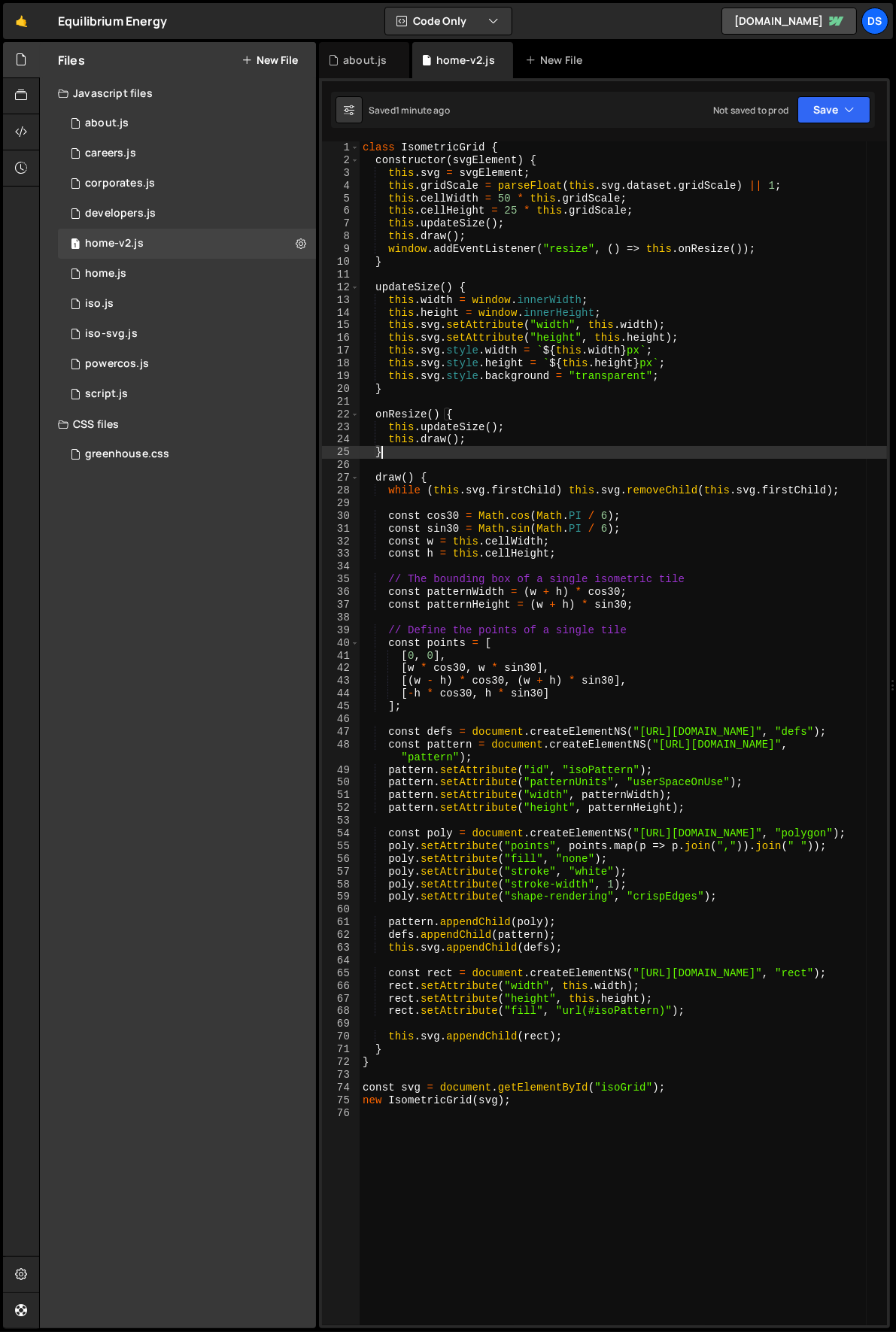
type textarea "new IsometricGrid(svg);"
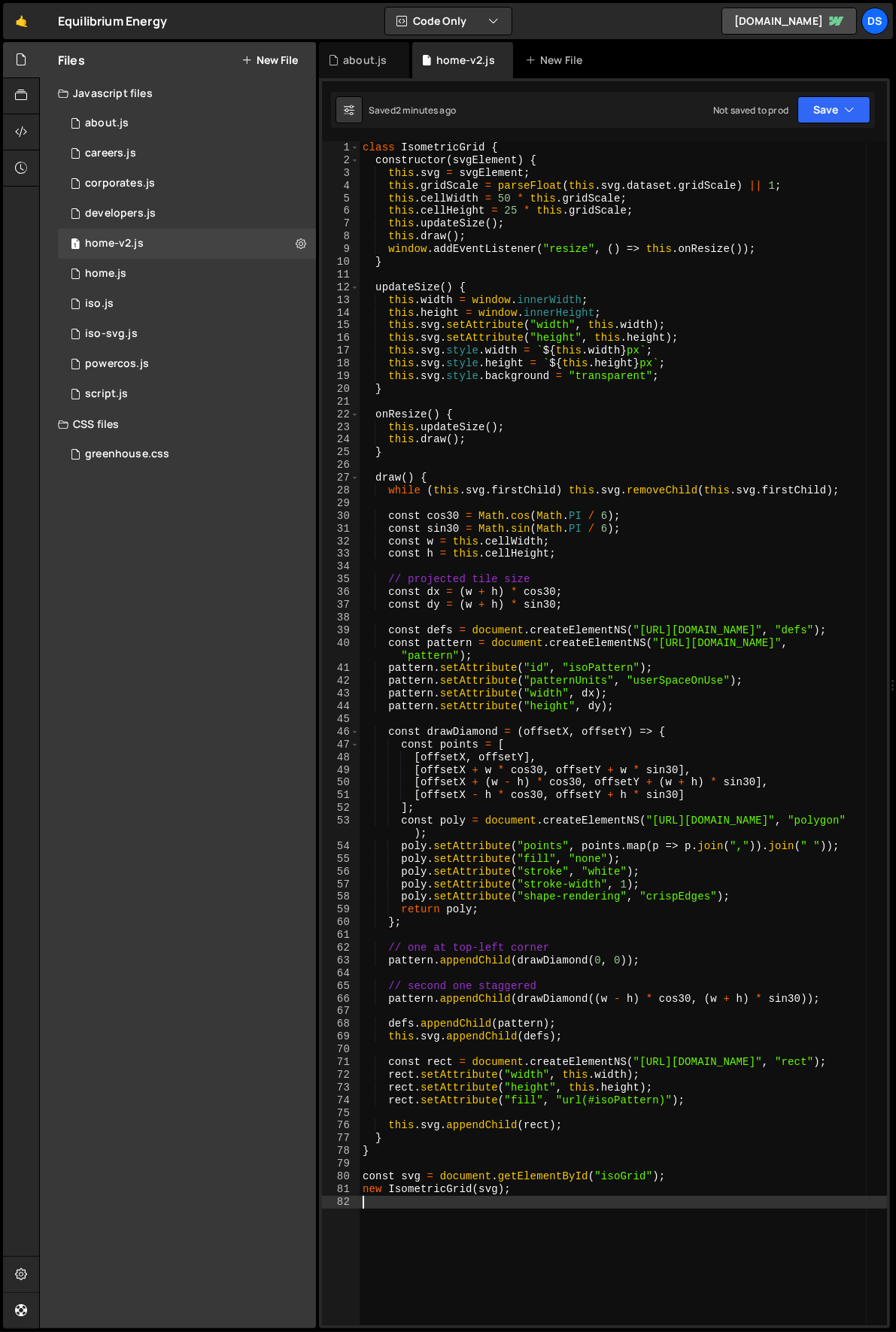
click at [698, 462] on div "class IsometricGrid { constructor ( svgElement ) { this . svg = svgElement ; th…" at bounding box center [623, 746] width 528 height 1209
type textarea "new IsometricGrid(svg);"
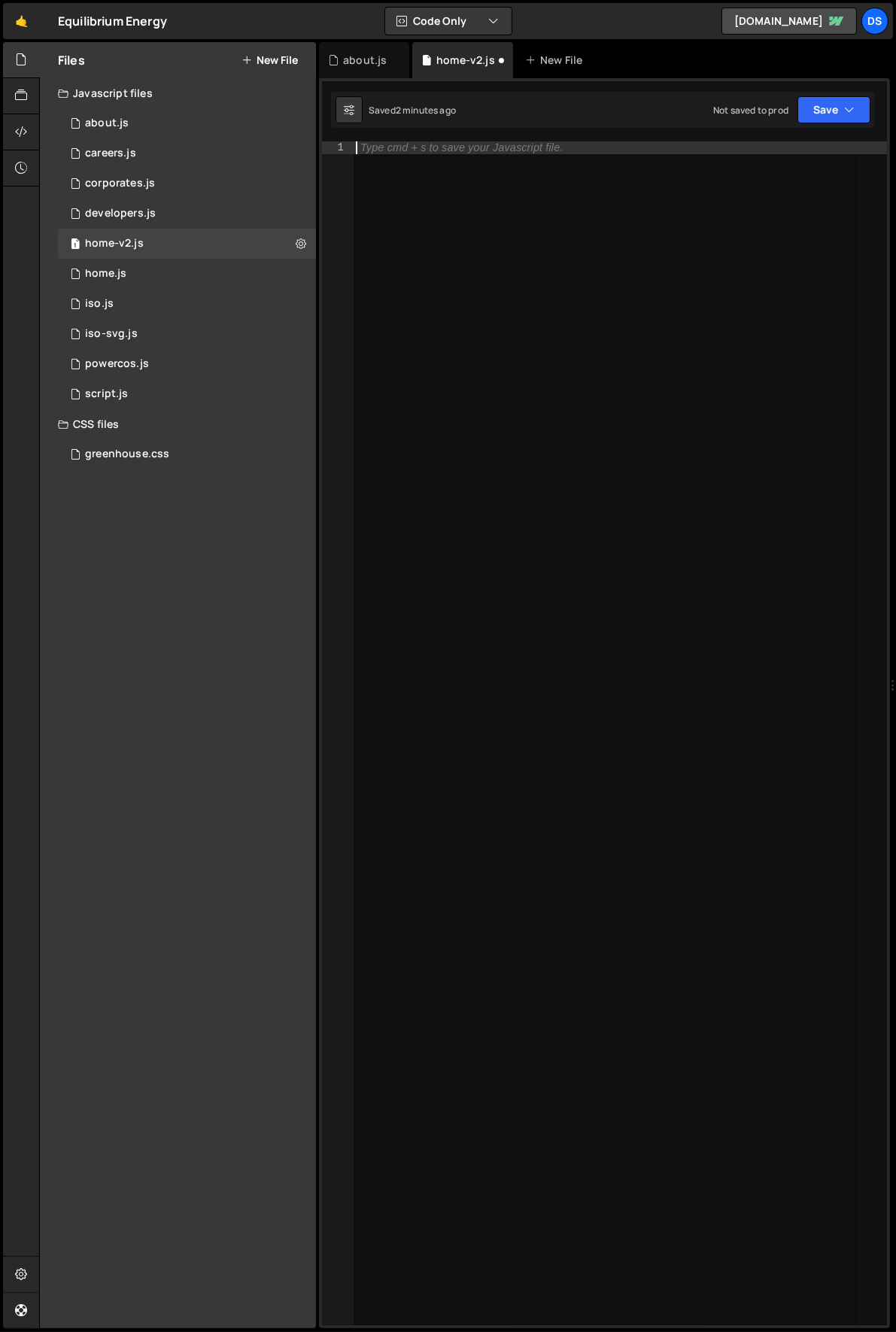
paste textarea "<svg id="gridCanvas" style="position: fixed; top: 0; left: 0; pointer-events: n…"
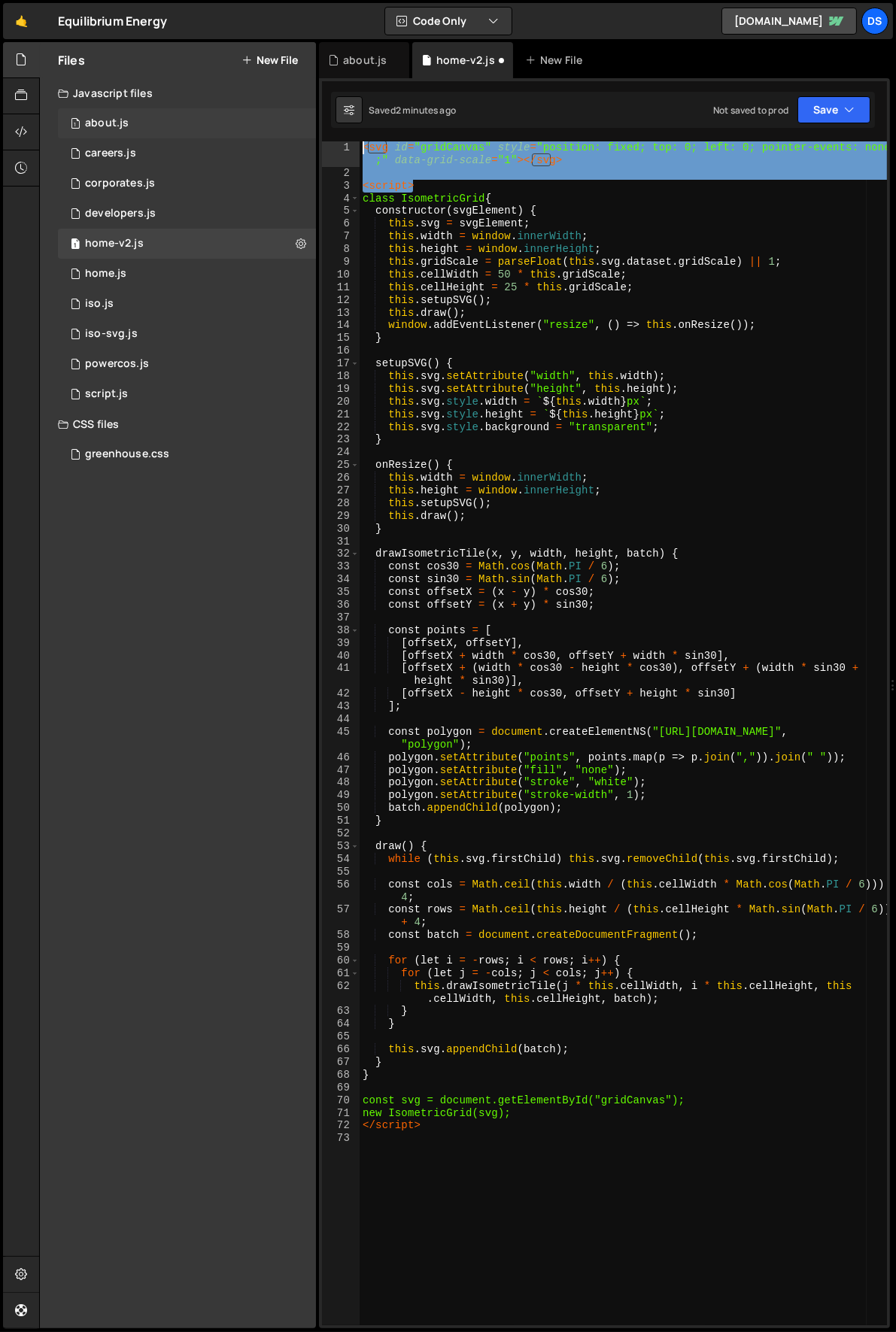
drag, startPoint x: 429, startPoint y: 182, endPoint x: 315, endPoint y: 134, distance: 123.7
click at [315, 134] on div "Files New File Javascript files 1 about.js 0 1 careers.js 0 1 corporates.js 0 1…" at bounding box center [468, 685] width 857 height 1287
type textarea "<svg id="gridCanvas" style="position: fixed; top: 0; left: 0; pointer-events: n…"
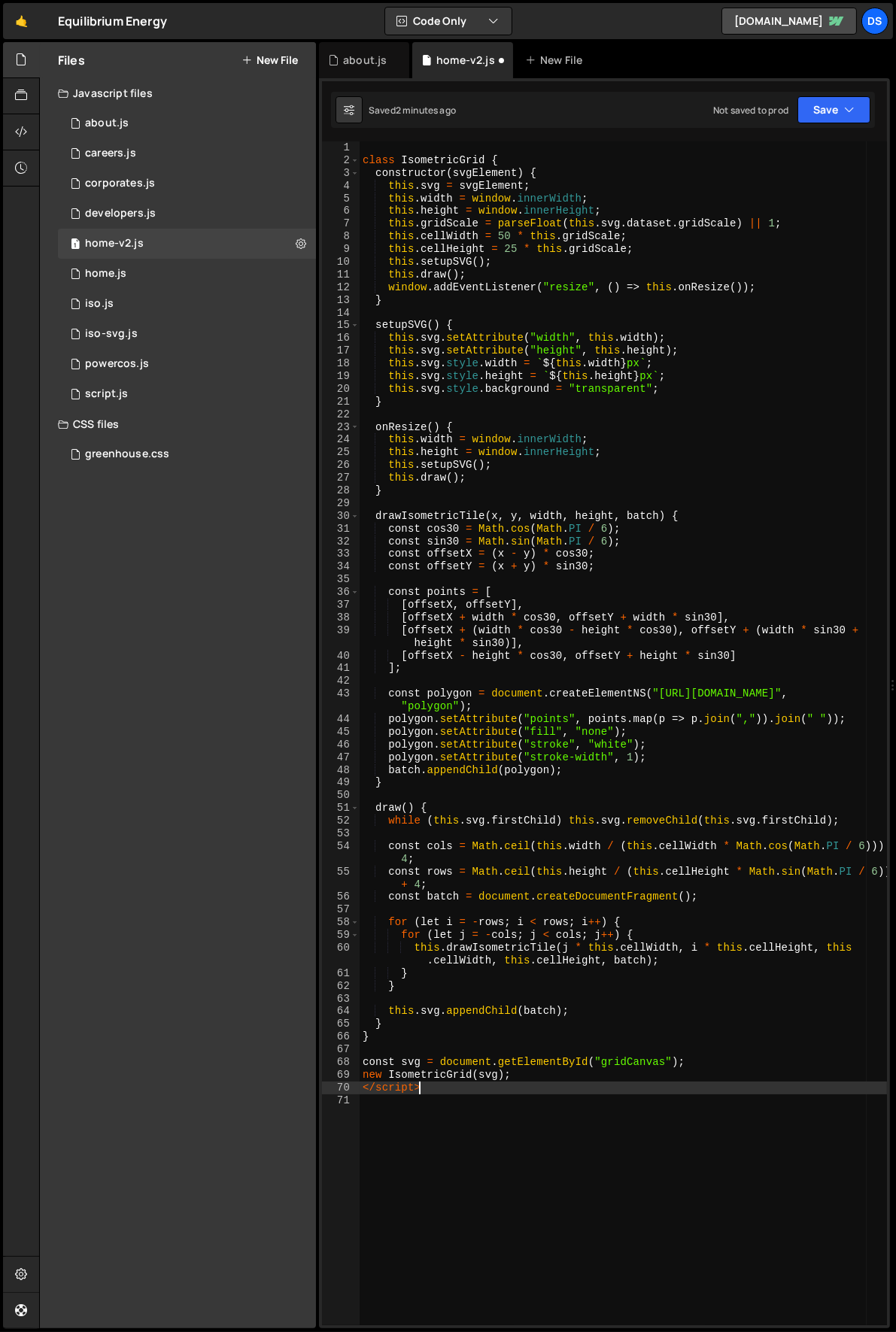
drag, startPoint x: 432, startPoint y: 1092, endPoint x: 318, endPoint y: 1095, distance: 114.0
click at [318, 1095] on div "Files New File Javascript files 1 about.js 0 1 careers.js 0 1 corporates.js 0 1…" at bounding box center [468, 685] width 857 height 1287
type textarea "<"
click at [613, 1061] on div "class IsometricGrid { constructor ( svgElement ) { this . svg = svgElement ; th…" at bounding box center [623, 746] width 528 height 1209
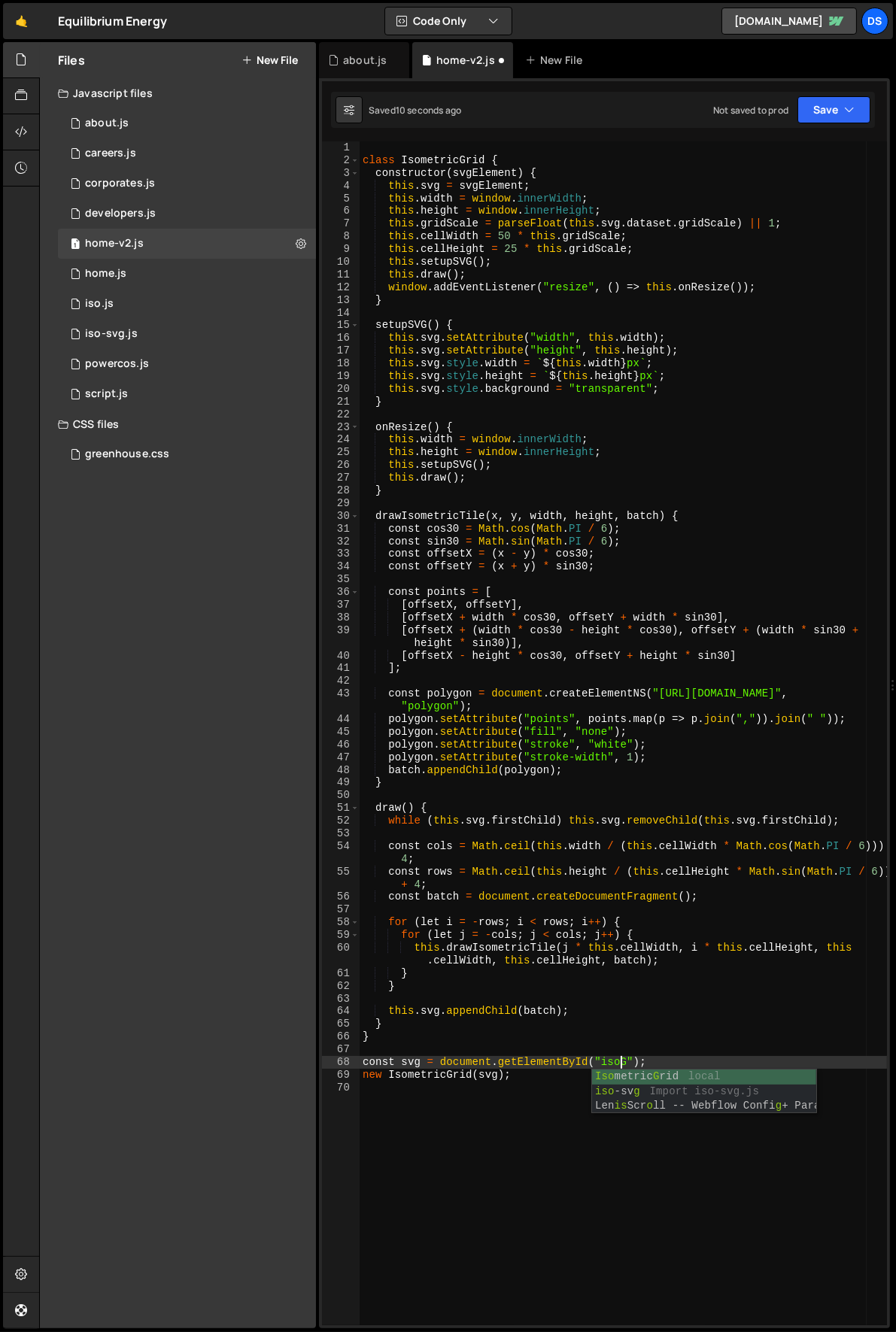
scroll to position [0, 18]
click at [602, 771] on div "class IsometricGrid { constructor ( svgElement ) { this . svg = svgElement ; th…" at bounding box center [623, 746] width 528 height 1209
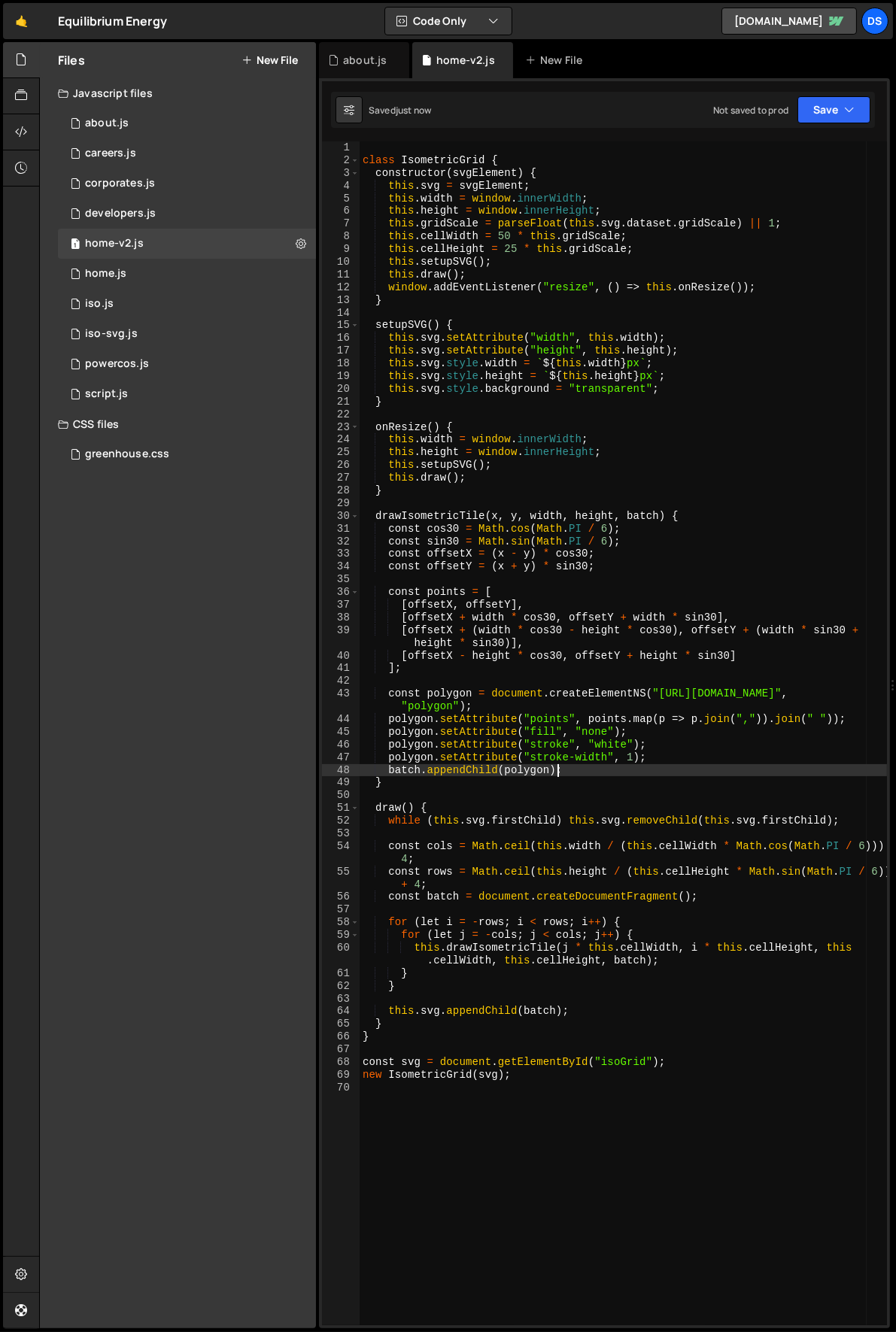
type textarea "new IsometricGrid(svg);"
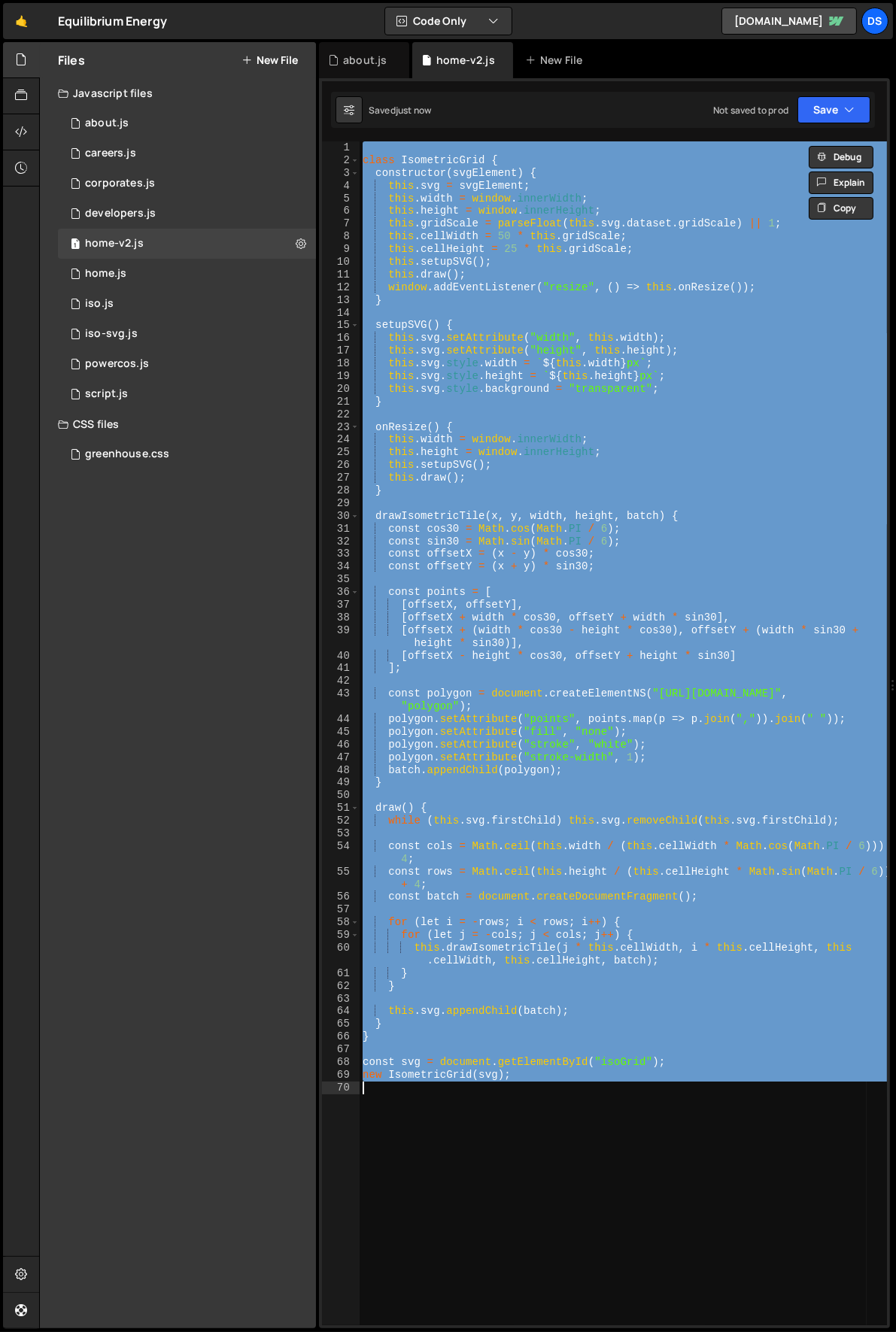
scroll to position [0, 9]
click at [532, 1250] on div "class IsometricGrid { constructor ( svgElement ) { this . svg = svgElement ; th…" at bounding box center [623, 733] width 527 height 1184
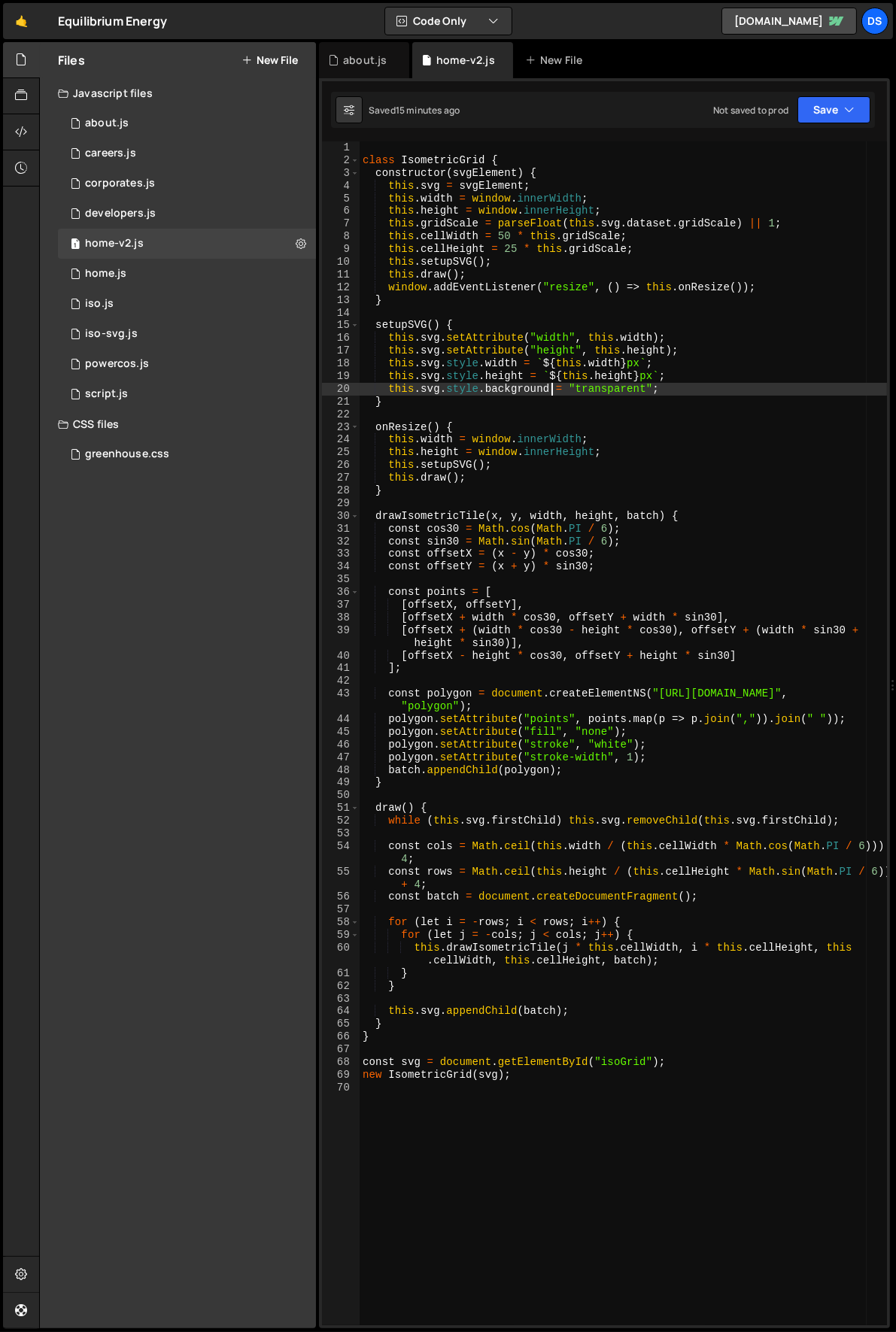
click at [550, 389] on div "class IsometricGrid { constructor ( svgElement ) { this . svg = svgElement ; th…" at bounding box center [623, 746] width 528 height 1209
type textarea "new IsometricGrid(svg);"
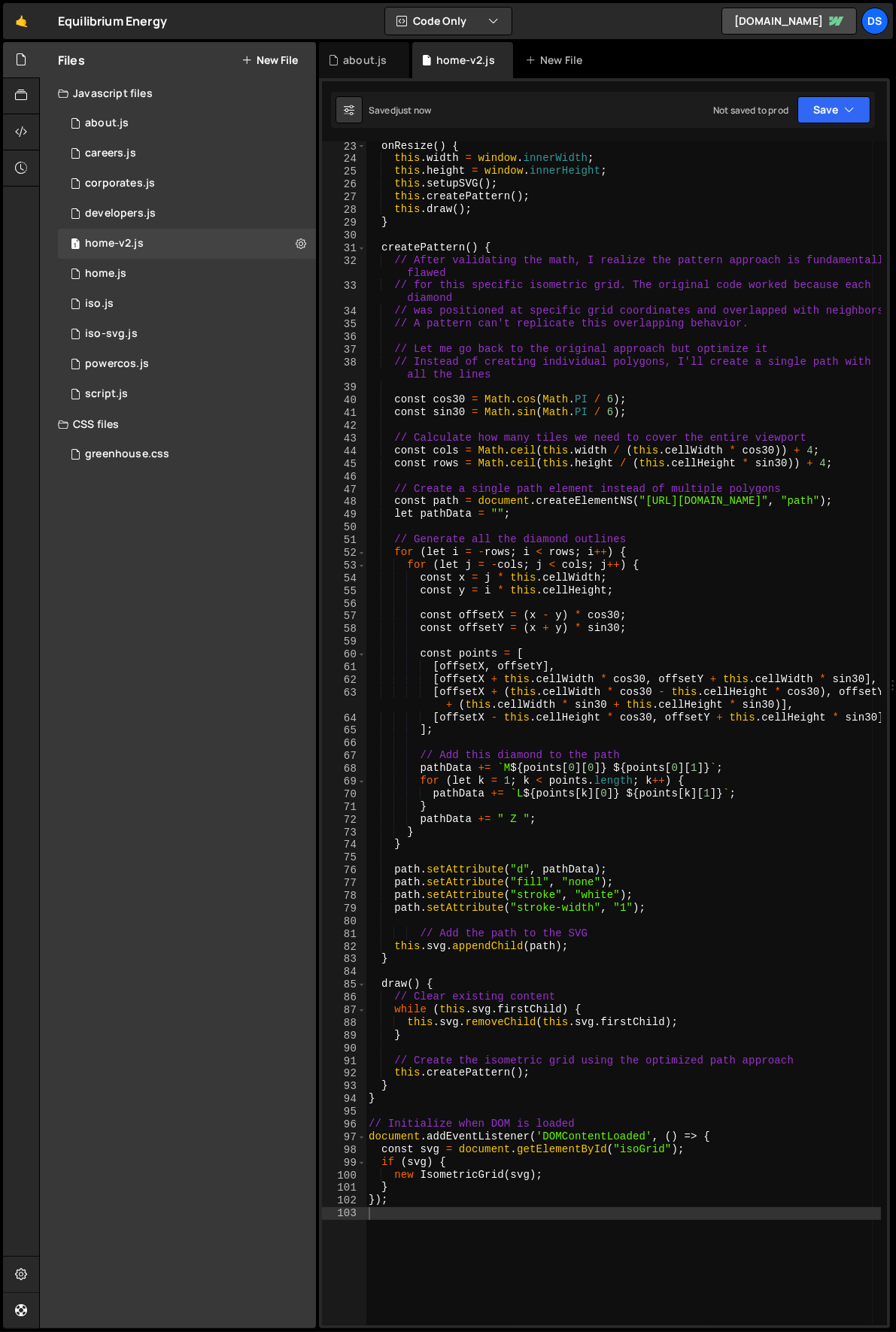
scroll to position [760, 0]
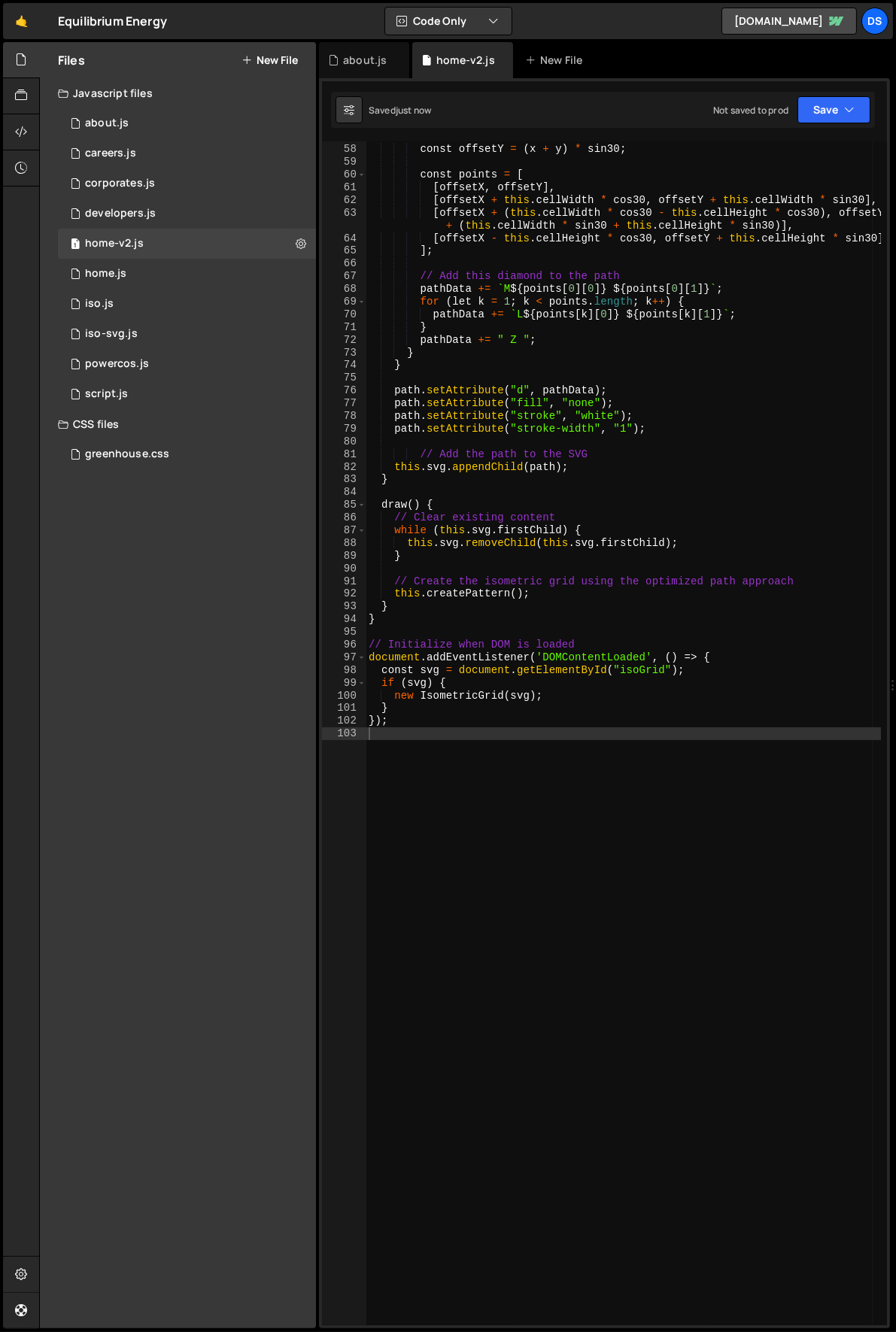
click at [631, 669] on div "const offsetX = ( x - y ) * cos30 ; const offsetY = ( x + y ) * sin30 ; const p…" at bounding box center [623, 735] width 516 height 1209
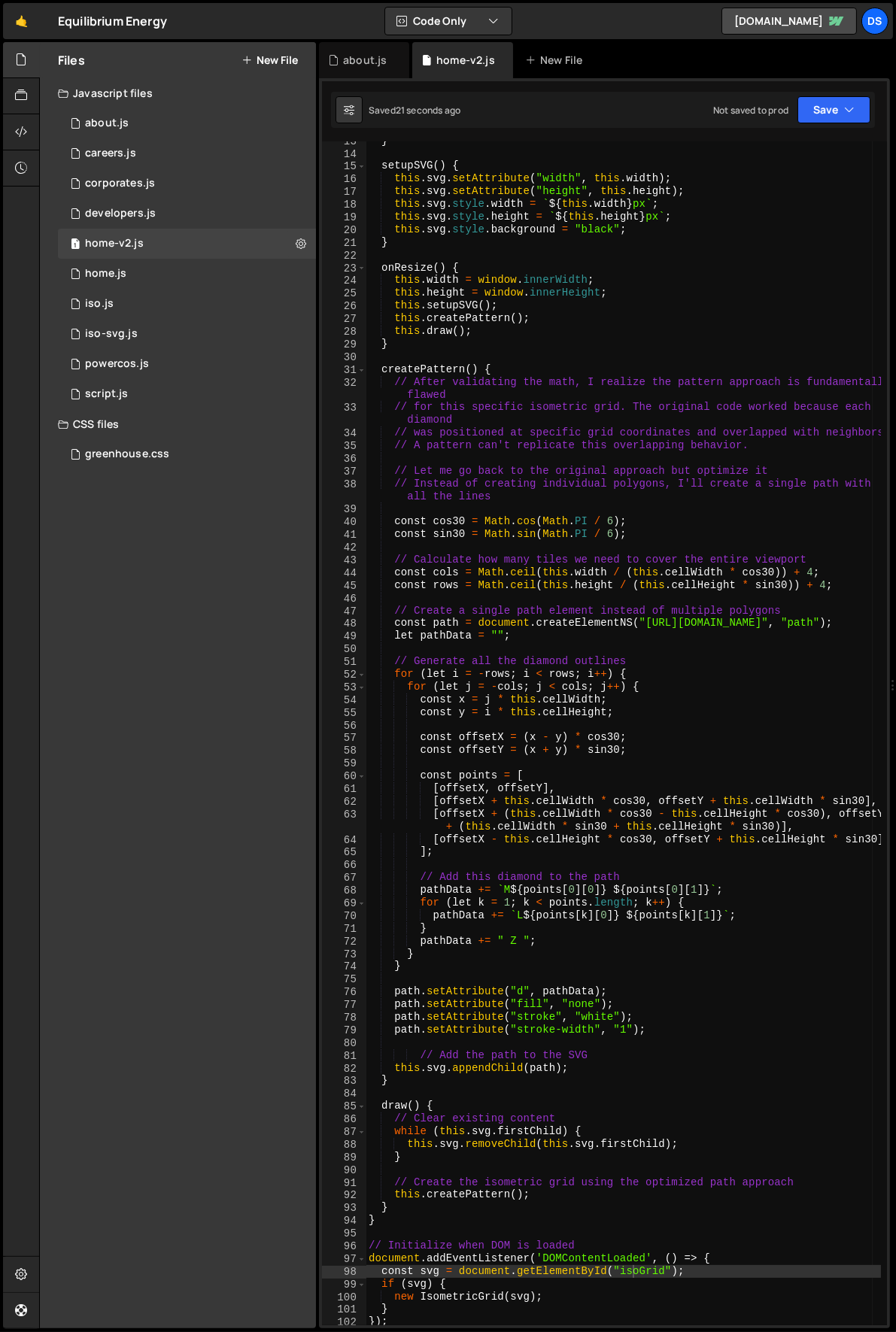
scroll to position [0, 0]
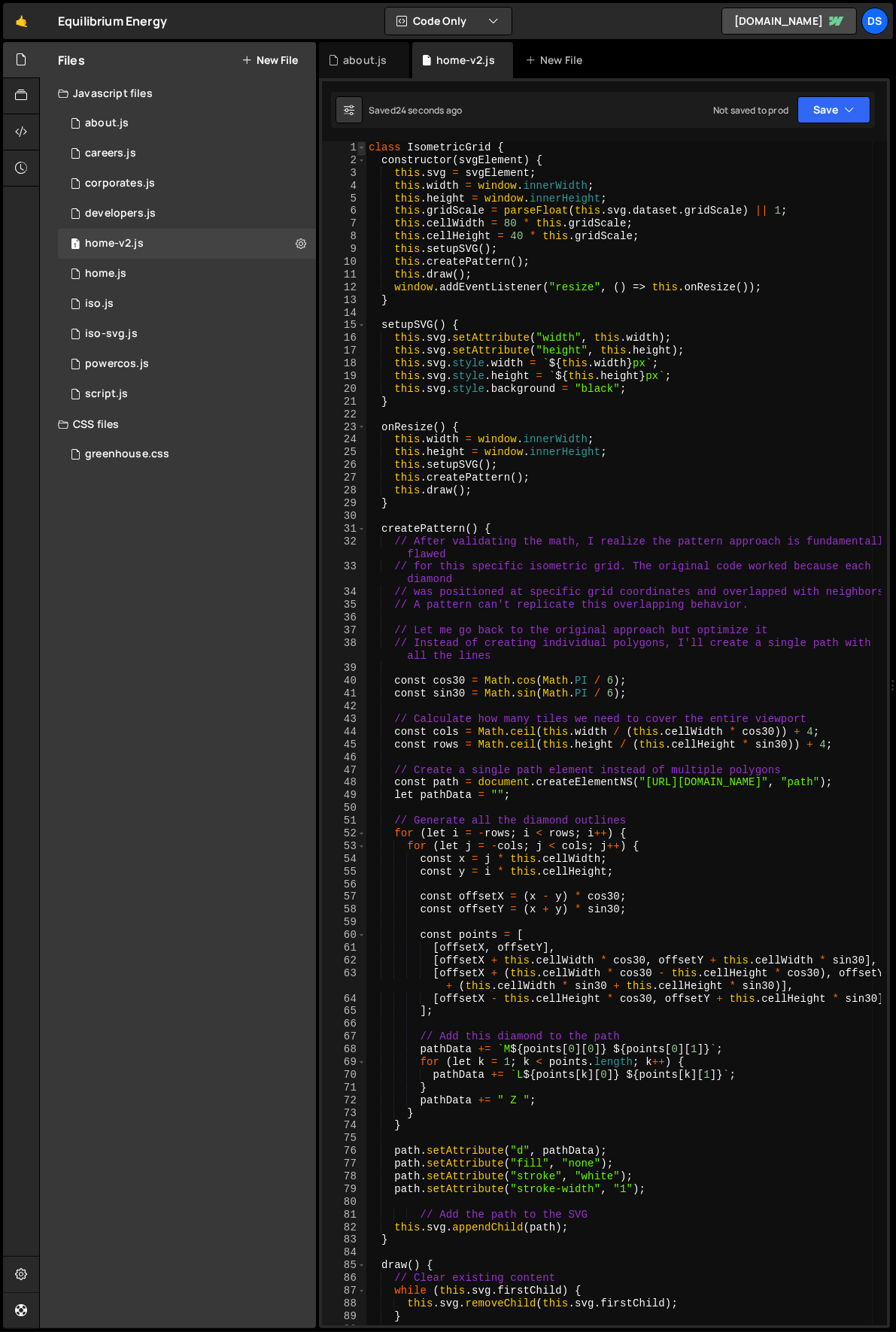
click at [357, 145] on span at bounding box center [361, 147] width 8 height 13
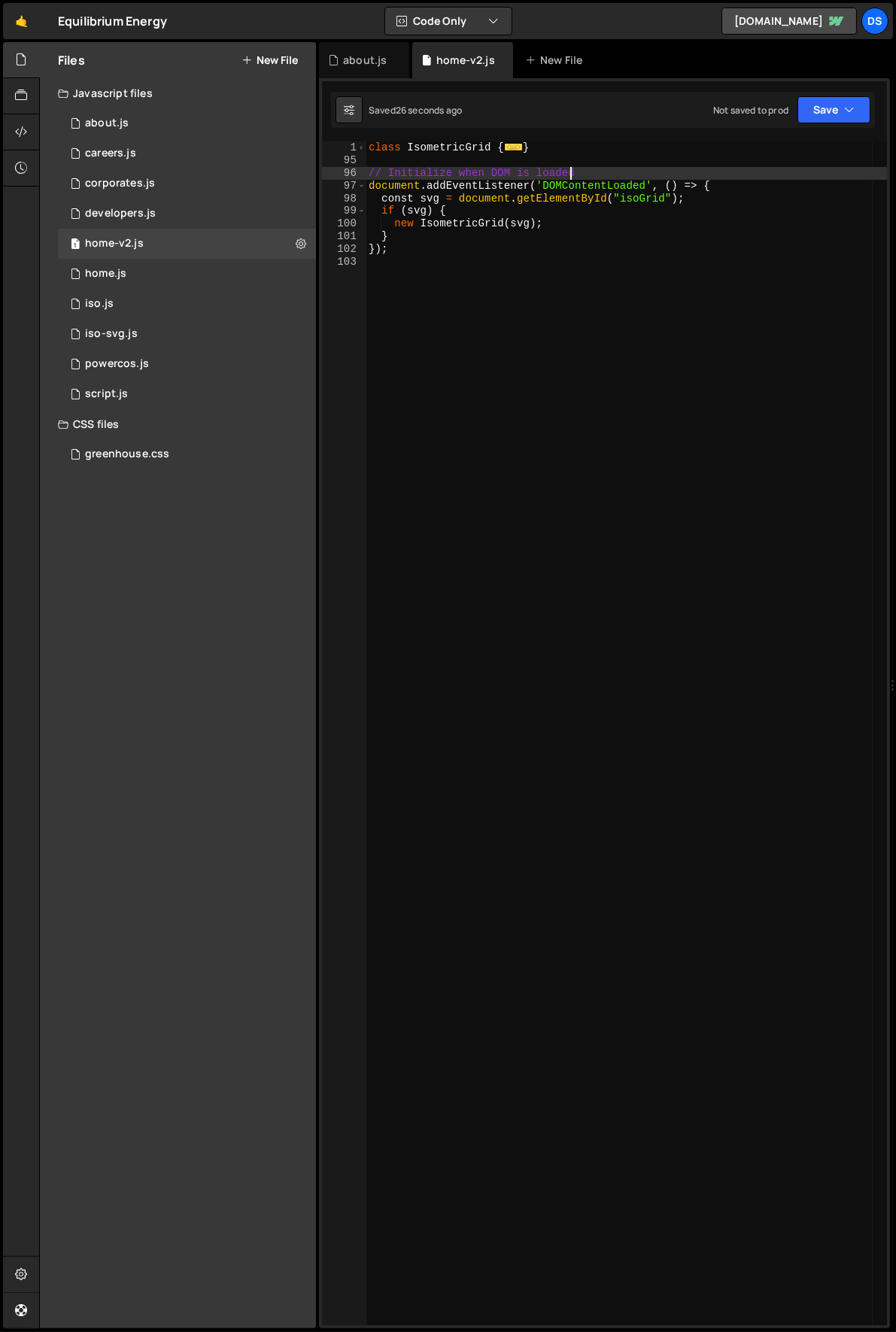
click at [571, 179] on div "class IsometricGrid { ... } // Initialize when DOM is loaded document . addEven…" at bounding box center [626, 746] width 522 height 1209
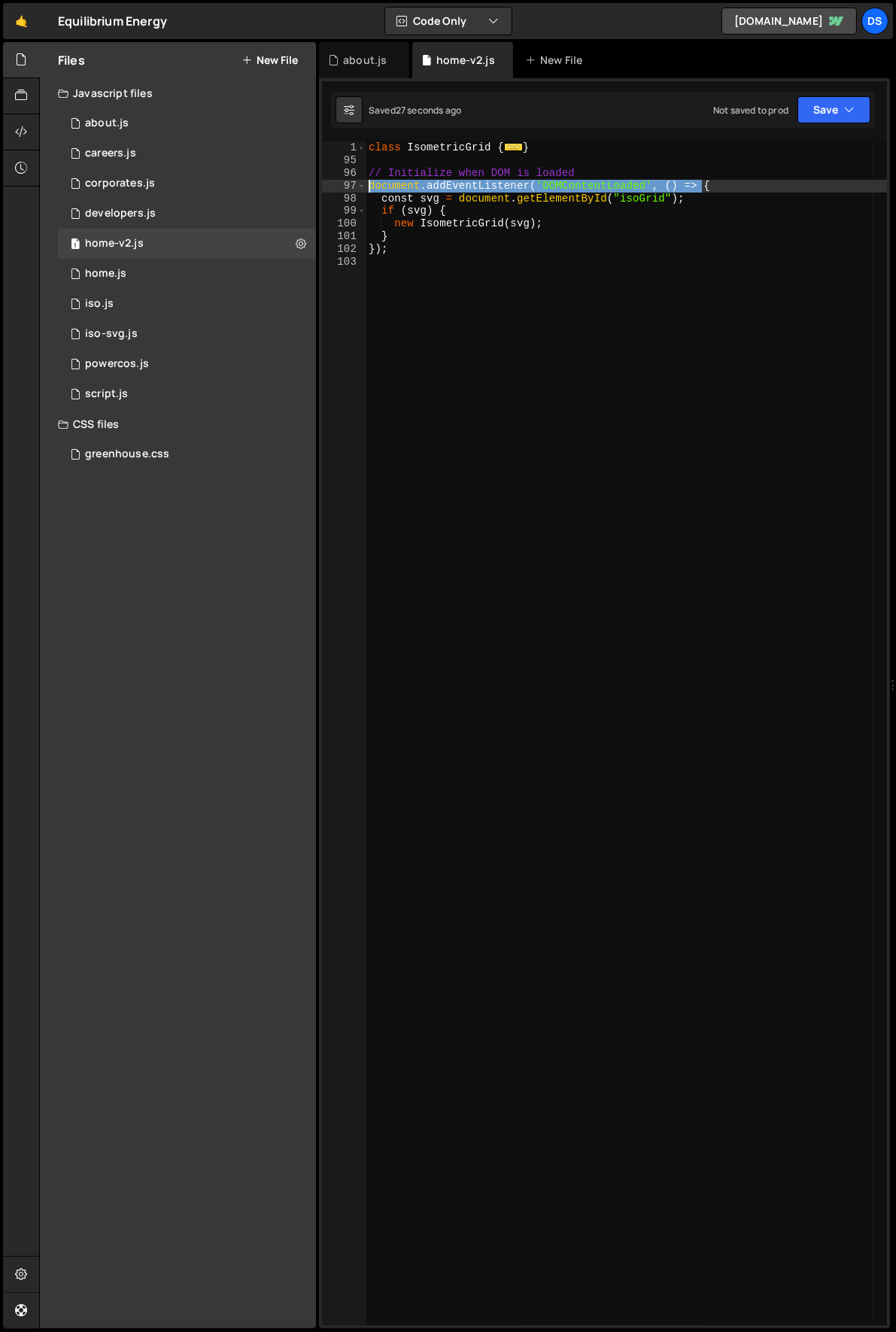
drag, startPoint x: 704, startPoint y: 188, endPoint x: 337, endPoint y: 188, distance: 367.0
click at [337, 188] on div "// Initialize when DOM is loaded 1 95 96 97 98 99 100 101 102 103 class Isometr…" at bounding box center [604, 733] width 565 height 1184
type textarea "document.addEventListener('DOMContentLoaded', () => {"
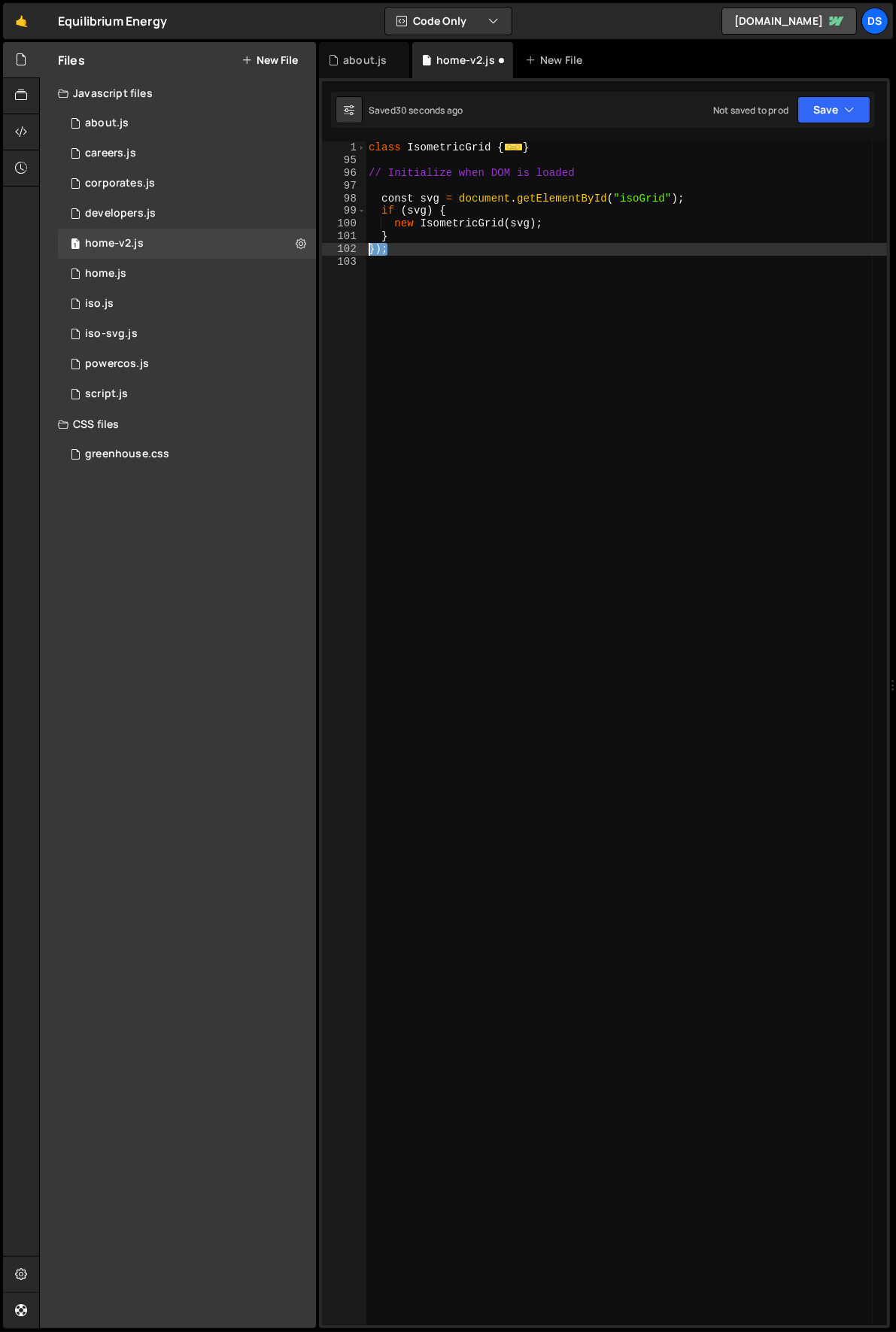
drag, startPoint x: 419, startPoint y: 248, endPoint x: 363, endPoint y: 247, distance: 56.0
click at [363, 247] on div "1 95 96 97 98 99 100 101 102 103 class IsometricGrid { ... } // Initialize when…" at bounding box center [604, 733] width 565 height 1184
click at [361, 211] on span at bounding box center [361, 211] width 8 height 13
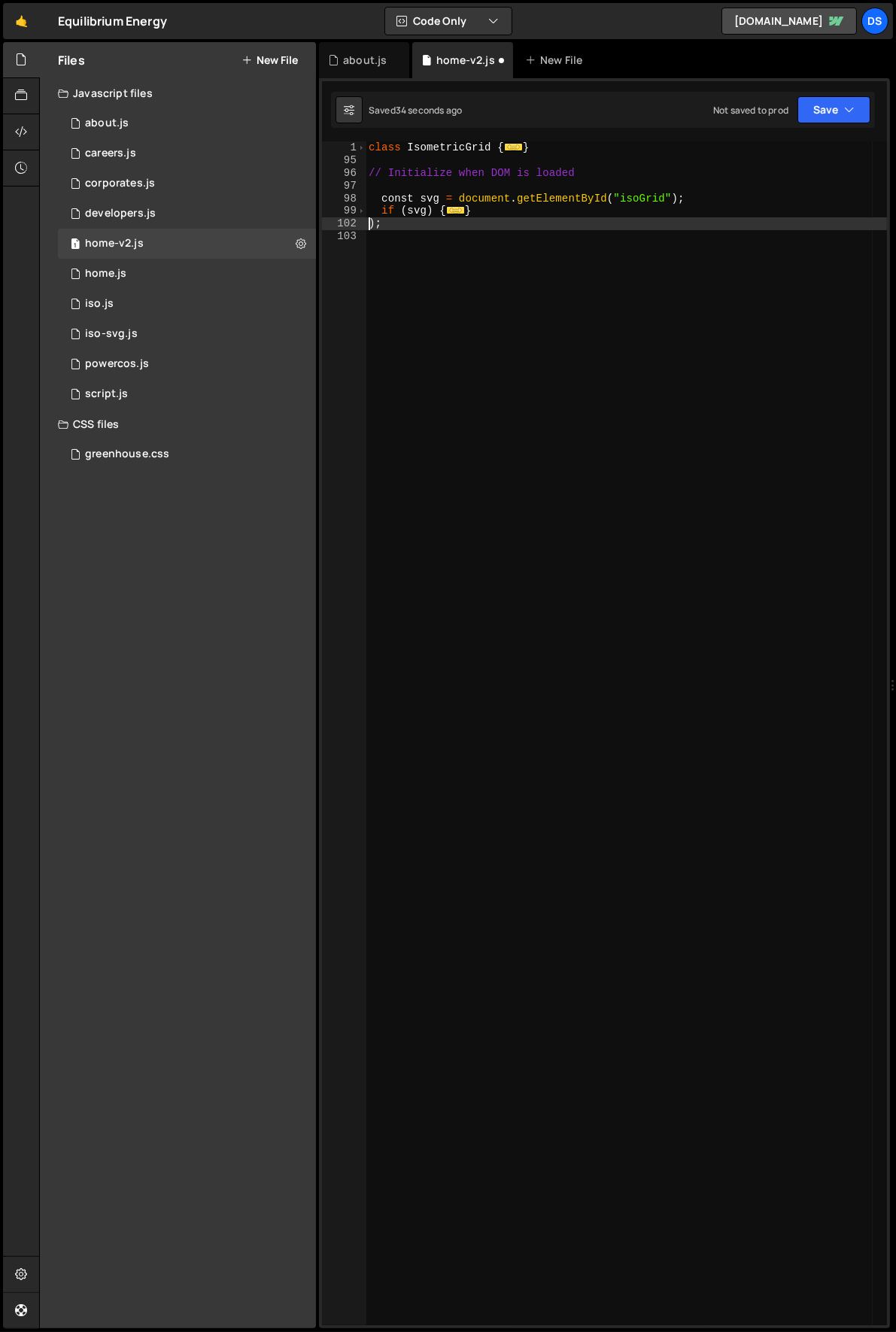
type textarea ";"
click at [512, 375] on div "class IsometricGrid { ... } // Initialize when DOM is loaded const svg = docume…" at bounding box center [626, 743] width 522 height 1204
type textarea "}"
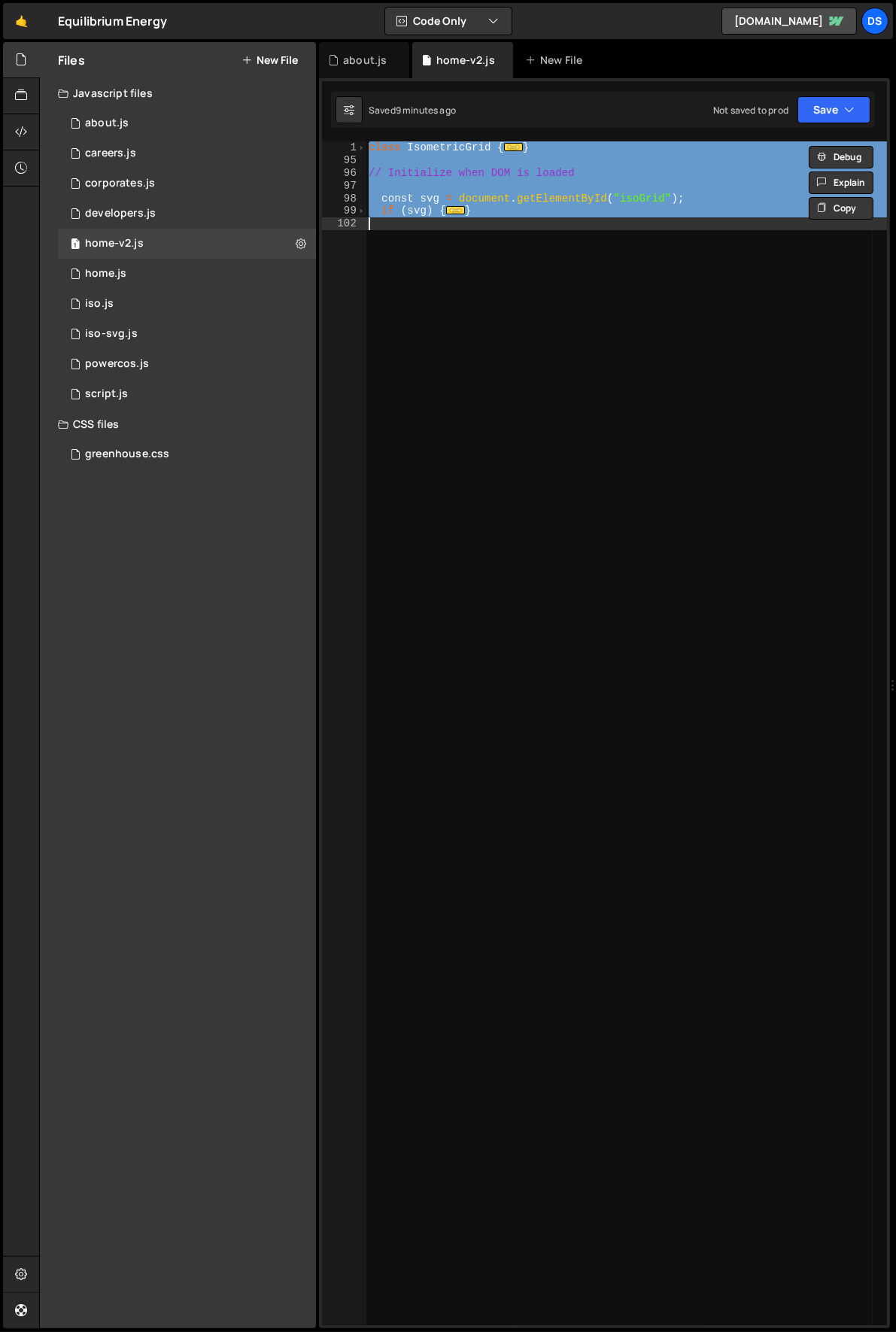
paste textarea "});"
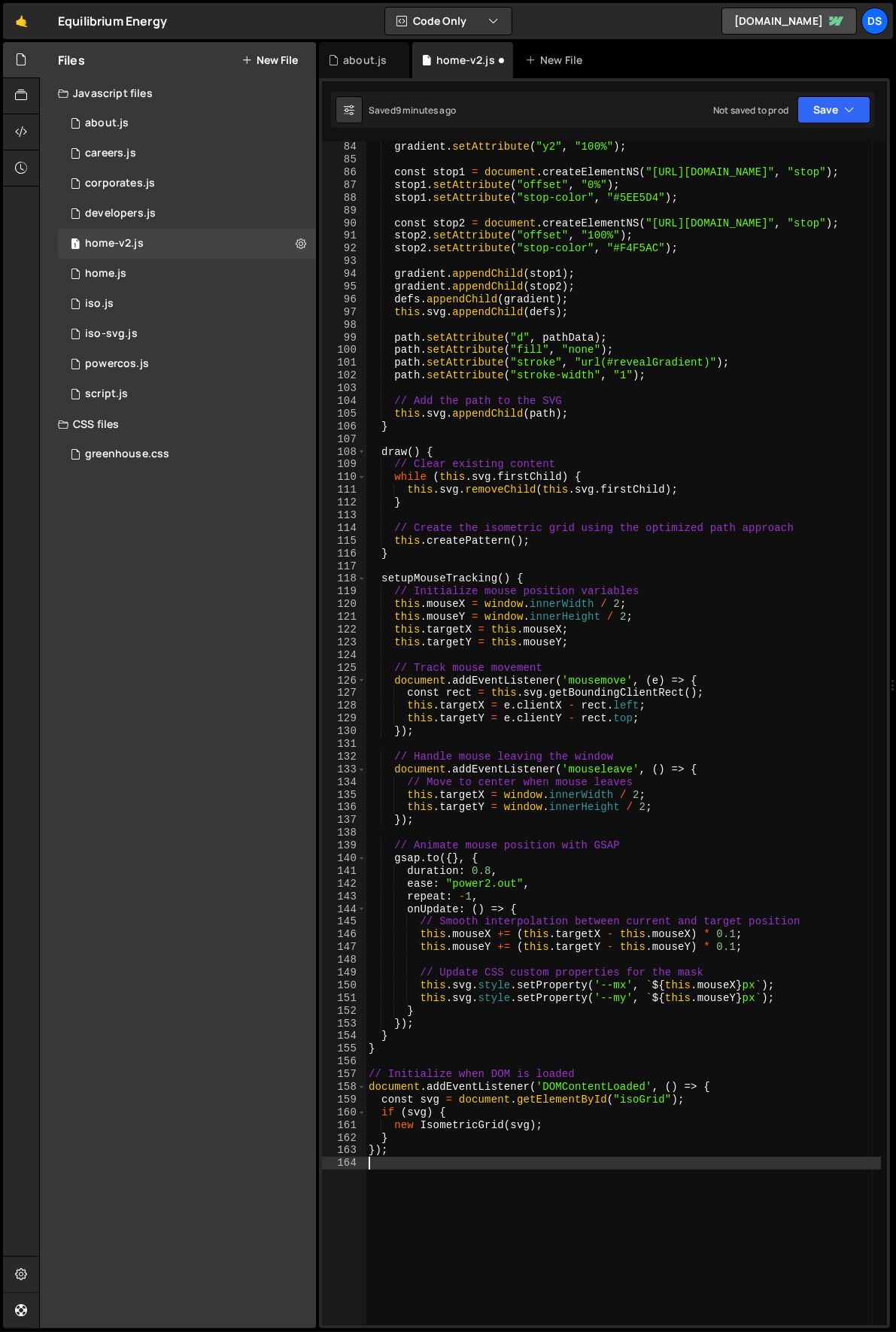
scroll to position [1547, 0]
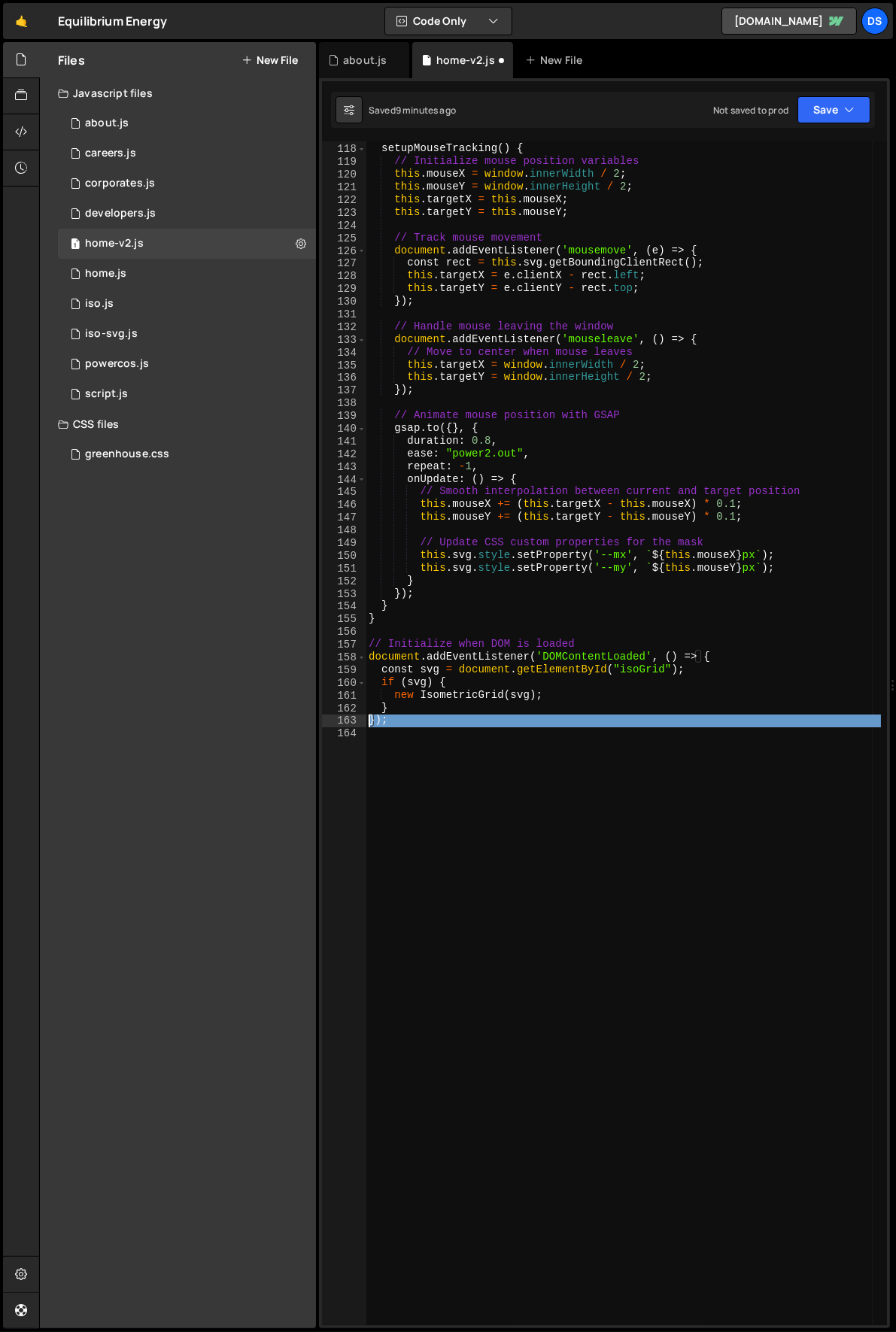
drag, startPoint x: 458, startPoint y: 727, endPoint x: 344, endPoint y: 721, distance: 114.2
click at [344, 721] on div "117 118 119 120 121 122 123 124 125 126 127 128 129 130 131 132 133 134 135 136…" at bounding box center [604, 733] width 565 height 1184
type textarea "});"
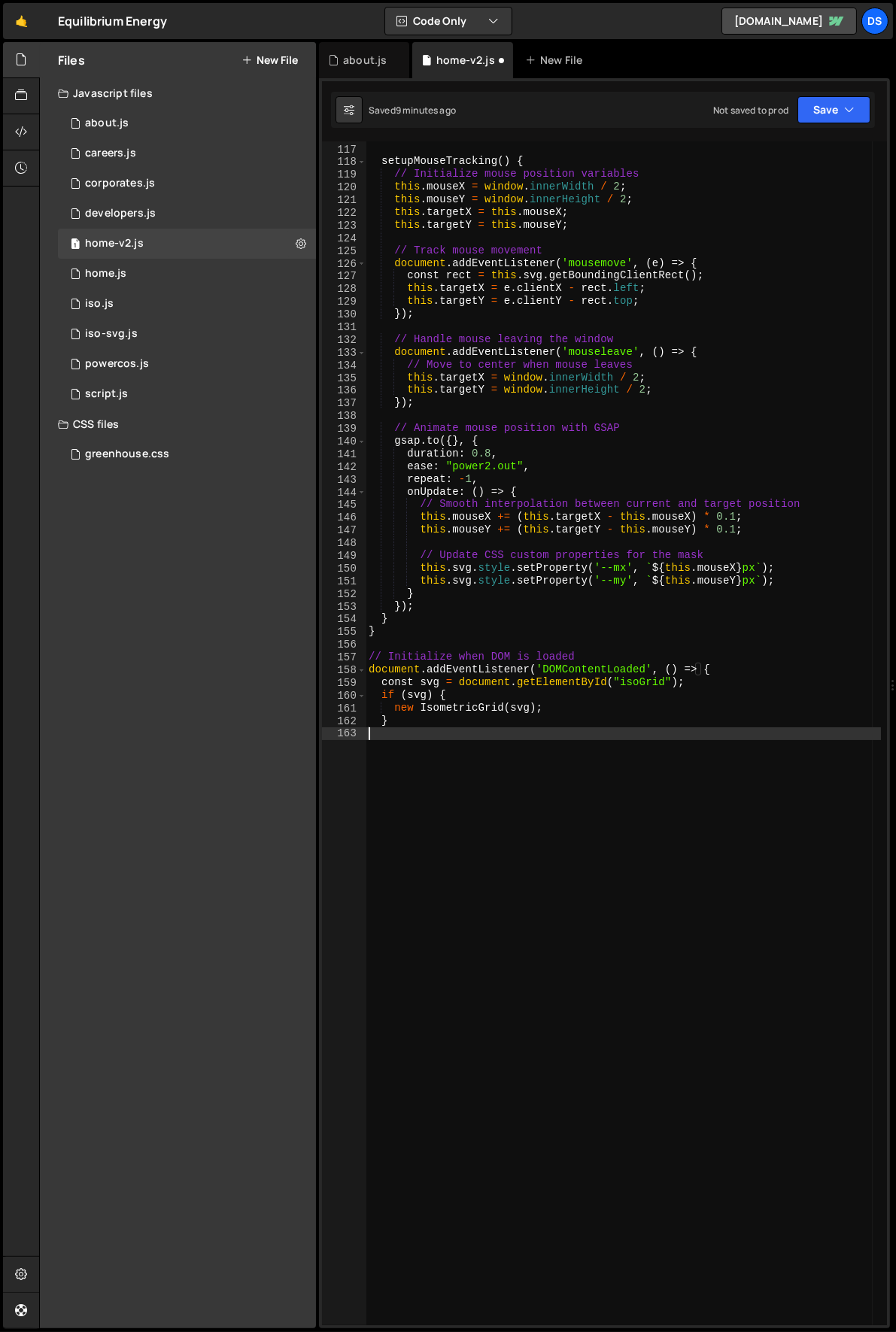
scroll to position [1534, 0]
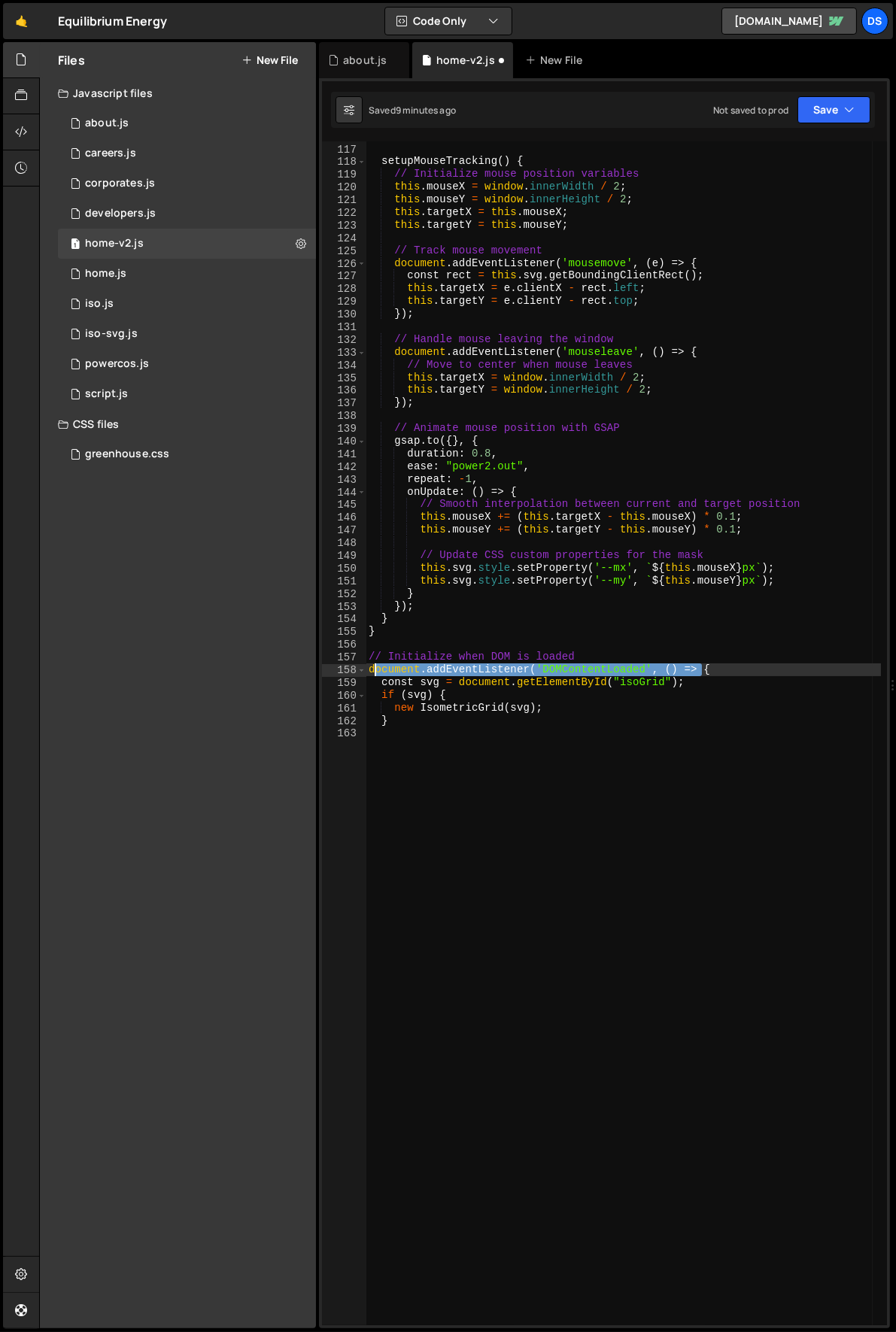
drag, startPoint x: 712, startPoint y: 667, endPoint x: 337, endPoint y: 673, distance: 375.0
click at [337, 673] on div "116 117 118 119 120 121 122 123 124 125 126 127 128 129 130 131 132 133 134 135…" at bounding box center [604, 733] width 565 height 1184
type textarea "document.addEventListener('DOMContentLoaded', () => {"
click at [395, 653] on div "} setupMouseTracking ( ) { // Initialize mouse position variables this . mouseX…" at bounding box center [623, 735] width 516 height 1209
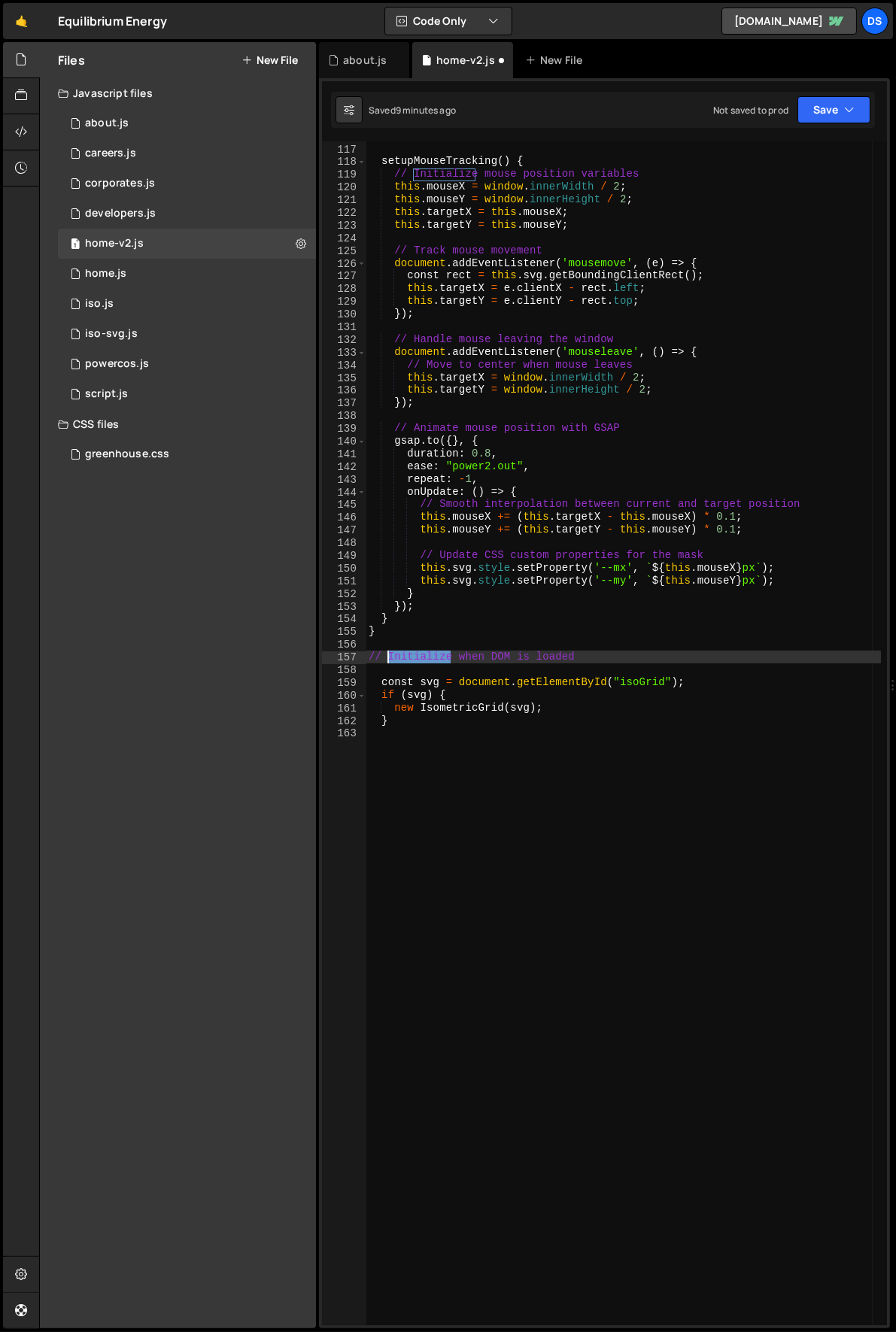
click at [395, 653] on div "} setupMouseTracking ( ) { // Initialize mouse position variables this . mouseX…" at bounding box center [623, 735] width 516 height 1209
type textarea "// Initialize when DOM is loaded"
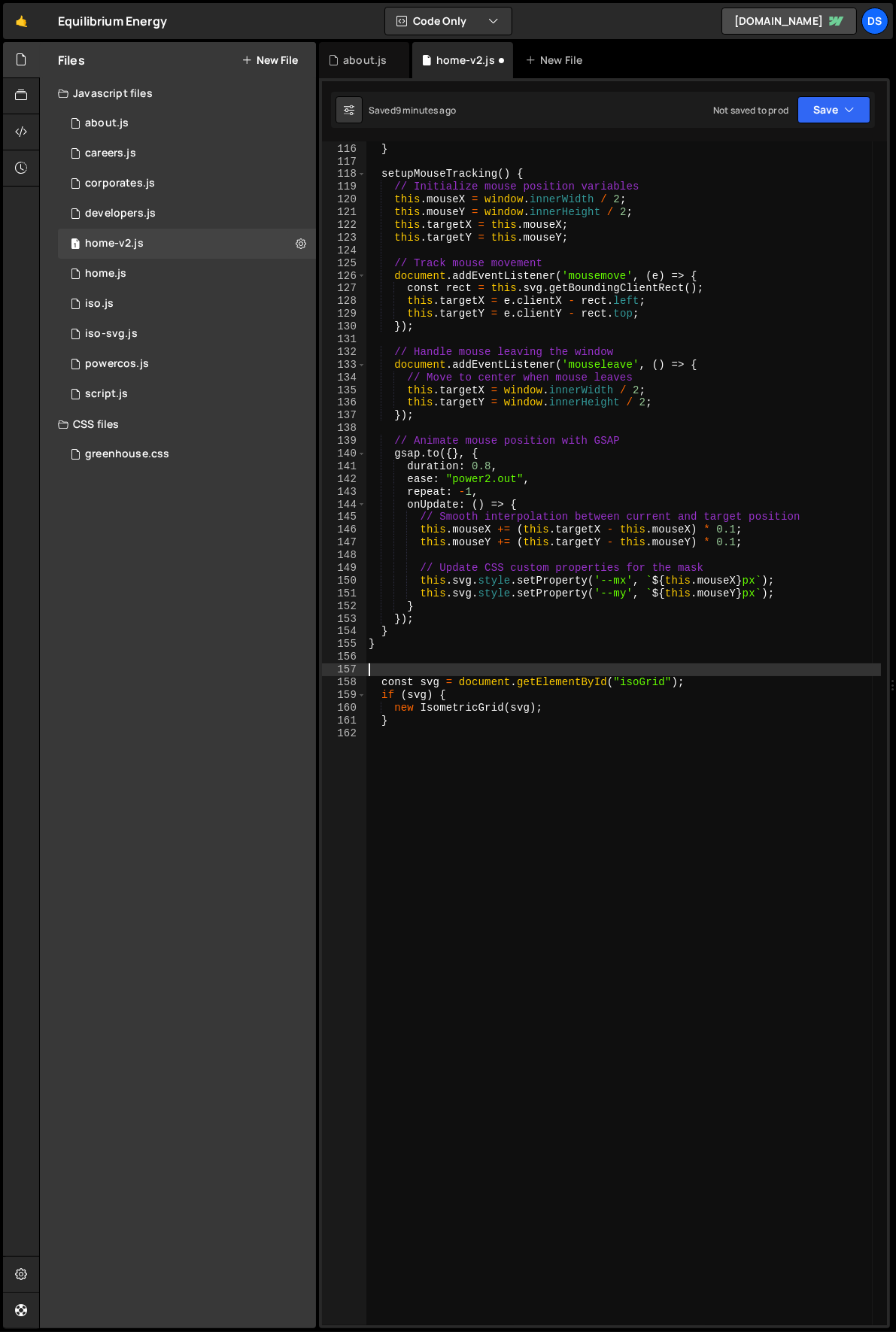
scroll to position [1522, 0]
type textarea "}"
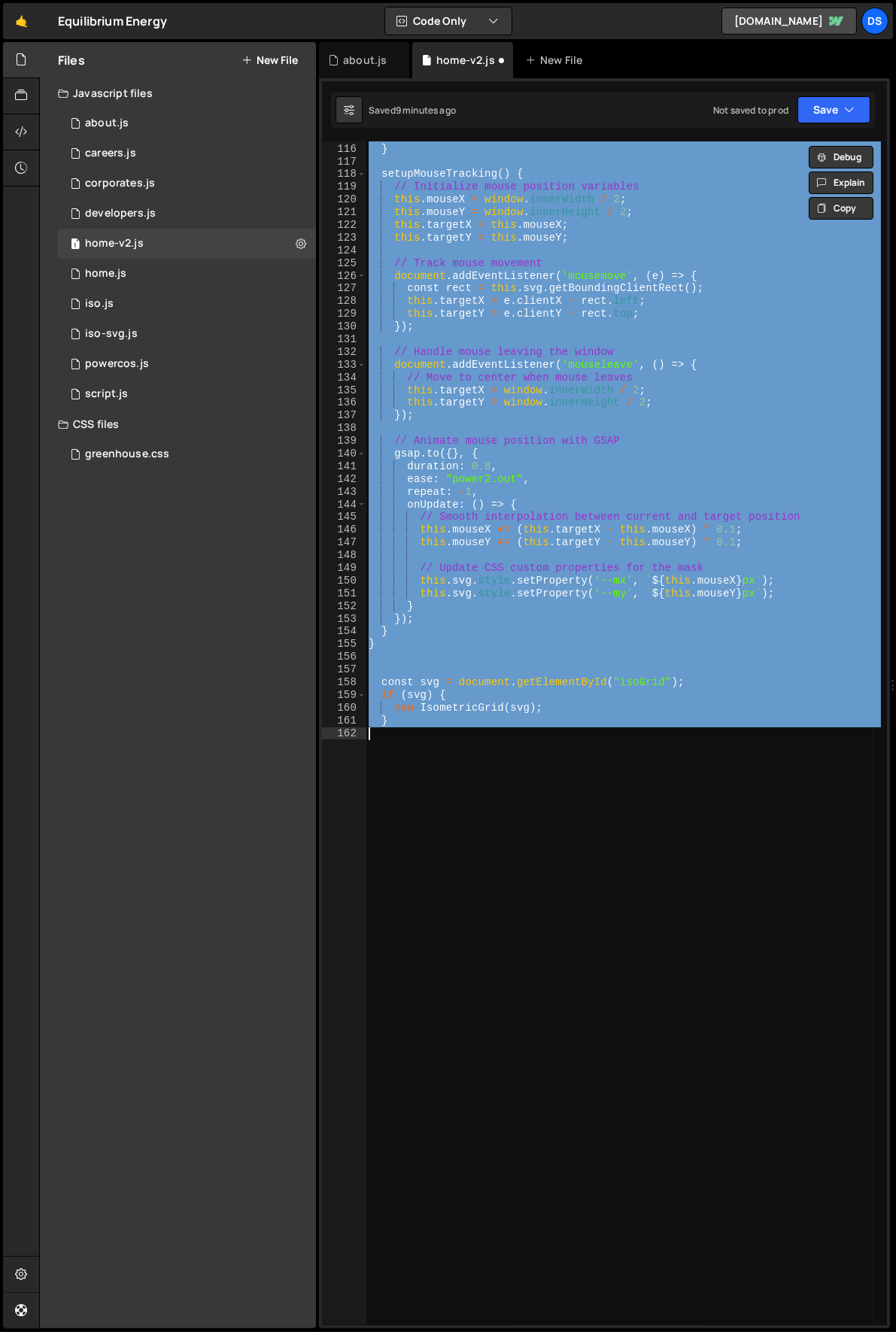
click at [479, 797] on div "this . createPattern ( ) ; } setupMouseTracking ( ) { // Initialize mouse posit…" at bounding box center [623, 735] width 516 height 1209
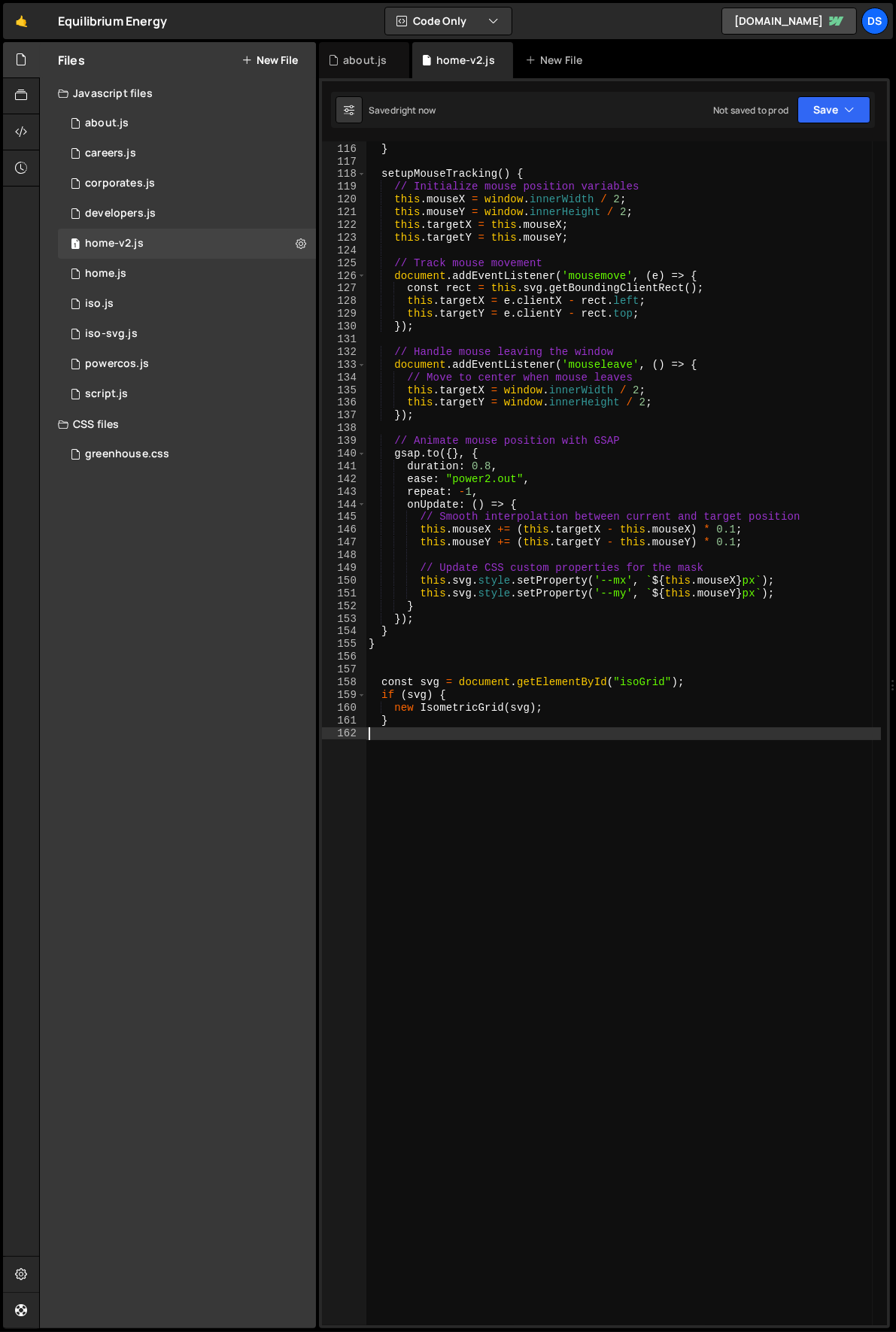
drag, startPoint x: 493, startPoint y: 769, endPoint x: 211, endPoint y: 634, distance: 312.6
click at [493, 770] on div "this . createPattern ( ) ; } setupMouseTracking ( ) { // Initialize mouse posit…" at bounding box center [623, 735] width 516 height 1209
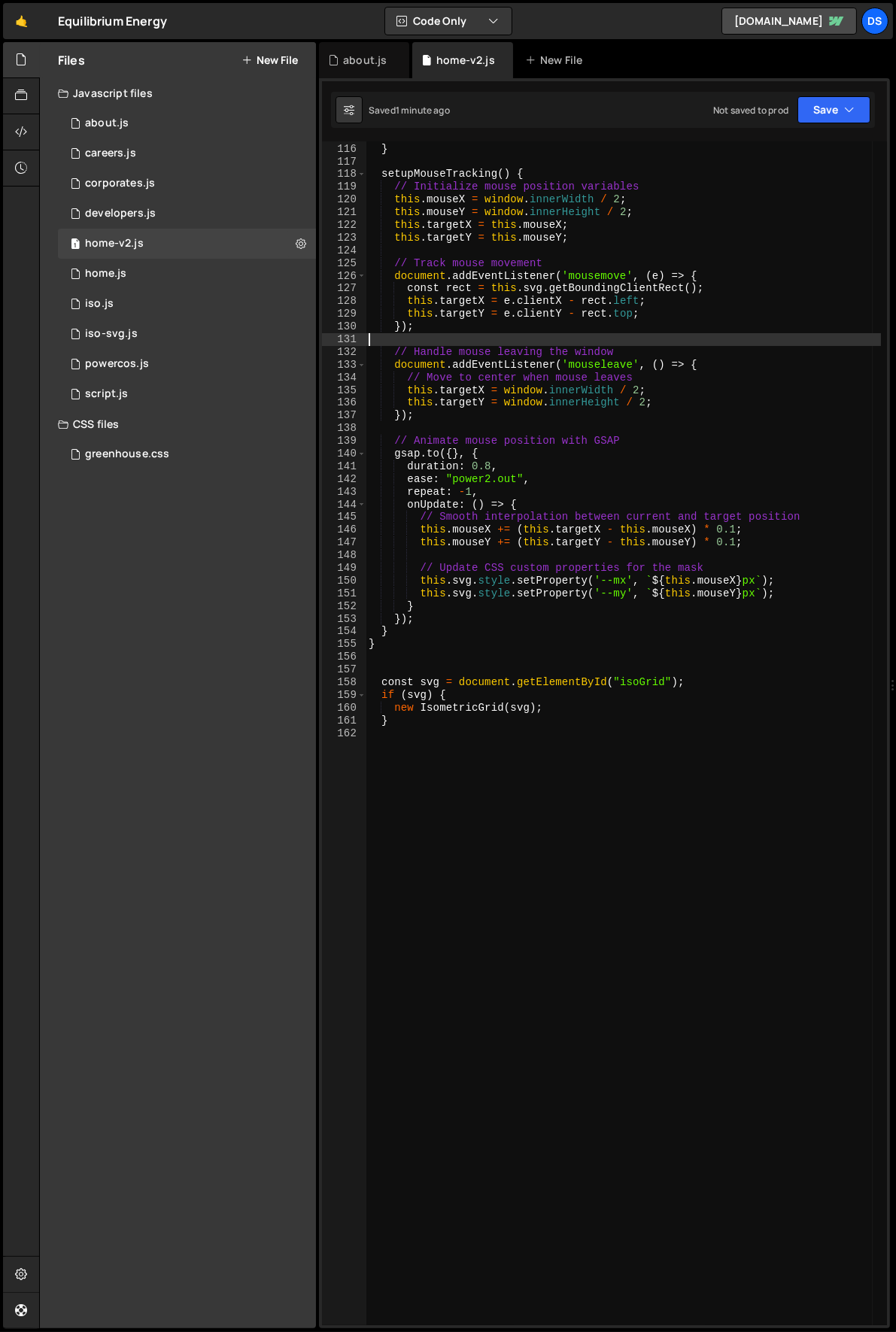
click at [774, 344] on div "this . createPattern ( ) ; } setupMouseTracking ( ) { // Initialize mouse posit…" at bounding box center [623, 735] width 516 height 1209
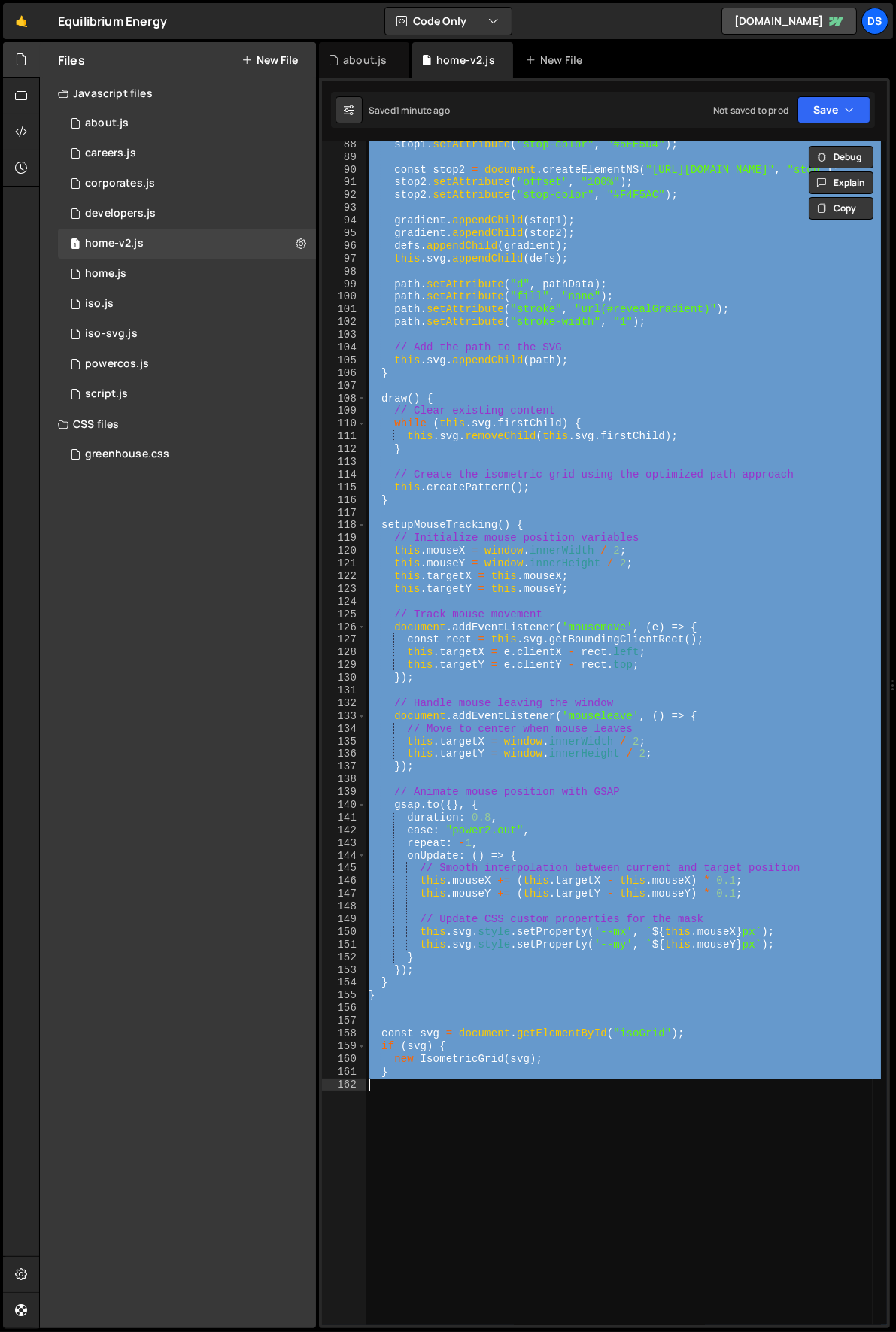
scroll to position [1171, 0]
click at [533, 412] on div "stop1 . setAttribute ( "stop-color" , "#5EE5D4" ) ; const stop2 = document . cr…" at bounding box center [623, 733] width 516 height 1184
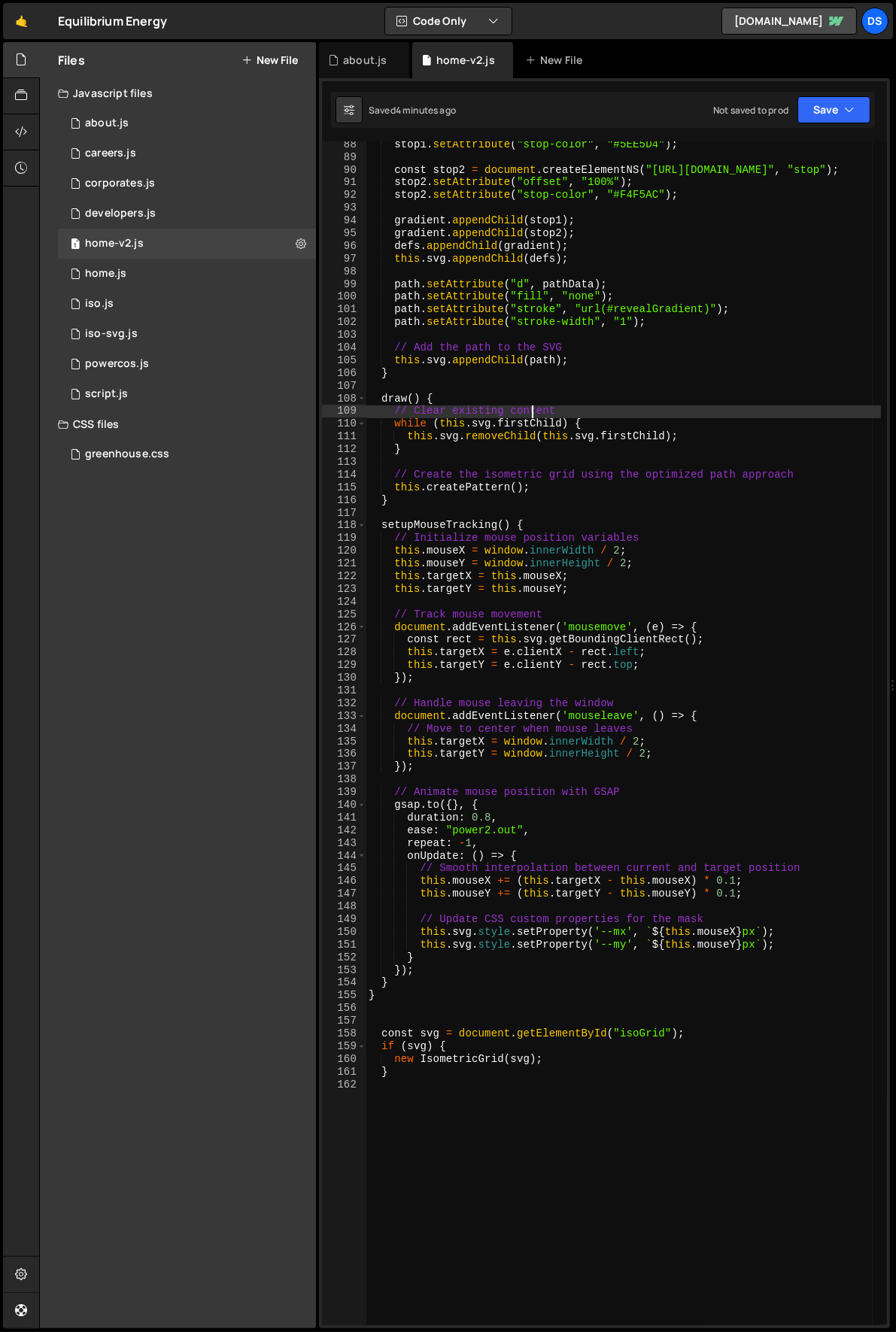
type textarea "}"
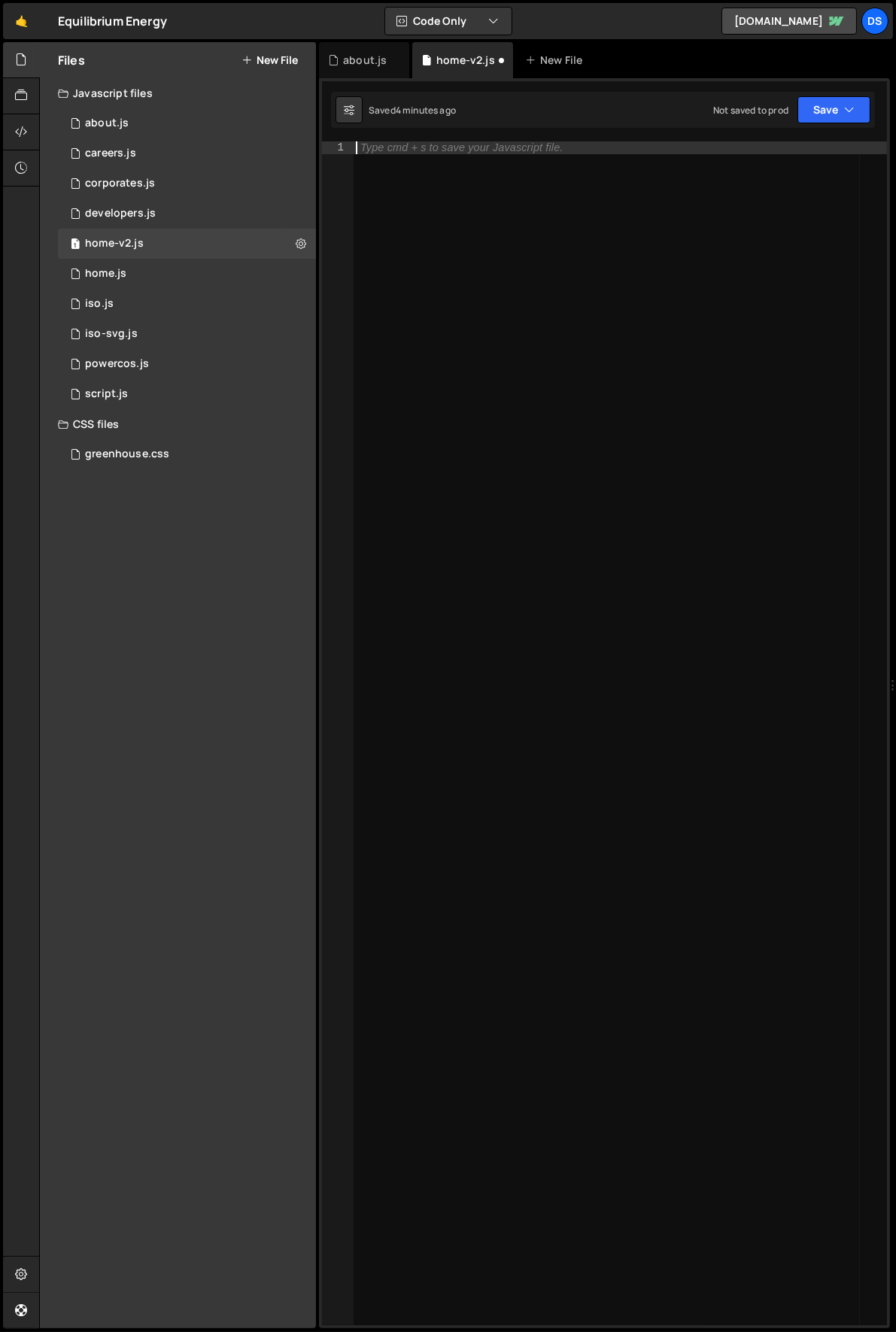
scroll to position [974, 0]
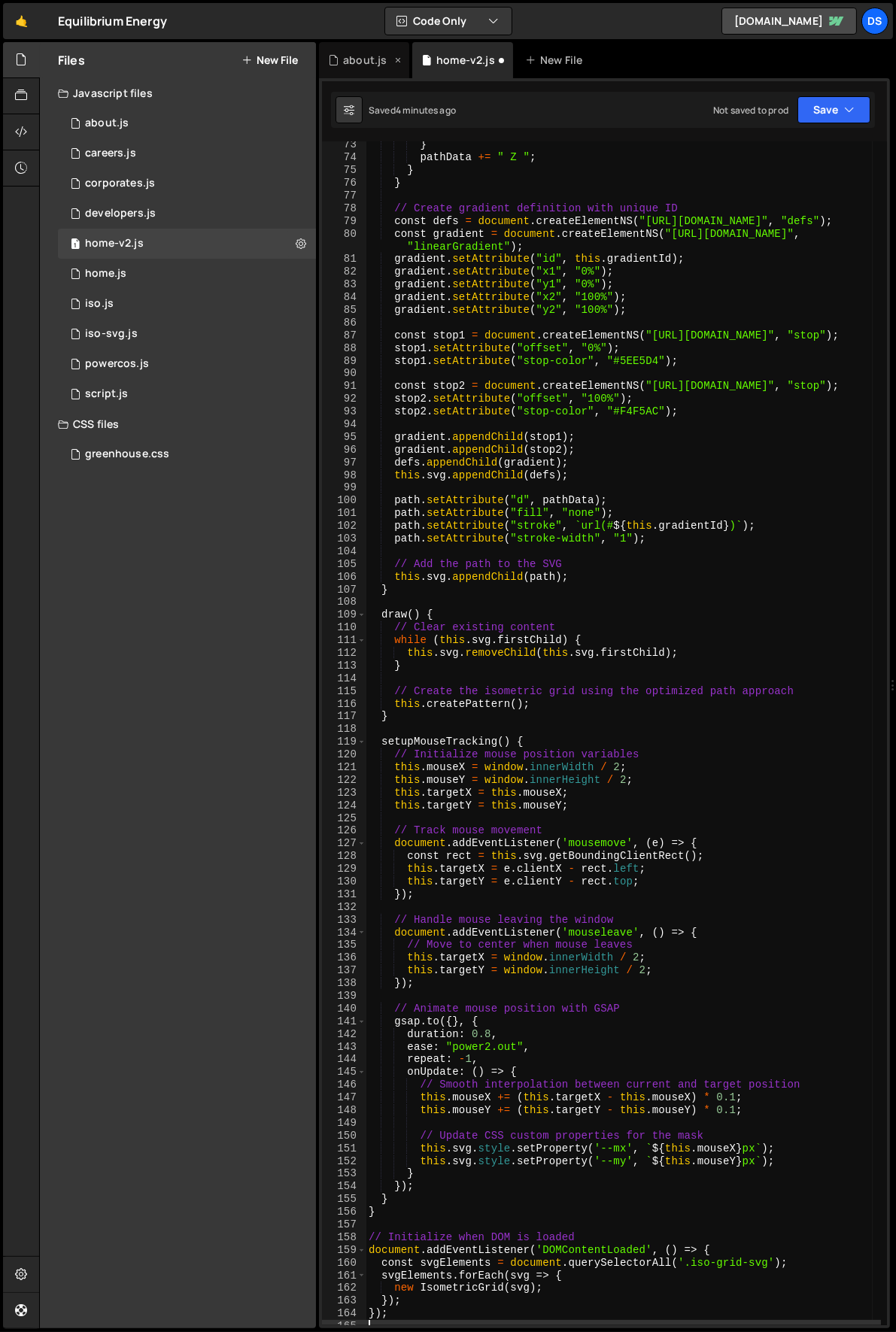
click at [398, 61] on icon at bounding box center [397, 60] width 11 height 15
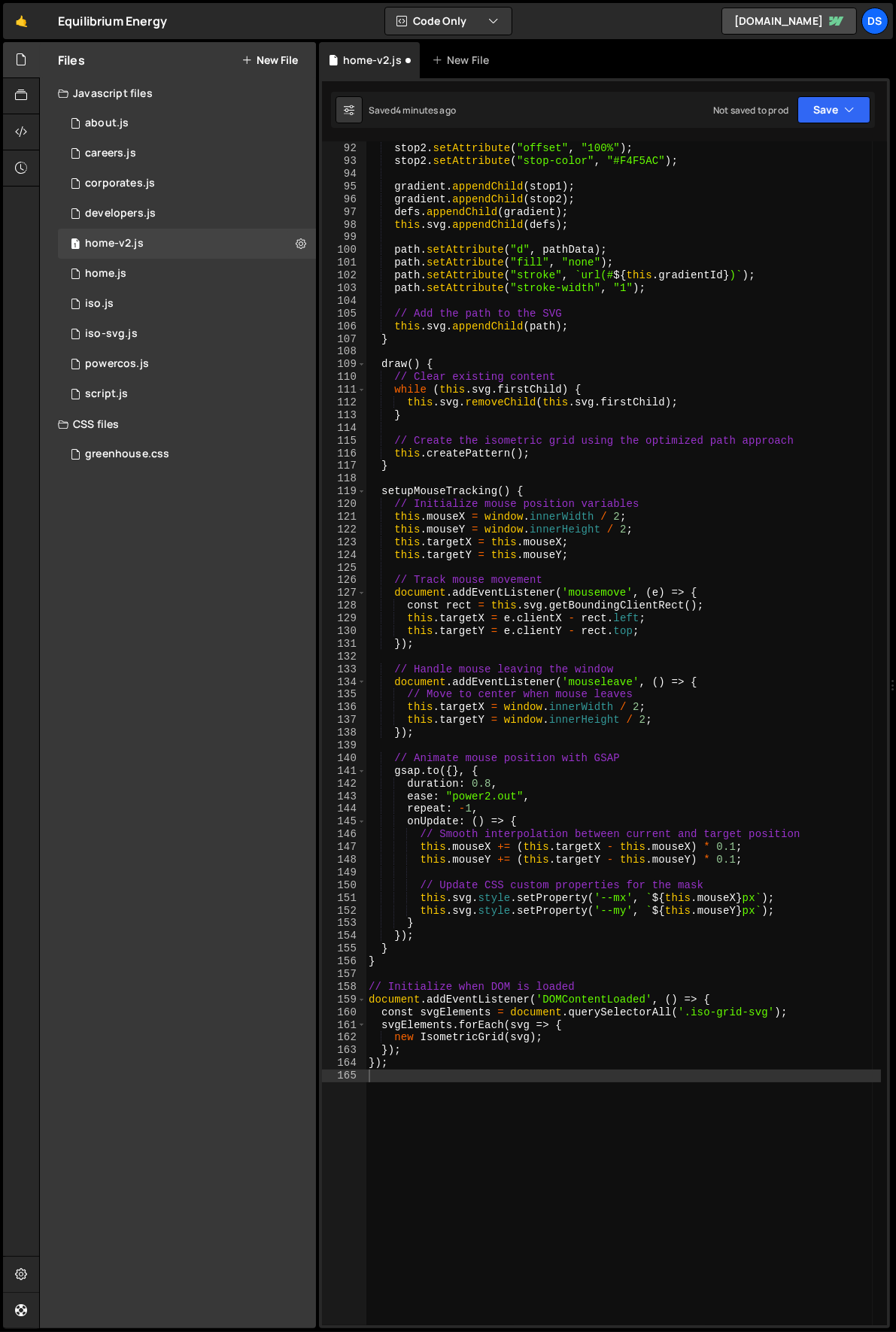
scroll to position [1231, 0]
click at [464, 980] on div "const stop2 = document . createElementNS ( "[URL][DOMAIN_NAME]" , "stop" ) ; st…" at bounding box center [623, 734] width 516 height 1209
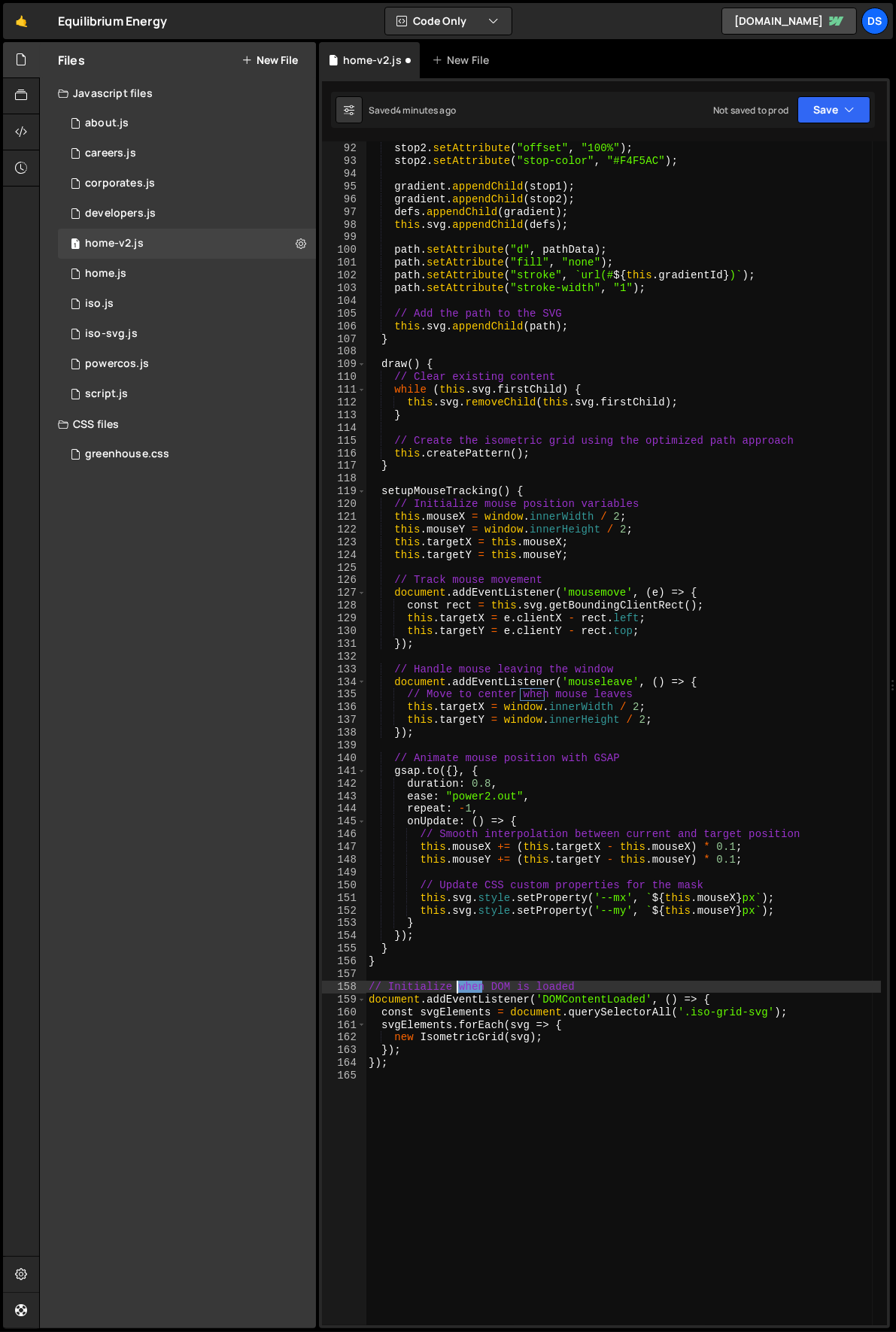
click at [464, 980] on div "const stop2 = document . createElementNS ( "[URL][DOMAIN_NAME]" , "stop" ) ; st…" at bounding box center [623, 734] width 516 height 1209
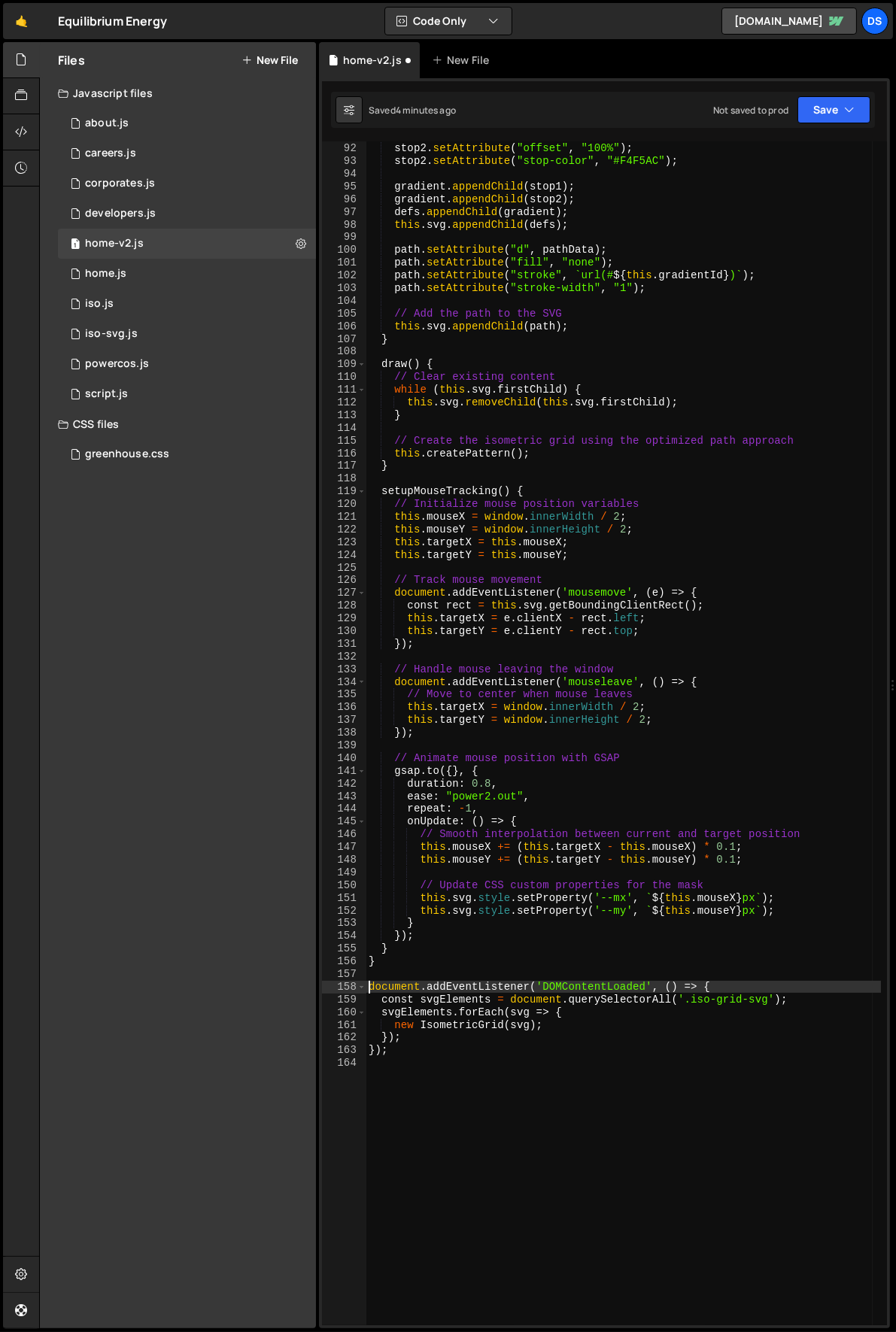
click at [451, 982] on div "const stop2 = document . createElementNS ( "[URL][DOMAIN_NAME]" , "stop" ) ; st…" at bounding box center [623, 734] width 516 height 1209
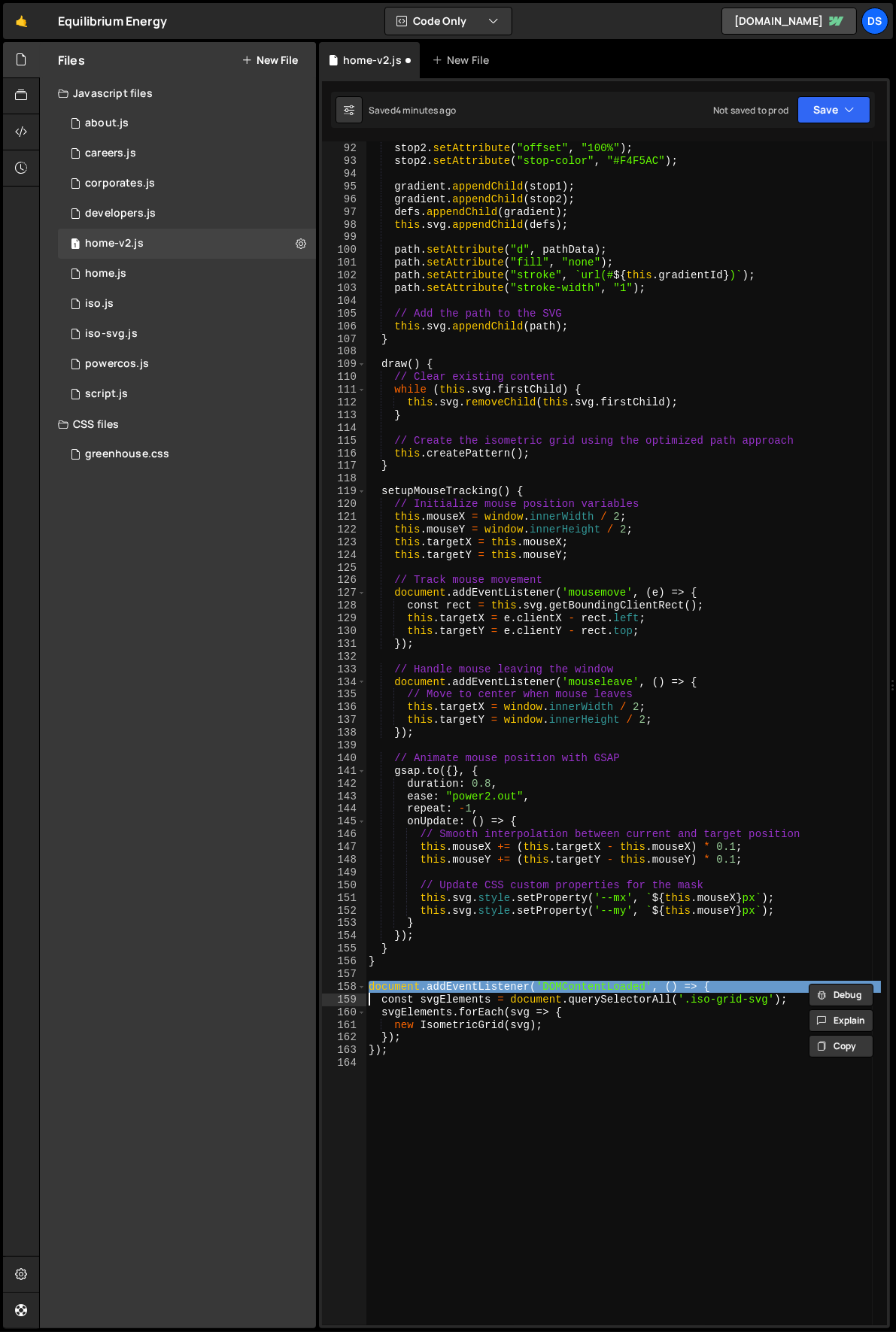
click at [451, 982] on div "const stop2 = document . createElementNS ( "[URL][DOMAIN_NAME]" , "stop" ) ; st…" at bounding box center [623, 734] width 516 height 1209
type textarea "const svgElements = document.querySelectorAll('.iso-grid-svg');"
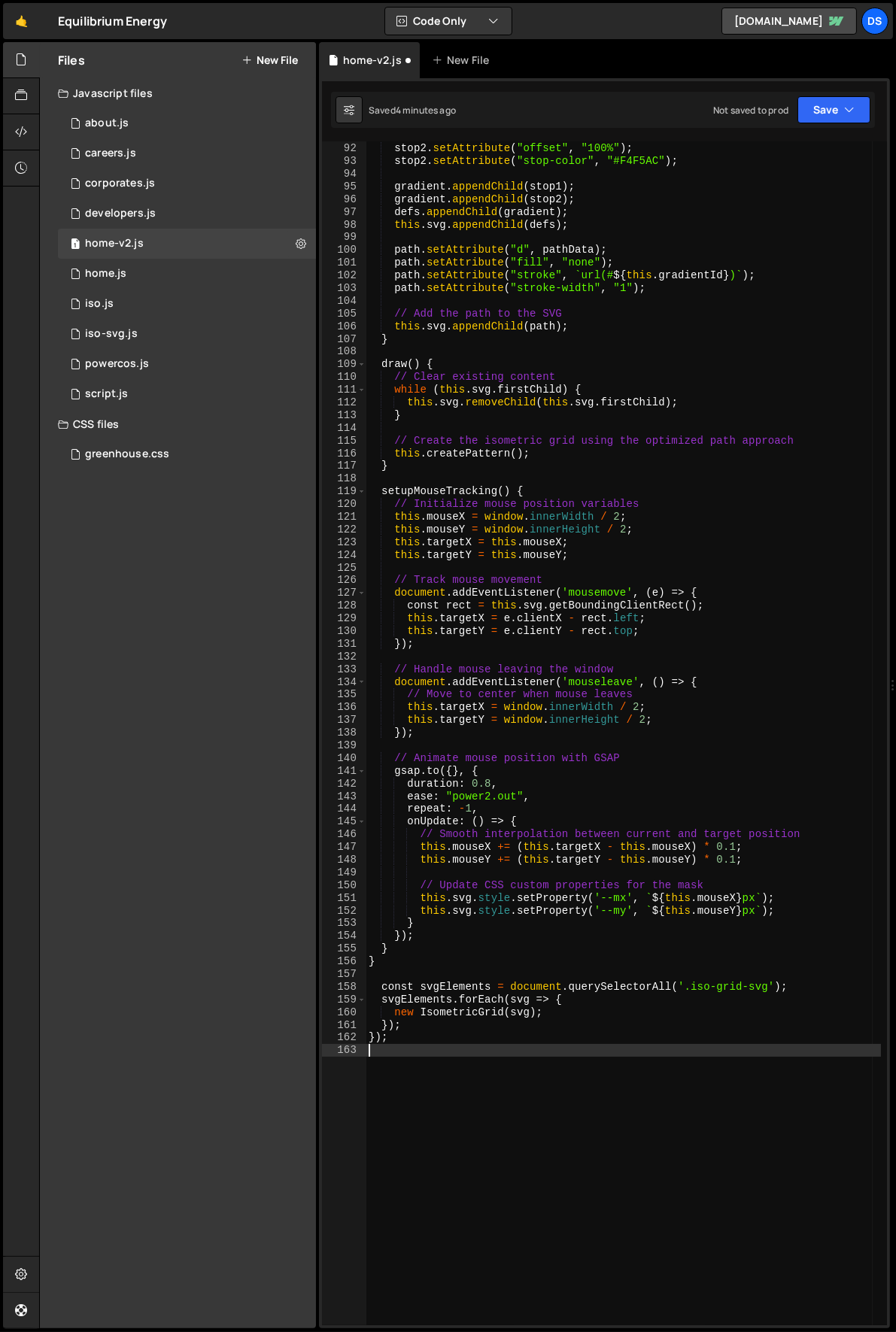
click at [444, 1048] on div "const stop2 = document . createElementNS ( "[URL][DOMAIN_NAME]" , "stop" ) ; st…" at bounding box center [623, 734] width 516 height 1209
type textarea "}"
